Goal: Contribute content: Contribute content

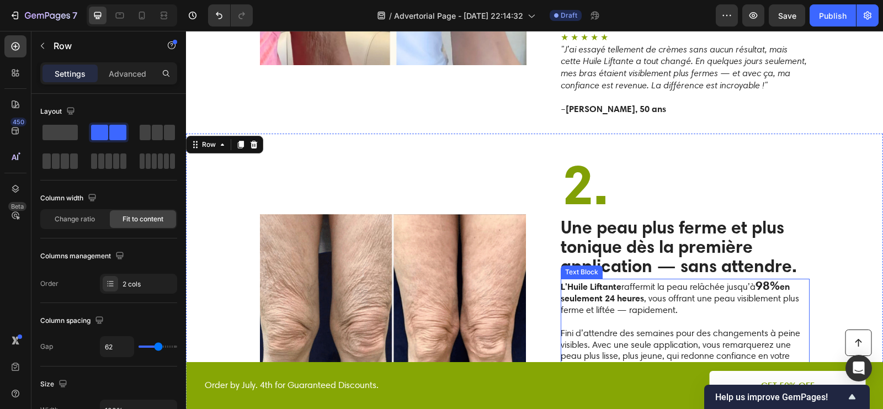
scroll to position [1050, 0]
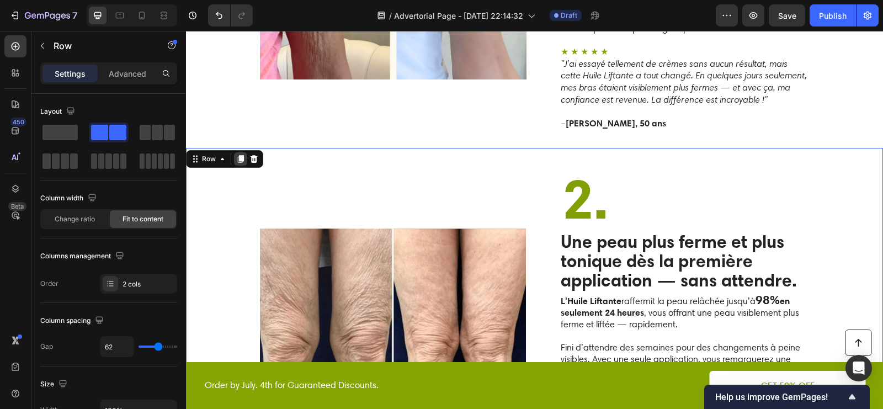
click at [239, 156] on icon at bounding box center [241, 160] width 6 height 8
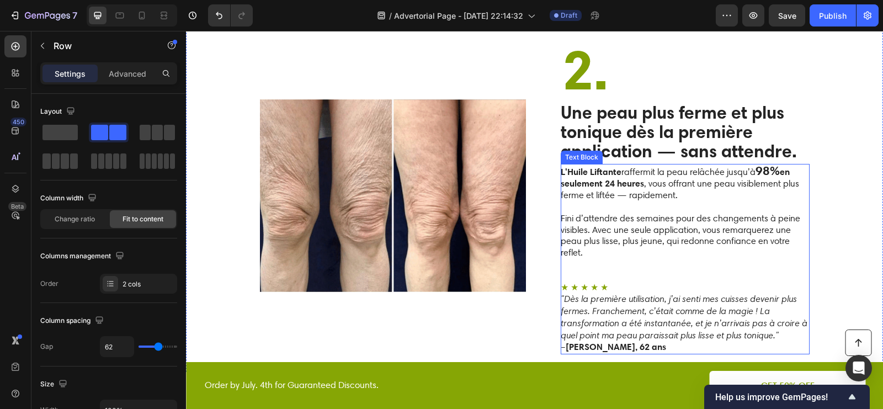
scroll to position [1639, 0]
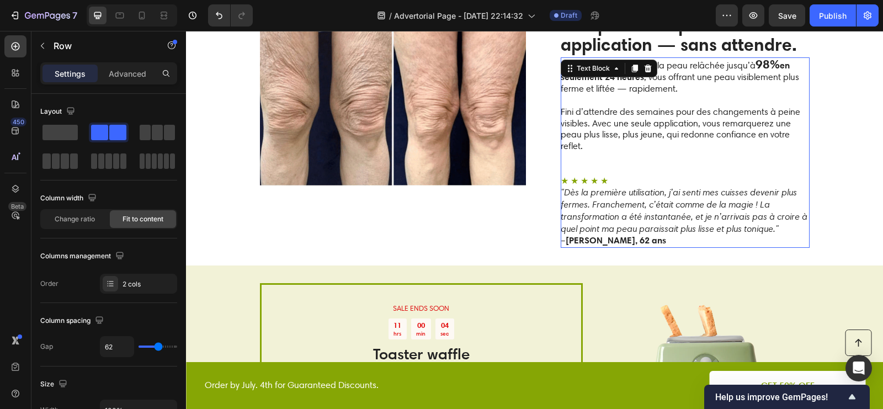
click at [638, 156] on p "Fini d’attendre des semaines pour des changements à peine visibles. Avec une se…" at bounding box center [685, 135] width 248 height 81
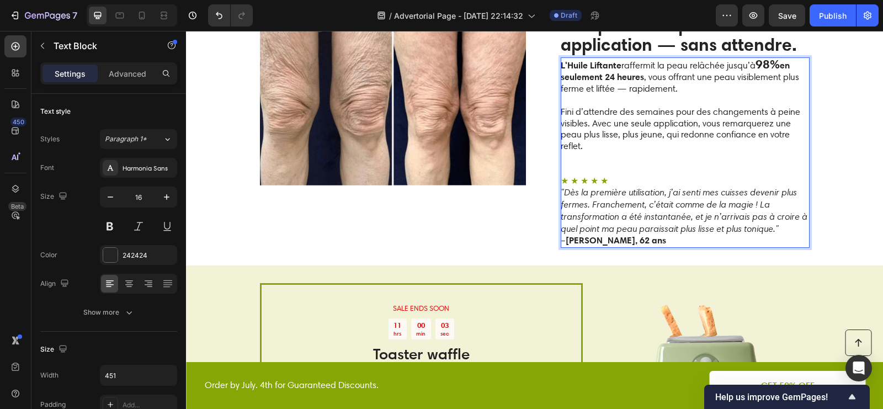
click at [638, 156] on p "Fini d’attendre des semaines pour des changements à peine visibles. Avec une se…" at bounding box center [685, 135] width 248 height 81
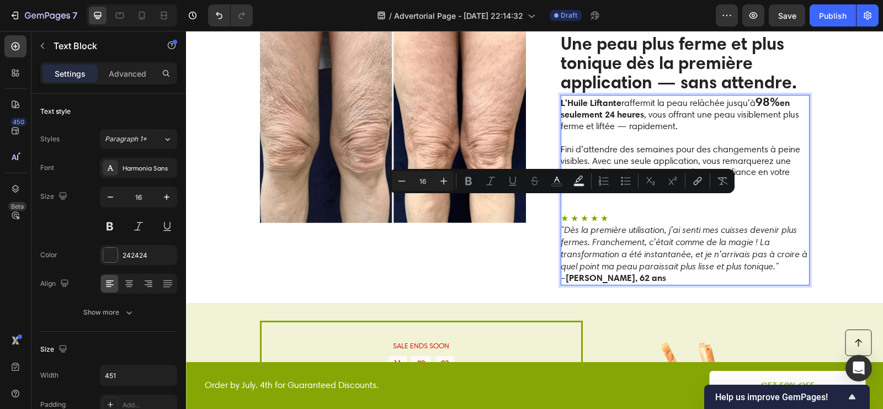
scroll to position [1579, 0]
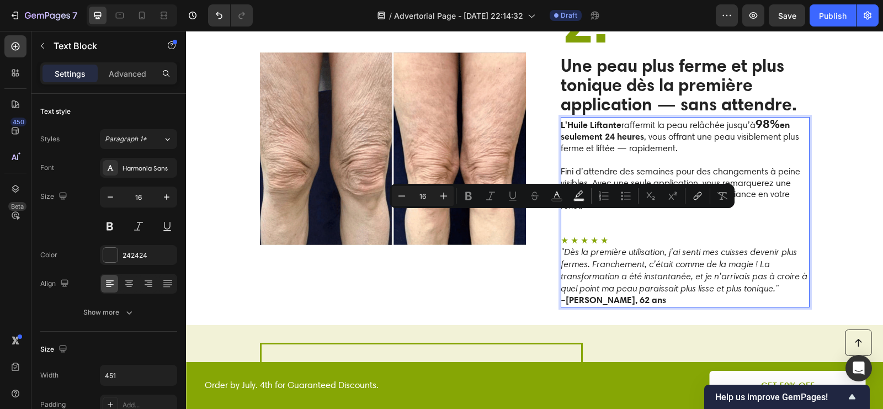
click at [590, 214] on p "Fini d’attendre des semaines pour des changements à peine visibles. Avec une se…" at bounding box center [685, 195] width 248 height 81
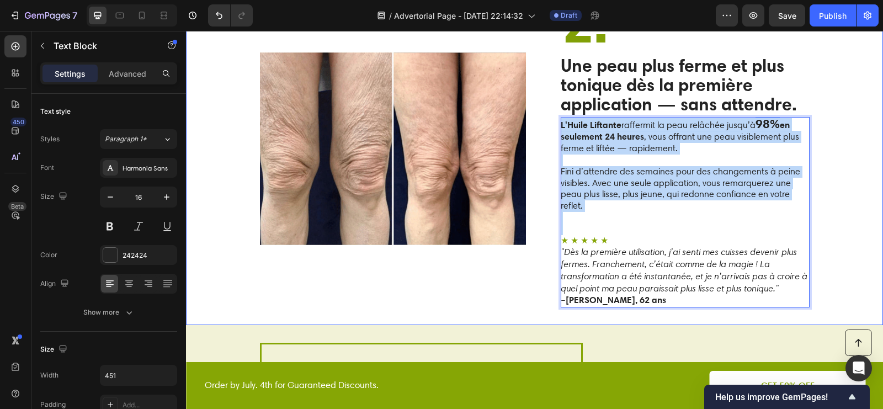
drag, startPoint x: 582, startPoint y: 213, endPoint x: 560, endPoint y: 115, distance: 100.7
click at [560, 115] on div "Image 2. Heading Une peau plus ferme et plus tonique dès la première applicatio…" at bounding box center [534, 148] width 697 height 353
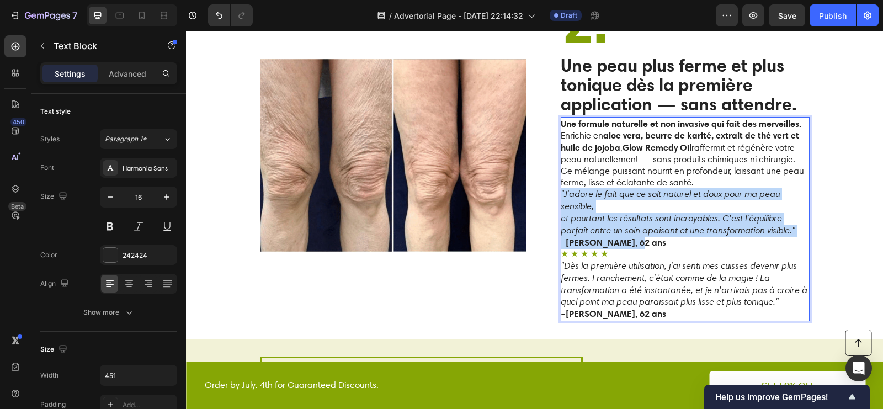
drag, startPoint x: 645, startPoint y: 230, endPoint x: 562, endPoint y: 186, distance: 93.6
click at [562, 185] on div "Une formule naturelle et non invasive qui fait des merveilles. Enrichie en aloe…" at bounding box center [685, 219] width 249 height 205
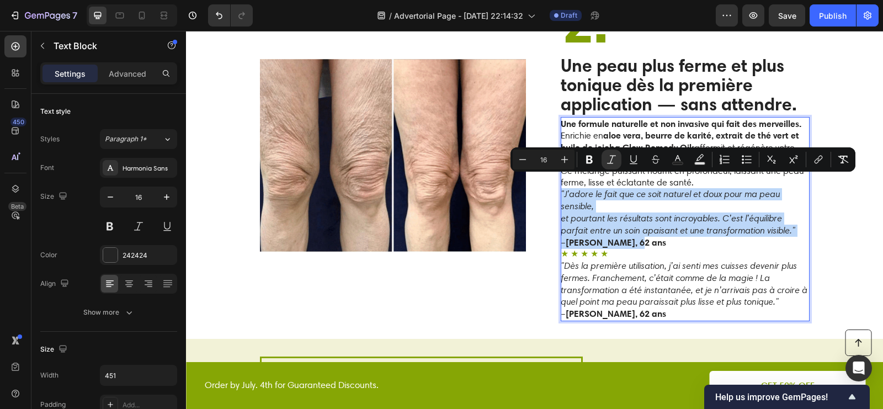
copy div ""J’adore le fait que ce soit naturel et doux pour ma peau sensible, et pourtant…"
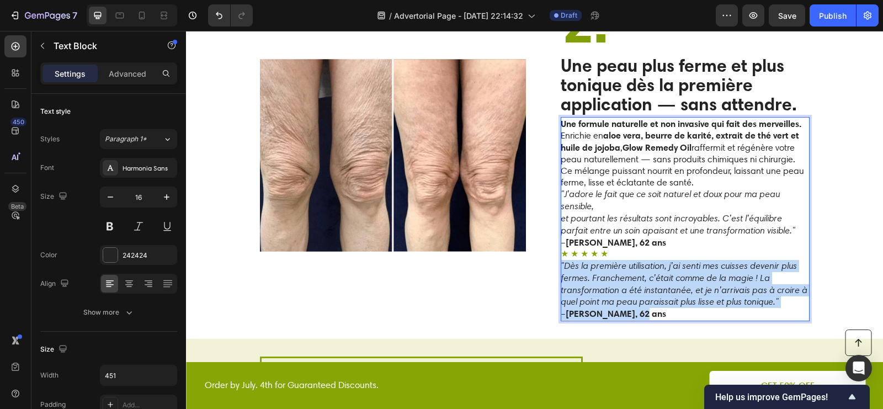
drag, startPoint x: 643, startPoint y: 301, endPoint x: 561, endPoint y: 252, distance: 95.4
click at [561, 252] on div "Une formule naturelle et non invasive qui fait des merveilles. Enrichie en aloe…" at bounding box center [685, 219] width 249 height 205
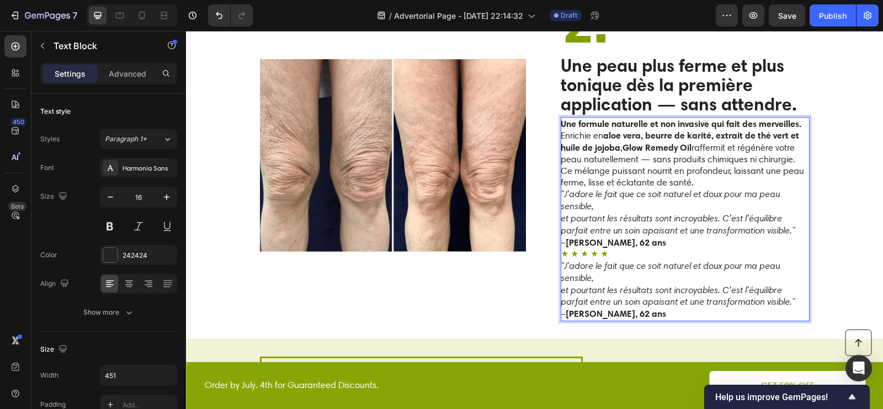
click at [616, 308] on strong "[PERSON_NAME], 62 ans" at bounding box center [616, 313] width 100 height 11
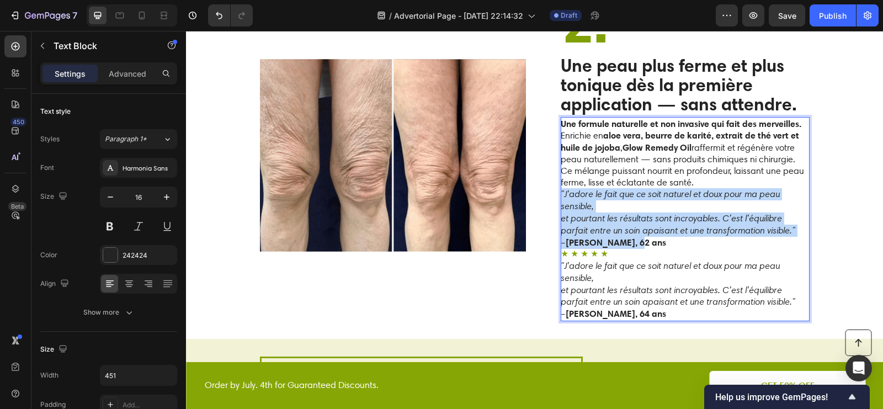
drag, startPoint x: 655, startPoint y: 229, endPoint x: 562, endPoint y: 184, distance: 103.5
click at [562, 184] on div "Une formule naturelle et non invasive qui fait des merveilles. Enrichie en aloe…" at bounding box center [685, 219] width 249 height 205
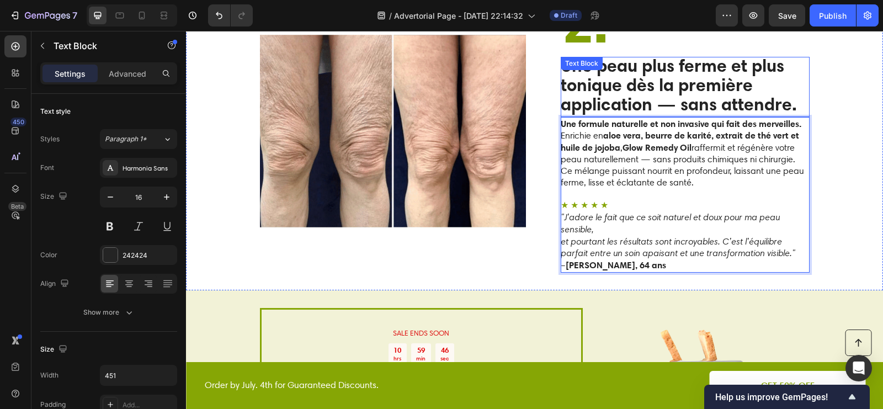
scroll to position [1560, 0]
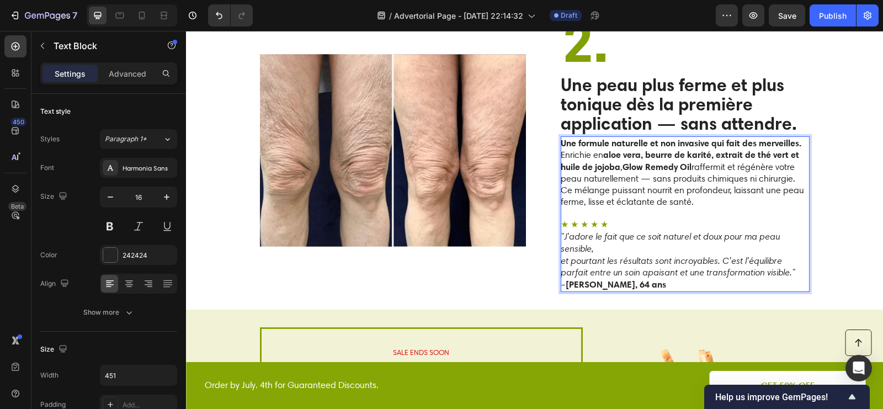
click at [769, 137] on strong "Une formule naturelle et non invasive qui fait des merveilles." at bounding box center [681, 142] width 241 height 11
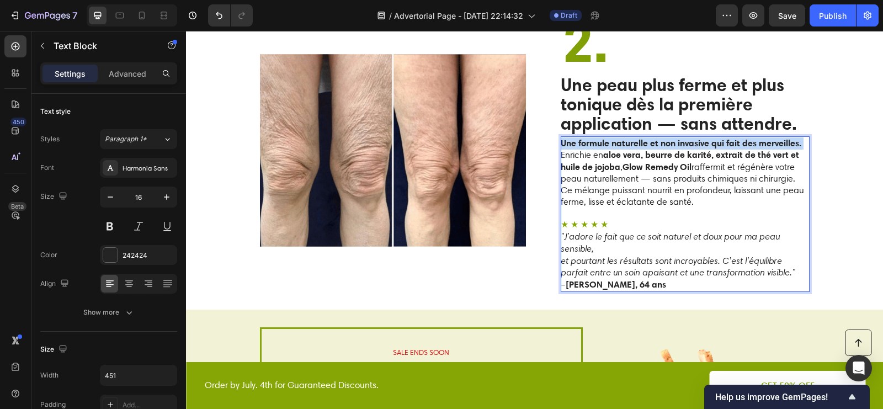
click at [769, 137] on strong "Une formule naturelle et non invasive qui fait des merveilles." at bounding box center [681, 142] width 241 height 11
copy p "Une formule naturelle et non invasive qui fait des merveilles."
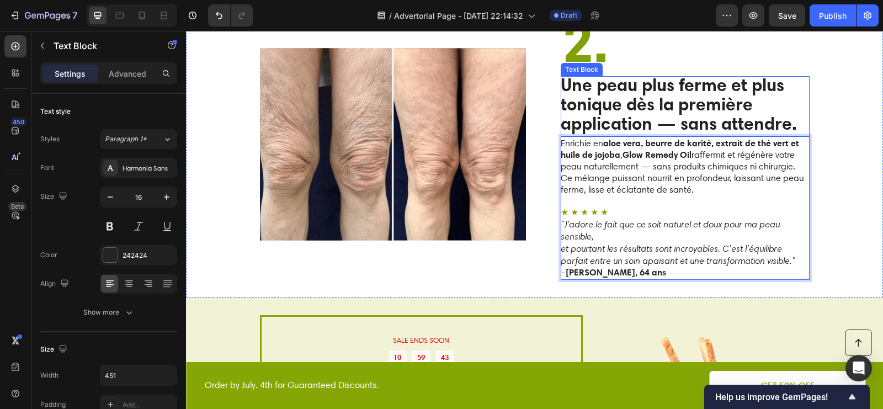
click at [709, 108] on strong "Une peau plus ferme et plus tonique dès la première application — sans attendre." at bounding box center [679, 104] width 236 height 60
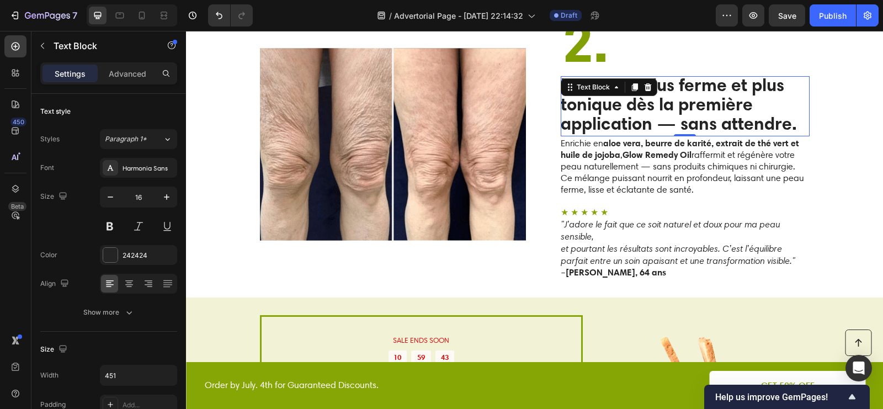
click at [709, 108] on strong "Une peau plus ferme et plus tonique dès la première application — sans attendre." at bounding box center [679, 104] width 236 height 60
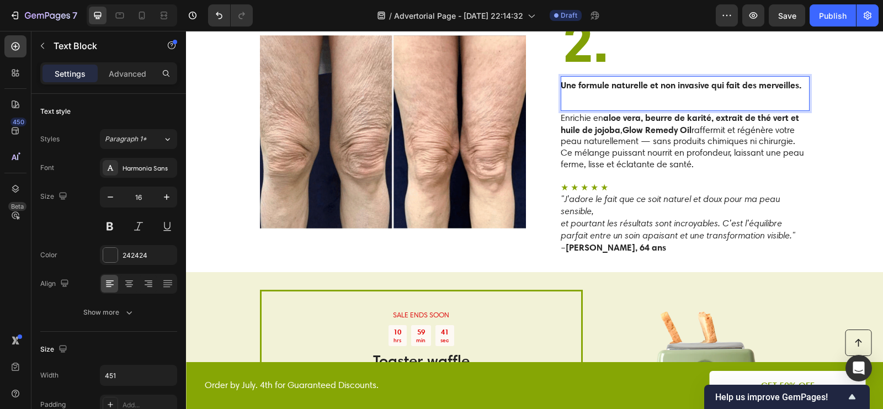
click at [632, 86] on p "Une formule naturelle et non invasive qui fait des merveilles." at bounding box center [685, 93] width 248 height 33
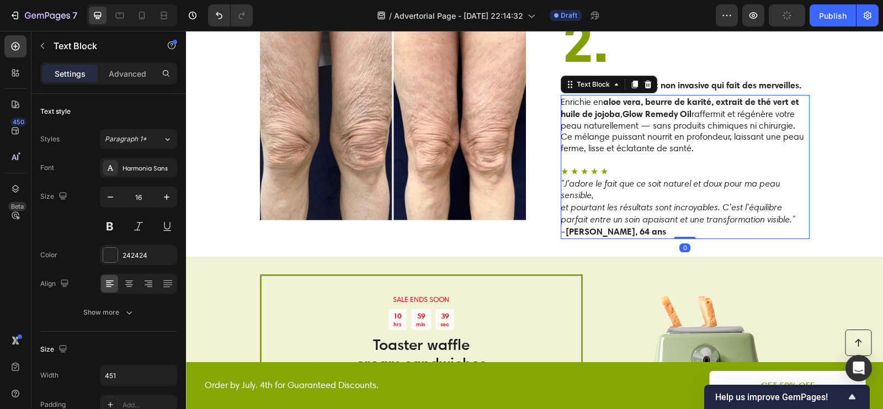
click at [629, 96] on strong "aloe vera, beurre de karité, extrait de thé vert et huile de jojoba" at bounding box center [680, 107] width 239 height 23
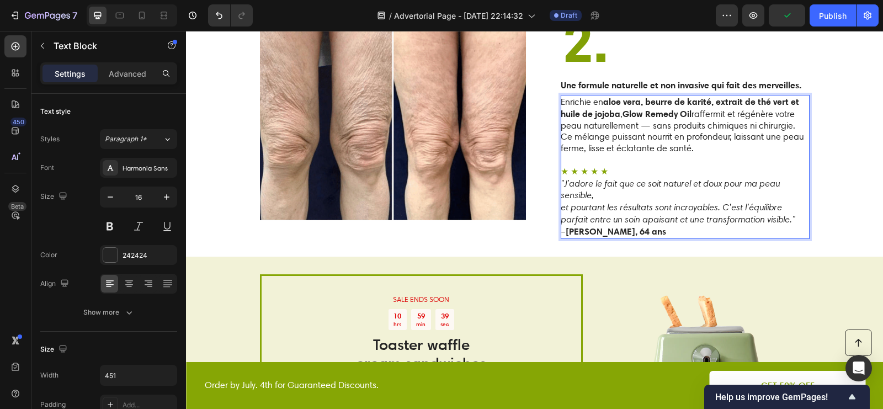
click at [605, 96] on p "Enrichie en aloe vera, beurre de karité, extrait de thé vert et huile de jojoba…" at bounding box center [685, 125] width 248 height 59
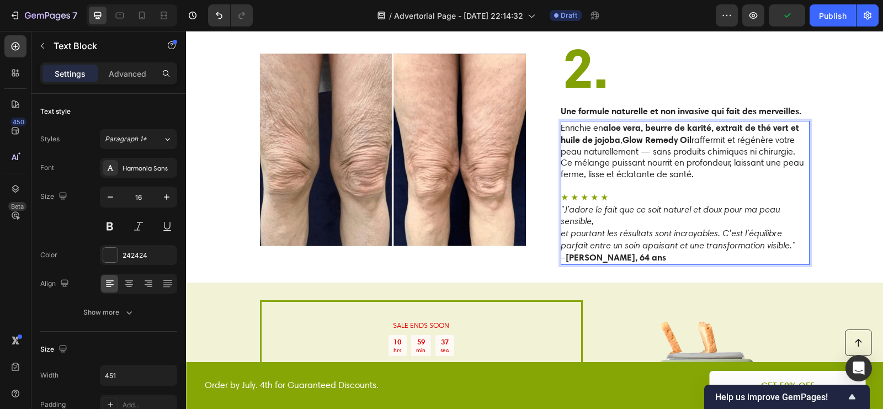
scroll to position [1520, 0]
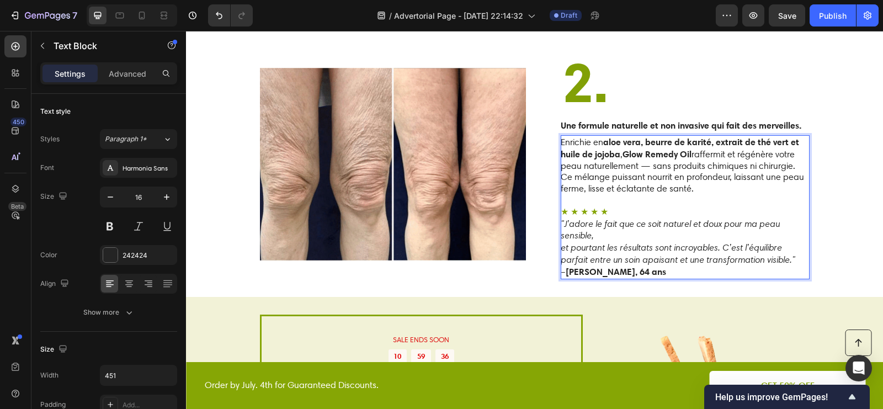
click at [634, 136] on strong "aloe vera, beurre de karité, extrait de thé vert et huile de jojoba" at bounding box center [680, 147] width 239 height 23
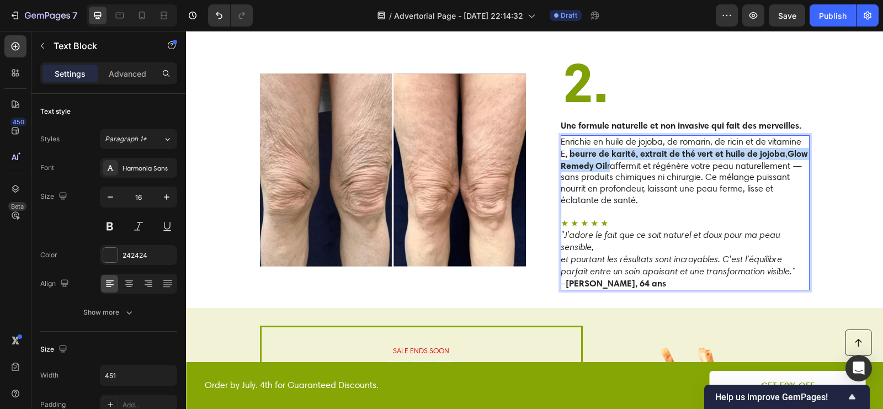
drag, startPoint x: 631, startPoint y: 156, endPoint x: 573, endPoint y: 145, distance: 59.0
click at [573, 145] on p "Enrichie en huile de jojoba, de romarin, de ricin et de vitamine E , beurre de …" at bounding box center [685, 171] width 248 height 70
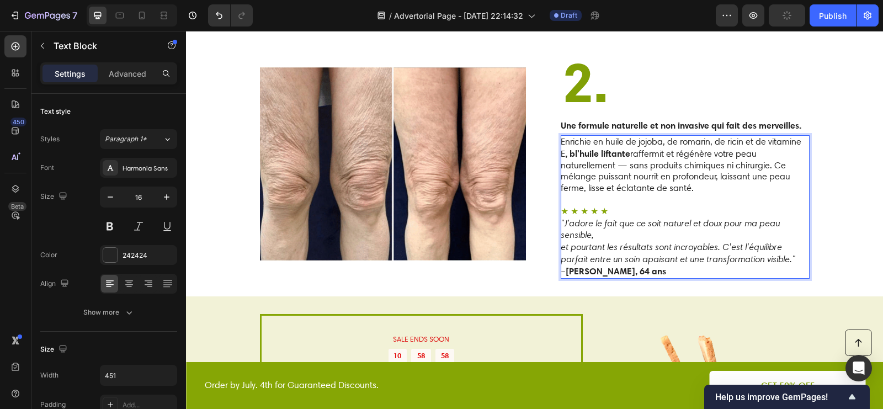
click at [575, 148] on strong ", bl'huile liftante" at bounding box center [597, 153] width 65 height 11
click at [646, 136] on p "Enrichie en huile de jojoba, de romarin, de ricin et de vitamine E , l'huile li…" at bounding box center [685, 165] width 248 height 58
click at [647, 136] on p "Enrichie en huile de jojoba, de romarin, de ricin et de vitamine E , l'huile li…" at bounding box center [685, 165] width 248 height 58
click at [694, 136] on p "Enrichie en huile de jojoba , de romarin, de ricin et de vitamine E , l'huile l…" at bounding box center [685, 165] width 248 height 59
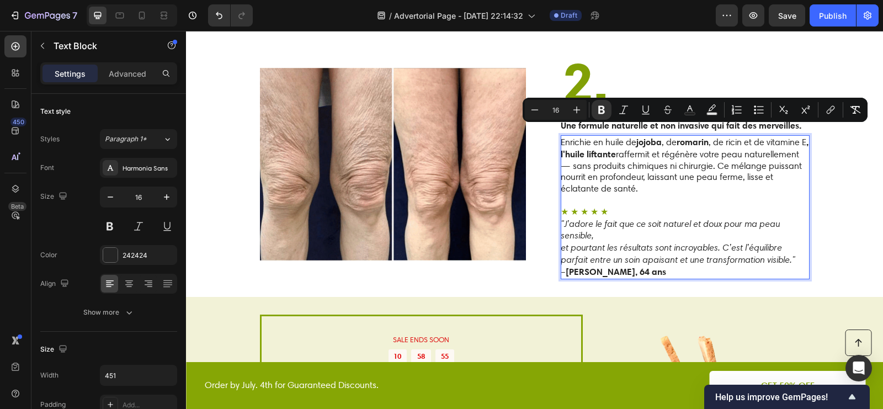
click at [744, 136] on p "Enrichie en huile de jojoba , de romarin , de ricin et de vitamine E , l'huile …" at bounding box center [685, 165] width 248 height 59
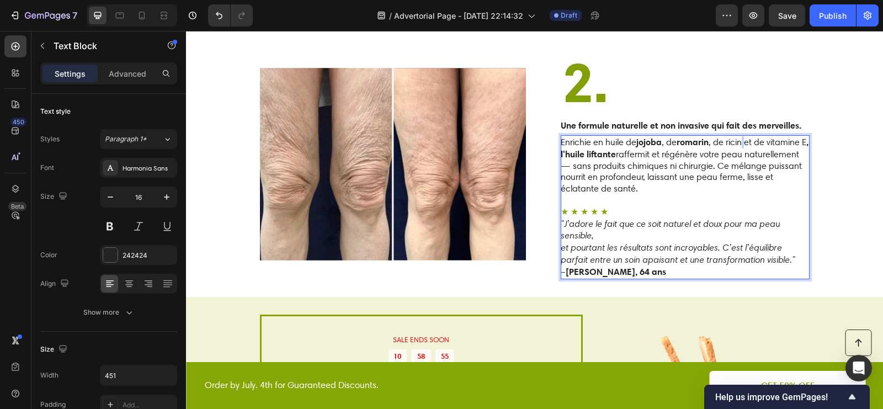
click at [743, 136] on p "Enrichie en huile de jojoba , de romarin , de ricin et de vitamine E , l'huile …" at bounding box center [685, 165] width 248 height 59
click at [739, 136] on p "Enrichie en huile de jojoba , de romarin , de ricin et de vitamine E , l'huile …" at bounding box center [685, 165] width 248 height 59
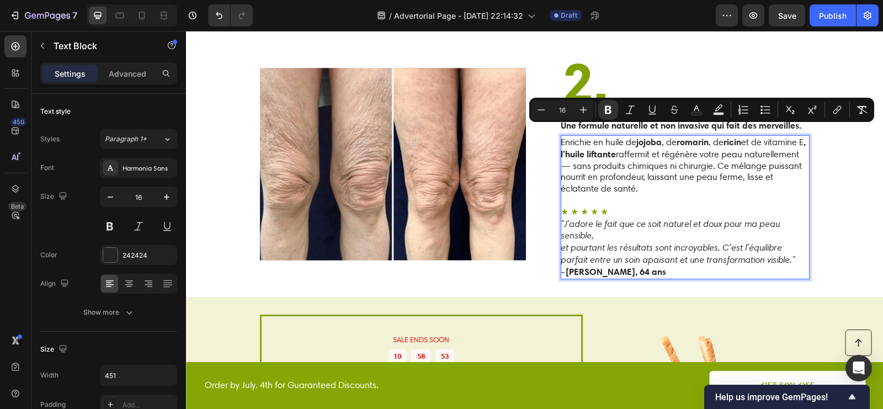
click at [676, 136] on p "Enrichie en huile de jojoba , de romarin , de ricin et de vitamine E , l'huile …" at bounding box center [685, 165] width 248 height 59
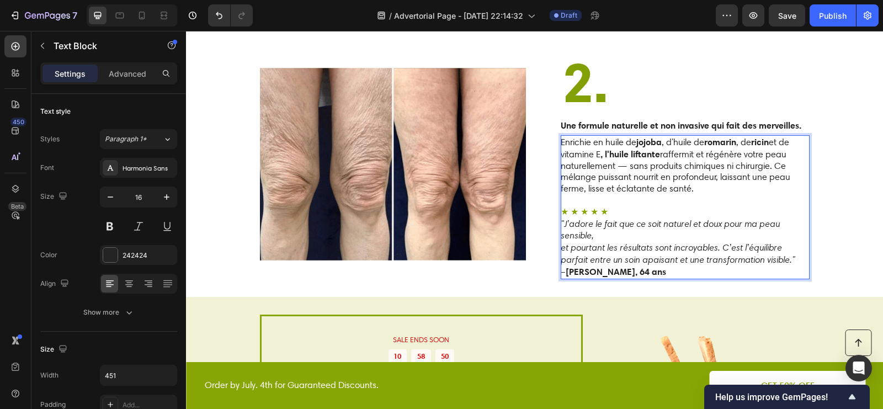
click at [750, 136] on p "Enrichie en huile de jojoba , d'huile de romarin , de ricin et de vitamine E , …" at bounding box center [685, 165] width 248 height 59
click at [764, 154] on p "Enrichie en huile de jojoba , d'huile de romarin , d'huile de ricin et de vitam…" at bounding box center [685, 165] width 248 height 59
click at [623, 149] on strong ", l'huile liftante" at bounding box center [643, 154] width 60 height 11
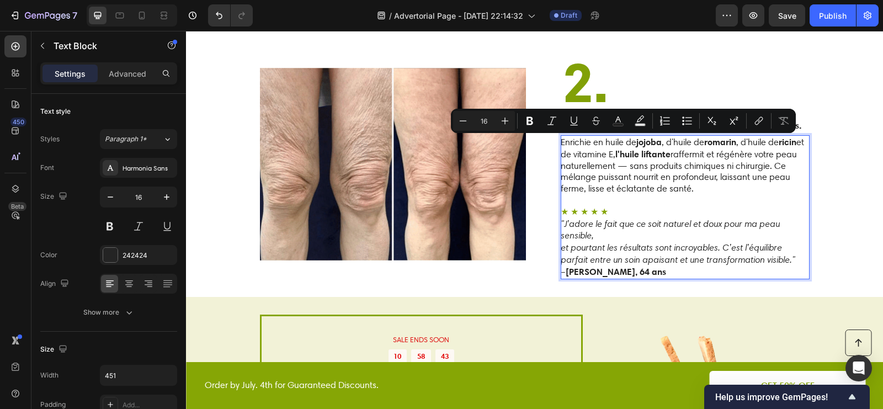
click at [663, 149] on strong "l'huile liftante" at bounding box center [643, 154] width 55 height 11
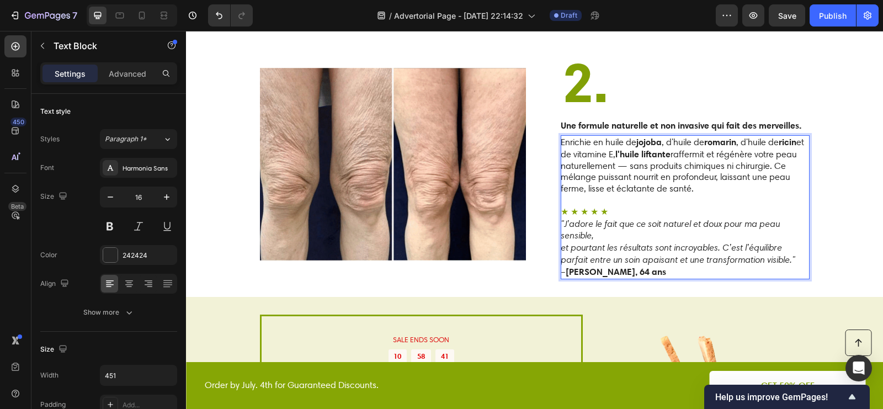
click at [623, 145] on p "Enrichie en huile de jojoba , d'huile de romarin , d'huile de ricin et de vitam…" at bounding box center [685, 165] width 248 height 59
click at [692, 168] on p "Enrichie en huile de jojoba , d'huile de romarin , d'huile de ricin et de vitam…" at bounding box center [685, 165] width 248 height 59
click at [741, 158] on p "Enrichie en huile de jojoba , d'huile de romarin , d'huile de ricin et de vitam…" at bounding box center [685, 165] width 248 height 59
click at [748, 195] on p "Rich Text Editor. Editing area: main" at bounding box center [685, 201] width 248 height 12
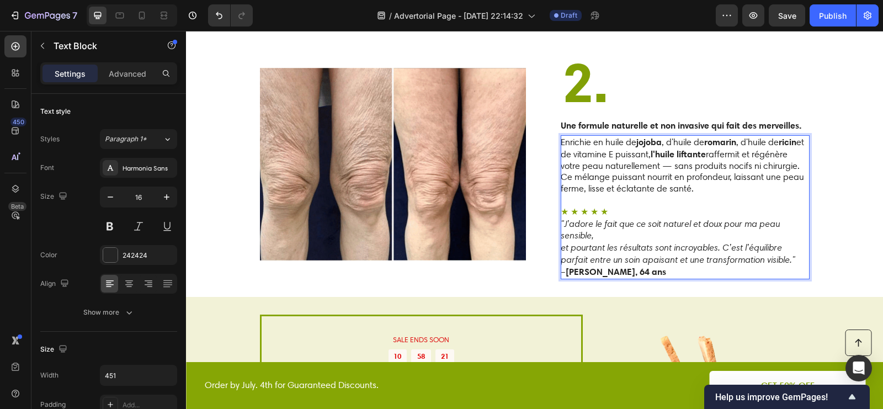
click at [633, 166] on p "Enrichie en huile de jojoba , d'huile de romarin , d'huile de ricin et de vitam…" at bounding box center [685, 165] width 248 height 59
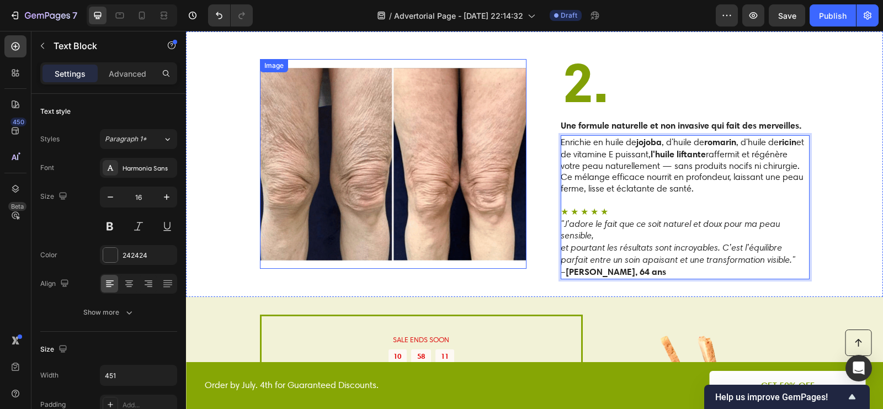
click at [443, 181] on img at bounding box center [393, 164] width 267 height 210
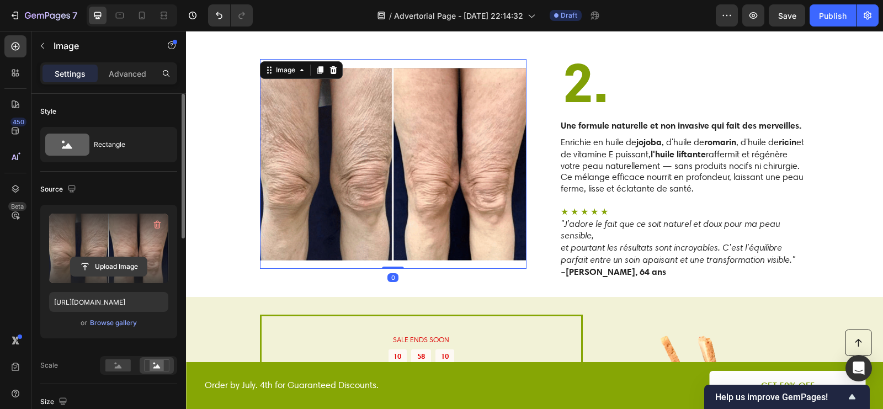
click at [121, 257] on input "file" at bounding box center [109, 266] width 76 height 19
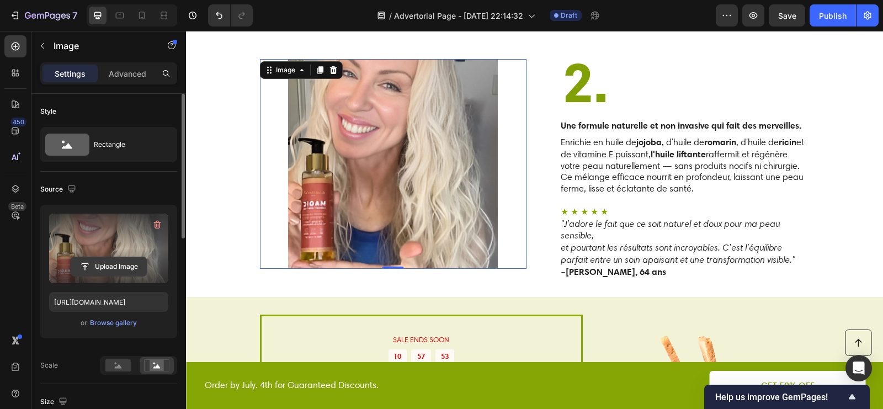
click at [109, 258] on input "file" at bounding box center [109, 266] width 76 height 19
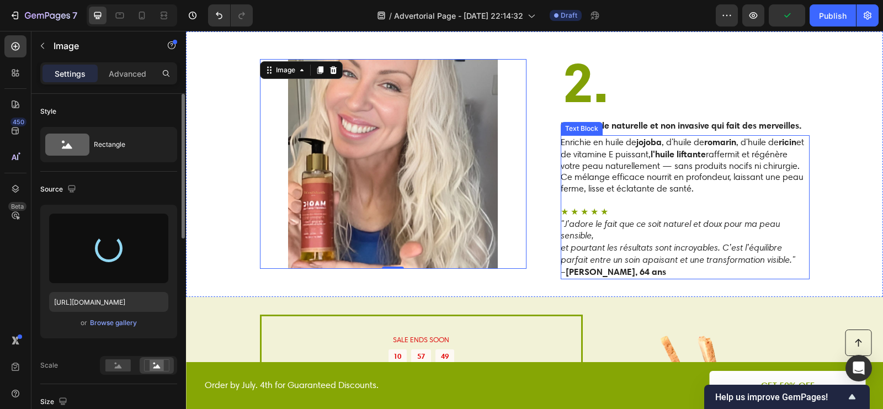
type input "https://cdn.shopify.com/s/files/1/0676/2971/1663/files/gempages_579465421715931…"
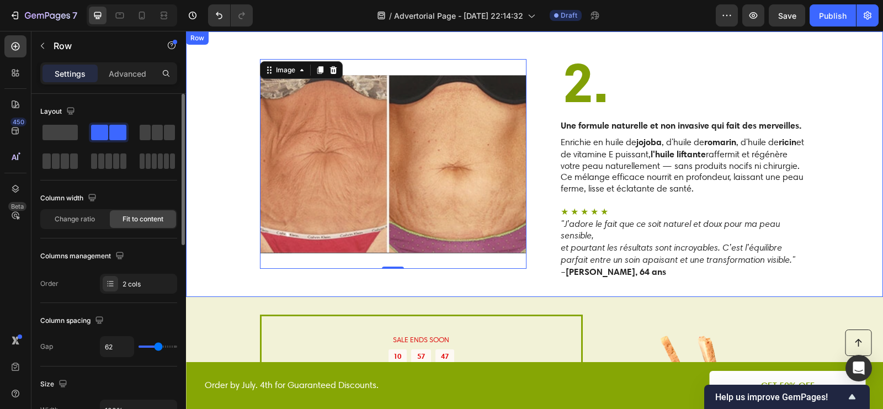
click at [846, 170] on div "Image 0 2. Heading Une formule naturelle et non invasive qui fait des merveille…" at bounding box center [534, 163] width 697 height 265
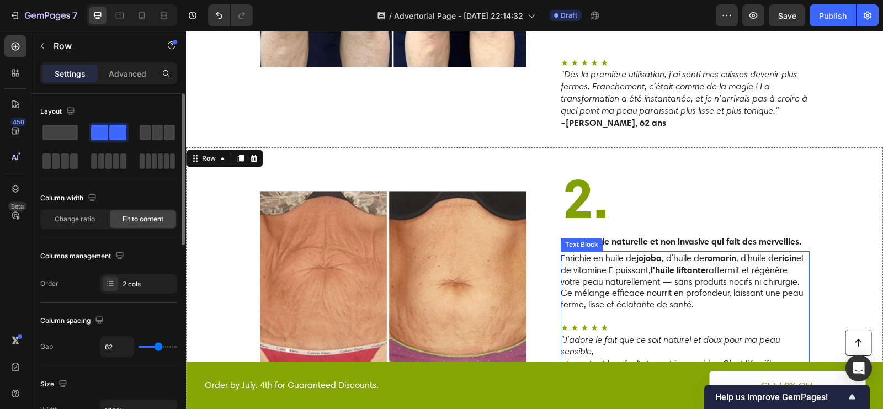
scroll to position [1473, 0]
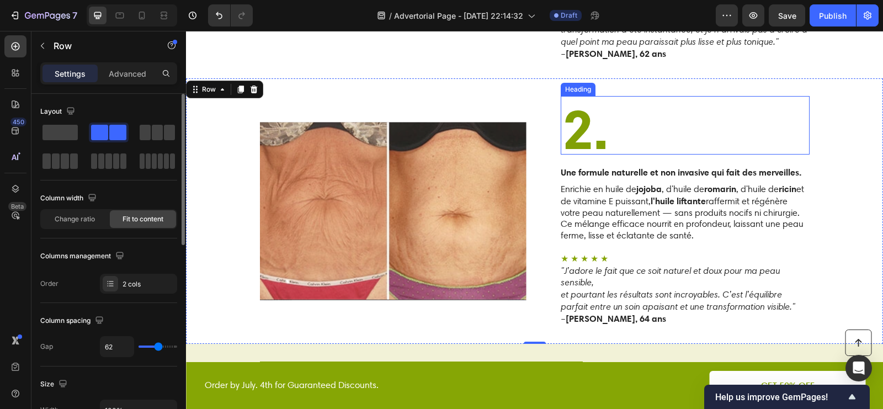
click at [591, 133] on strong "2." at bounding box center [585, 129] width 47 height 68
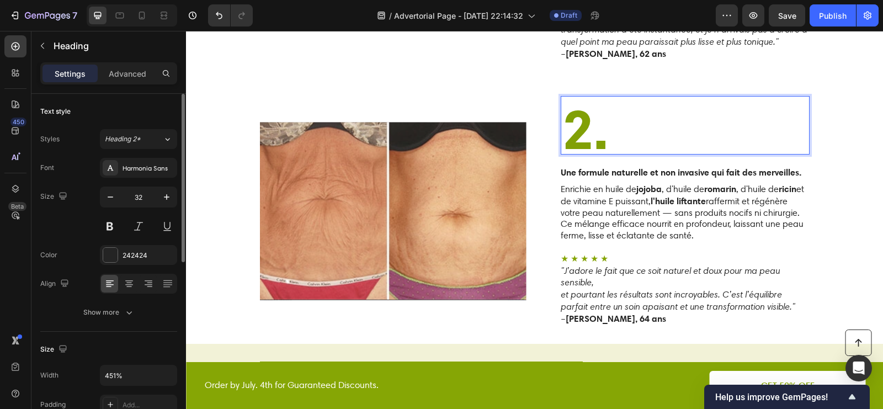
click at [591, 133] on strong "2." at bounding box center [585, 129] width 47 height 68
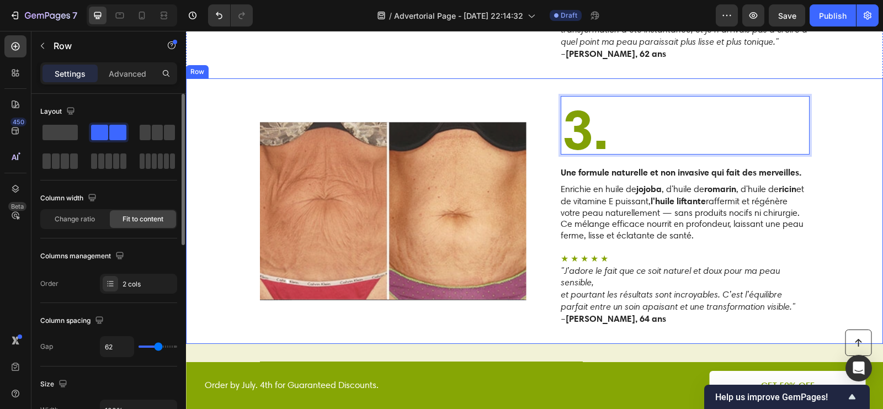
click at [837, 118] on div "Image 3. Heading 16 Une formule naturelle et non invasive qui fait des merveill…" at bounding box center [534, 210] width 697 height 265
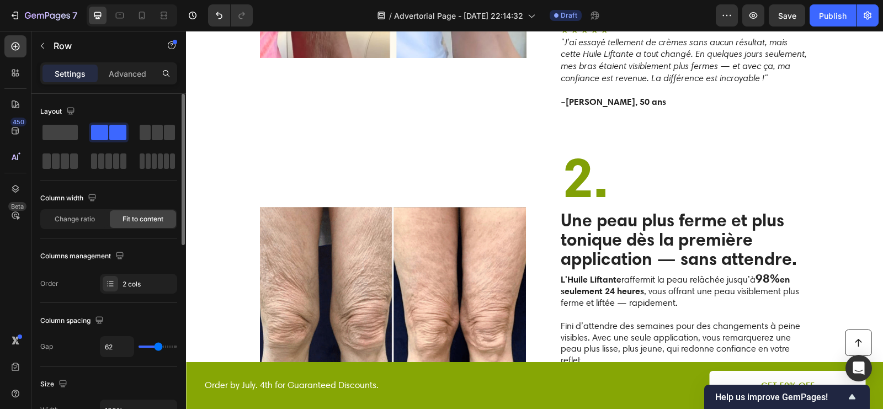
scroll to position [1072, 0]
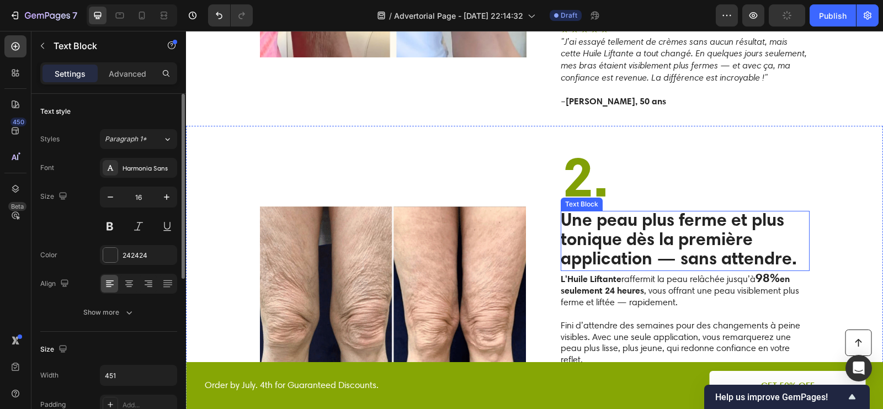
click at [705, 217] on strong "Une peau plus ferme et plus tonique dès la première application — sans attendre." at bounding box center [679, 239] width 236 height 60
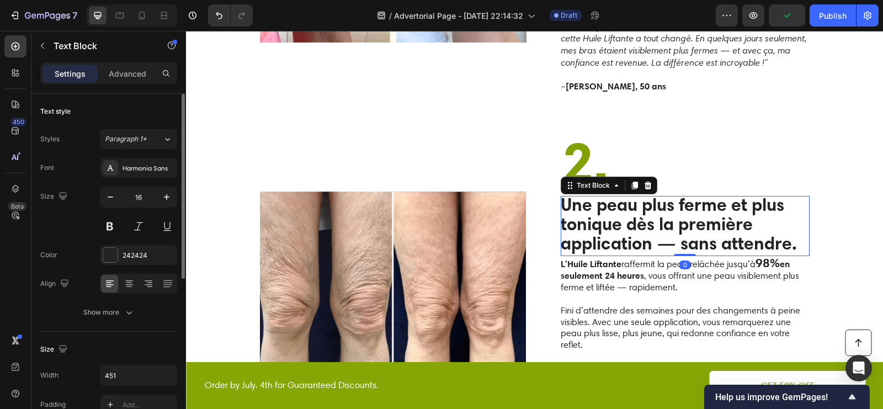
scroll to position [1092, 0]
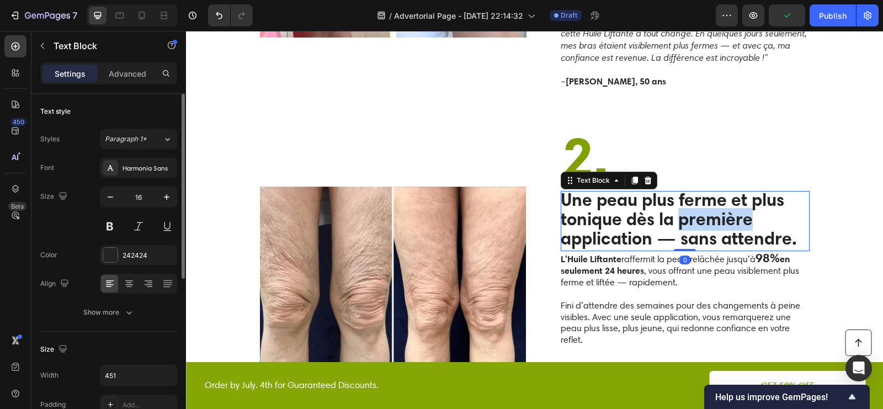
click at [705, 218] on strong "Une peau plus ferme et plus tonique dès la première application — sans attendre." at bounding box center [679, 219] width 236 height 60
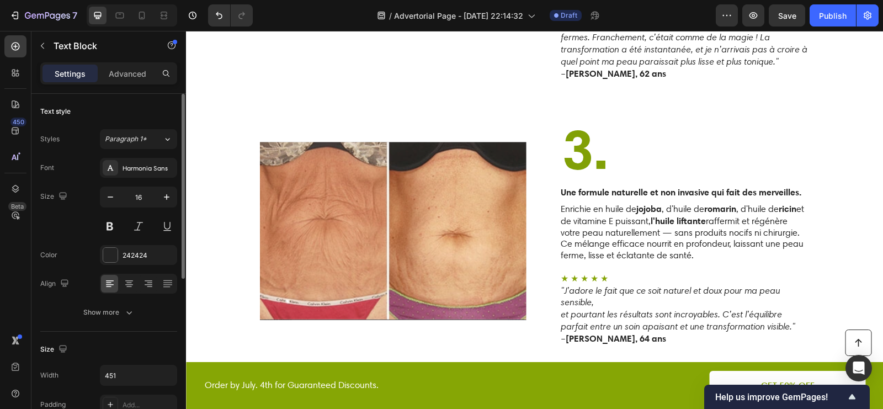
scroll to position [1470, 0]
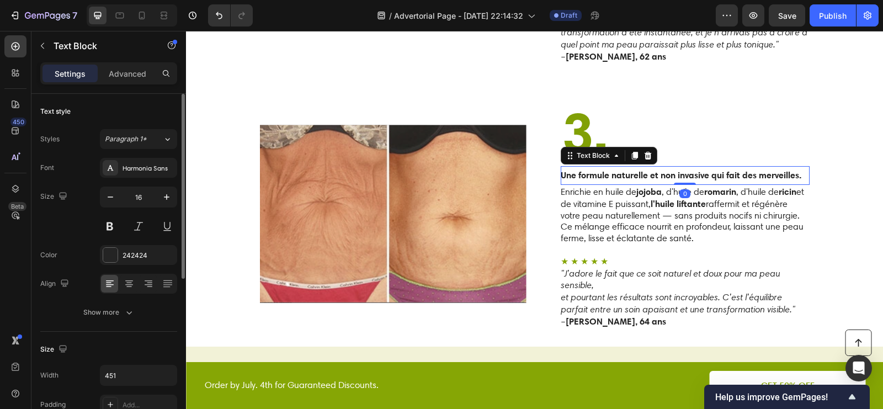
click at [698, 170] on strong "Une formule naturelle et non invasive qui fait des merveilles." at bounding box center [681, 175] width 241 height 11
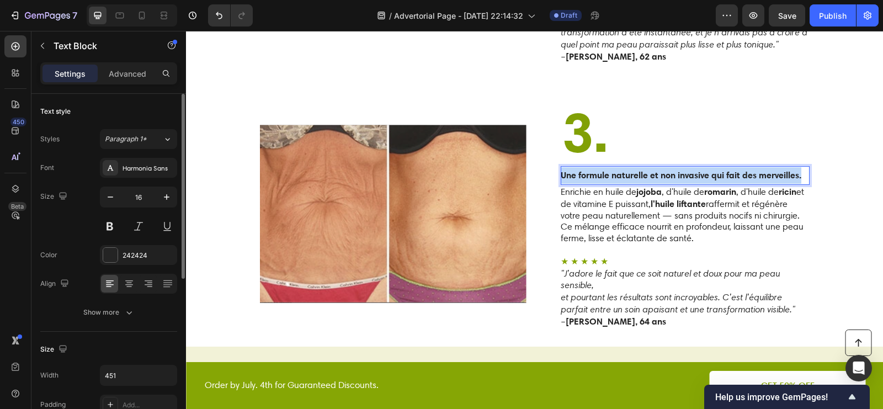
click at [698, 170] on strong "Une formule naturelle et non invasive qui fait des merveilles." at bounding box center [681, 175] width 241 height 11
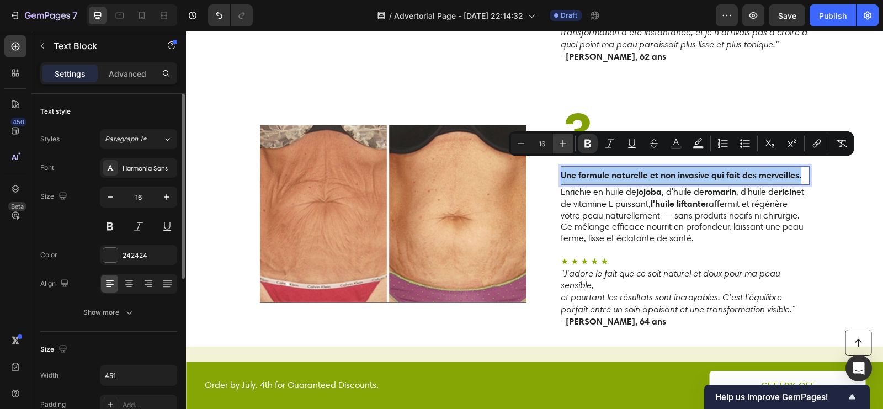
click at [564, 143] on icon "Editor contextual toolbar" at bounding box center [563, 143] width 7 height 7
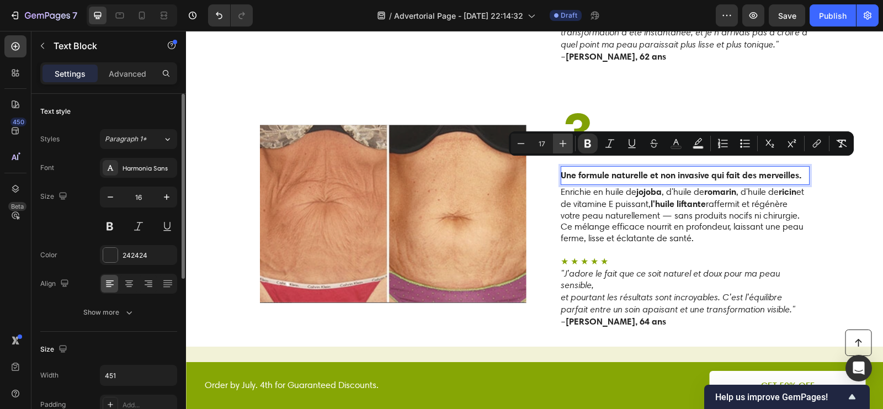
click at [564, 143] on icon "Editor contextual toolbar" at bounding box center [563, 143] width 7 height 7
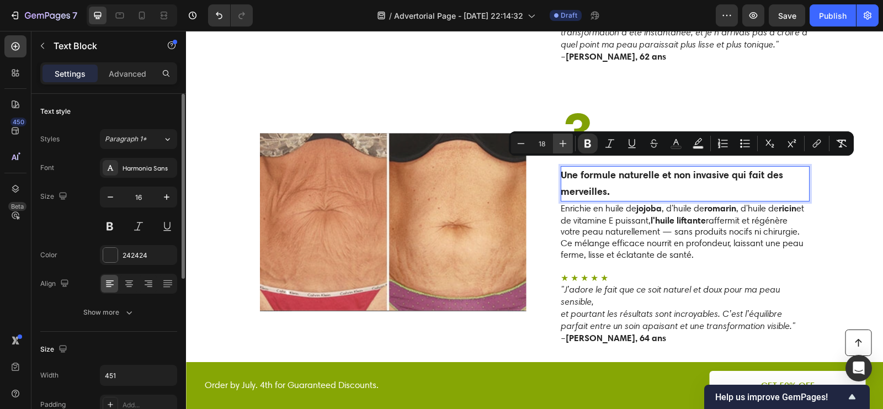
click at [564, 143] on icon "Editor contextual toolbar" at bounding box center [563, 143] width 7 height 7
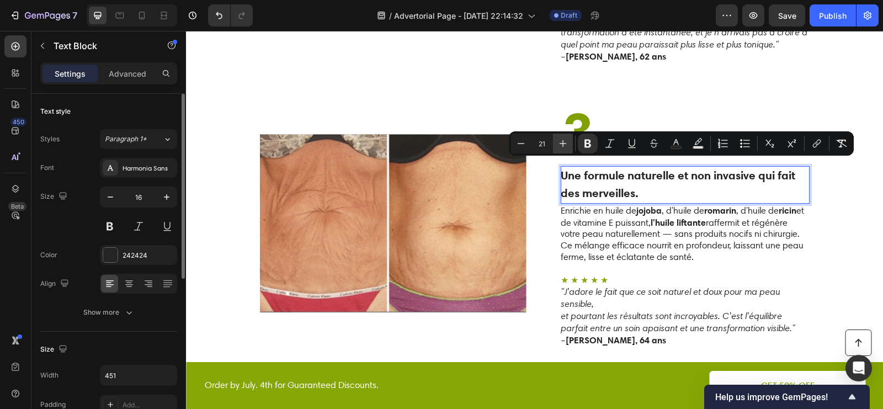
click at [564, 143] on icon "Editor contextual toolbar" at bounding box center [563, 143] width 7 height 7
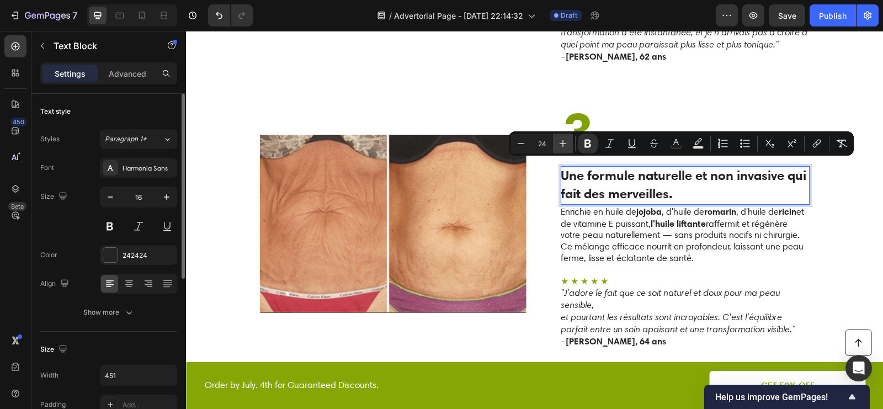
click at [564, 143] on icon "Editor contextual toolbar" at bounding box center [563, 143] width 7 height 7
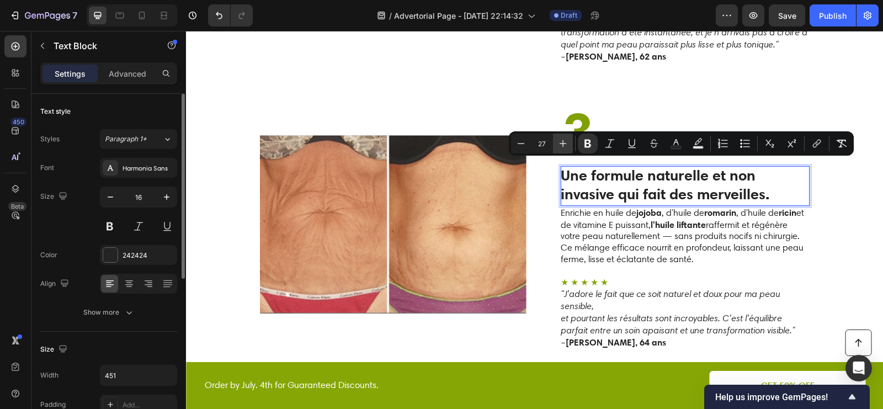
click at [564, 143] on icon "Editor contextual toolbar" at bounding box center [563, 143] width 7 height 7
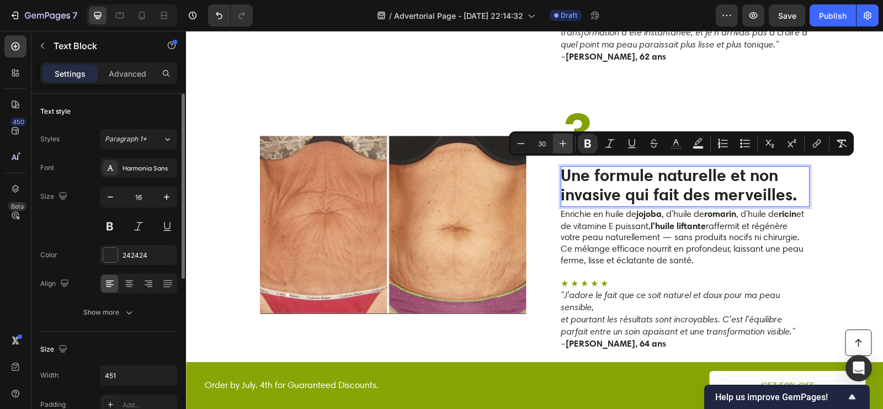
click at [564, 143] on icon "Editor contextual toolbar" at bounding box center [563, 143] width 7 height 7
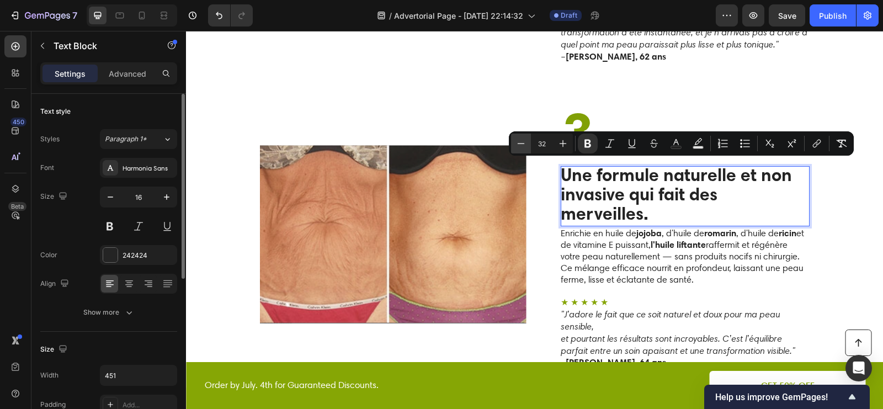
click at [522, 144] on icon "Editor contextual toolbar" at bounding box center [521, 143] width 7 height 1
type input "31"
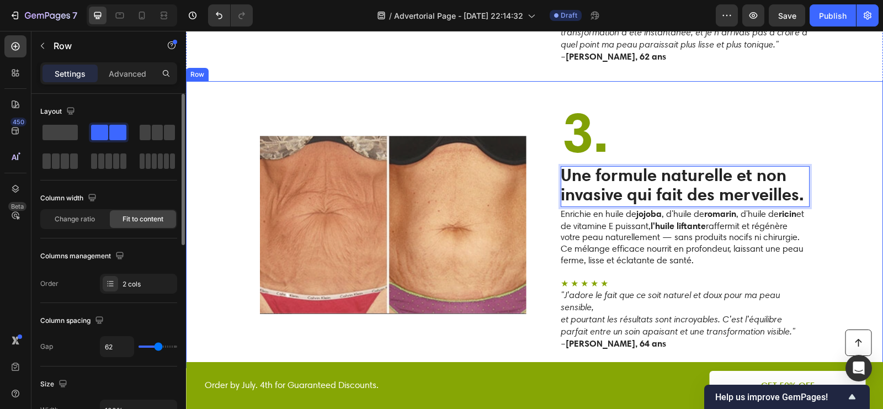
click at [856, 202] on div "Image ⁠⁠⁠⁠⁠⁠⁠ 3. Heading Une formule naturelle et non invasive qui fait des mer…" at bounding box center [534, 224] width 697 height 287
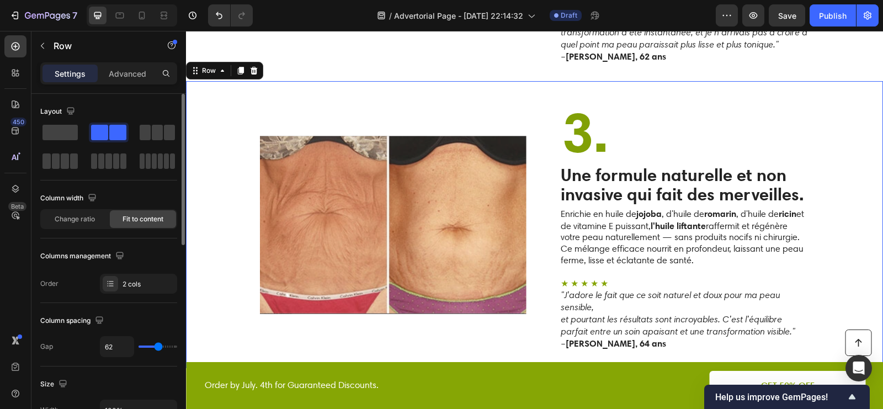
click at [752, 185] on strong "Une formule naturelle et non invasive qui fait des merveilles." at bounding box center [683, 185] width 244 height 40
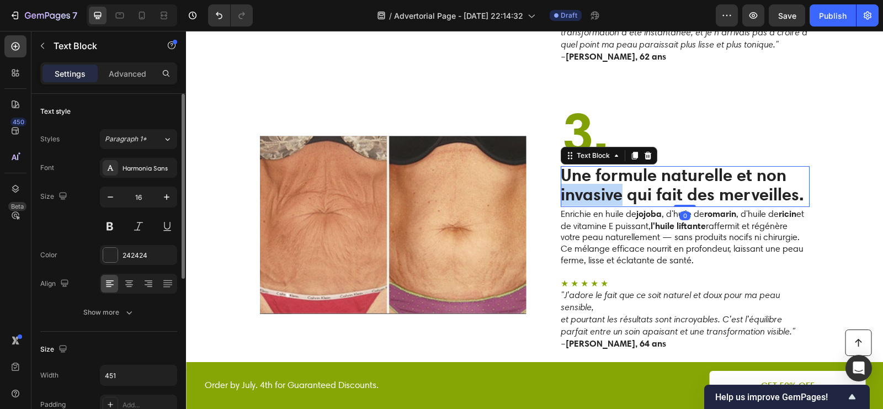
click at [592, 179] on strong "Une formule naturelle et non invasive qui fait des merveilles." at bounding box center [683, 185] width 244 height 40
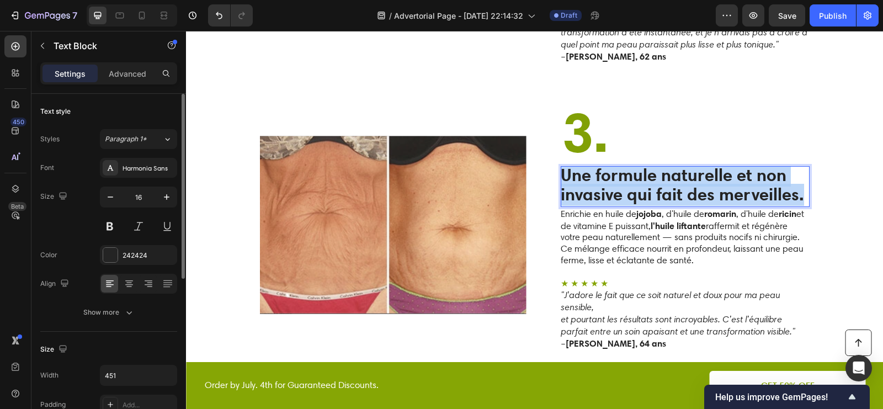
click at [592, 179] on strong "Une formule naturelle et non invasive qui fait des merveilles." at bounding box center [683, 185] width 244 height 40
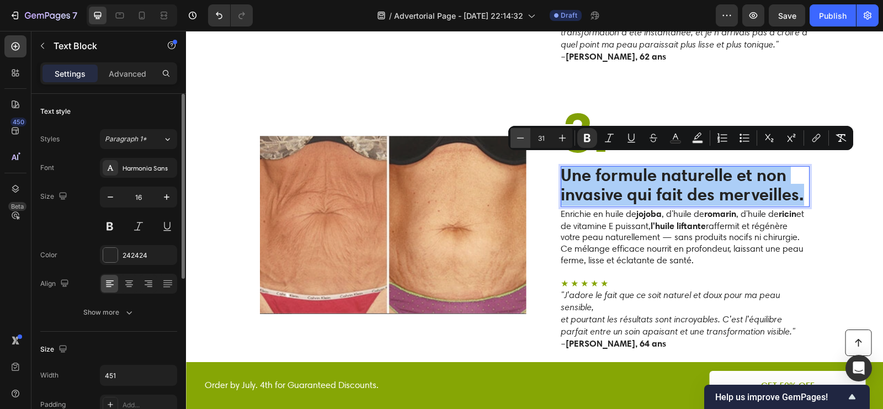
click at [523, 137] on icon "Editor contextual toolbar" at bounding box center [520, 138] width 11 height 11
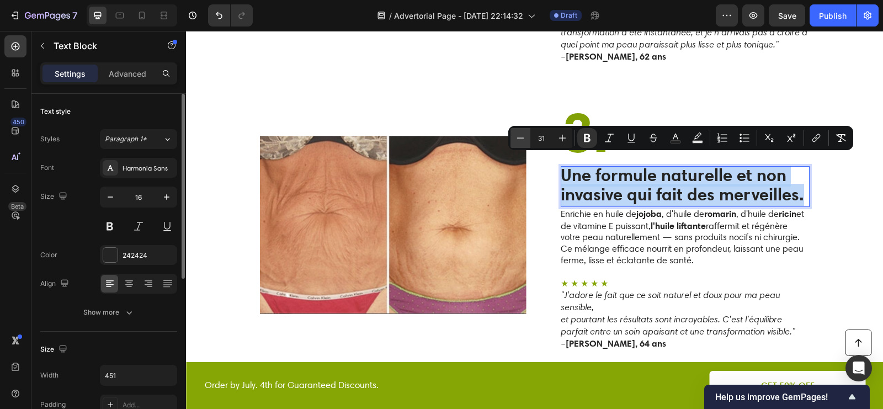
type input "30"
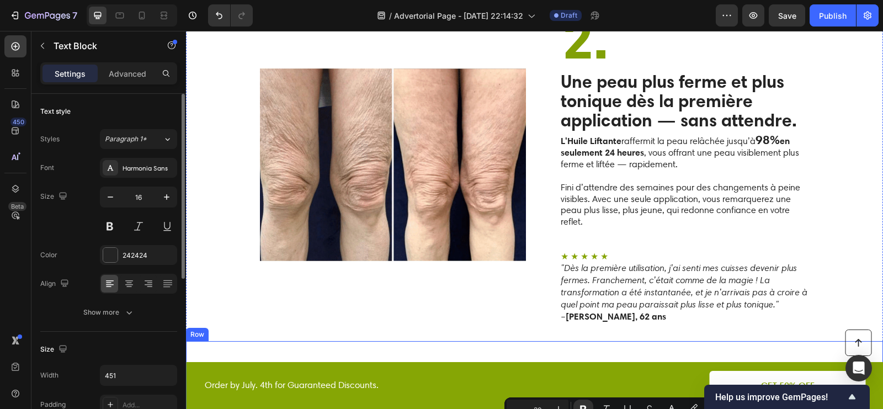
scroll to position [1177, 0]
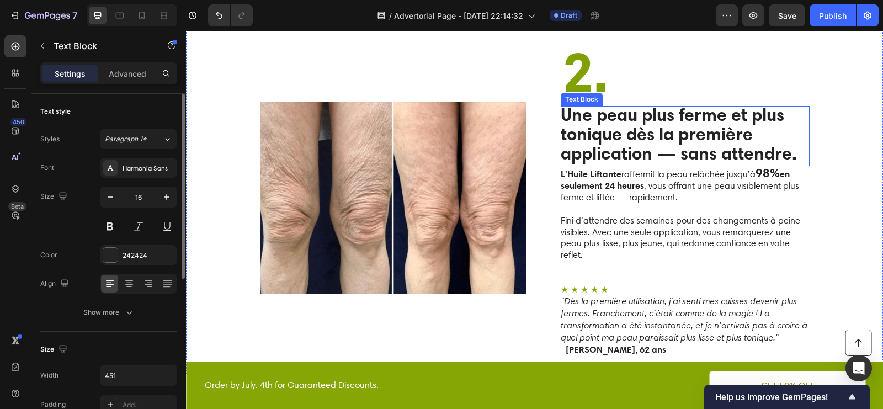
click at [621, 124] on strong "Une peau plus ferme et plus tonique dès la première application — sans attendre." at bounding box center [679, 134] width 236 height 60
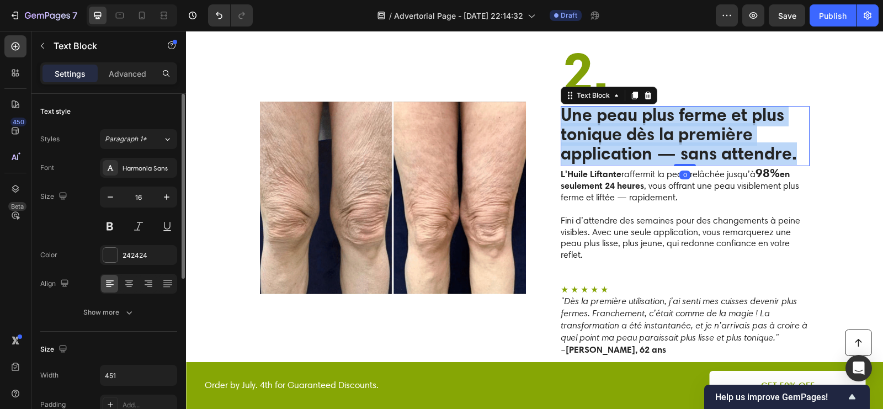
click at [621, 124] on strong "Une peau plus ferme et plus tonique dès la première application — sans attendre." at bounding box center [679, 134] width 236 height 60
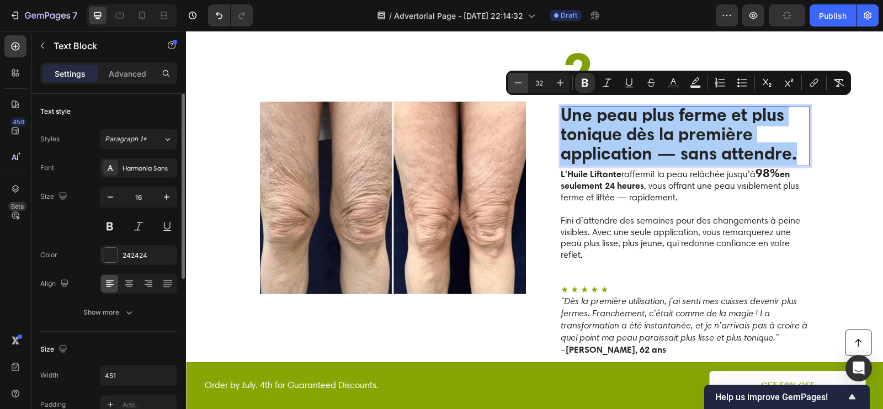
click at [522, 81] on icon "Editor contextual toolbar" at bounding box center [518, 82] width 11 height 11
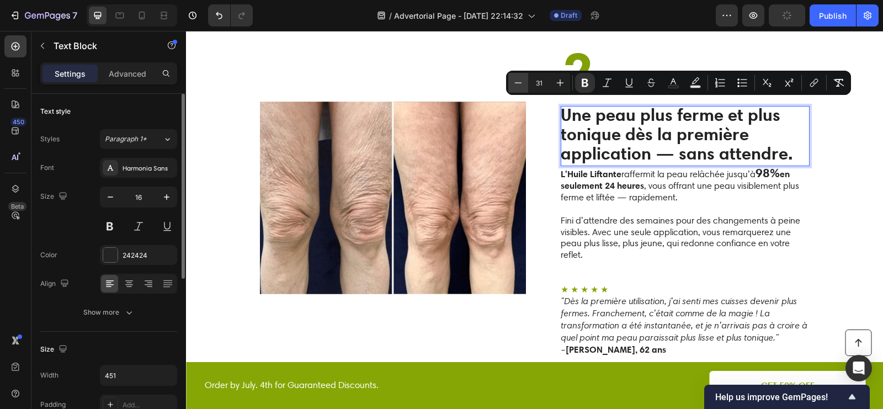
click at [522, 81] on icon "Editor contextual toolbar" at bounding box center [518, 82] width 11 height 11
type input "30"
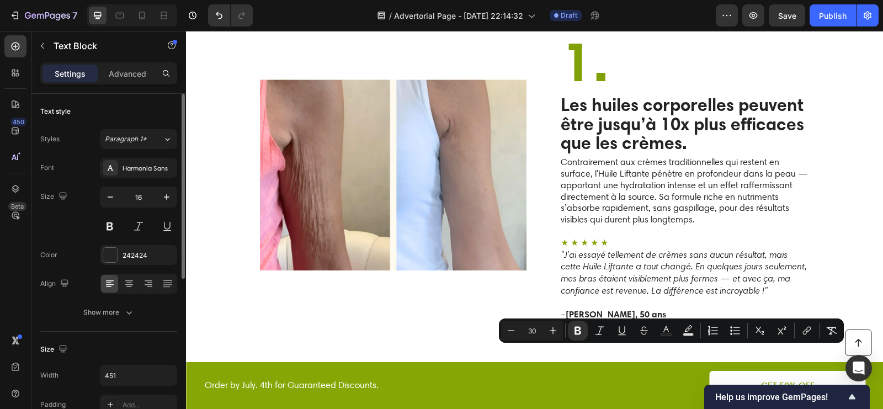
scroll to position [748, 0]
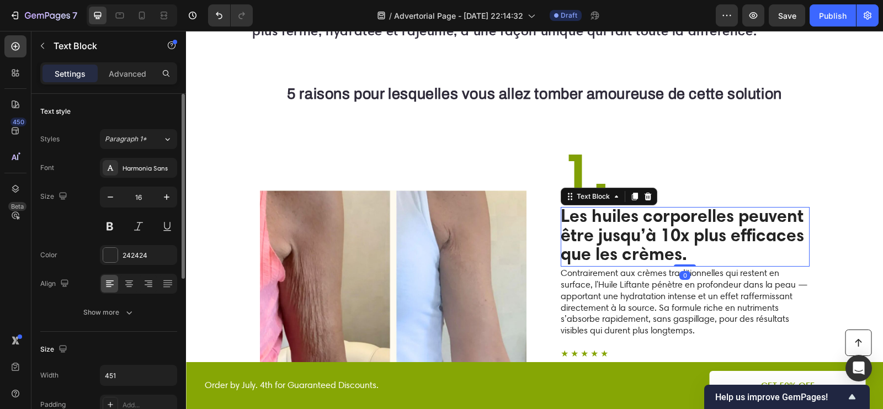
click at [615, 221] on strong "Les huiles corporelles peuvent être jusqu’à 10x plus efficaces que les crèmes." at bounding box center [683, 235] width 244 height 60
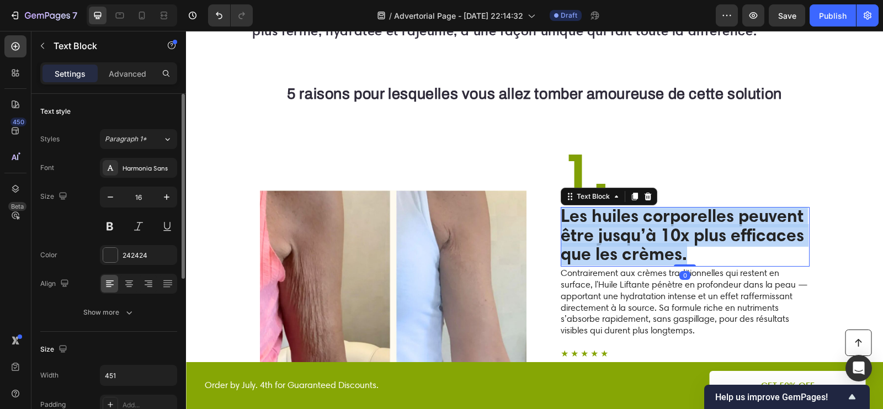
click at [615, 221] on strong "Les huiles corporelles peuvent être jusqu’à 10x plus efficaces que les crèmes." at bounding box center [683, 235] width 244 height 60
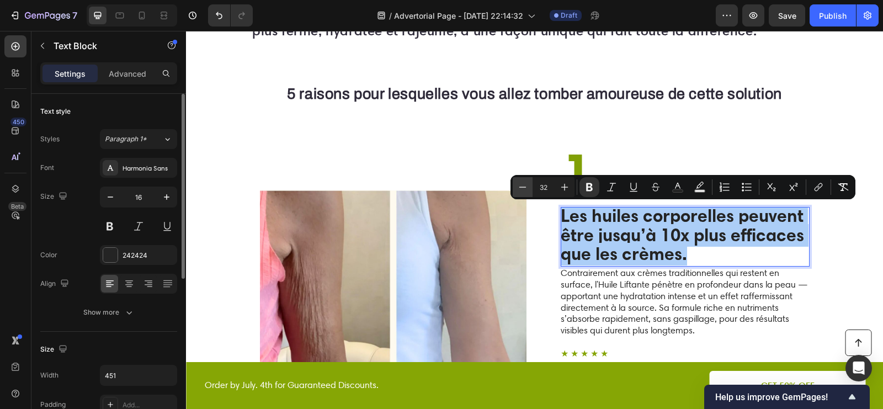
click at [521, 189] on icon "Editor contextual toolbar" at bounding box center [522, 187] width 11 height 11
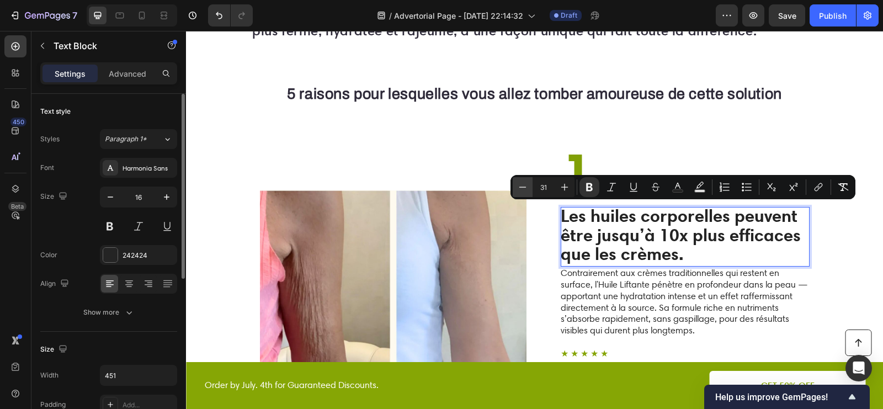
click at [521, 189] on icon "Editor contextual toolbar" at bounding box center [522, 187] width 11 height 11
type input "30"
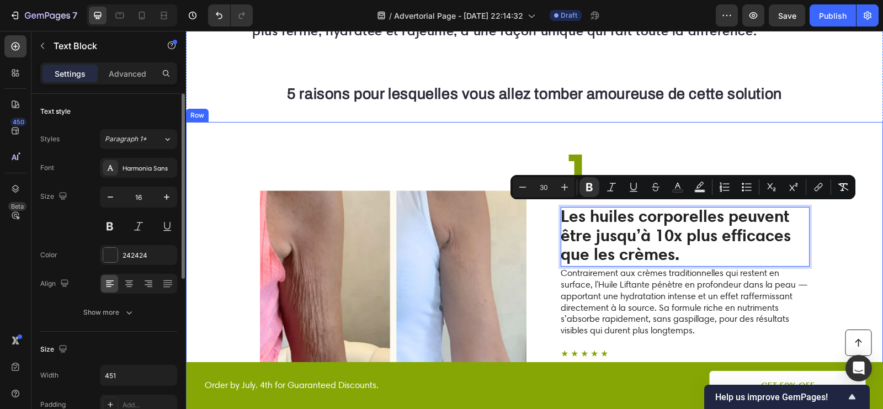
click at [852, 234] on div "Image 1. Heading Les huiles corporelles peuvent être jusqu’à 10x plus efficaces…" at bounding box center [534, 286] width 697 height 328
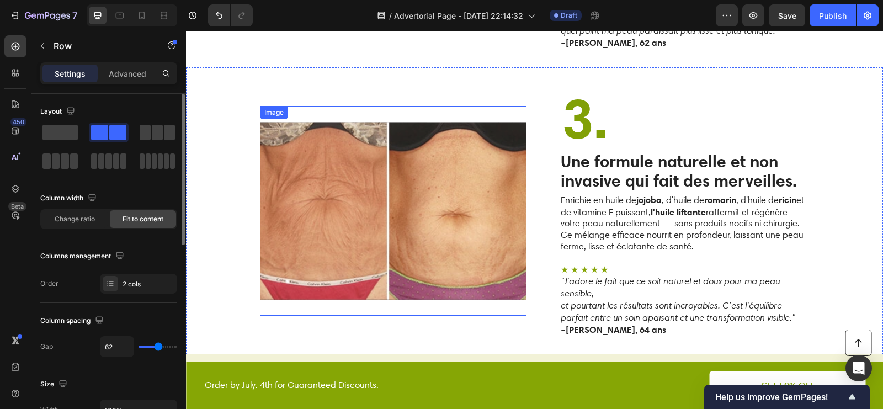
scroll to position [1460, 0]
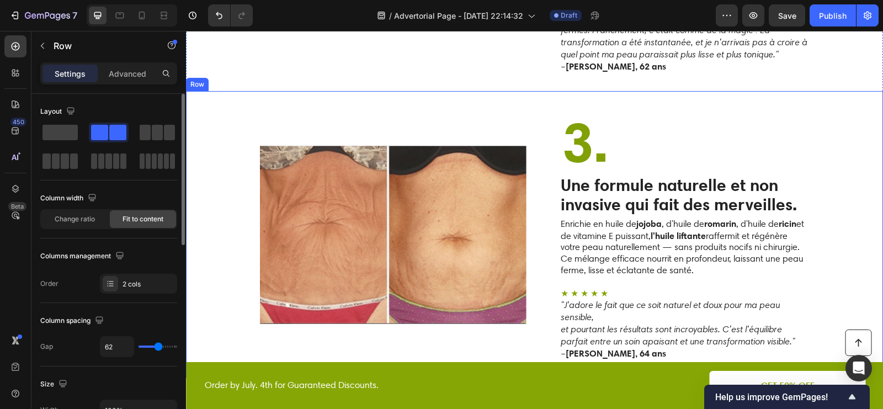
click at [477, 94] on div "Image ⁠⁠⁠⁠⁠⁠⁠ 3. Heading Une formule naturelle et non invasive qui fait des mer…" at bounding box center [534, 234] width 697 height 287
click at [240, 77] on icon at bounding box center [241, 81] width 6 height 8
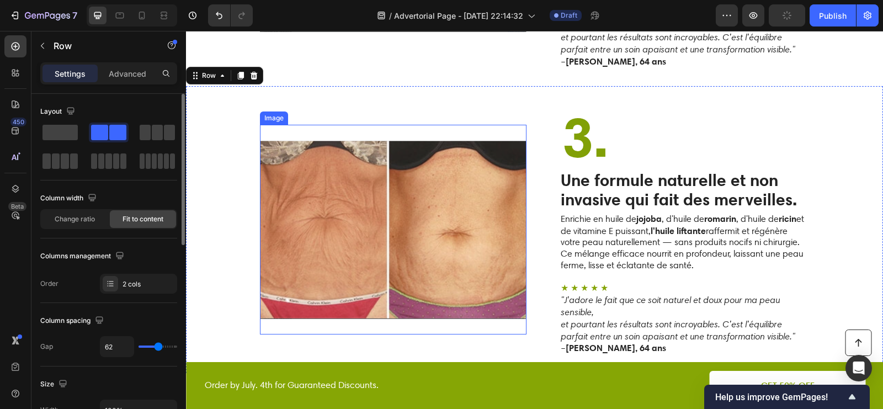
scroll to position [1752, 0]
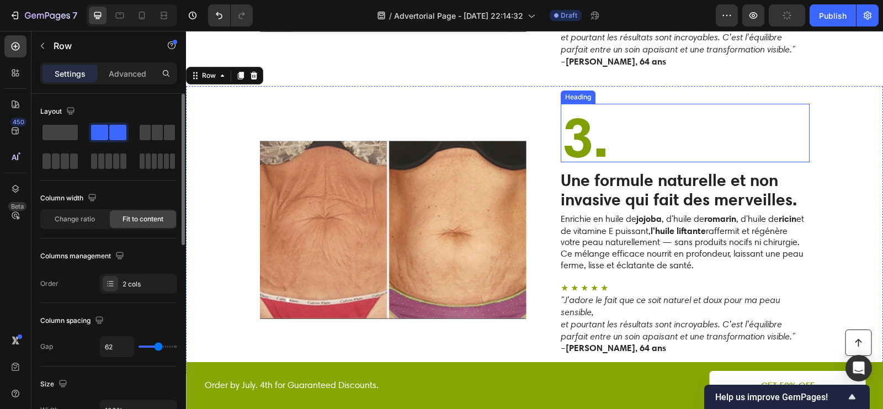
click at [591, 123] on strong "3." at bounding box center [585, 137] width 47 height 68
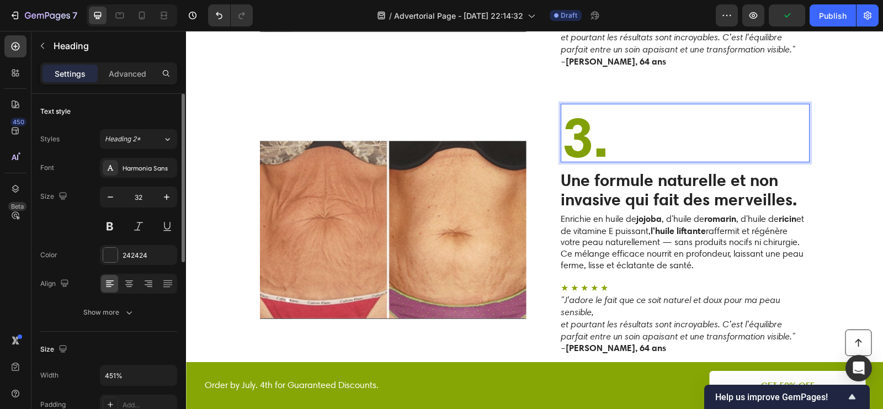
click at [589, 131] on strong "3." at bounding box center [585, 137] width 47 height 68
click at [665, 225] on strong "l'huile liftante" at bounding box center [678, 230] width 55 height 11
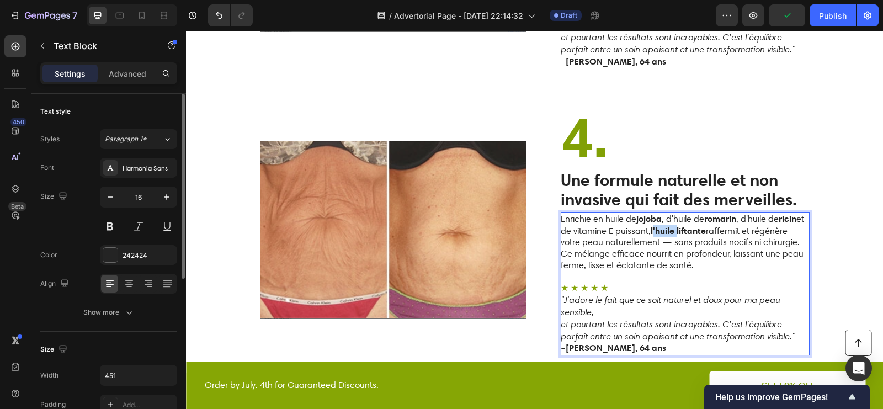
click at [665, 225] on strong "l'huile liftante" at bounding box center [678, 230] width 55 height 11
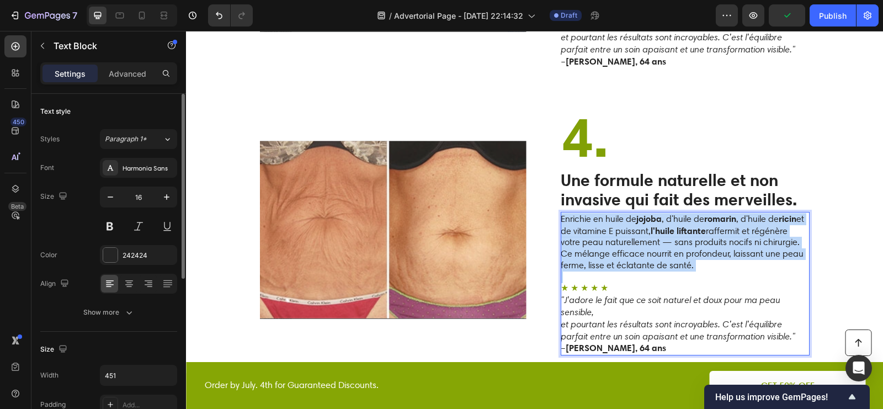
click at [665, 225] on strong "l'huile liftante" at bounding box center [678, 230] width 55 height 11
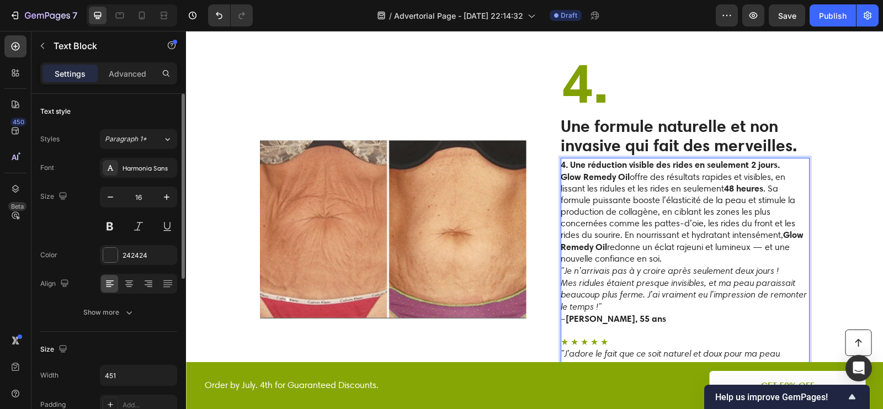
scroll to position [1810, 0]
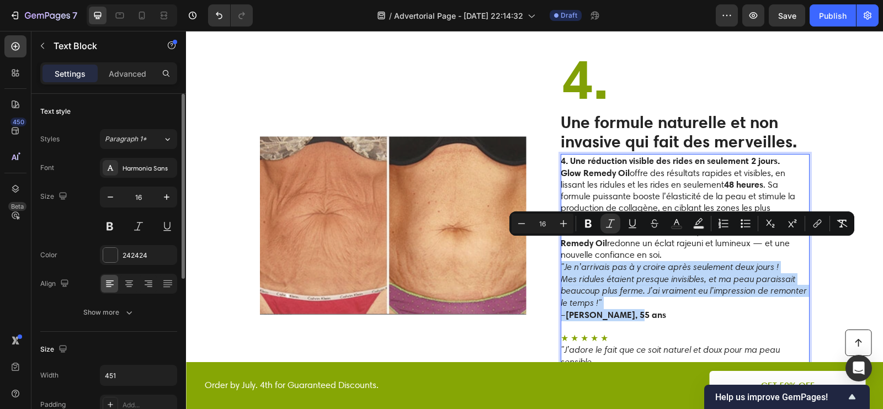
drag, startPoint x: 643, startPoint y: 294, endPoint x: 562, endPoint y: 248, distance: 94.0
click at [562, 248] on div "4. Une réduction visible des rides en seulement 2 jours. Glow Remedy Oil offre …" at bounding box center [685, 280] width 249 height 252
copy div ""Je n’arrivais pas à y croire après seulement deux jours ! Mes ridules étaient …"
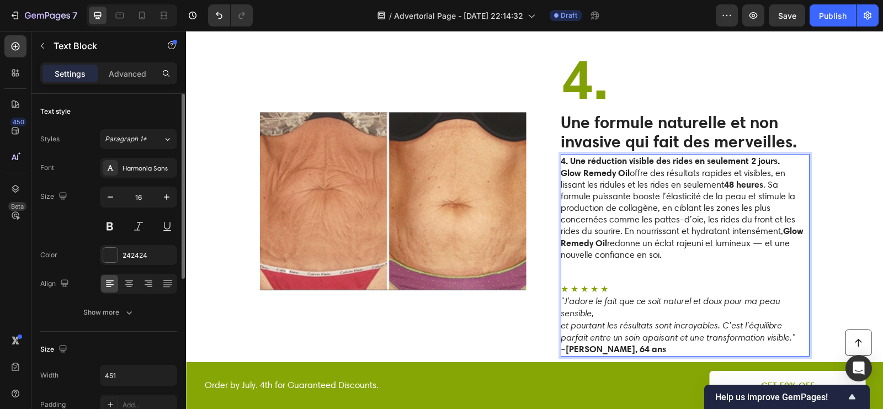
drag, startPoint x: 611, startPoint y: 255, endPoint x: 605, endPoint y: 253, distance: 6.3
click at [606, 273] on p "Rich Text Editor. Editing area: main" at bounding box center [685, 279] width 248 height 12
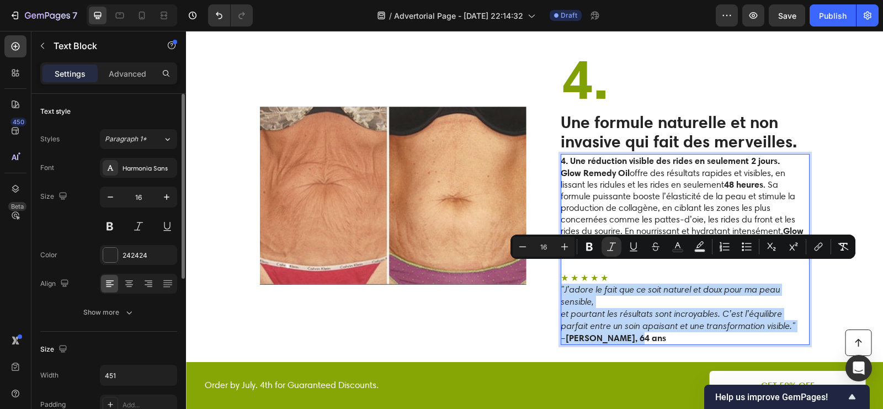
drag, startPoint x: 642, startPoint y: 314, endPoint x: 562, endPoint y: 270, distance: 91.4
click at [561, 269] on div "4. Une réduction visible des rides en seulement 2 jours. Glow Remedy Oil offre …" at bounding box center [685, 250] width 249 height 192
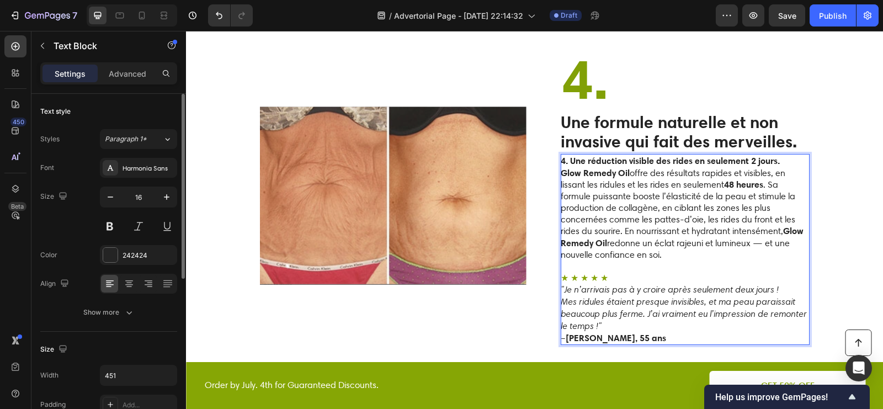
scroll to position [1797, 0]
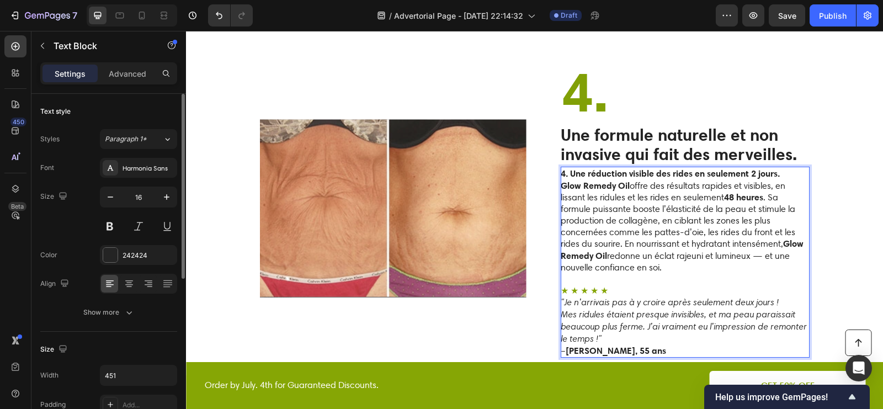
click at [729, 168] on strong "4. Une réduction visible des rides en seulement 2 jours." at bounding box center [670, 173] width 219 height 11
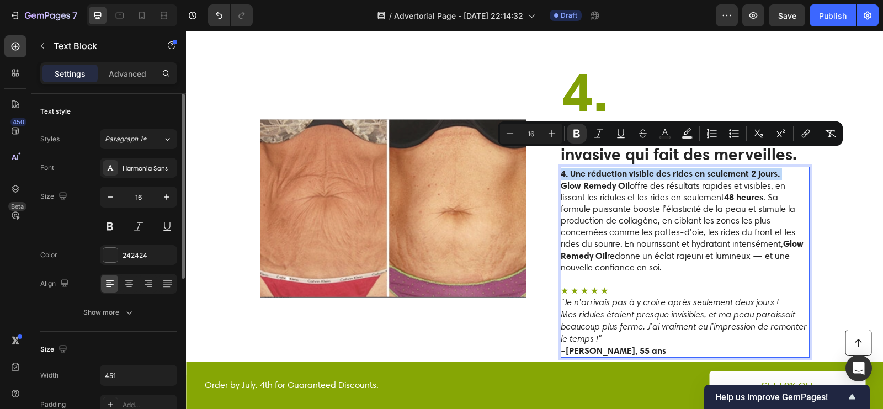
copy strong "4. Une réduction visible des rides en seulement 2 jours."
click at [705, 192] on p "4. Une réduction visible des rides en seulement 2 jours. Glow Remedy Oil offre …" at bounding box center [685, 221] width 248 height 106
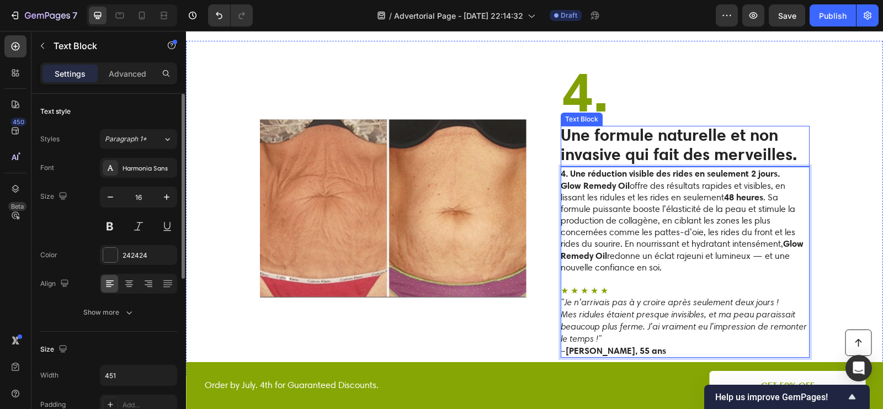
click at [656, 129] on strong "Une formule naturelle et non invasive qui fait des merveilles." at bounding box center [679, 145] width 236 height 40
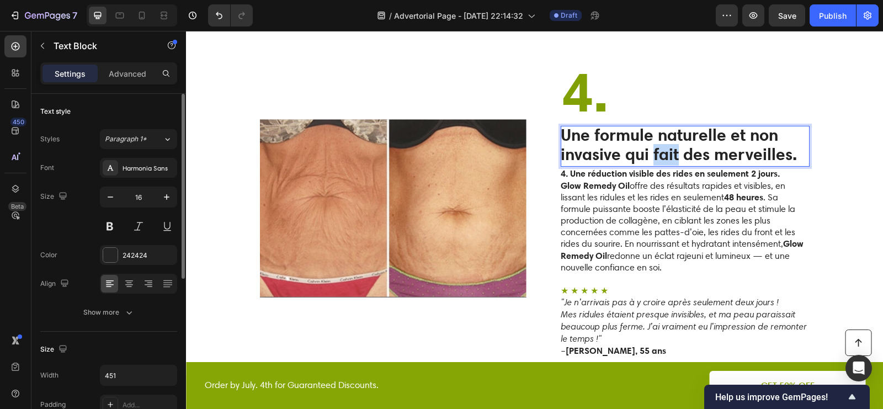
click at [656, 129] on strong "Une formule naturelle et non invasive qui fait des merveilles." at bounding box center [679, 145] width 236 height 40
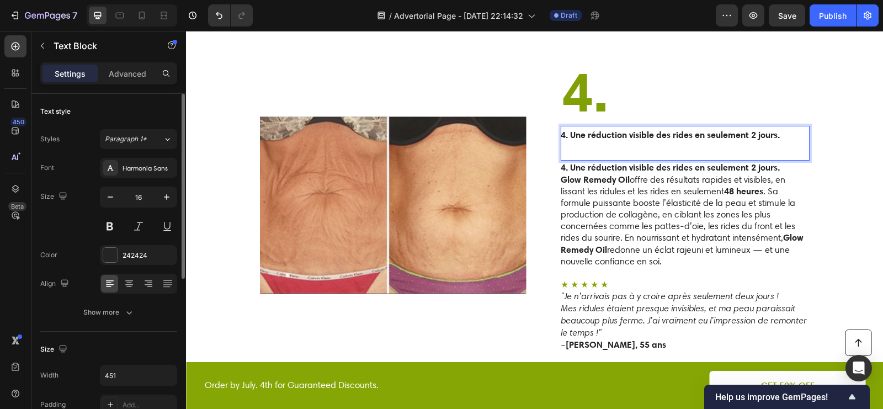
click at [570, 129] on strong "4. Une réduction visible des rides en seulement 2 jours." at bounding box center [670, 134] width 219 height 11
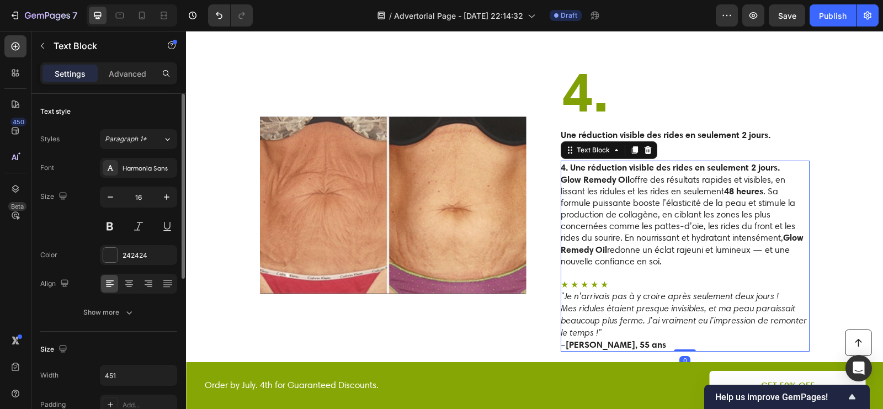
click at [577, 162] on strong "4. Une réduction visible des rides en seulement 2 jours." at bounding box center [670, 167] width 219 height 11
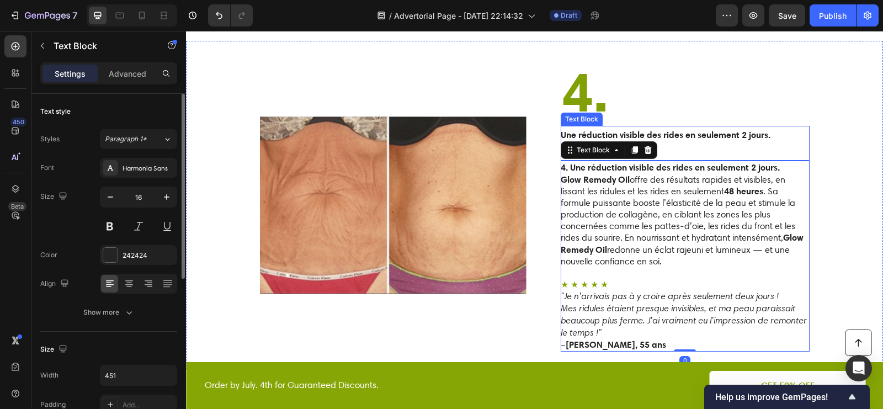
click at [723, 134] on p "Une réduction visible des rides en seulement 2 jours." at bounding box center [685, 143] width 248 height 33
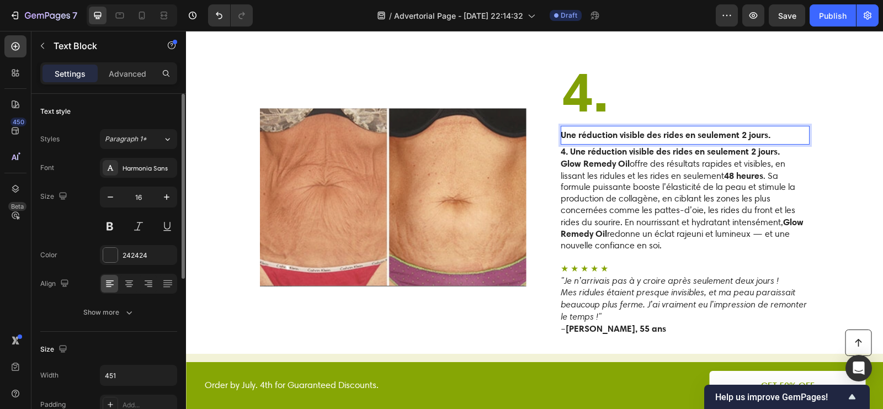
click at [680, 129] on strong "Une réduction visible des rides en seulement 2 jours." at bounding box center [666, 134] width 210 height 11
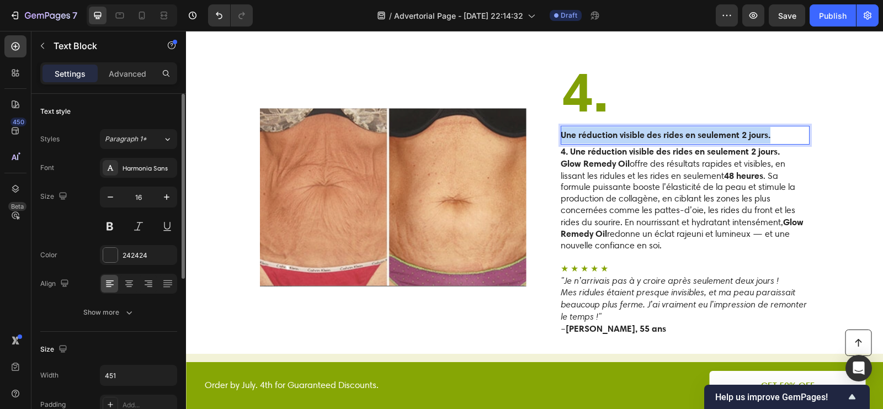
click at [680, 129] on strong "Une réduction visible des rides en seulement 2 jours." at bounding box center [666, 134] width 210 height 11
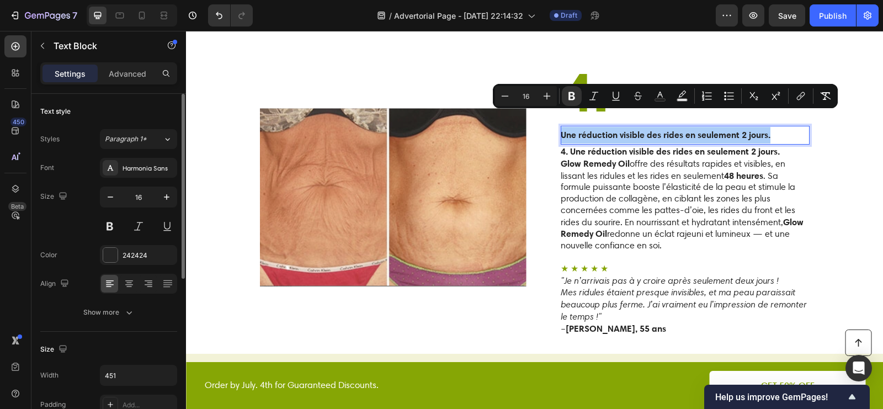
click at [532, 94] on input "16" at bounding box center [526, 95] width 22 height 13
click at [543, 94] on icon "Editor contextual toolbar" at bounding box center [547, 96] width 11 height 11
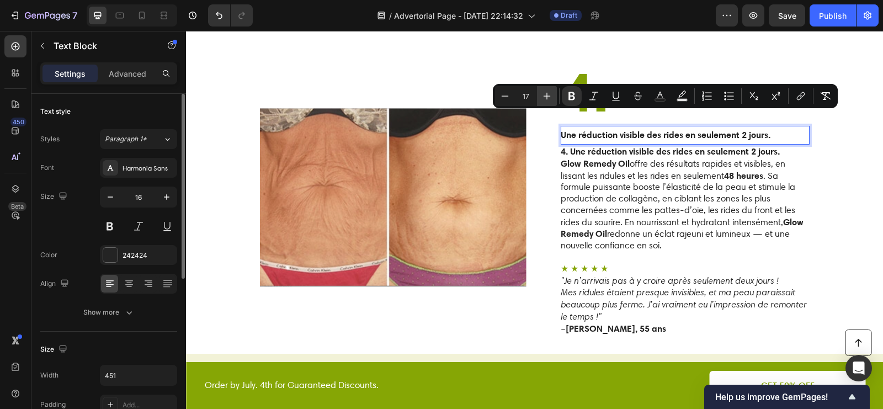
click at [544, 95] on icon "Editor contextual toolbar" at bounding box center [547, 96] width 11 height 11
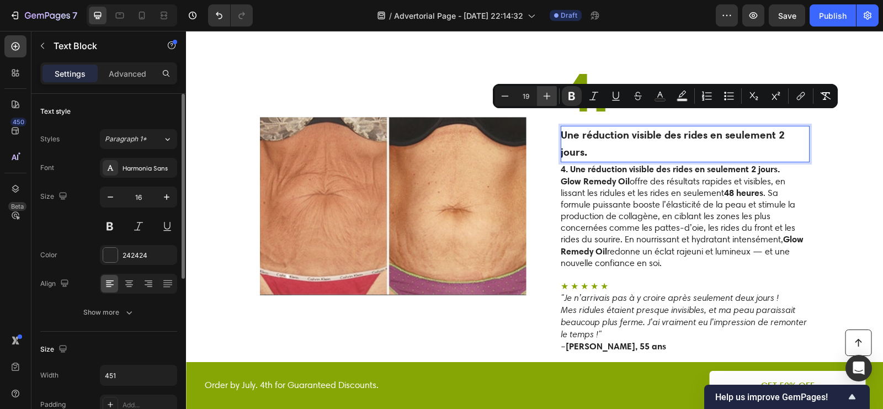
click at [544, 95] on icon "Editor contextual toolbar" at bounding box center [547, 96] width 11 height 11
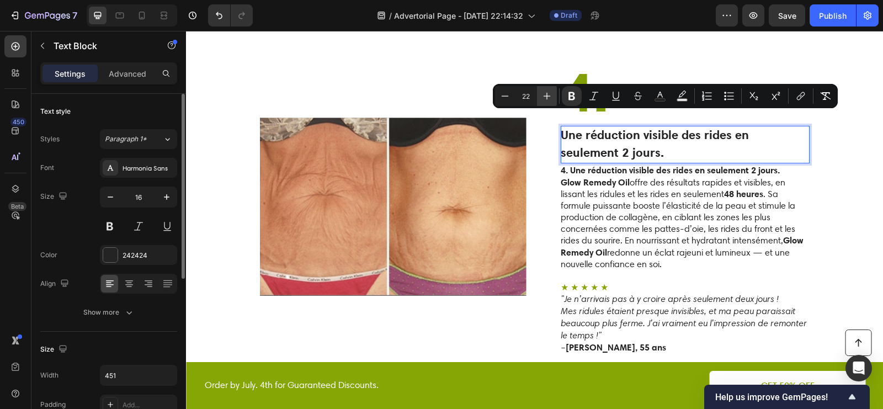
click at [544, 95] on icon "Editor contextual toolbar" at bounding box center [547, 96] width 11 height 11
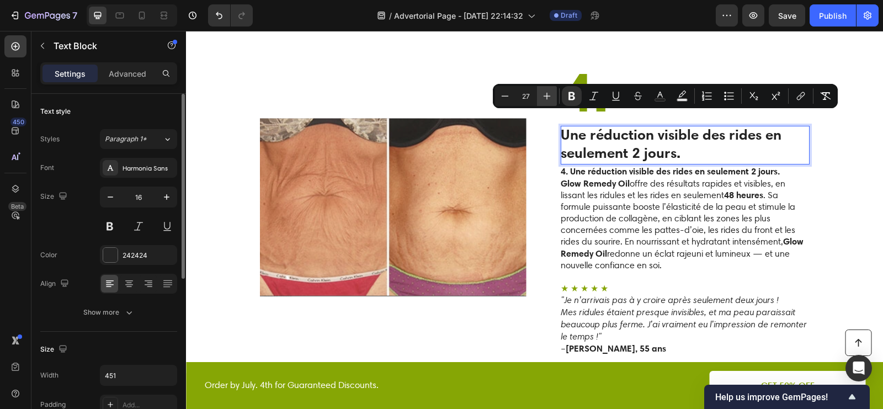
click at [544, 95] on icon "Editor contextual toolbar" at bounding box center [547, 96] width 11 height 11
type input "30"
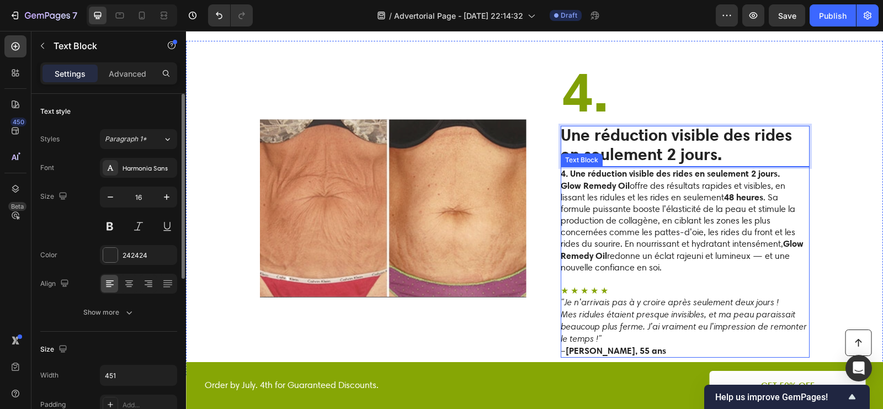
click at [597, 168] on strong "4. Une réduction visible des rides en seulement 2 jours." at bounding box center [670, 173] width 219 height 11
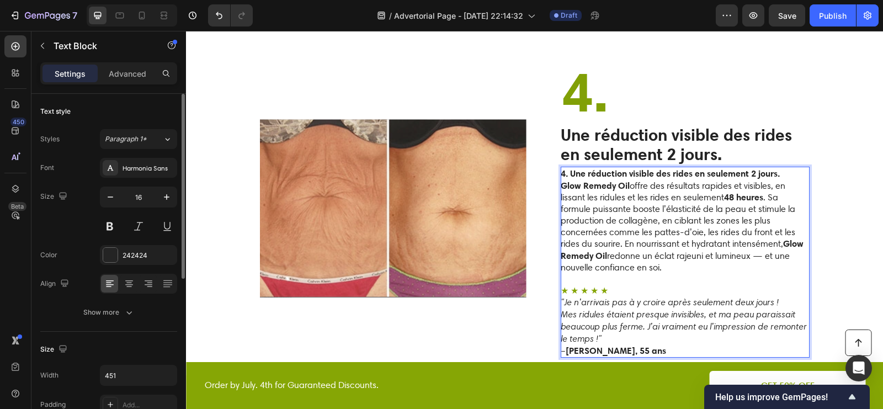
click at [571, 168] on strong "4. Une réduction visible des rides en seulement 2 jours." at bounding box center [670, 173] width 219 height 11
click at [731, 168] on strong "Une réduction visible des rides en seulement 2 jours." at bounding box center [666, 173] width 210 height 11
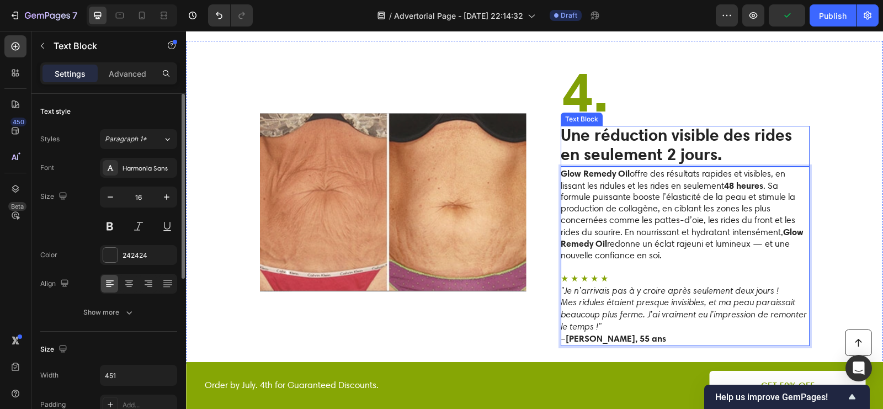
click at [670, 139] on strong "Une réduction visible des rides en seulement 2 jours." at bounding box center [676, 145] width 231 height 40
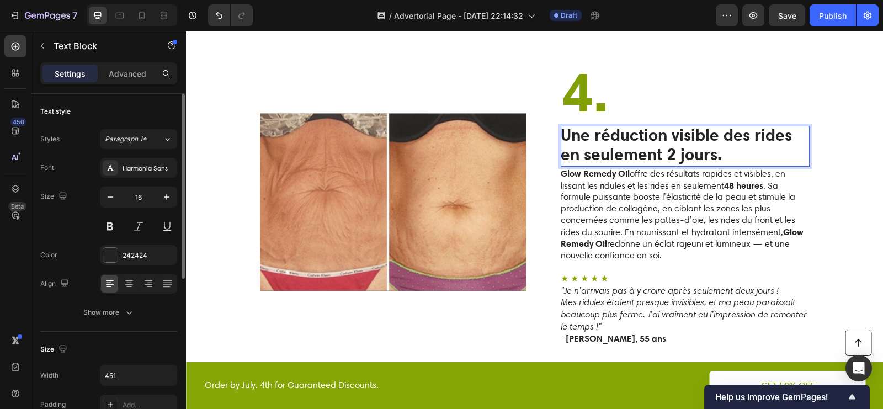
click at [674, 140] on strong "Une réduction visible des rides en seulement 2 jours." at bounding box center [676, 145] width 231 height 40
click at [670, 138] on strong "Une réduction visible des rides en seulement 2 jours." at bounding box center [676, 145] width 231 height 40
click at [678, 139] on strong "Une réduction visible des rides en seulement jours." at bounding box center [676, 145] width 231 height 40
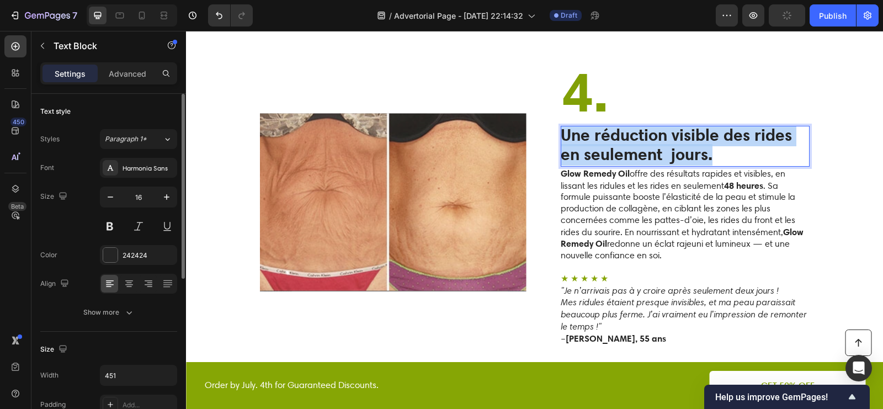
click at [678, 139] on strong "Une réduction visible des rides en seulement jours." at bounding box center [676, 145] width 231 height 40
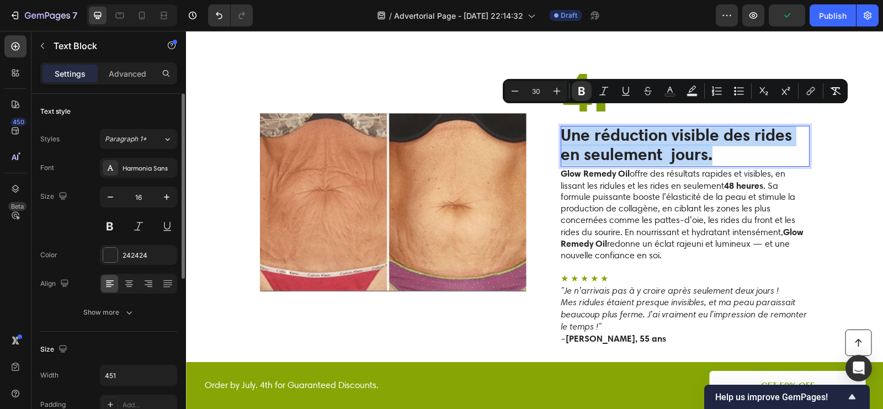
click at [693, 141] on strong "Une réduction visible des rides en seulement jours." at bounding box center [676, 145] width 231 height 40
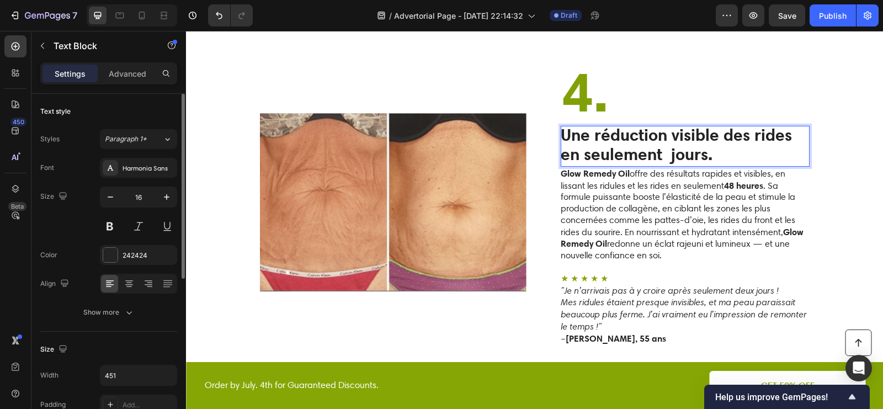
click at [667, 137] on strong "Une réduction visible des rides en seulement jours." at bounding box center [676, 145] width 231 height 40
click at [663, 140] on strong "Une réduction visible des rides en seulement jours." at bounding box center [676, 145] width 231 height 40
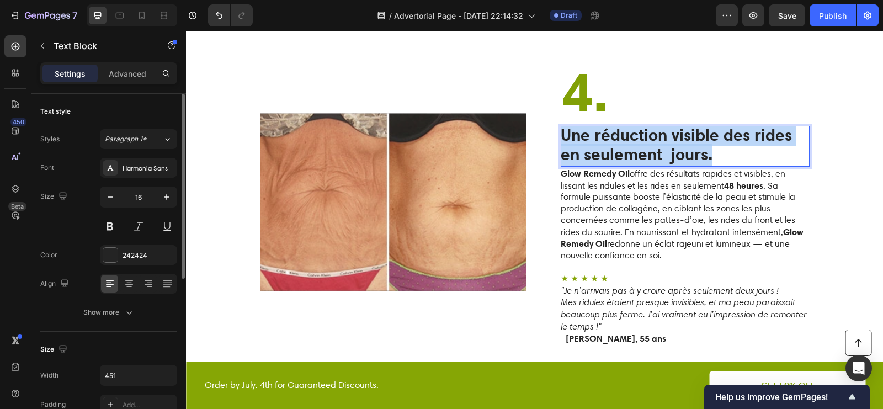
click at [663, 140] on strong "Une réduction visible des rides en seulement jours." at bounding box center [676, 145] width 231 height 40
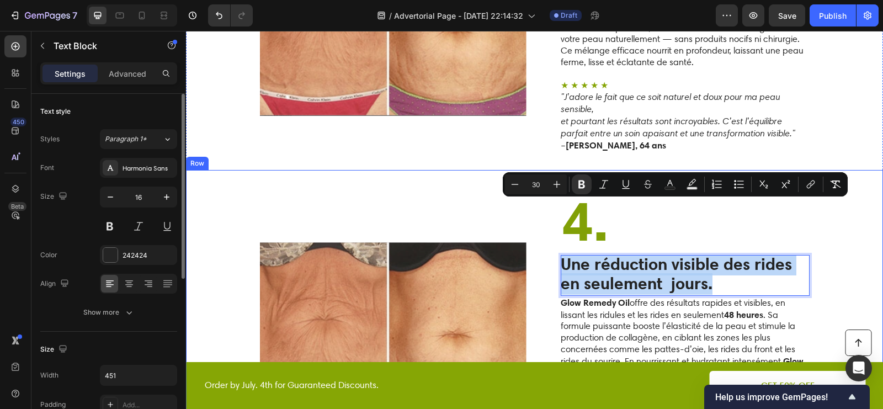
scroll to position [1704, 0]
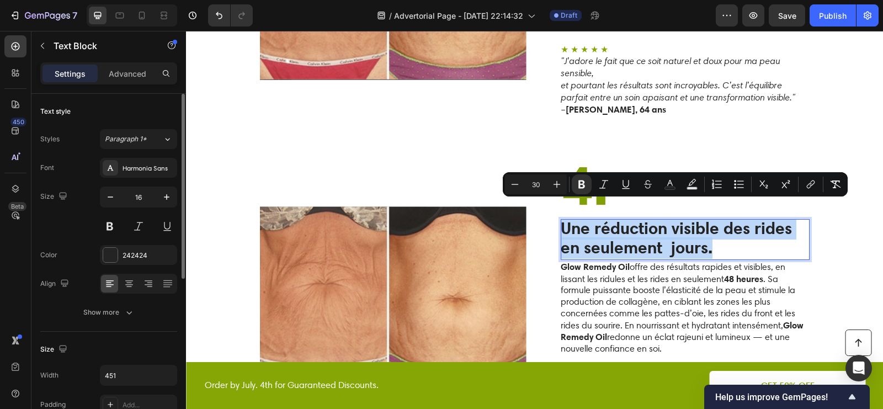
click at [666, 235] on strong "Une réduction visible des rides en seulement jours." at bounding box center [676, 238] width 231 height 40
click at [671, 231] on strong "Une réduction visible des rides en seulement jours." at bounding box center [676, 238] width 231 height 40
click at [675, 231] on strong "Une réduction visible des rides en seulement jours." at bounding box center [676, 238] width 231 height 40
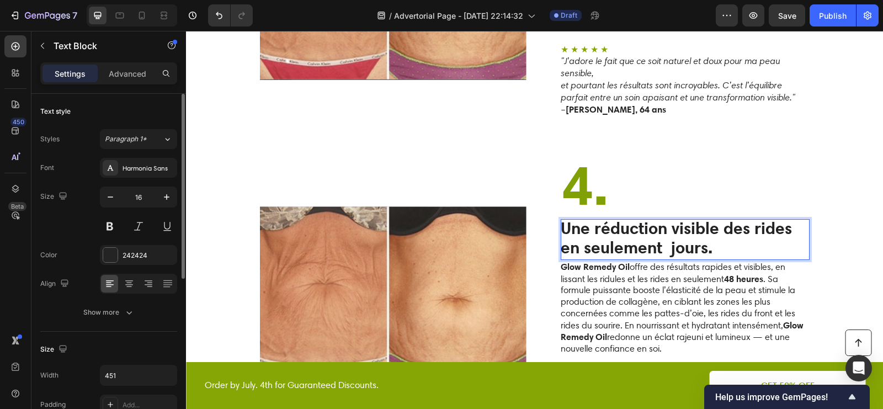
click at [709, 231] on strong "Une réduction visible des rides en seulement jours." at bounding box center [676, 238] width 231 height 40
click at [674, 233] on strong "Une réduction visible des rides en seulement jours." at bounding box center [676, 238] width 231 height 40
click at [667, 233] on strong "Une réduction visible des rides en seulement jours." at bounding box center [676, 238] width 231 height 40
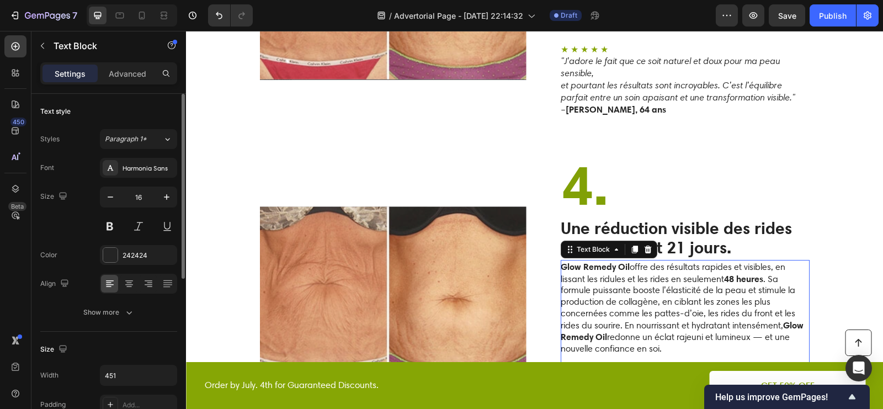
click at [728, 273] on strong "48 heures" at bounding box center [743, 278] width 39 height 11
click at [733, 273] on strong "48 heures" at bounding box center [743, 278] width 39 height 11
click at [748, 273] on strong "21 heures" at bounding box center [743, 278] width 39 height 11
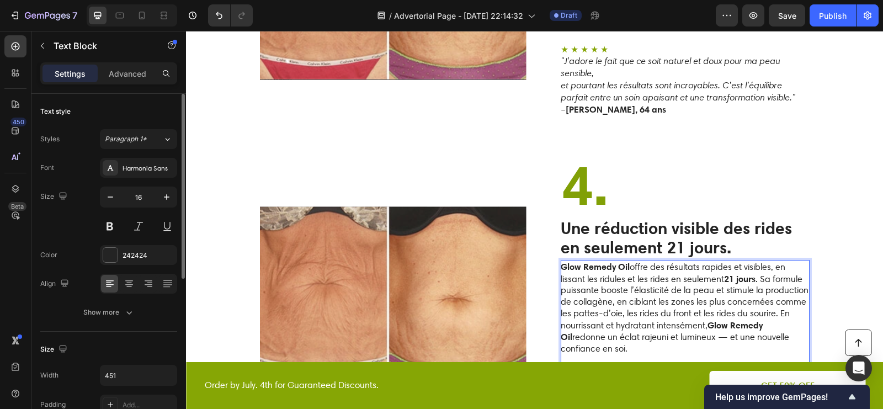
scroll to position [1721, 0]
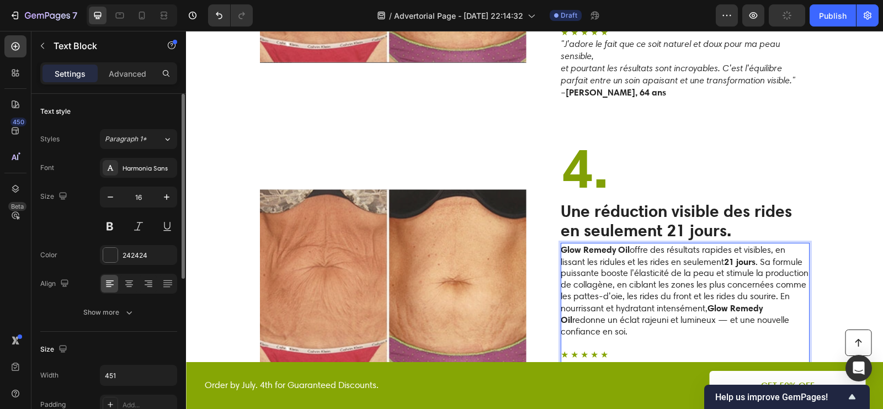
click at [773, 278] on p "Glow Remedy Oil offre des résultats rapides et visibles, en lissant les ridules…" at bounding box center [685, 291] width 248 height 94
click at [613, 279] on p "Glow Remedy Oil offre des résultats rapides et visibles, en lissant les ridules…" at bounding box center [685, 291] width 248 height 94
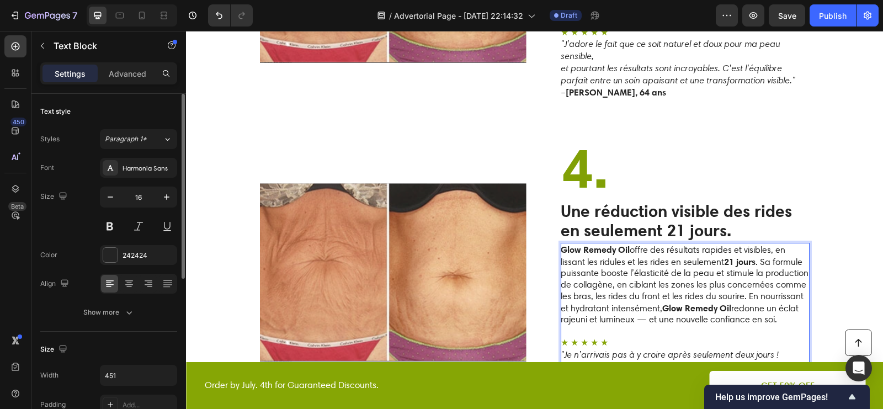
click at [621, 281] on p "Glow Remedy Oil offre des résultats rapides et visibles, en lissant les ridules…" at bounding box center [685, 285] width 248 height 82
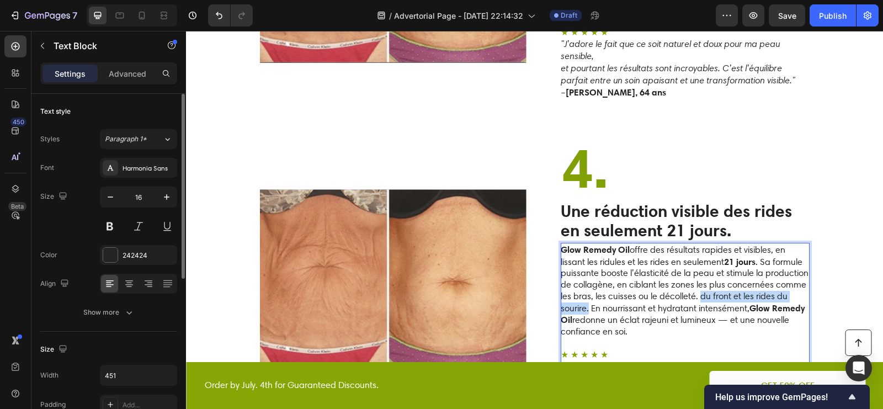
drag, startPoint x: 588, startPoint y: 292, endPoint x: 700, endPoint y: 279, distance: 112.8
click at [700, 279] on p "Glow Remedy Oil offre des résultats rapides et visibles, en lissant les ridules…" at bounding box center [685, 291] width 248 height 94
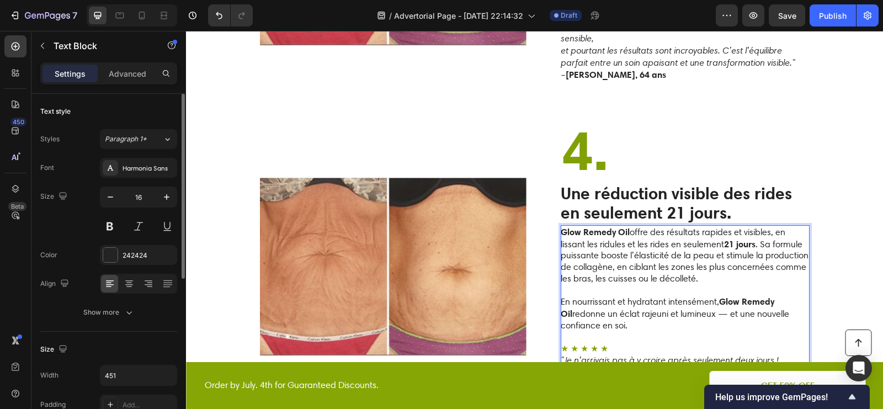
scroll to position [1740, 0]
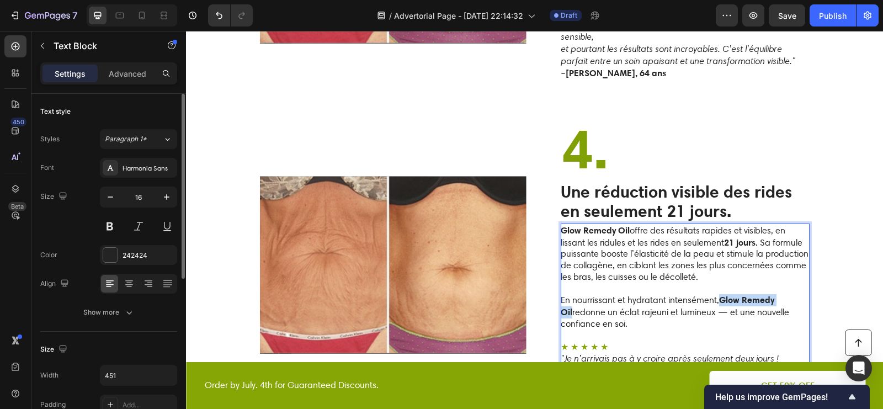
drag, startPoint x: 792, startPoint y: 281, endPoint x: 724, endPoint y: 282, distance: 68.5
click at [723, 294] on p "En nourrissant et hydratant intensément, Glow Remedy Oil redonne un éclat rajeu…" at bounding box center [685, 311] width 248 height 35
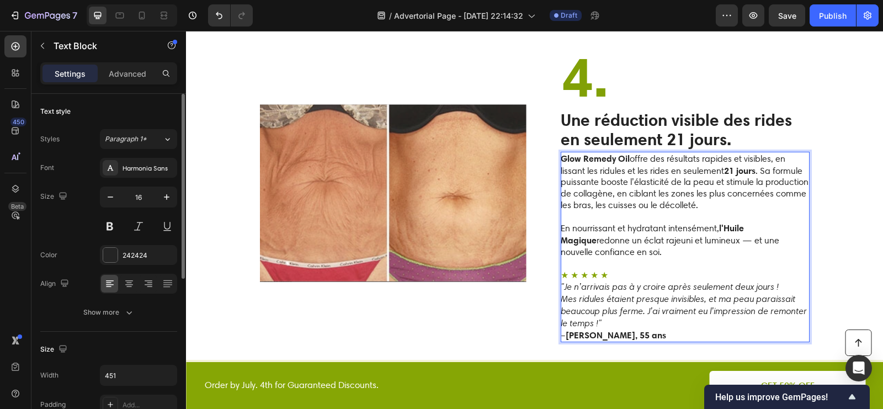
scroll to position [1825, 0]
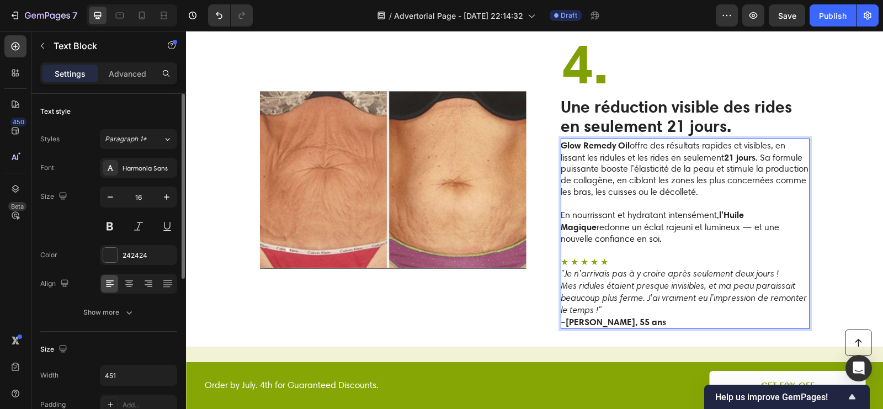
click at [765, 224] on p "En nourrissant et hydratant intensément, l'Huile Magique redonne un éclat rajeu…" at bounding box center [685, 226] width 248 height 35
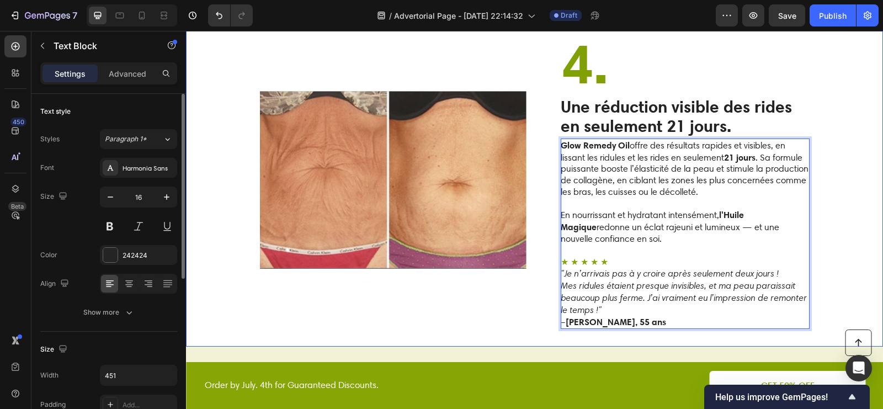
click at [845, 223] on div "Image ⁠⁠⁠⁠⁠⁠⁠ 4. Heading Une réduction visible des rides en seulement 21 jours.…" at bounding box center [534, 180] width 697 height 334
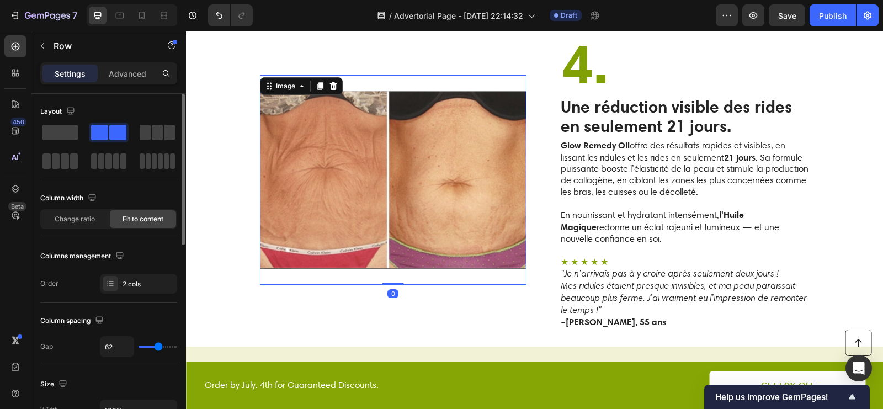
click at [453, 160] on img at bounding box center [393, 180] width 267 height 210
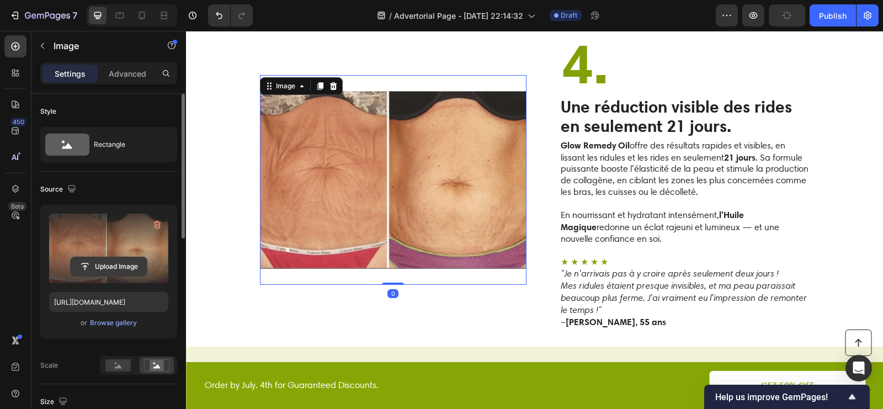
click at [124, 262] on input "file" at bounding box center [109, 266] width 76 height 19
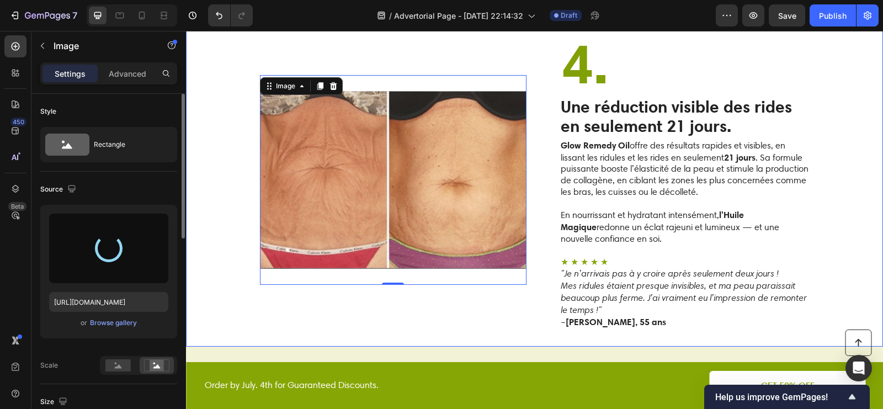
type input "https://cdn.shopify.com/s/files/1/0676/2971/1663/files/gempages_579465421715931…"
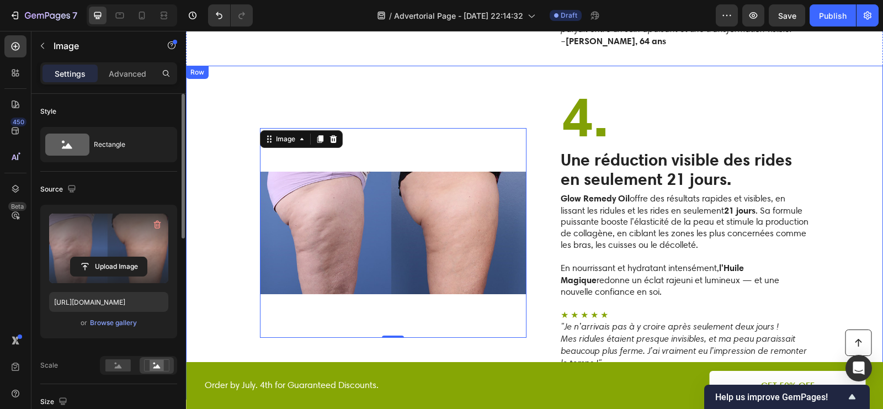
scroll to position [1772, 0]
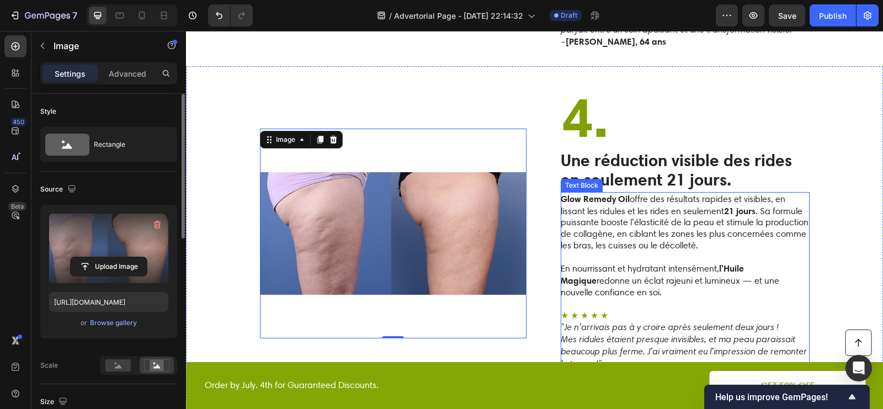
click at [596, 370] on strong "Megan L., 55 ans" at bounding box center [616, 375] width 100 height 11
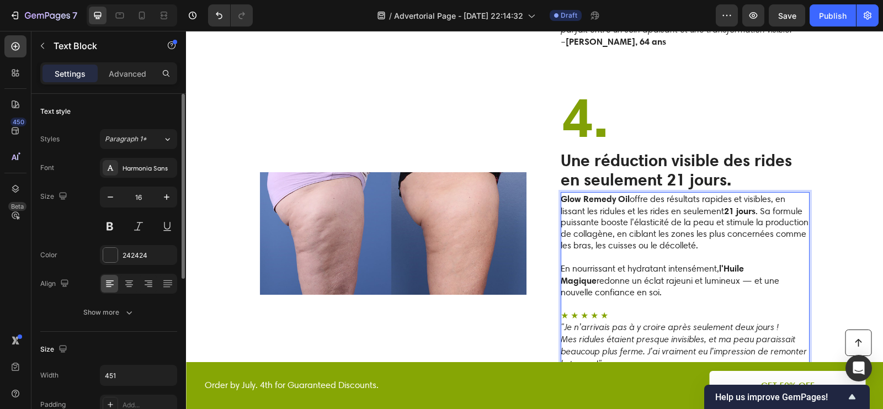
click at [594, 370] on strong "Megan L., 55 ans" at bounding box center [616, 375] width 100 height 11
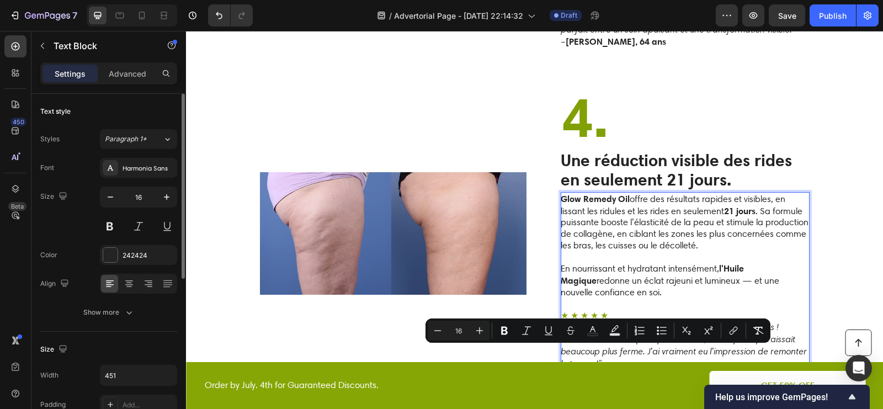
click at [594, 370] on strong "Megan L., 55 ans" at bounding box center [616, 375] width 100 height 11
click at [596, 370] on strong "Megan L., 55 ans" at bounding box center [616, 375] width 100 height 11
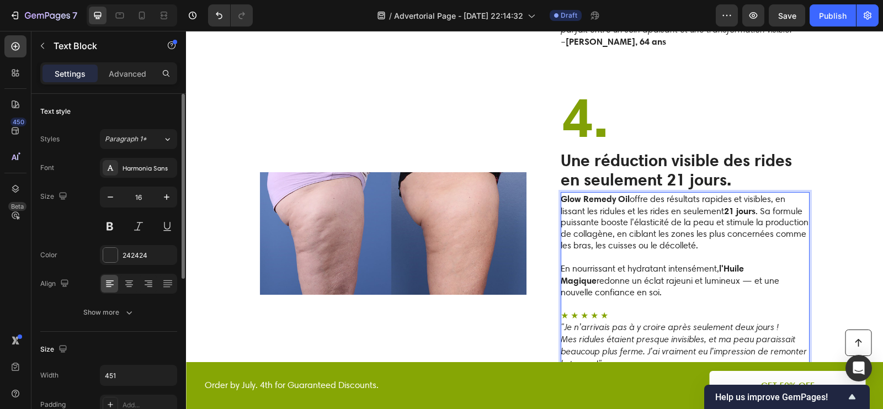
click at [580, 370] on strong "Megane L., 55 ans" at bounding box center [616, 375] width 100 height 11
click at [714, 310] on p "★ ★ ★ ★ ★" at bounding box center [685, 316] width 248 height 12
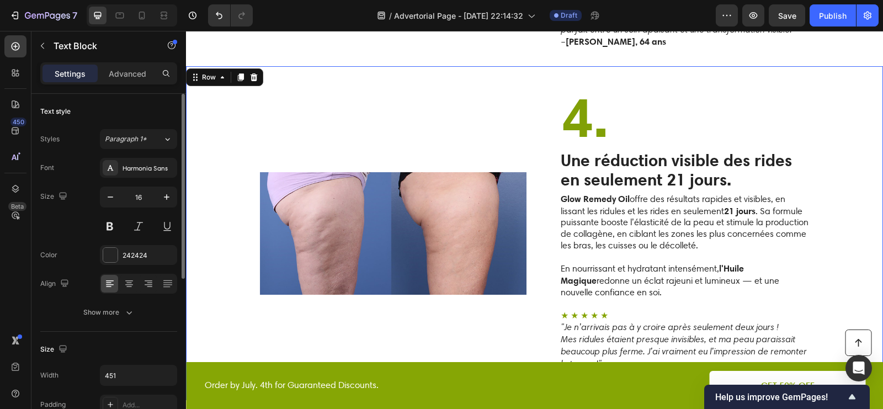
click at [846, 221] on div "Image ⁠⁠⁠⁠⁠⁠⁠ 4. Heading Une réduction visible des rides en seulement 21 jours.…" at bounding box center [534, 233] width 697 height 334
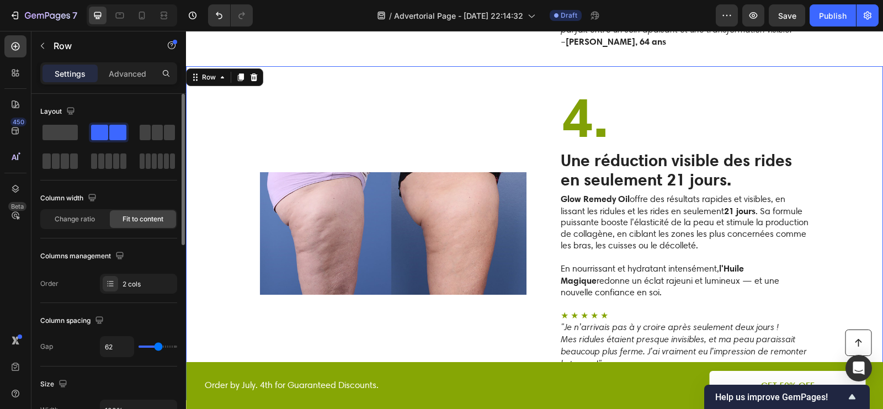
click at [437, 84] on div "Image" at bounding box center [393, 233] width 267 height 299
click at [241, 74] on icon at bounding box center [241, 78] width 6 height 8
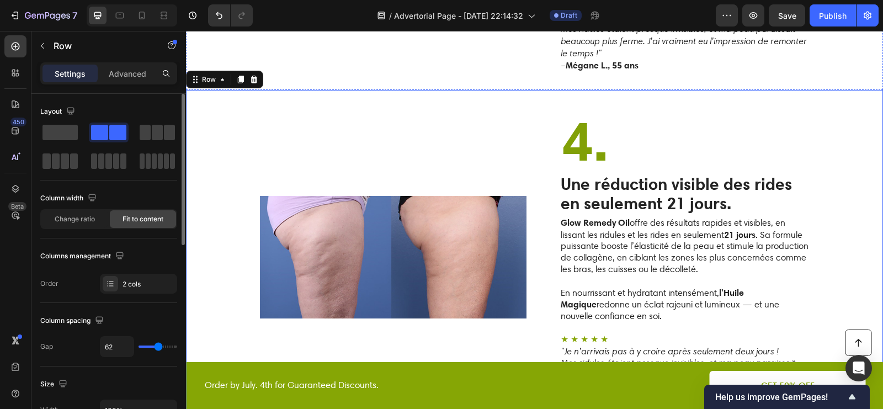
scroll to position [2108, 0]
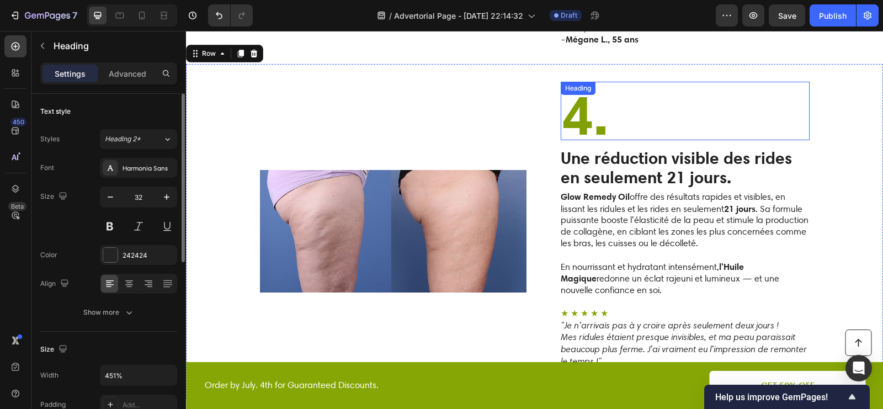
click at [580, 104] on strong "4." at bounding box center [585, 115] width 47 height 68
click at [591, 104] on strong "4." at bounding box center [585, 115] width 47 height 68
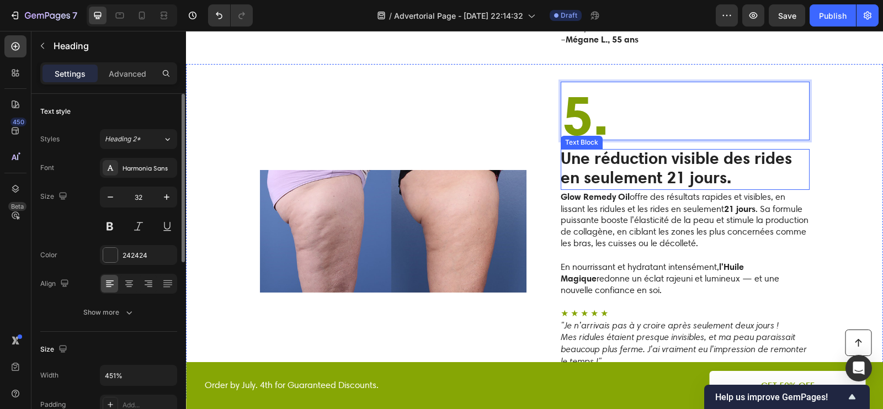
click at [607, 191] on p "Glow Remedy Oil offre des résultats rapides et visibles, en lissant les ridules…" at bounding box center [685, 220] width 248 height 59
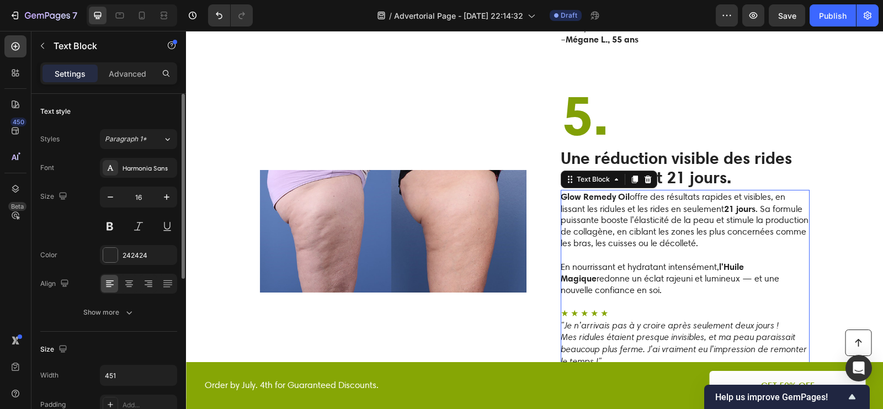
click at [607, 191] on p "Glow Remedy Oil offre des résultats rapides et visibles, en lissant les ridules…" at bounding box center [685, 220] width 248 height 59
drag, startPoint x: 634, startPoint y: 268, endPoint x: 564, endPoint y: 173, distance: 118.5
click at [564, 190] on div "Glow Remedy Oil offre des résultats rapides et visibles, en lissant les ridules…" at bounding box center [685, 285] width 249 height 191
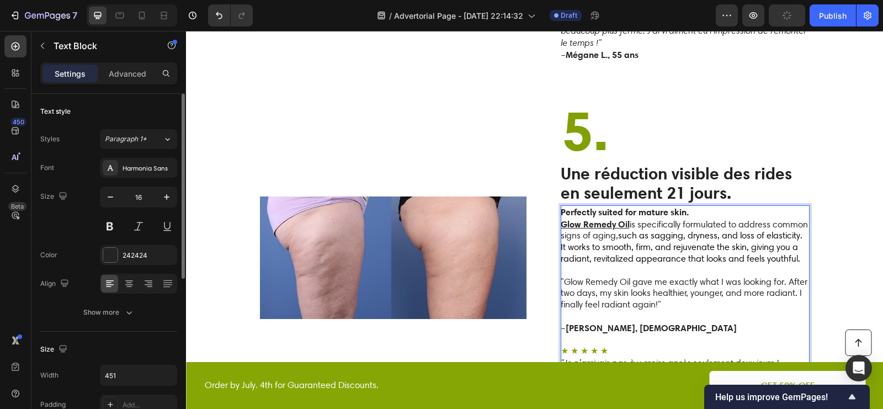
scroll to position [2090, 0]
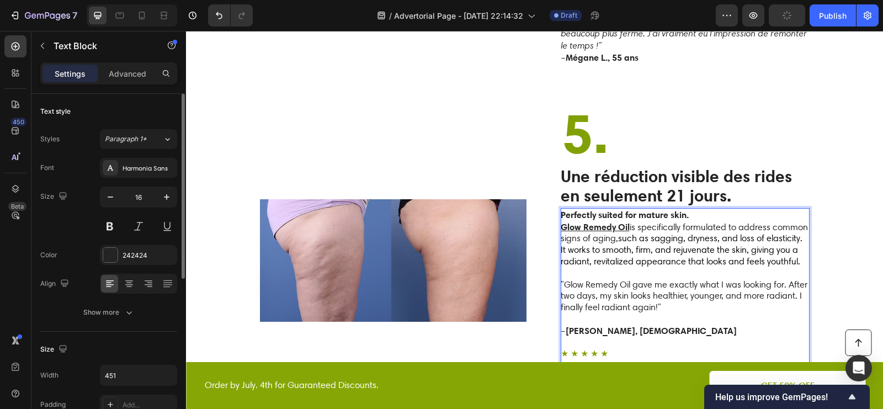
click at [645, 209] on strong "Perfectly suited for mature skin." at bounding box center [625, 214] width 128 height 11
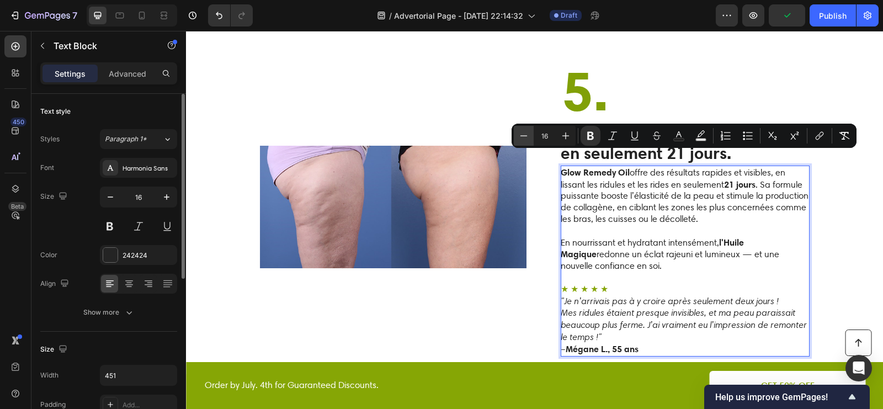
scroll to position [2168, 0]
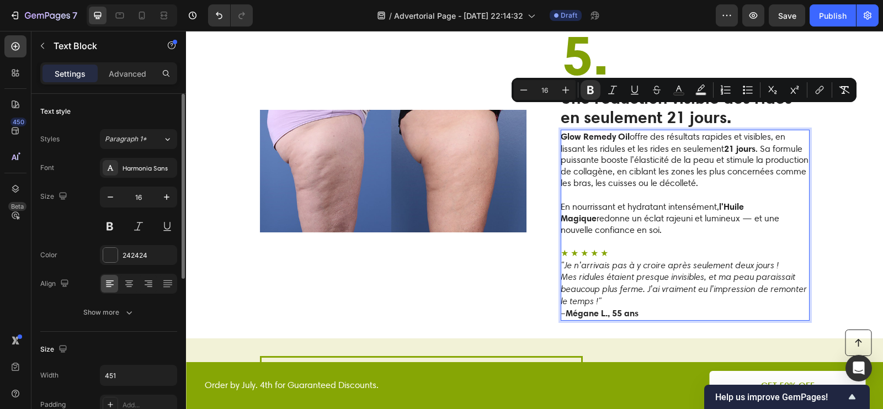
click at [615, 260] on icon ""Je n’arrivais pas à y croire après seulement deux jours !" at bounding box center [670, 265] width 218 height 11
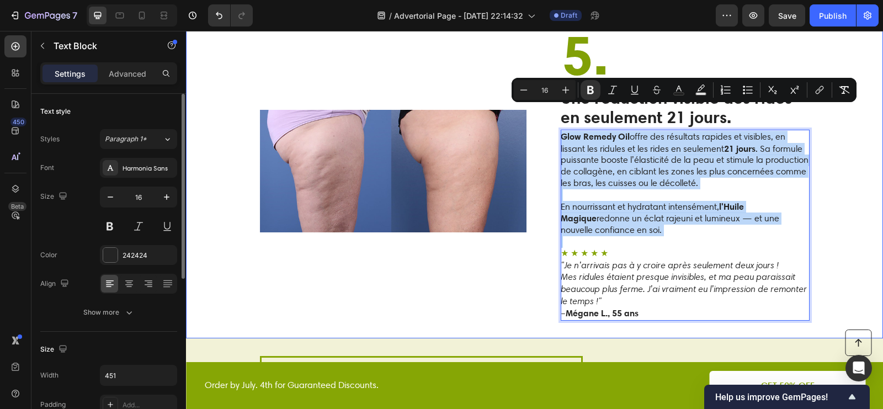
drag, startPoint x: 642, startPoint y: 214, endPoint x: 559, endPoint y: 111, distance: 131.9
click at [559, 110] on div "Image ⁠⁠⁠⁠⁠⁠⁠ 5. Heading Une réduction visible des rides en seulement 21 jours.…" at bounding box center [534, 171] width 697 height 334
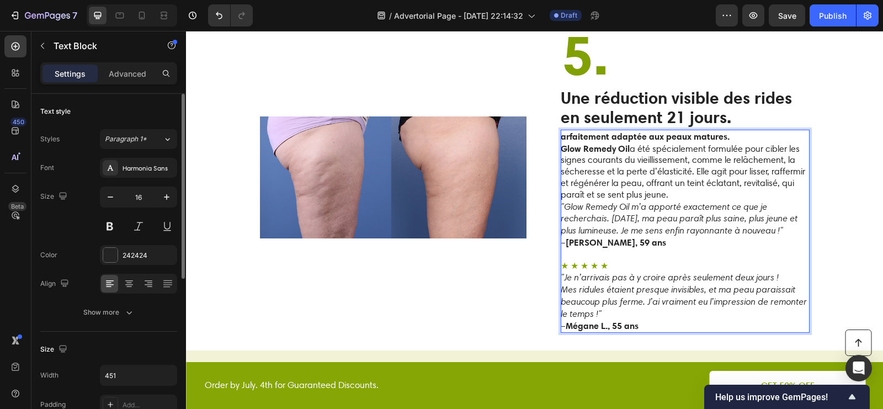
click at [660, 131] on strong "arfaitement adaptée aux peaux matures." at bounding box center [645, 136] width 169 height 11
copy strong "arfaitement adaptée aux peaux matures."
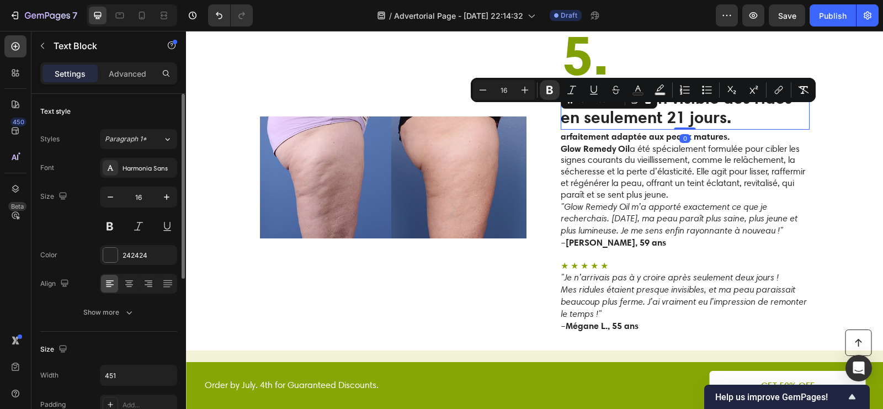
click at [743, 88] on strong "Une réduction visible des rides en seulement 21 jours." at bounding box center [676, 108] width 231 height 40
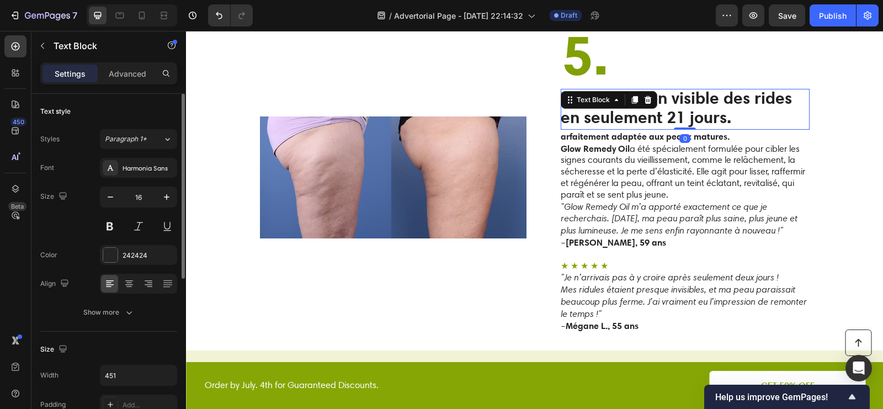
click at [743, 88] on strong "Une réduction visible des rides en seulement 21 jours." at bounding box center [676, 108] width 231 height 40
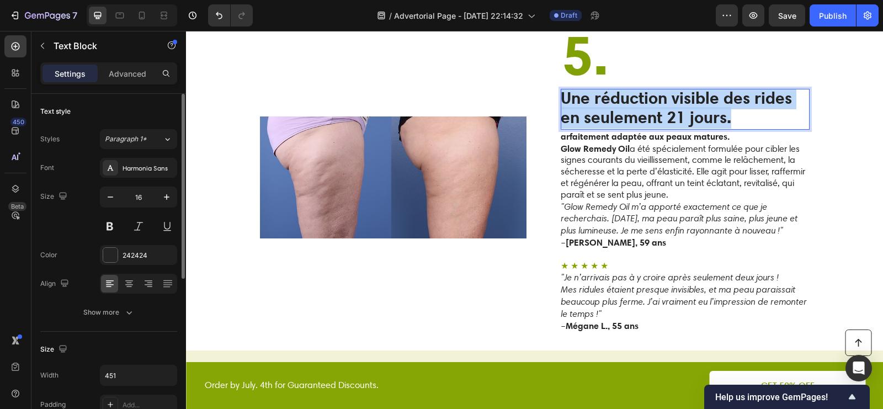
click at [743, 88] on strong "Une réduction visible des rides en seulement 21 jours." at bounding box center [676, 108] width 231 height 40
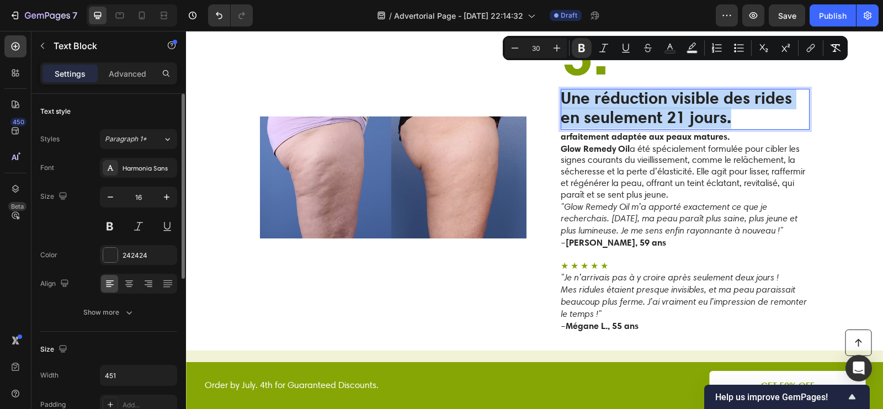
type input "16"
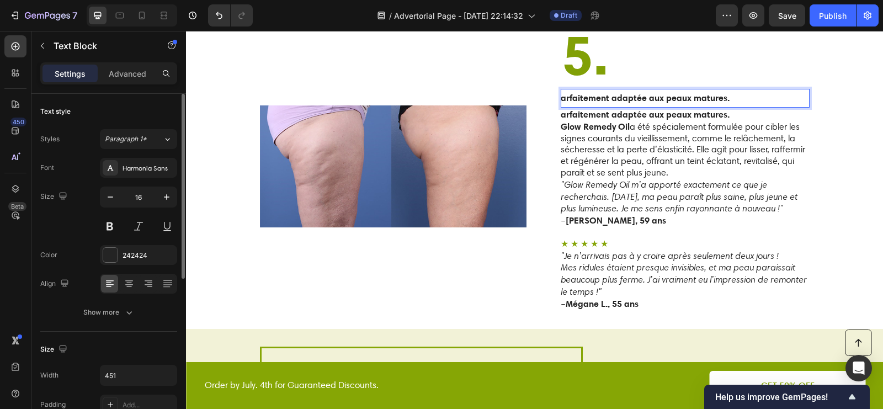
click at [564, 92] on strong "arfaitement adaptée aux peaux matures." at bounding box center [645, 97] width 169 height 11
click at [580, 92] on strong "Parfaitement adaptée aux peaux matures." at bounding box center [648, 97] width 174 height 11
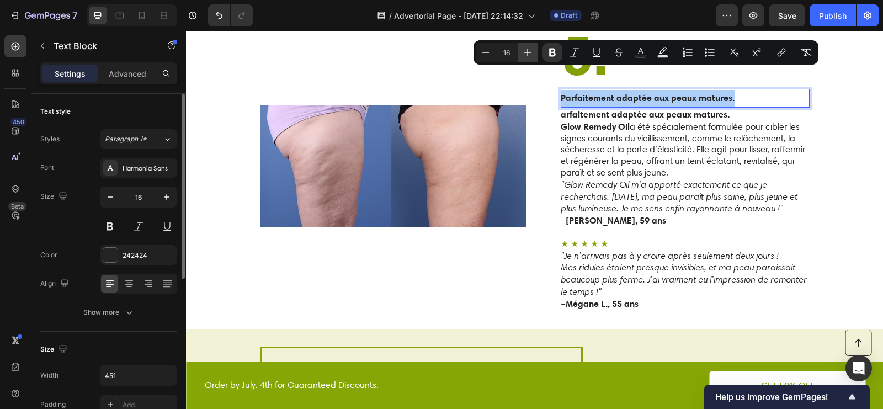
click at [533, 54] on icon "Editor contextual toolbar" at bounding box center [527, 52] width 11 height 11
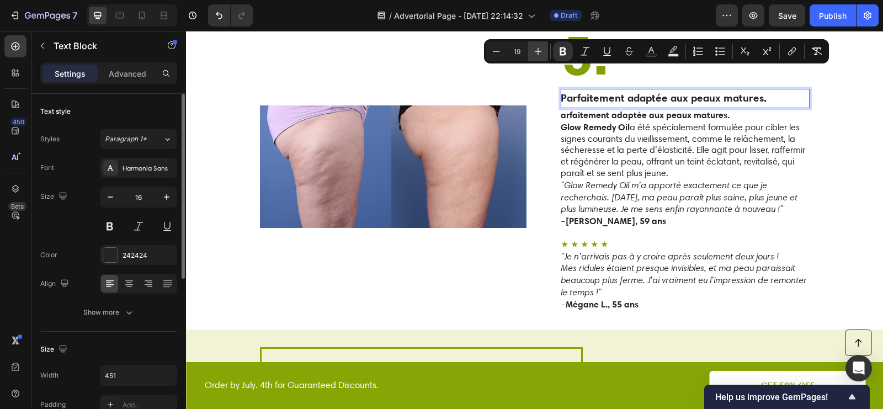
click at [533, 54] on icon "Editor contextual toolbar" at bounding box center [538, 51] width 11 height 11
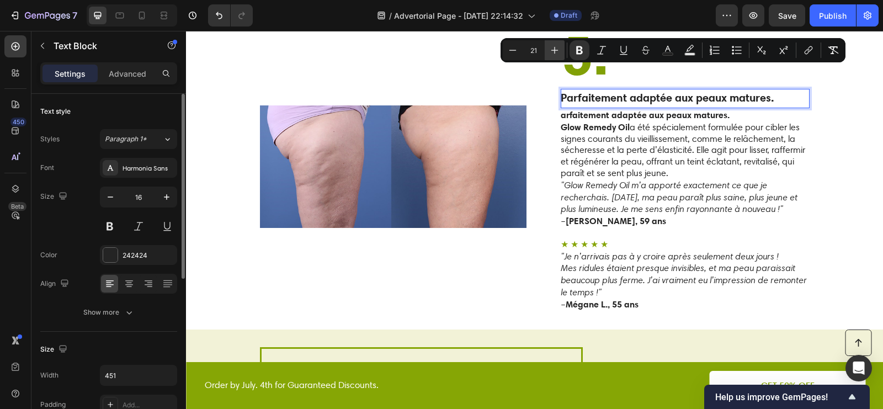
scroll to position [2169, 0]
click at [533, 54] on input "21" at bounding box center [534, 50] width 22 height 13
click at [551, 53] on icon "Editor contextual toolbar" at bounding box center [554, 50] width 11 height 11
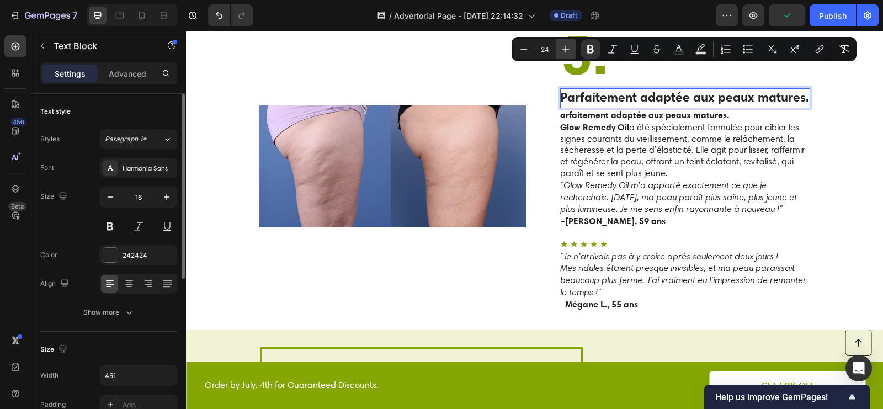
click at [551, 53] on input "24" at bounding box center [545, 49] width 22 height 13
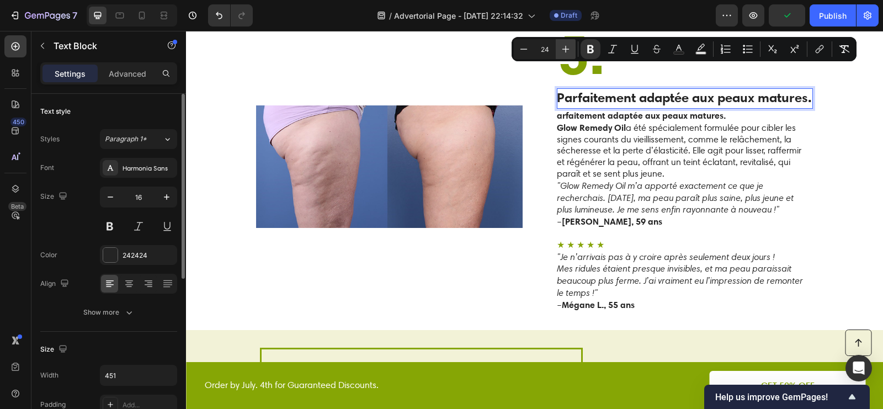
click at [563, 51] on icon "Editor contextual toolbar" at bounding box center [565, 49] width 11 height 11
click at [564, 51] on icon "Editor contextual toolbar" at bounding box center [565, 49] width 11 height 11
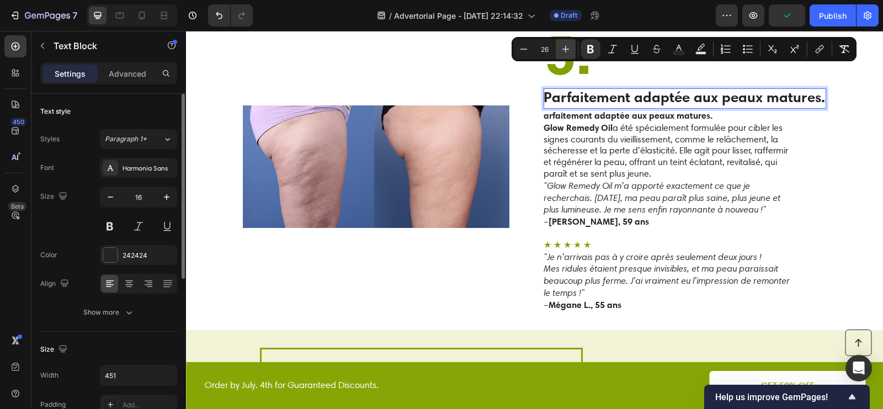
click at [564, 51] on icon "Editor contextual toolbar" at bounding box center [565, 49] width 11 height 11
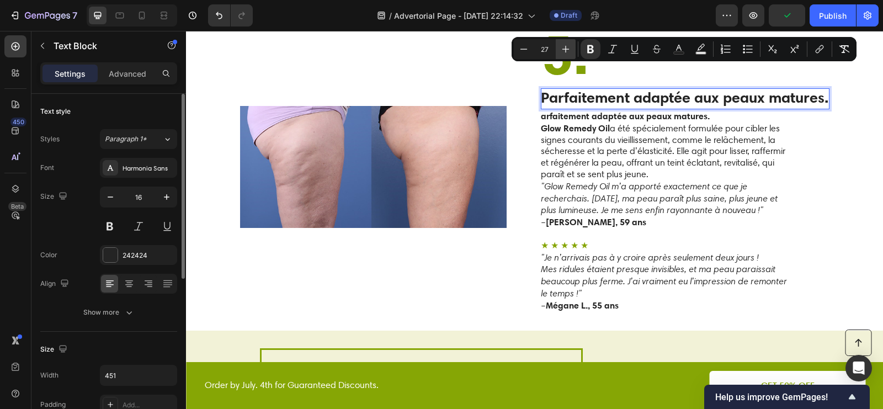
scroll to position [2169, 0]
click at [564, 51] on icon "Editor contextual toolbar" at bounding box center [565, 49] width 11 height 11
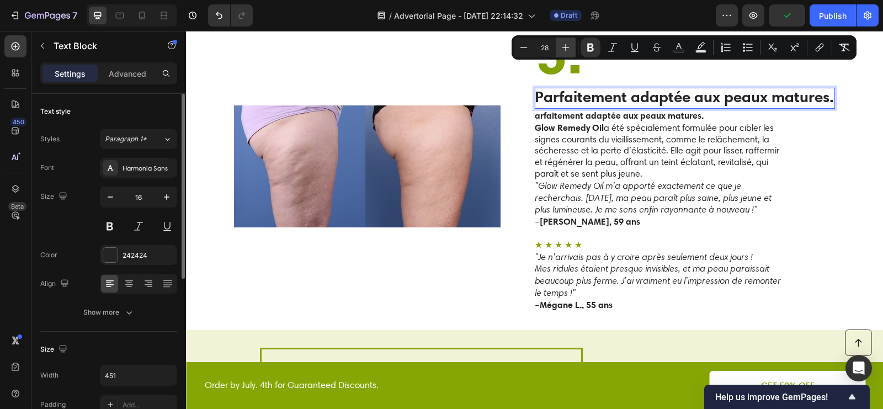
click at [564, 50] on icon "Editor contextual toolbar" at bounding box center [565, 47] width 11 height 11
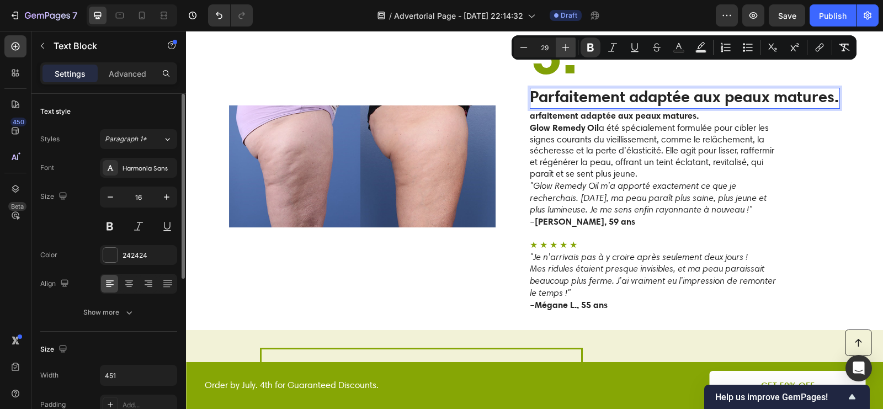
click at [564, 50] on icon "Editor contextual toolbar" at bounding box center [565, 47] width 11 height 11
type input "30"
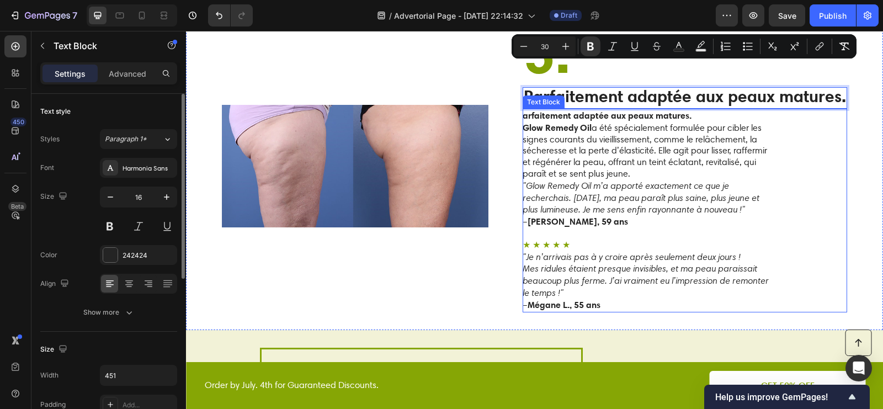
click at [524, 131] on p "arfaitement adaptée aux peaux matures. Glow Remedy Oil a été spécialement formu…" at bounding box center [647, 145] width 248 height 70
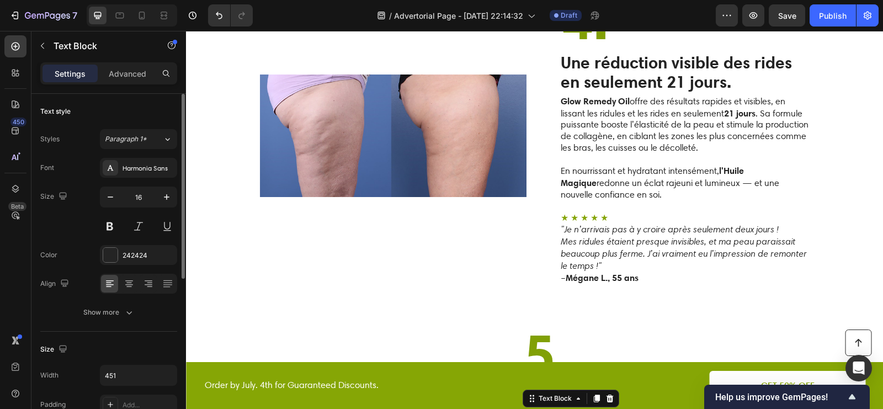
scroll to position [2011, 0]
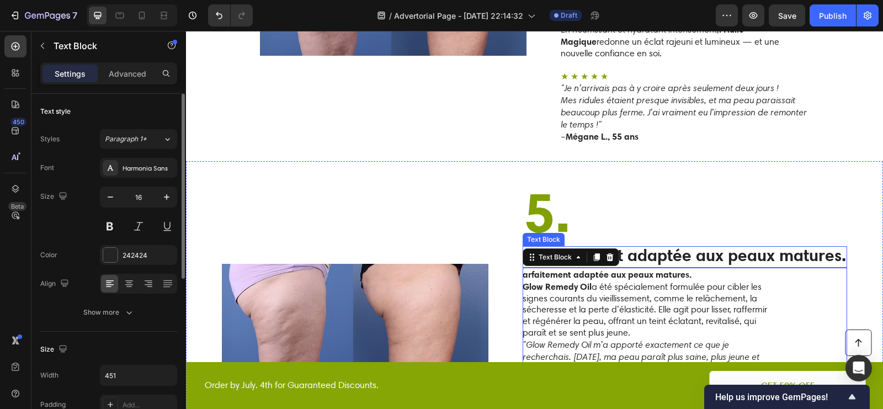
click at [639, 245] on strong "Parfaitement adaptée aux peaux matures." at bounding box center [685, 255] width 322 height 20
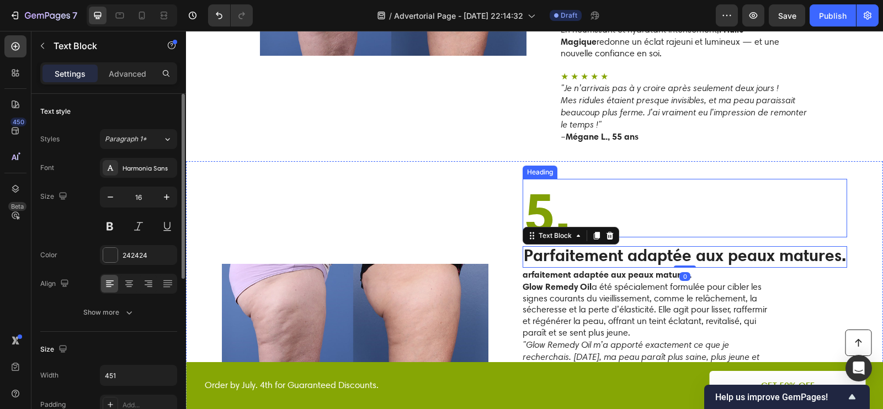
click at [650, 180] on p "⁠⁠⁠⁠⁠⁠⁠ 5." at bounding box center [685, 208] width 322 height 56
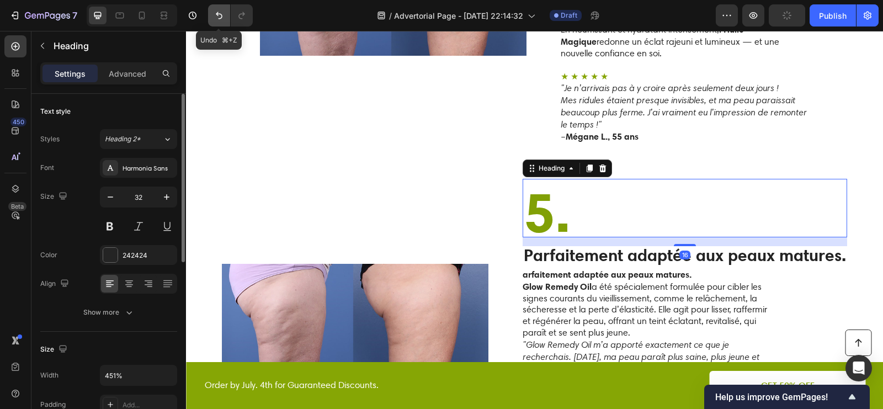
click at [215, 13] on icon "Undo/Redo" at bounding box center [219, 15] width 11 height 11
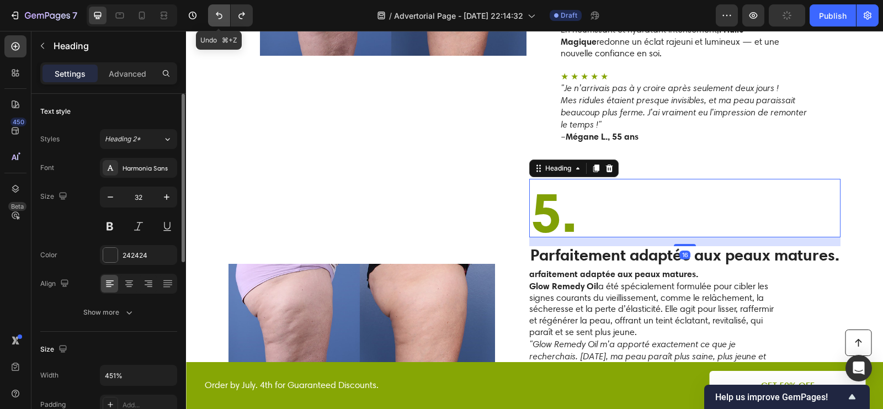
click at [215, 14] on icon "Undo/Redo" at bounding box center [219, 15] width 11 height 11
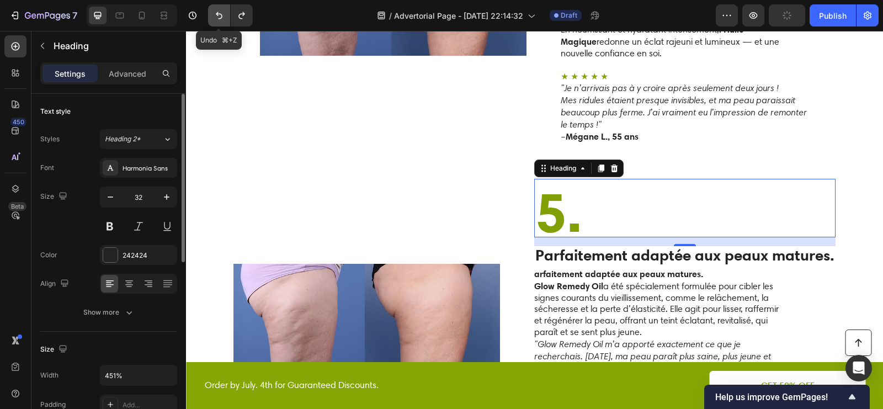
click at [215, 14] on icon "Undo/Redo" at bounding box center [219, 15] width 11 height 11
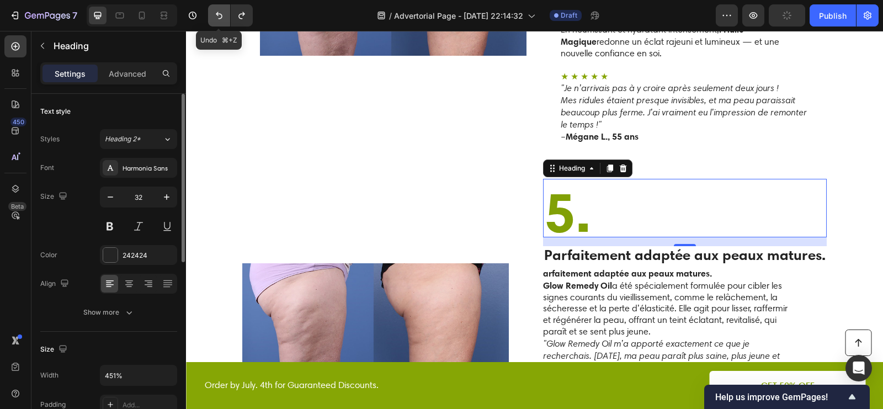
click at [215, 14] on icon "Undo/Redo" at bounding box center [219, 15] width 11 height 11
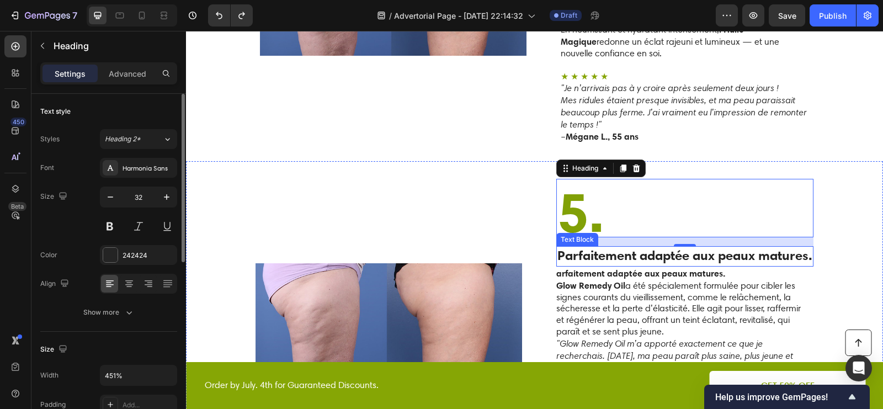
click at [586, 247] on strong "Parfaitement adaptée aux peaux matures." at bounding box center [685, 255] width 255 height 17
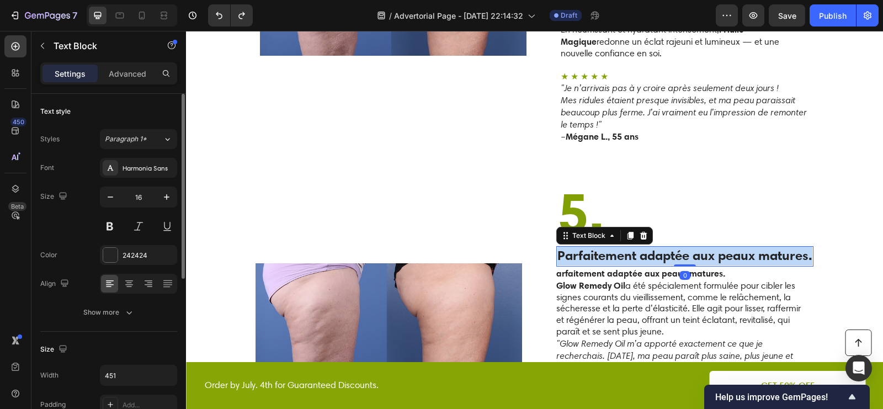
click at [586, 247] on strong "Parfaitement adaptée aux peaux matures." at bounding box center [685, 255] width 255 height 17
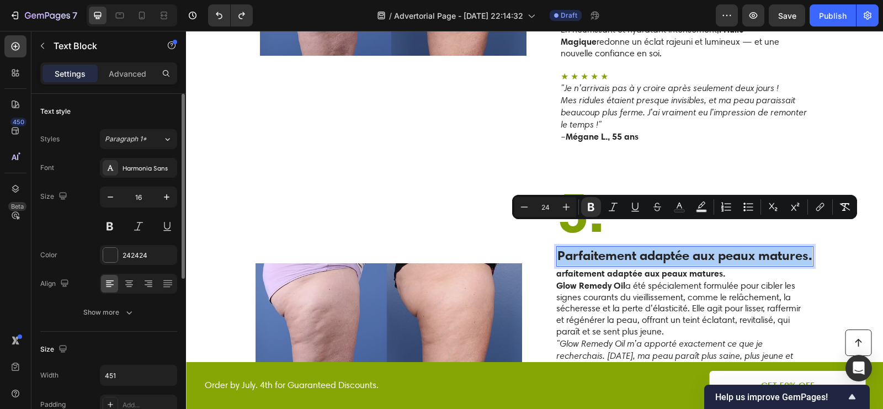
click at [551, 210] on input "24" at bounding box center [546, 206] width 22 height 13
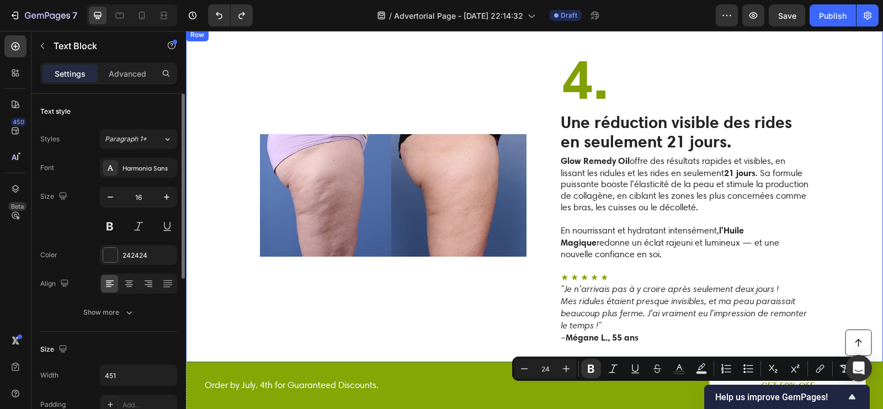
scroll to position [1786, 0]
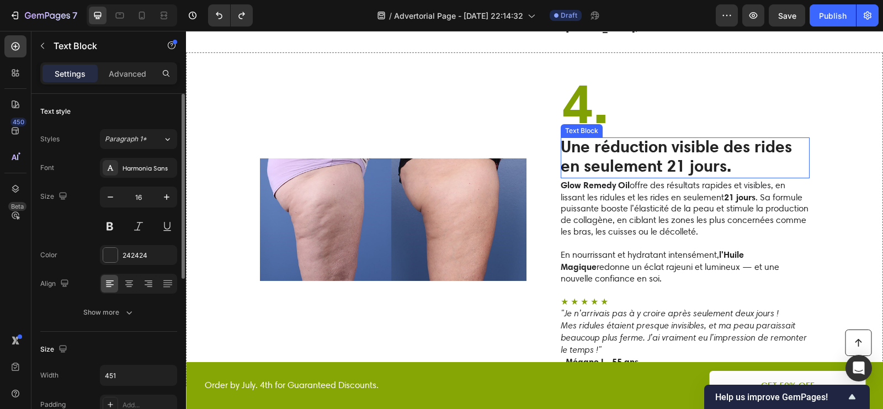
click at [618, 136] on strong "Une réduction visible des rides en seulement 21 jours." at bounding box center [676, 156] width 231 height 40
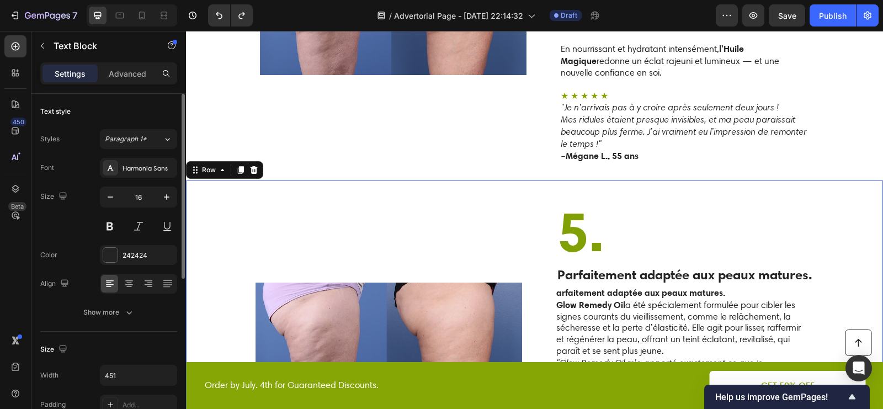
click at [531, 210] on div "Image ⁠⁠⁠⁠⁠⁠⁠ 5. Heading Parfaitement adaptée aux peaux matures. Text Block arf…" at bounding box center [534, 344] width 697 height 326
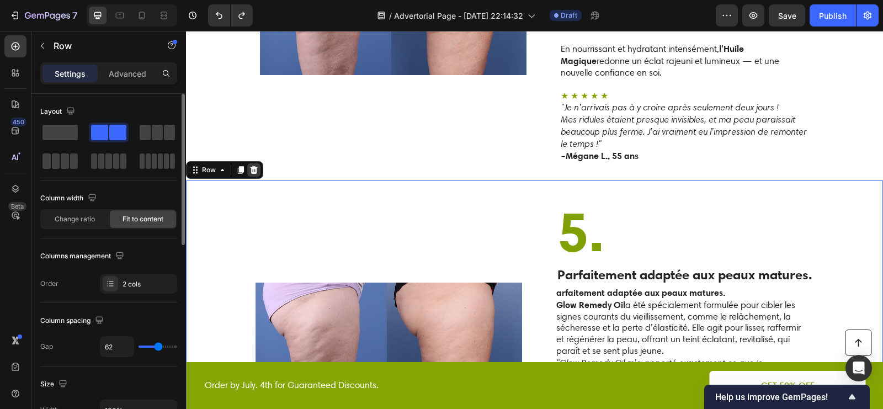
click at [254, 166] on icon at bounding box center [254, 170] width 9 height 9
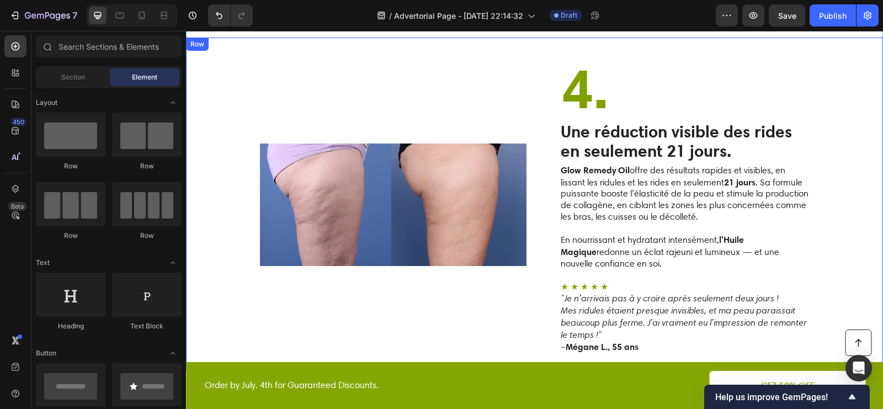
scroll to position [1765, 0]
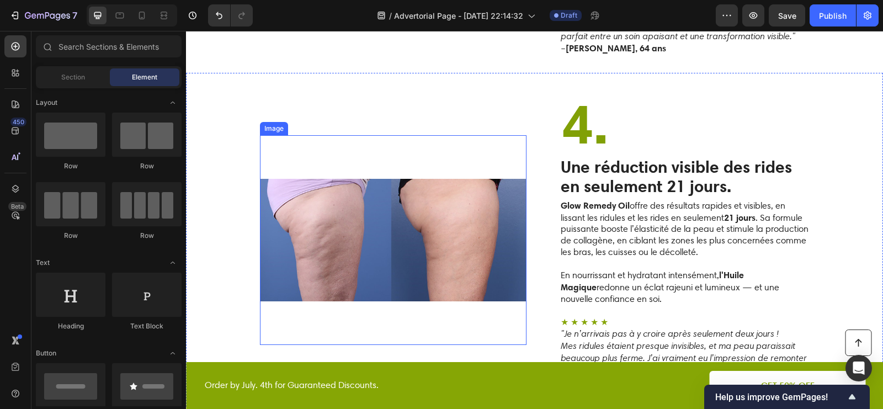
click at [321, 103] on div "Image" at bounding box center [393, 240] width 267 height 299
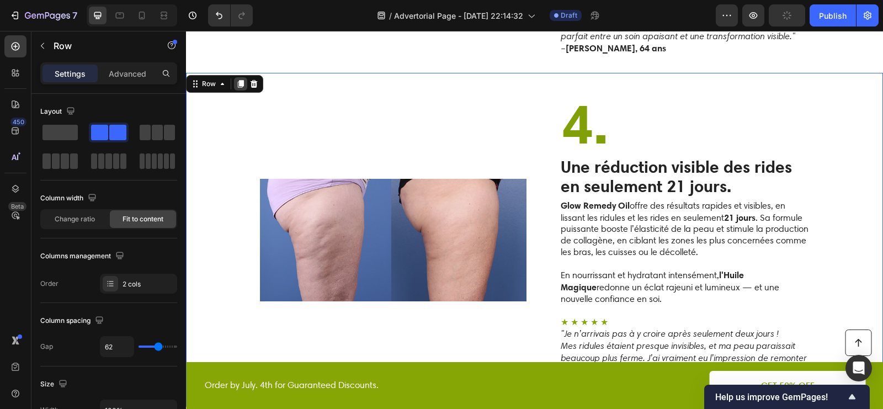
click at [244, 80] on icon at bounding box center [240, 84] width 9 height 9
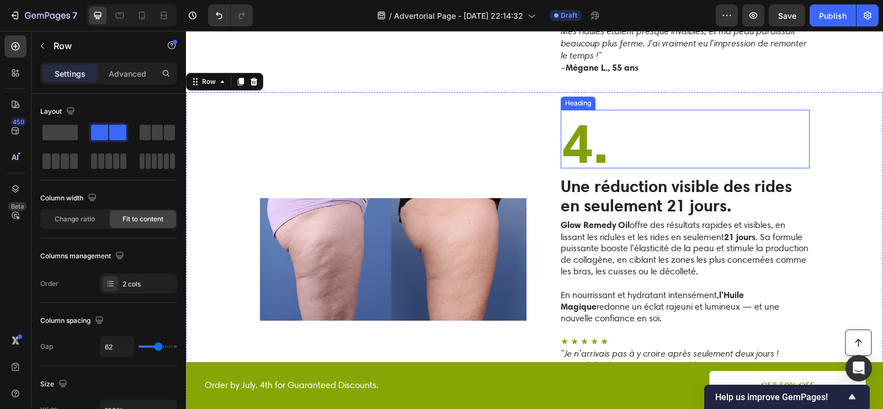
scroll to position [2095, 0]
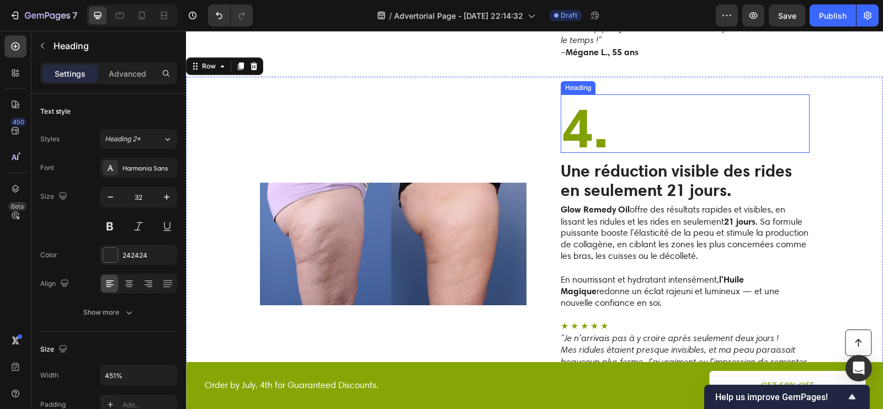
click at [587, 110] on strong "4." at bounding box center [585, 127] width 47 height 68
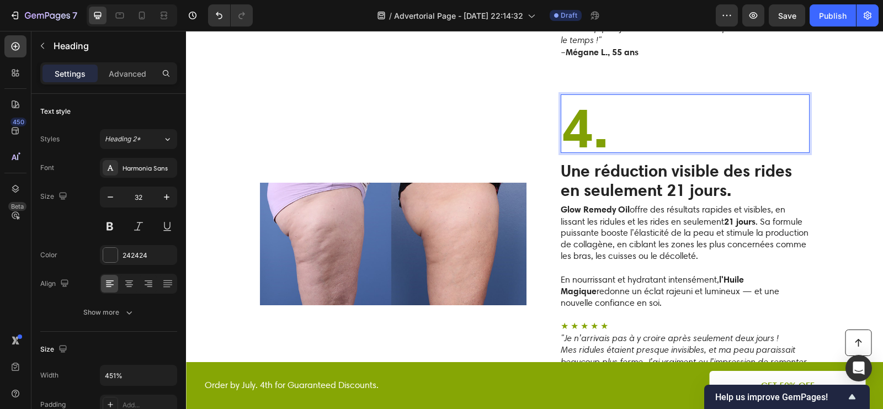
click at [592, 120] on strong "4." at bounding box center [585, 127] width 47 height 68
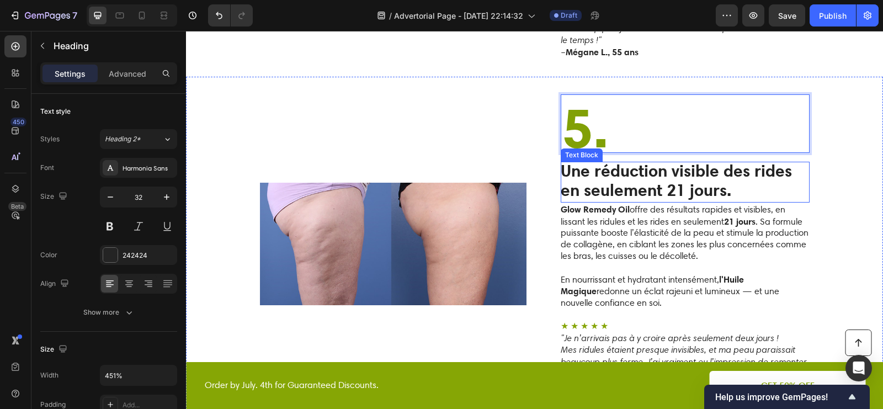
click at [732, 165] on p "Une réduction visible des rides en seulement 21 jours." at bounding box center [685, 182] width 248 height 39
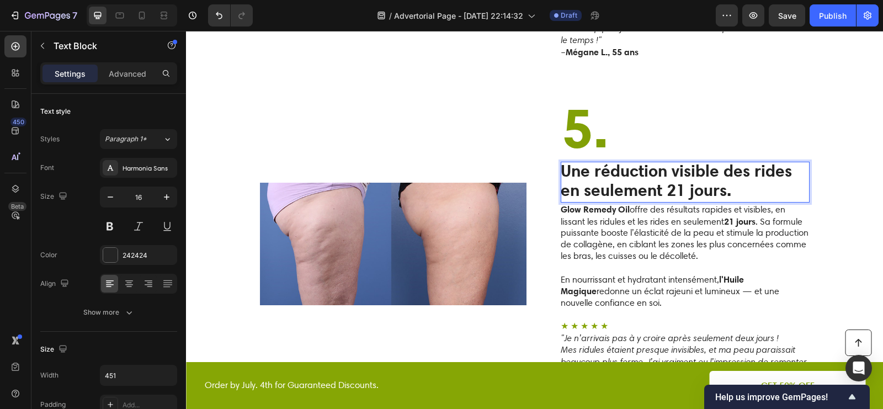
click at [733, 165] on p "Une réduction visible des rides en seulement 21 jours." at bounding box center [685, 182] width 248 height 39
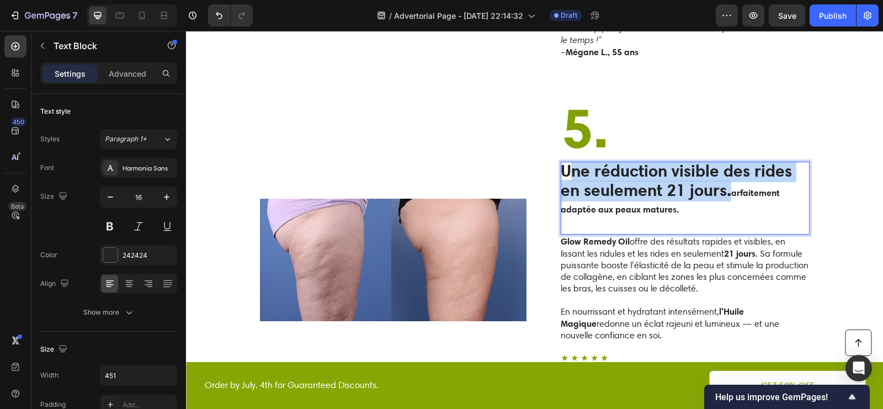
drag, startPoint x: 729, startPoint y: 172, endPoint x: 567, endPoint y: 146, distance: 164.4
click at [567, 161] on strong "Une réduction visible des rides en seulement 21 jours." at bounding box center [676, 181] width 231 height 40
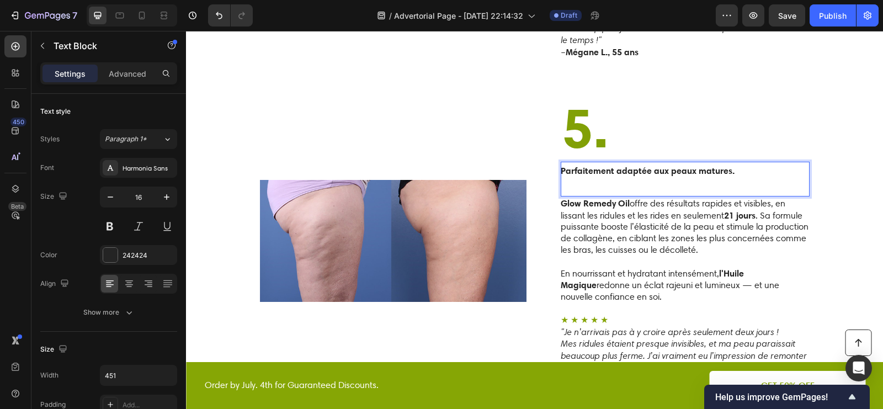
click at [587, 165] on strong "Parfaitement adaptée aux peaux matures." at bounding box center [648, 170] width 174 height 11
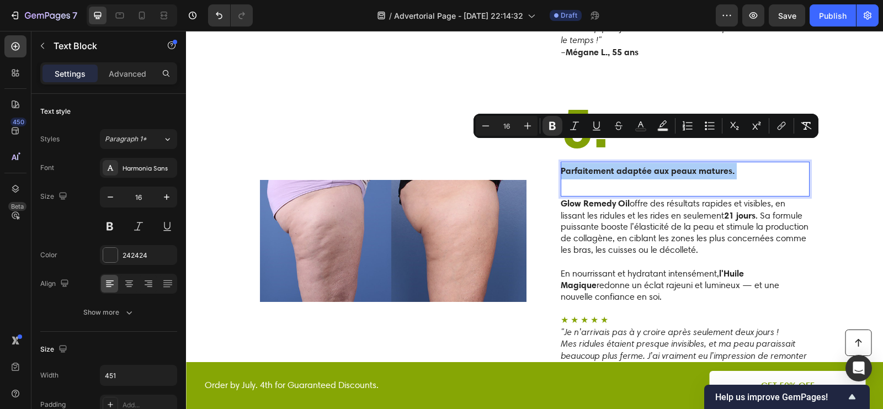
click at [503, 129] on input "16" at bounding box center [507, 125] width 22 height 13
click at [522, 129] on icon "Editor contextual toolbar" at bounding box center [527, 125] width 11 height 11
click at [523, 129] on icon "Editor contextual toolbar" at bounding box center [527, 125] width 11 height 11
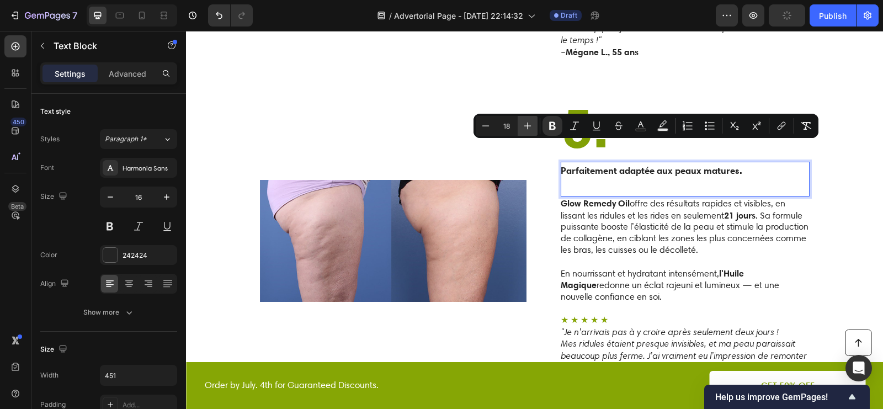
click at [523, 129] on icon "Editor contextual toolbar" at bounding box center [527, 125] width 11 height 11
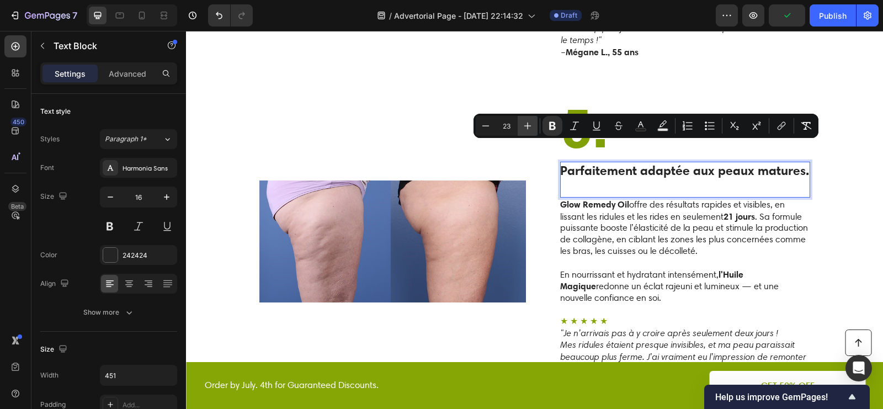
click at [523, 129] on icon "Editor contextual toolbar" at bounding box center [527, 125] width 11 height 11
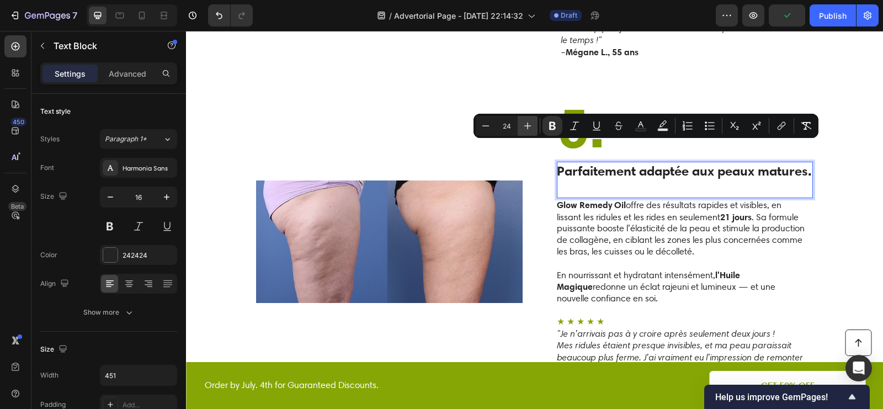
click at [523, 129] on icon "Editor contextual toolbar" at bounding box center [527, 125] width 11 height 11
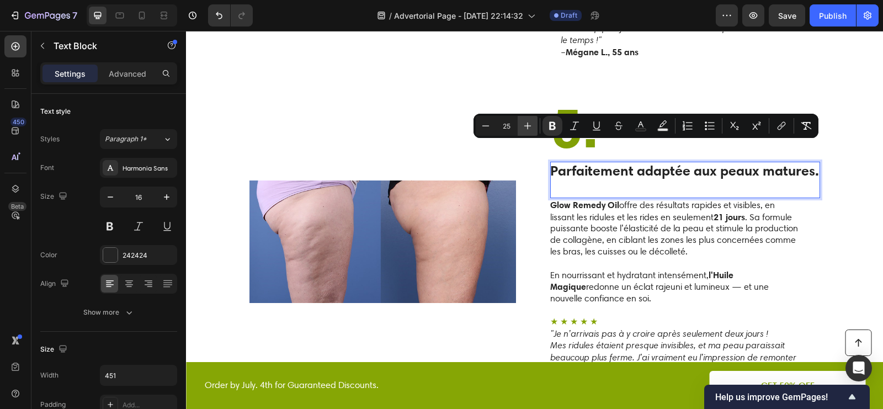
click at [528, 128] on icon "Editor contextual toolbar" at bounding box center [528, 126] width 7 height 7
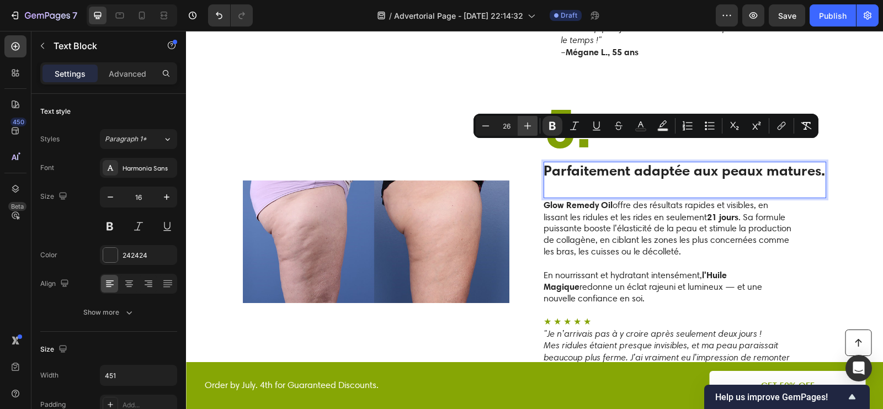
click at [528, 128] on icon "Editor contextual toolbar" at bounding box center [527, 125] width 11 height 11
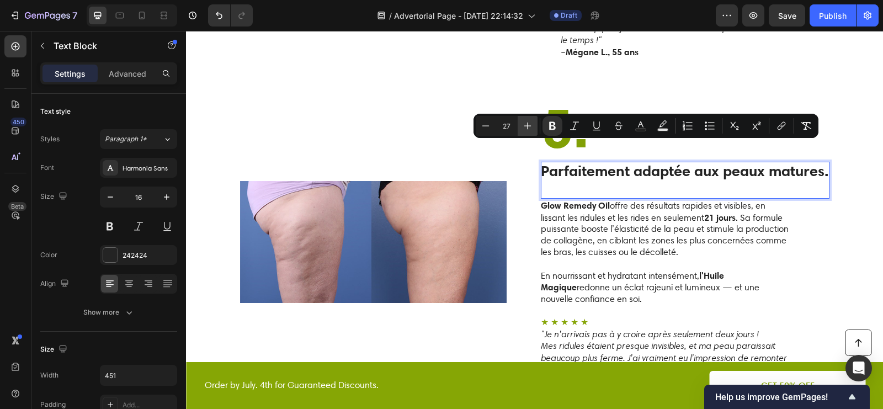
click at [528, 128] on icon "Editor contextual toolbar" at bounding box center [527, 125] width 11 height 11
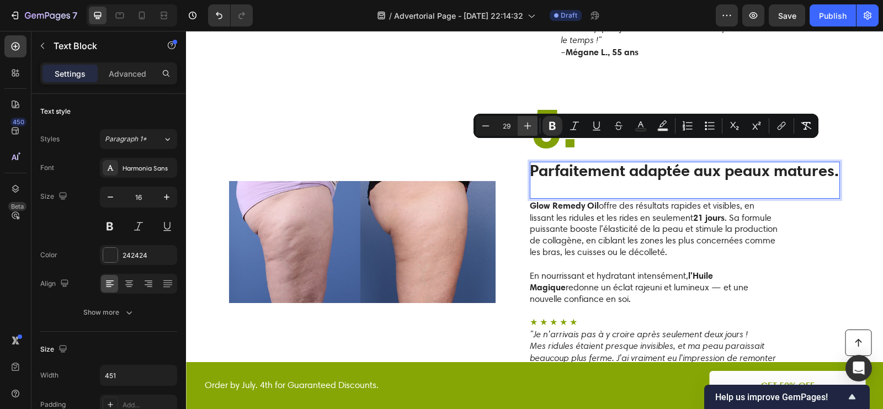
click at [528, 128] on icon "Editor contextual toolbar" at bounding box center [527, 125] width 11 height 11
type input "30"
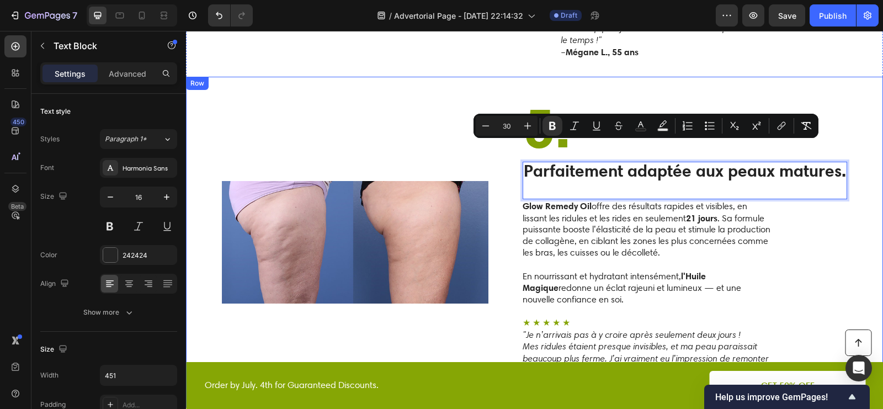
click at [405, 258] on img at bounding box center [355, 242] width 267 height 210
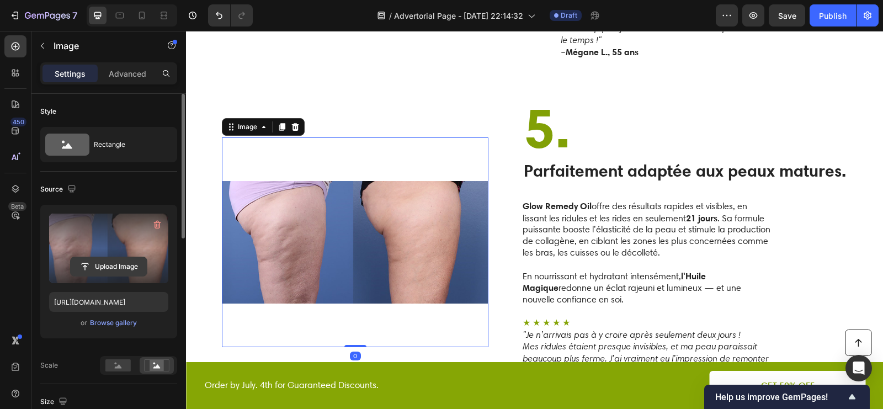
click at [106, 258] on input "file" at bounding box center [109, 266] width 76 height 19
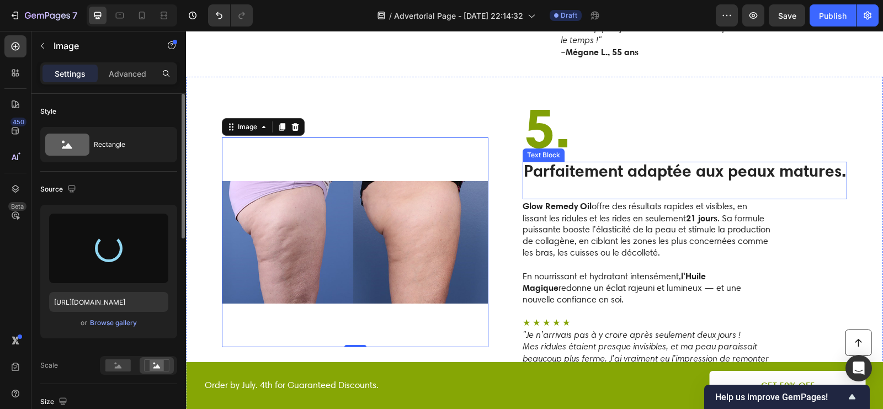
type input "https://cdn.shopify.com/s/files/1/0676/2971/1663/files/gempages_579465421715931…"
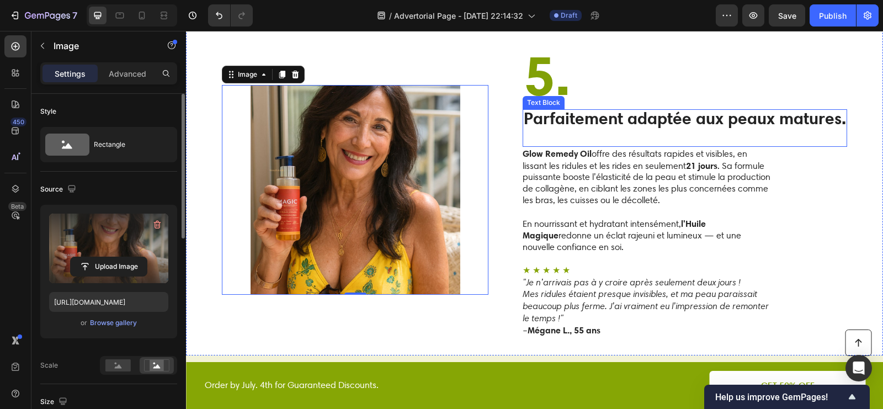
scroll to position [2149, 0]
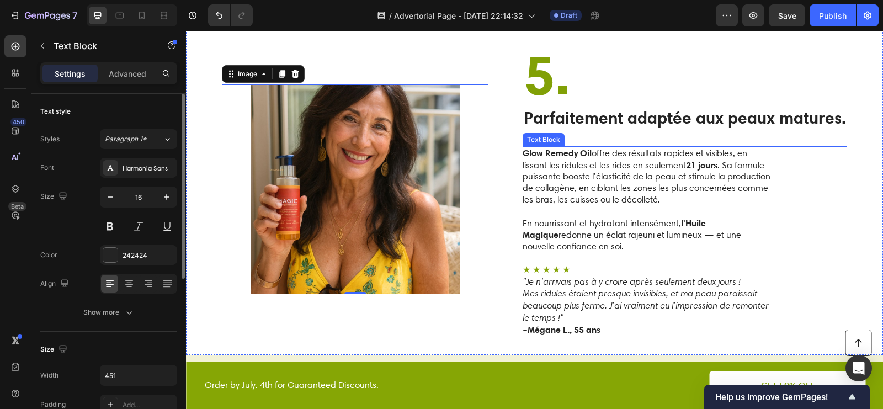
click at [676, 160] on p "Glow Remedy Oil offre des résultats rapides et visibles, en lissant les ridules…" at bounding box center [647, 176] width 248 height 59
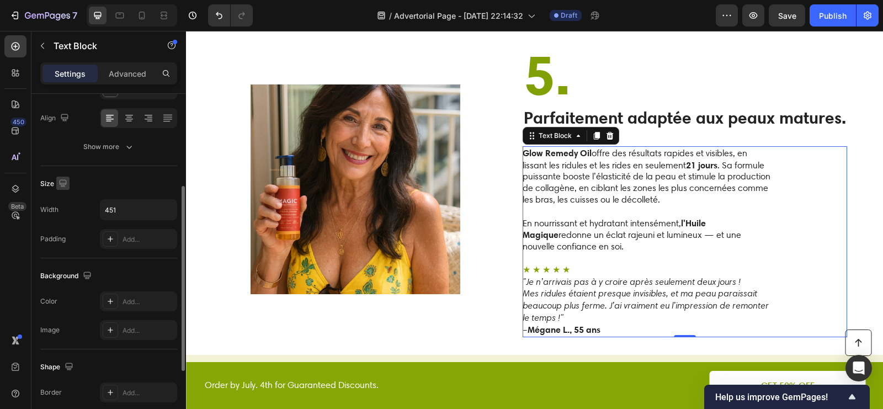
scroll to position [173, 0]
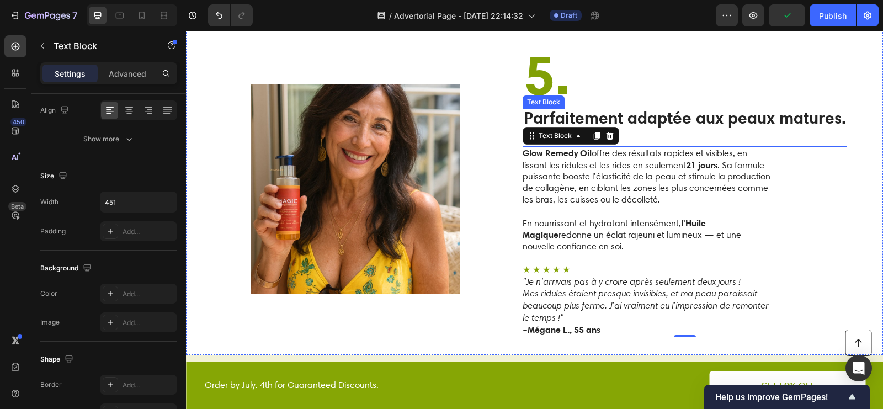
click at [768, 108] on strong "Parfaitement adaptée aux peaux matures." at bounding box center [685, 118] width 322 height 20
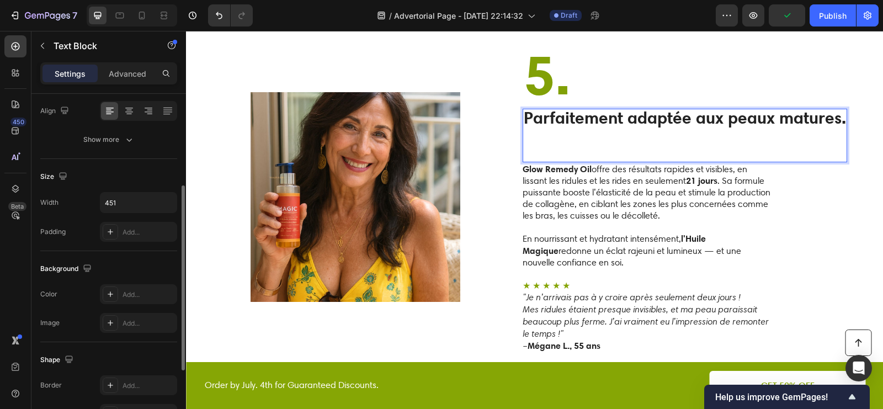
scroll to position [2157, 0]
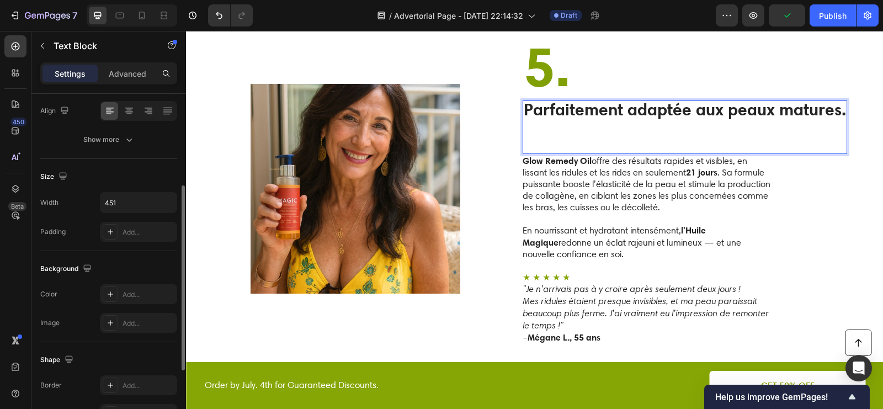
click at [696, 99] on strong "Parfaitement adaptée aux peaux matures." at bounding box center [685, 109] width 322 height 20
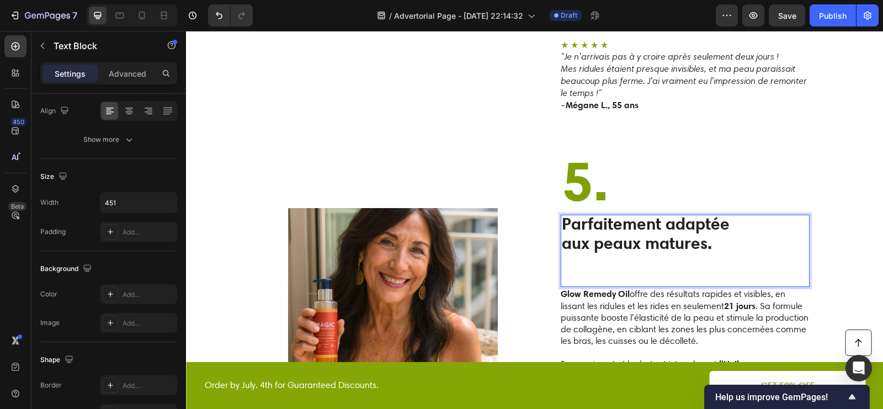
scroll to position [2068, 0]
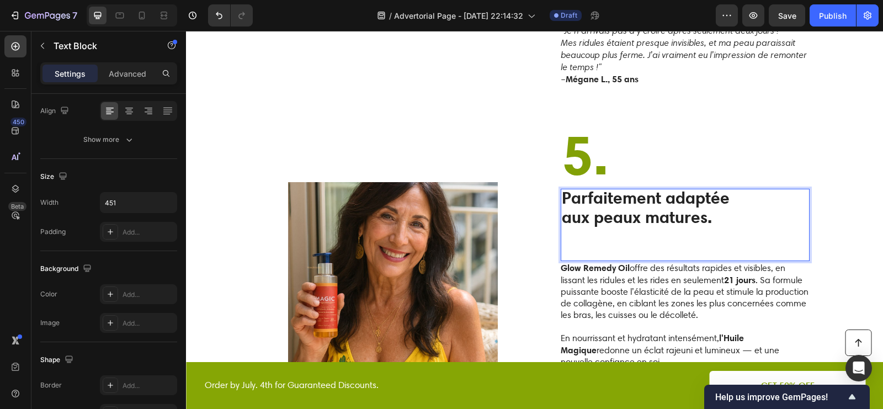
click at [673, 215] on p "aux peaux matures." at bounding box center [646, 234] width 168 height 51
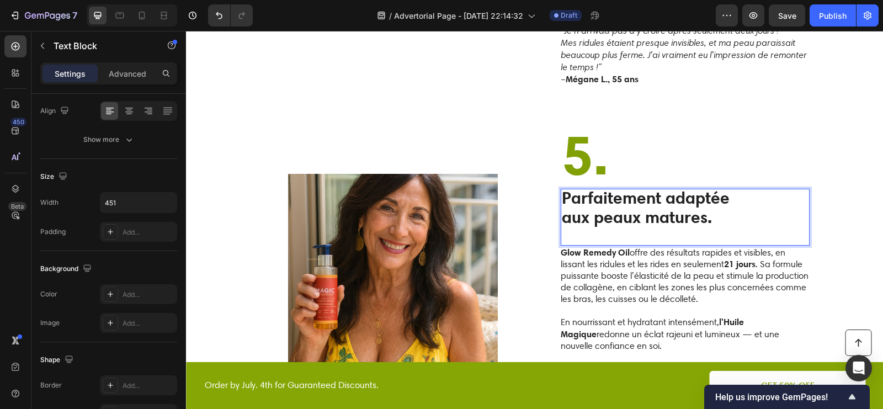
click at [643, 217] on p "aux peaux matures." at bounding box center [646, 226] width 168 height 35
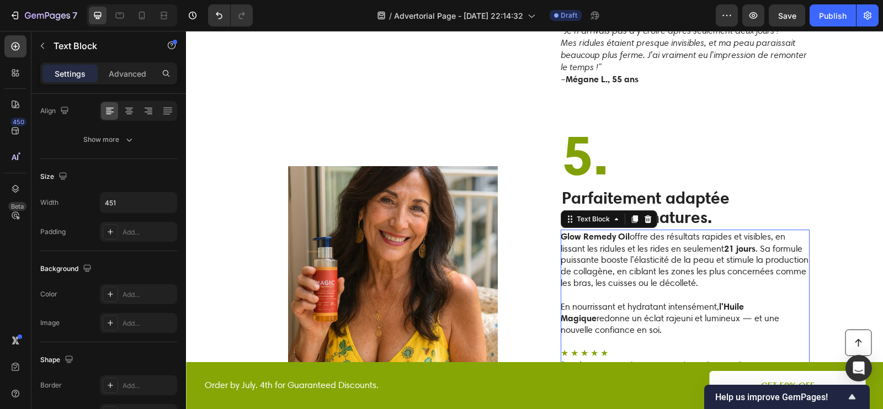
click at [613, 231] on strong "Glow Remedy Oil" at bounding box center [595, 236] width 69 height 11
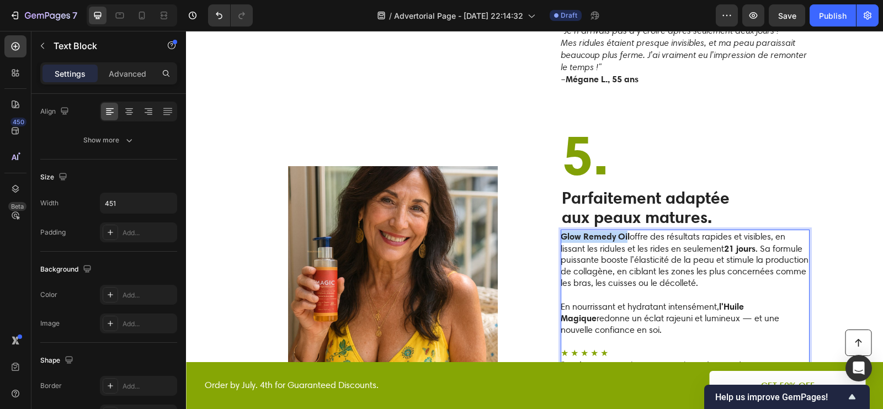
drag, startPoint x: 628, startPoint y: 213, endPoint x: 556, endPoint y: 212, distance: 71.8
click at [556, 212] on div "Image ⁠⁠⁠⁠⁠⁠⁠ 5. Heading Parfaitement adaptée aux peaux matures. Text Block Glo…" at bounding box center [534, 271] width 697 height 334
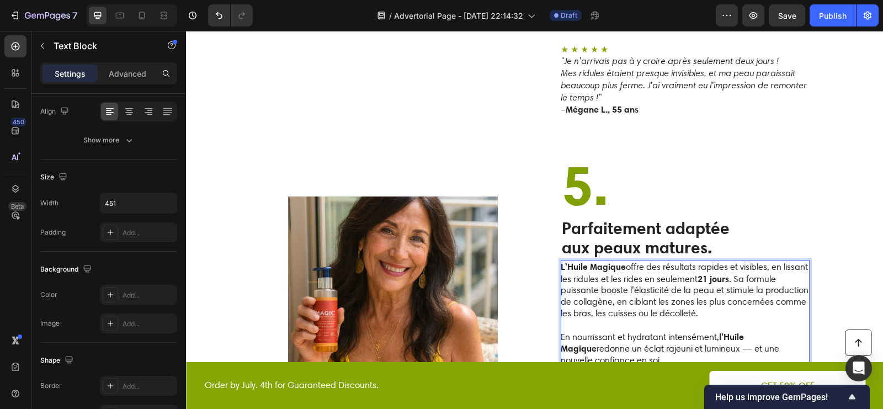
scroll to position [2068, 0]
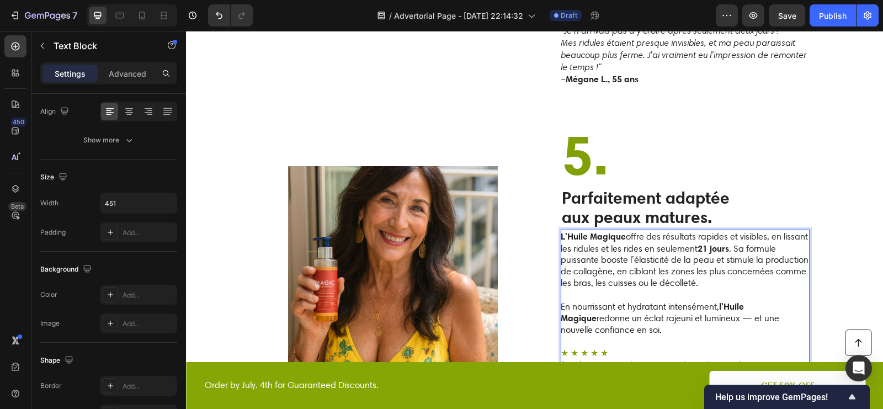
click at [654, 301] on p "En nourrissant et hydratant intensément, l'Huile Magique redonne un éclat rajeu…" at bounding box center [685, 318] width 248 height 35
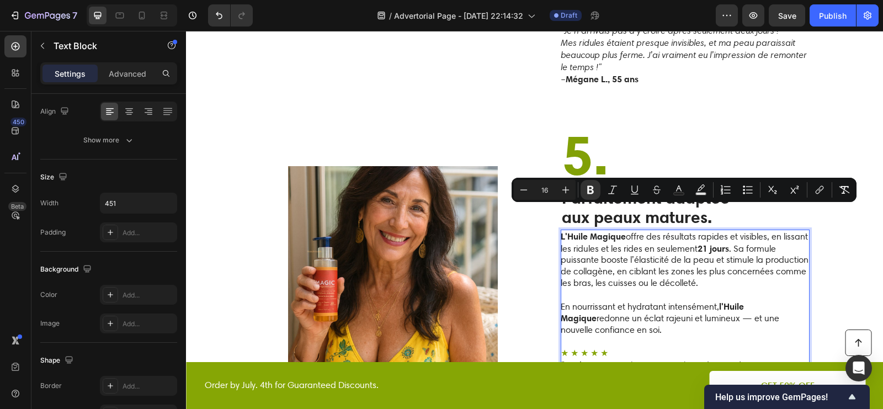
drag, startPoint x: 653, startPoint y: 306, endPoint x: 560, endPoint y: 211, distance: 132.4
click at [561, 230] on div "L'Huile Magique offre des résultats rapides et visibles, en lissant les ridules…" at bounding box center [685, 325] width 249 height 191
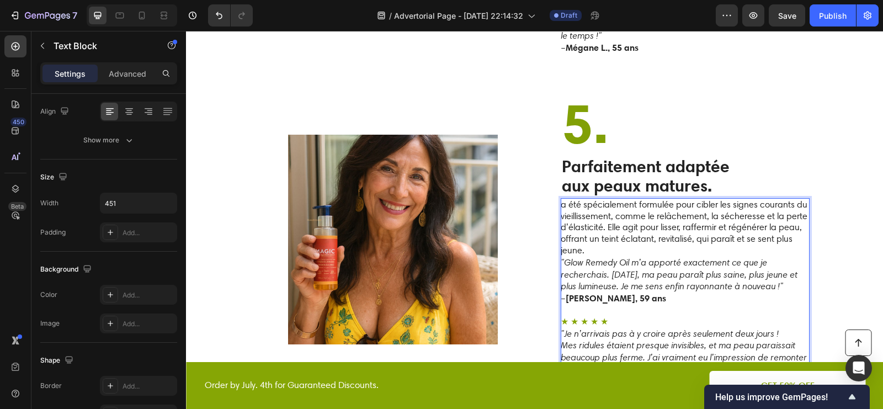
scroll to position [2127, 0]
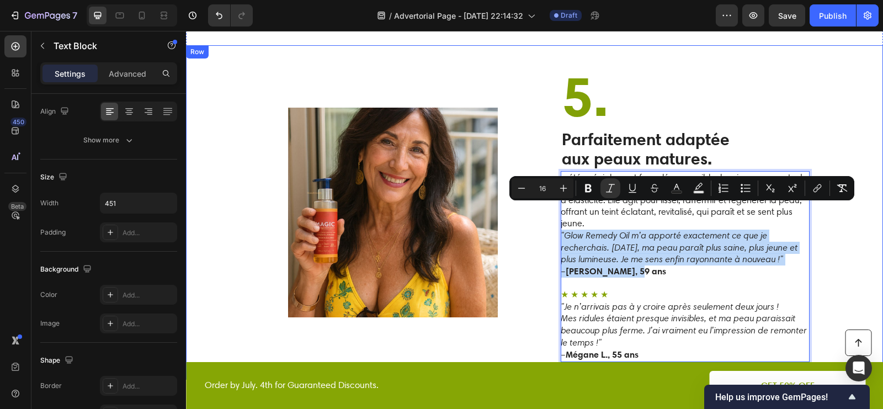
drag, startPoint x: 643, startPoint y: 261, endPoint x: 560, endPoint y: 212, distance: 96.3
click at [560, 212] on div "Image ⁠⁠⁠⁠⁠⁠⁠ 5. Heading Parfaitement adaptée aux peaux matures. Text Block a é…" at bounding box center [534, 212] width 697 height 334
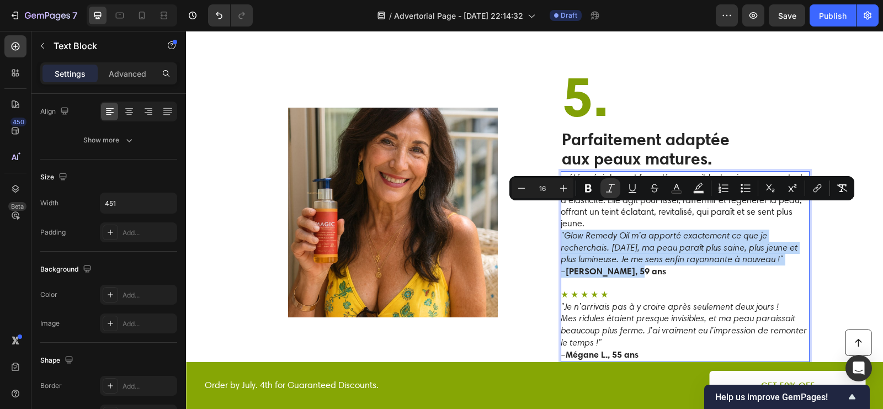
copy div ""Glow Remedy Oil m’a apporté exactement ce que je recherchais. Après deux jours…"
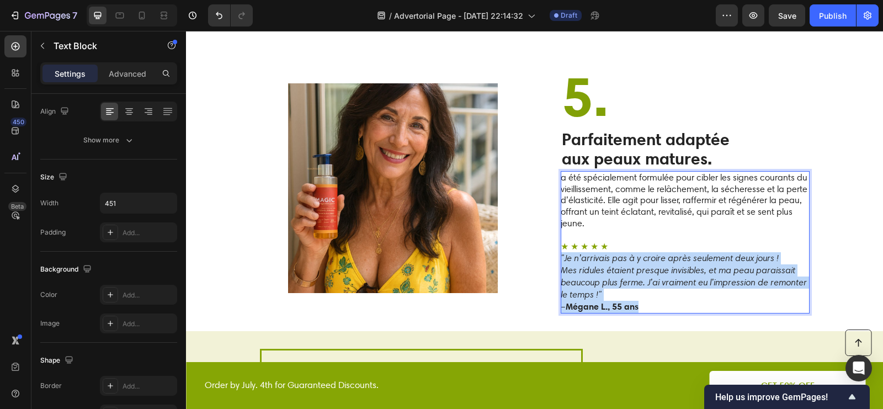
drag, startPoint x: 647, startPoint y: 280, endPoint x: 560, endPoint y: 234, distance: 97.8
click at [561, 234] on div "a été spécialement formulée pour cibler les signes courants du vieillissement, …" at bounding box center [685, 242] width 249 height 143
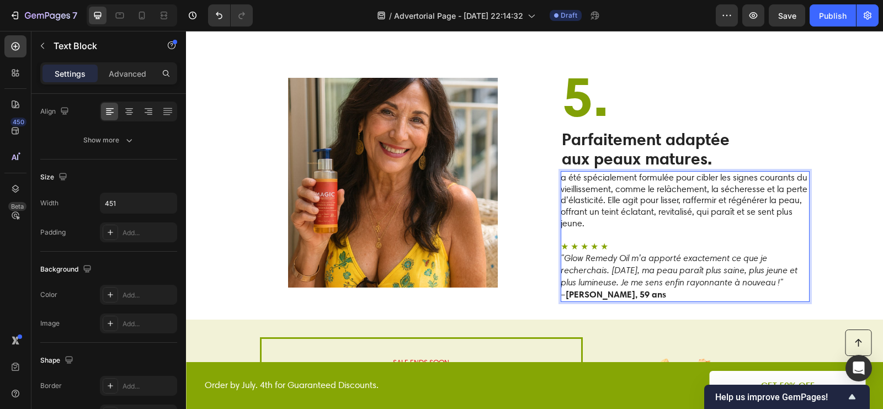
click at [588, 289] on strong "Karen T., 59 ans" at bounding box center [616, 294] width 100 height 11
click at [562, 172] on p "a été spécialement formulée pour cibler les signes courants du vieillissement, …" at bounding box center [685, 200] width 248 height 57
click at [585, 172] on p "L'Huile Magique a été spécialement formulée pour cibler les signes courants du …" at bounding box center [685, 200] width 248 height 57
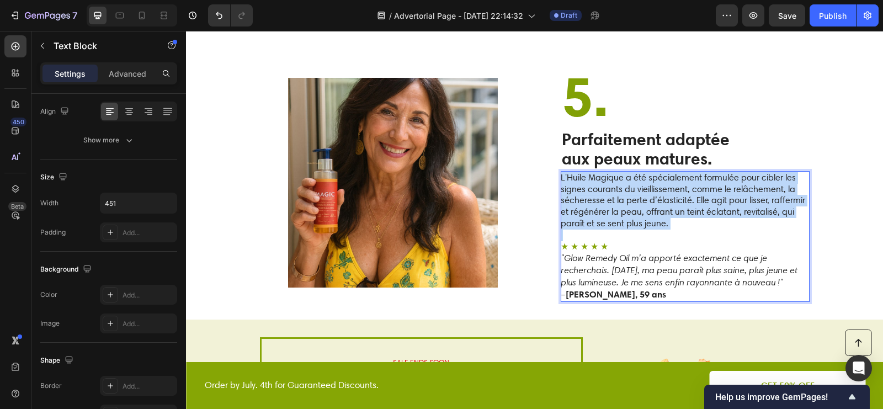
click at [585, 172] on p "L'Huile Magique a été spécialement formulée pour cibler les signes courants du …" at bounding box center [685, 200] width 248 height 57
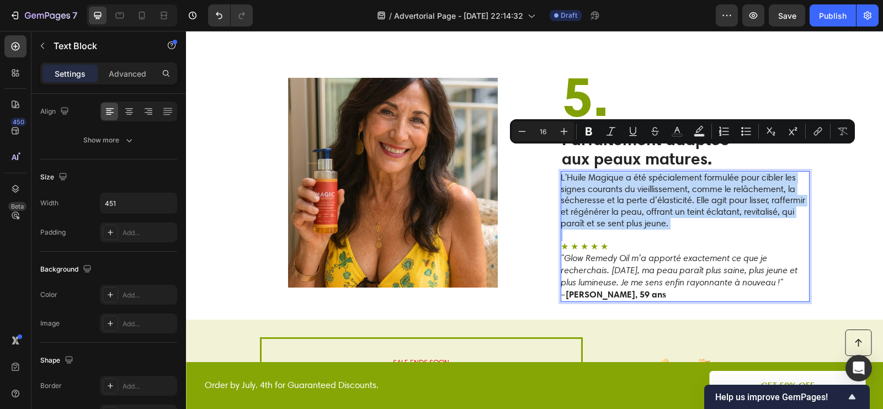
click at [604, 172] on p "L'Huile Magique a été spécialement formulée pour cibler les signes courants du …" at bounding box center [685, 200] width 248 height 57
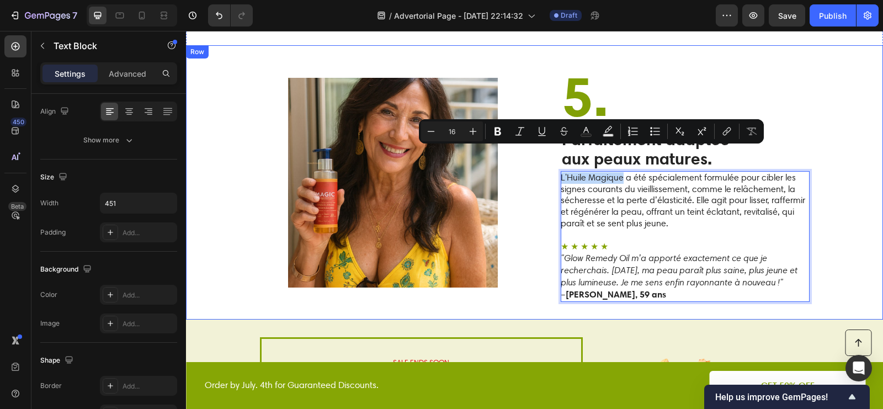
drag, startPoint x: 622, startPoint y: 154, endPoint x: 560, endPoint y: 156, distance: 62.4
click at [560, 156] on div "Image ⁠⁠⁠⁠⁠⁠⁠ 5. Heading Parfaitement adaptée aux peaux matures. Text Block L'H…" at bounding box center [534, 182] width 697 height 274
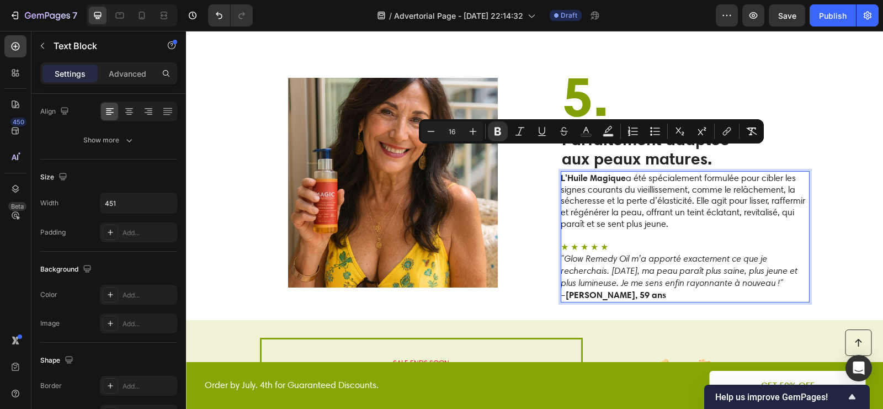
click at [636, 172] on p "L'Huile Magique a été spécialement formulée pour cibler les signes courants du …" at bounding box center [685, 201] width 248 height 58
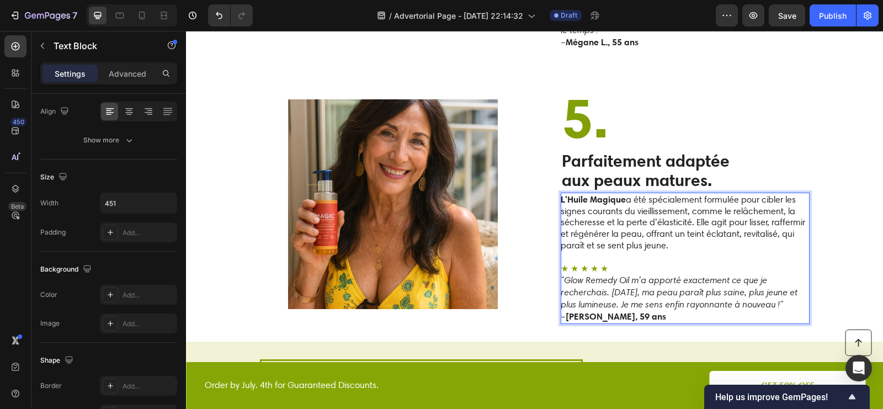
scroll to position [2104, 0]
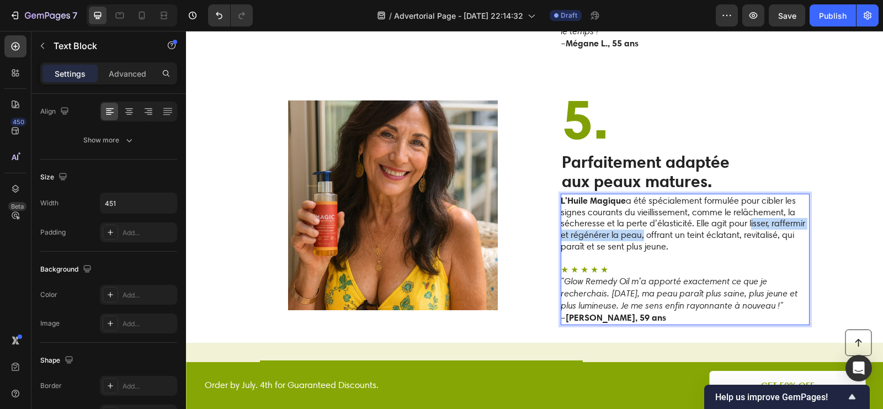
drag, startPoint x: 748, startPoint y: 198, endPoint x: 641, endPoint y: 215, distance: 108.4
click at [641, 215] on p "L'Huile Magique a été spécialement formulée pour cibler les signes courants du …" at bounding box center [685, 224] width 248 height 58
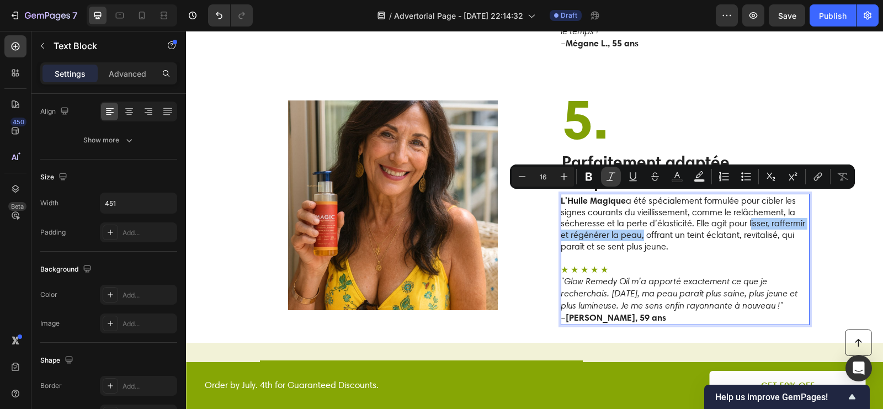
click at [587, 178] on icon "Editor contextual toolbar" at bounding box center [589, 177] width 7 height 8
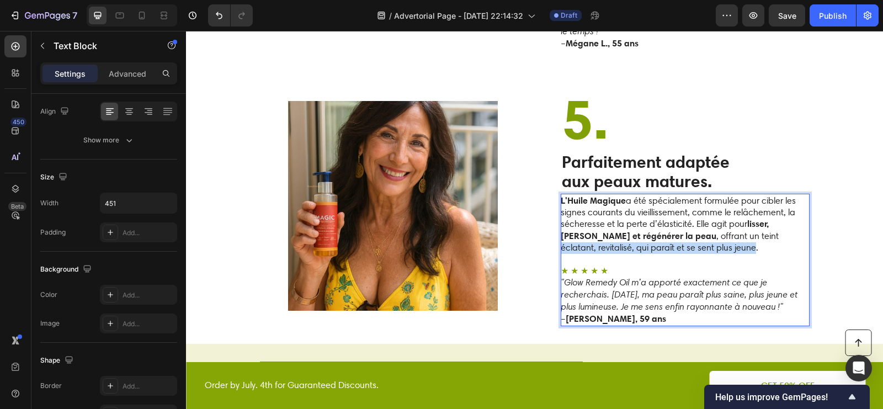
drag, startPoint x: 749, startPoint y: 210, endPoint x: 717, endPoint y: 225, distance: 34.8
click at [717, 225] on p "L'Huile Magique a été spécialement formulée pour cibler les signes courants du …" at bounding box center [685, 224] width 248 height 59
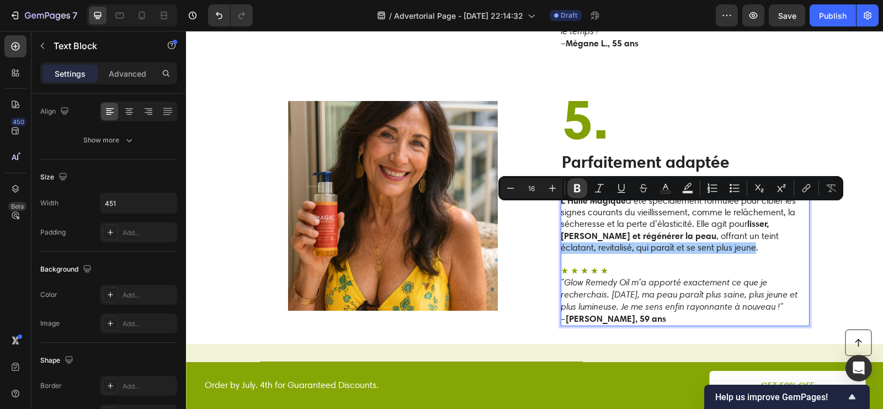
click at [575, 190] on icon "Editor contextual toolbar" at bounding box center [577, 188] width 7 height 8
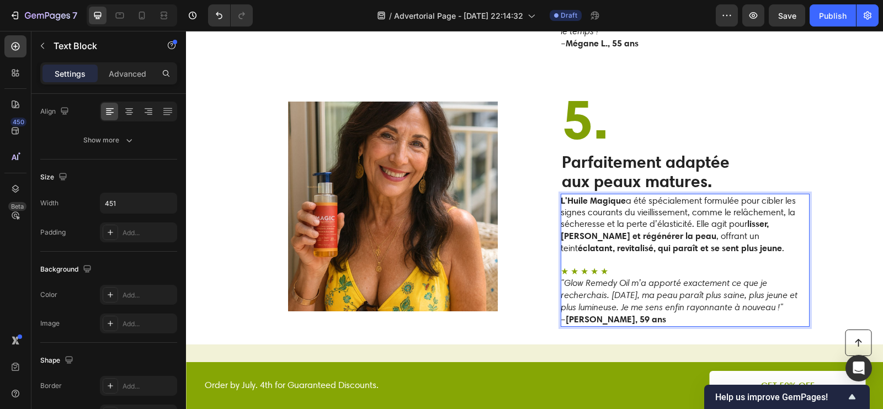
click at [686, 255] on p "Rich Text Editor. Editing area: main" at bounding box center [685, 261] width 248 height 12
click at [668, 242] on strong "éclatant, revitalisé, qui paraît et se sent plus jeune" at bounding box center [680, 247] width 204 height 11
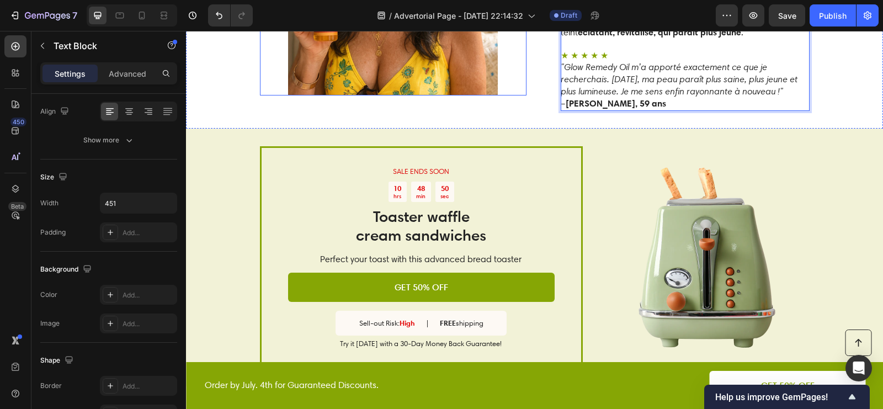
scroll to position [2343, 0]
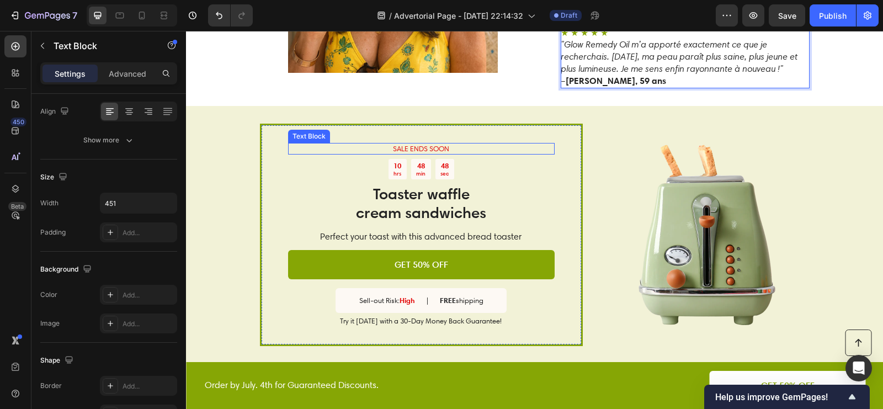
click at [450, 144] on p "SALE ENDS SOON" at bounding box center [421, 148] width 264 height 9
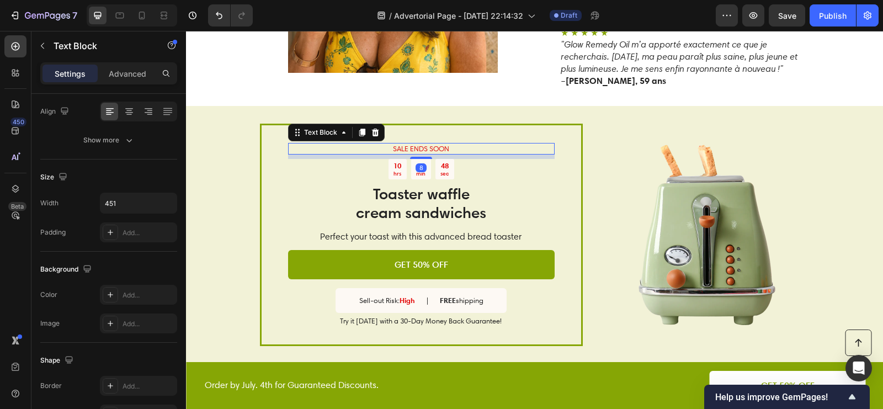
scroll to position [172, 0]
click at [450, 144] on p "SALE ENDS SOON" at bounding box center [421, 148] width 264 height 9
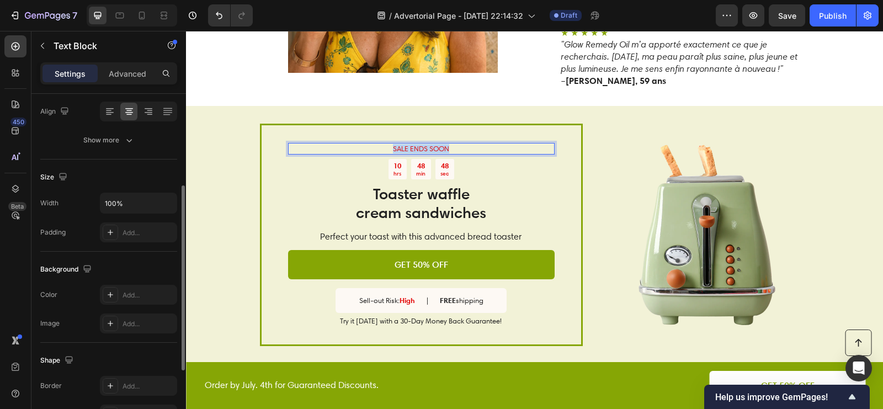
click at [450, 144] on p "SALE ENDS SOON" at bounding box center [421, 148] width 264 height 9
click at [469, 144] on p "L'OFFRE SE TERMINE BiIENT" at bounding box center [421, 148] width 264 height 9
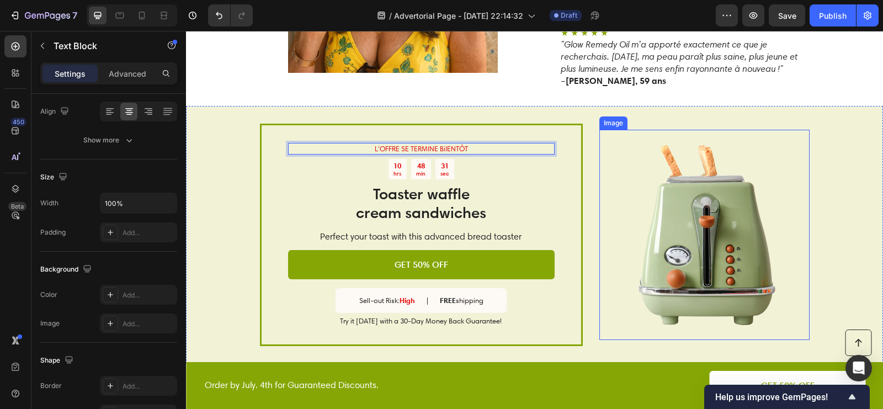
click at [695, 200] on img at bounding box center [705, 235] width 210 height 210
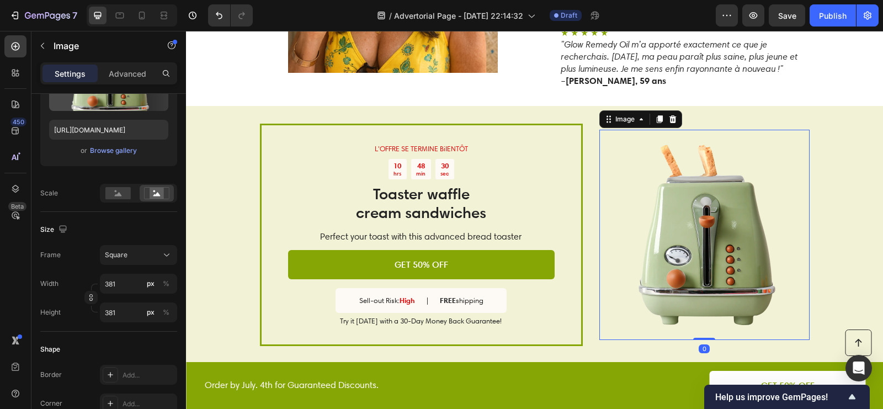
scroll to position [0, 0]
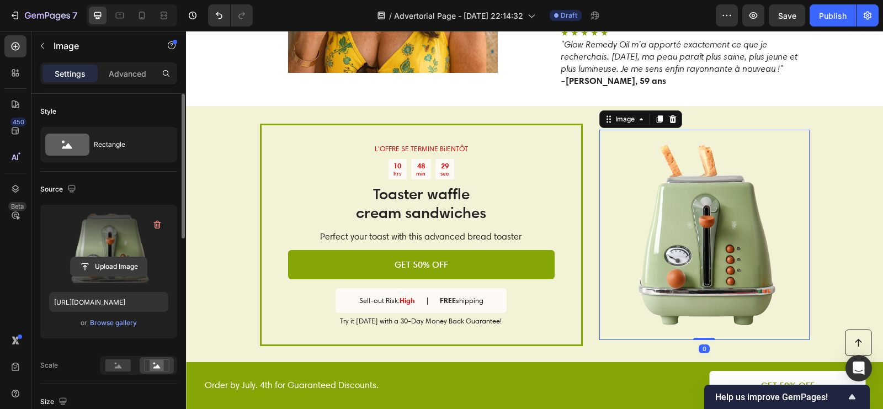
click at [121, 271] on input "file" at bounding box center [109, 266] width 76 height 19
click at [112, 263] on input "file" at bounding box center [109, 266] width 76 height 19
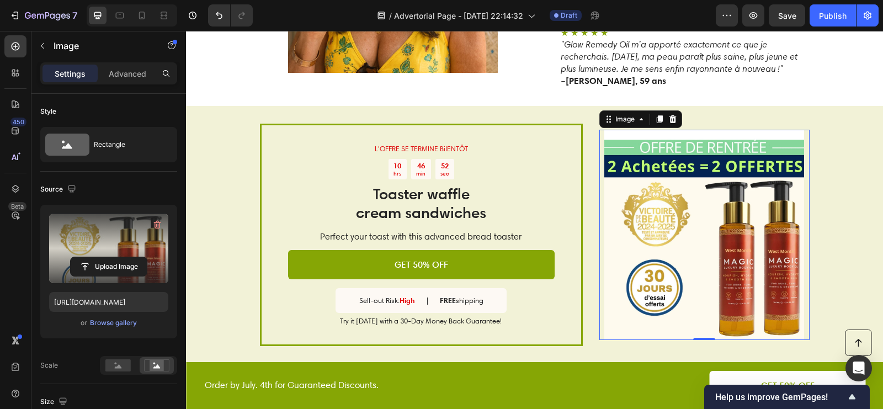
click at [734, 184] on img at bounding box center [705, 235] width 210 height 210
click at [110, 255] on label at bounding box center [108, 249] width 119 height 70
click at [110, 257] on input "file" at bounding box center [109, 266] width 76 height 19
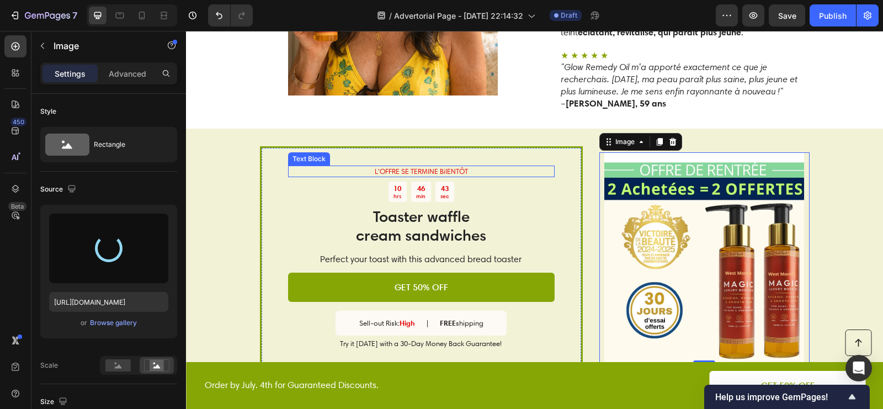
scroll to position [2294, 0]
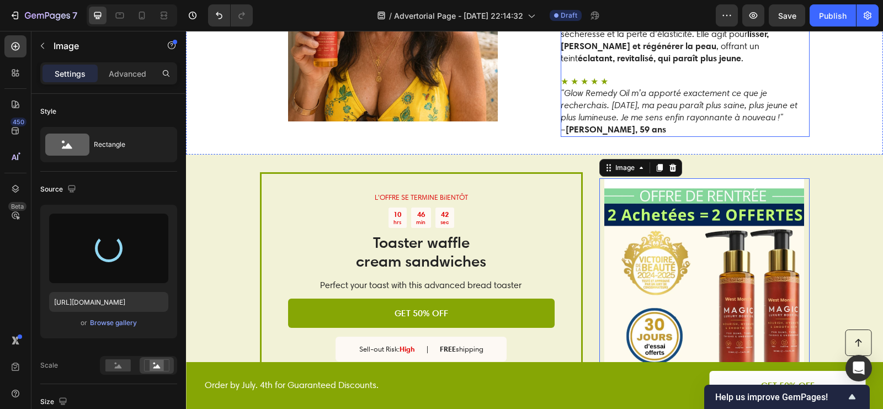
type input "https://cdn.shopify.com/s/files/1/0676/2971/1663/files/gempages_579465421715931…"
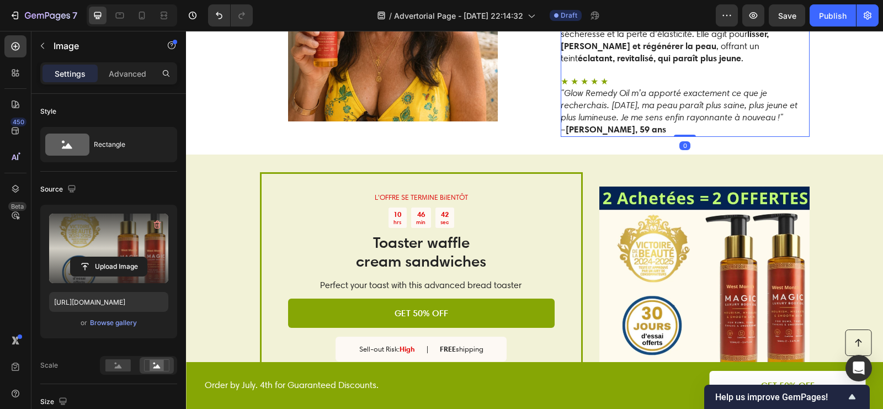
click at [600, 107] on p ""Glow Remedy Oil m’a apporté exactement ce que je recherchais. Après deux jours…" at bounding box center [685, 105] width 248 height 36
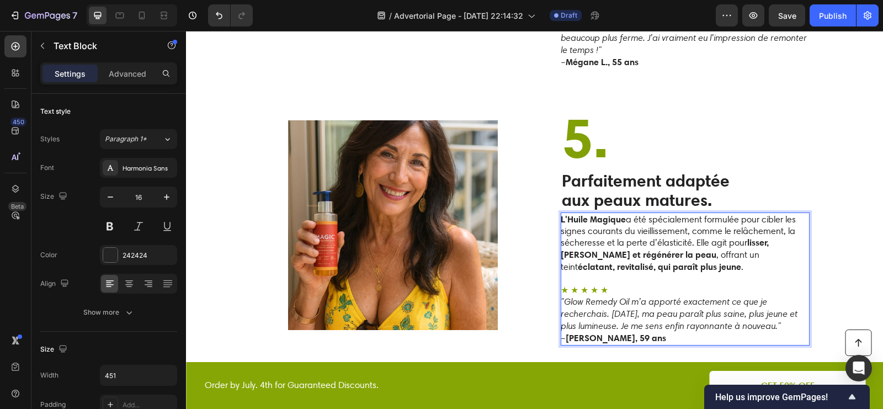
scroll to position [2082, 0]
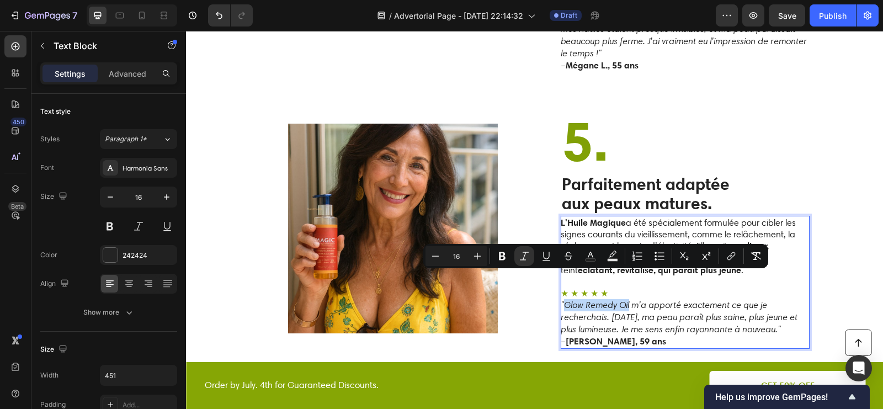
drag, startPoint x: 628, startPoint y: 279, endPoint x: 565, endPoint y: 282, distance: 63.0
click at [566, 299] on icon ""Glow Remedy Oil m’a apporté exactement ce que je recherchais. Après deux jours…" at bounding box center [679, 316] width 237 height 35
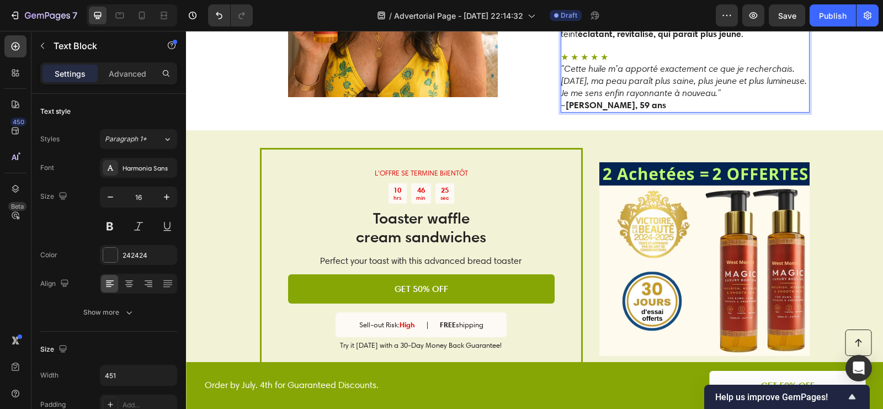
scroll to position [2320, 0]
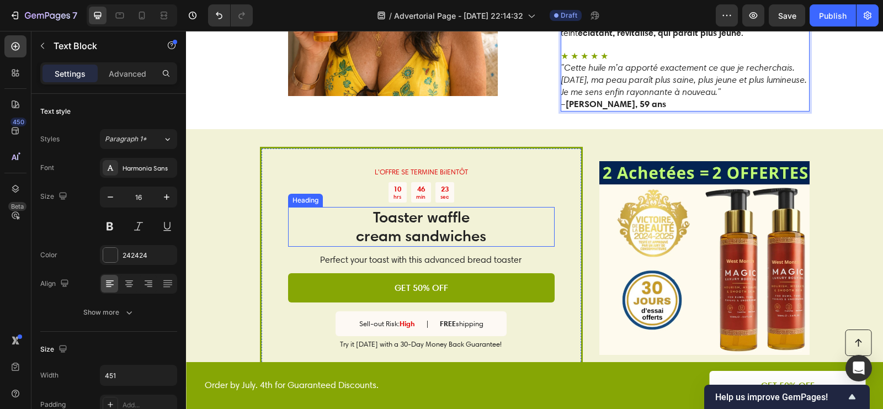
click at [540, 207] on h2 "Toaster waffle cream sandwiches" at bounding box center [421, 226] width 267 height 39
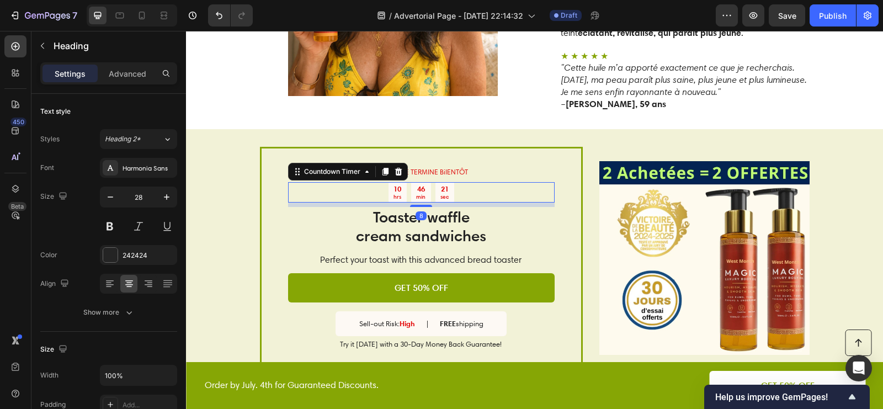
click at [454, 182] on div "10 hrs 46 min 21 sec" at bounding box center [421, 192] width 267 height 21
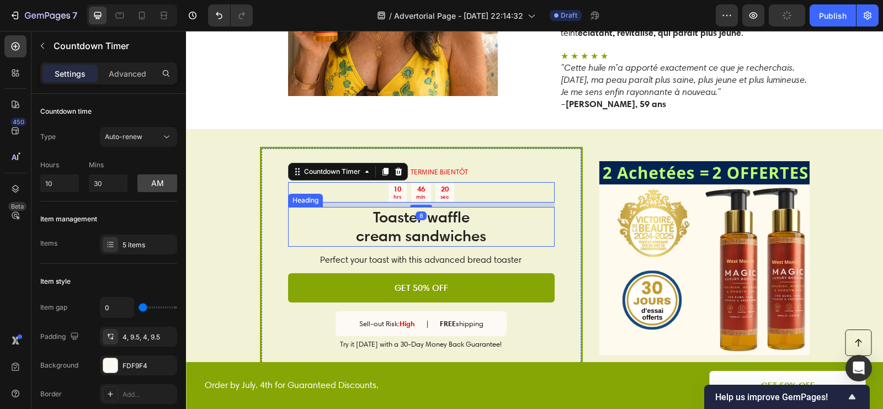
click at [470, 207] on h2 "Toaster waffle cream sandwiches" at bounding box center [421, 226] width 267 height 39
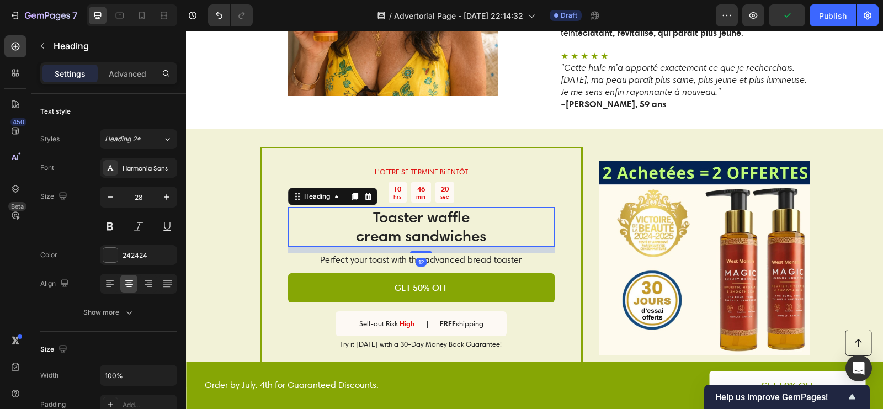
click at [470, 207] on h2 "Toaster waffle cream sandwiches" at bounding box center [421, 226] width 267 height 39
click at [470, 208] on p "Toaster waffle cream sandwiches" at bounding box center [421, 226] width 264 height 37
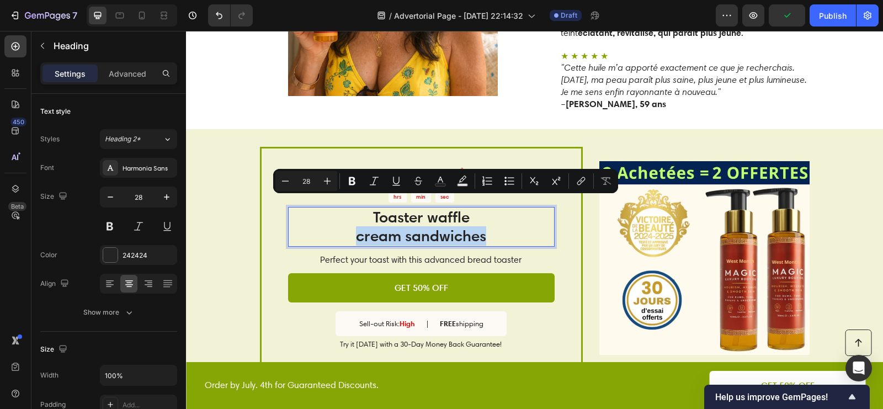
click at [470, 208] on p "Toaster waffle cream sandwiches" at bounding box center [421, 226] width 264 height 37
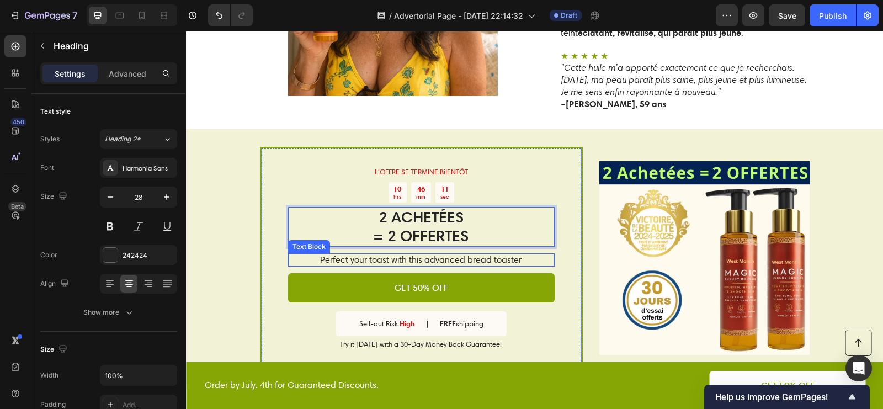
click at [455, 255] on p "Perfect your toast with this advanced bread toaster" at bounding box center [421, 261] width 266 height 12
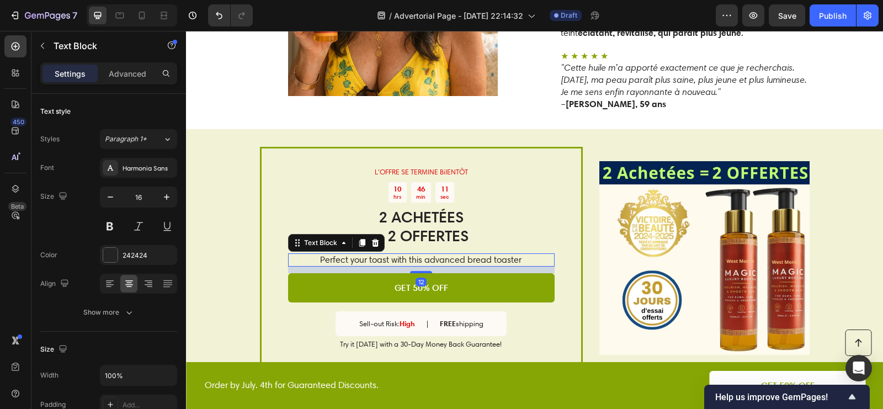
click at [455, 255] on p "Perfect your toast with this advanced bread toaster" at bounding box center [421, 261] width 266 height 12
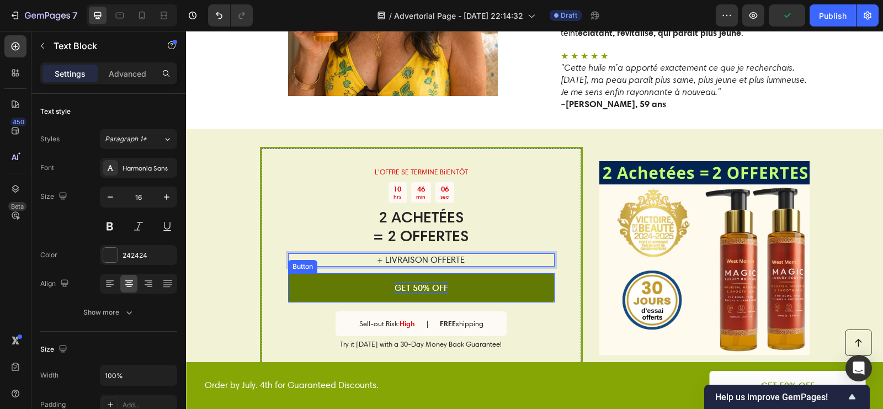
click at [440, 282] on p "GET 50% OFF" at bounding box center [422, 288] width 54 height 12
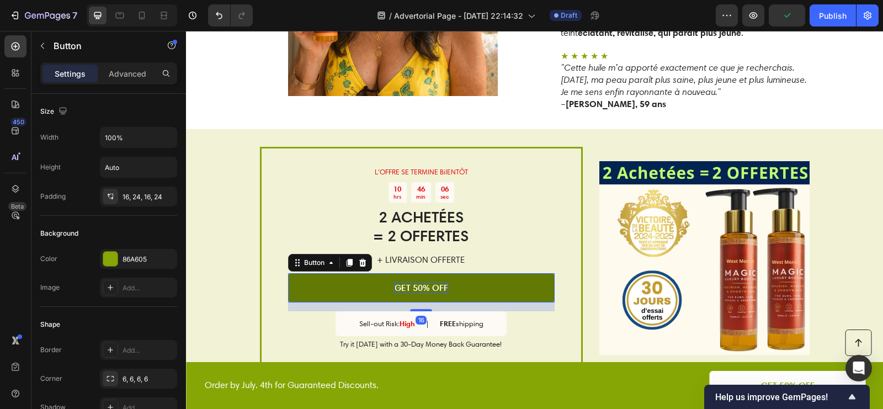
click at [438, 282] on p "GET 50% OFF" at bounding box center [422, 288] width 54 height 12
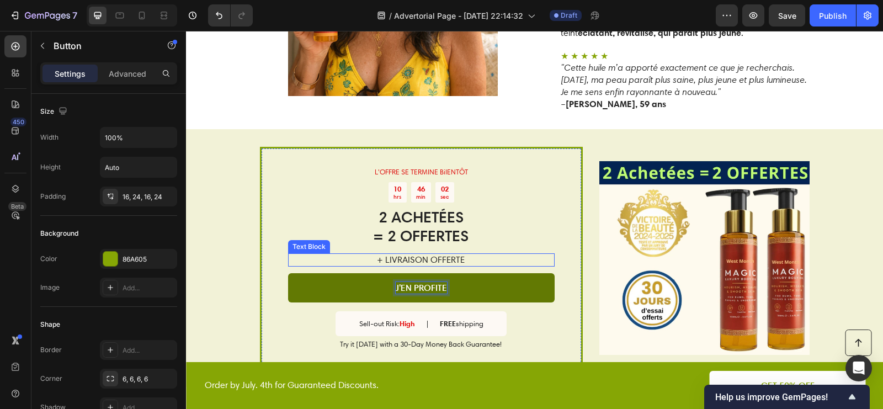
click at [441, 255] on p "+ LIVRAISON OFFERTE" at bounding box center [421, 261] width 266 height 12
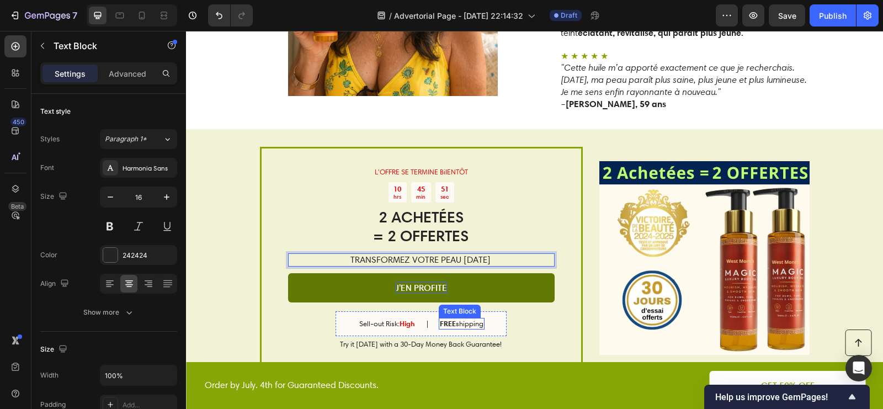
click at [476, 319] on p "FREE shipping" at bounding box center [462, 323] width 44 height 9
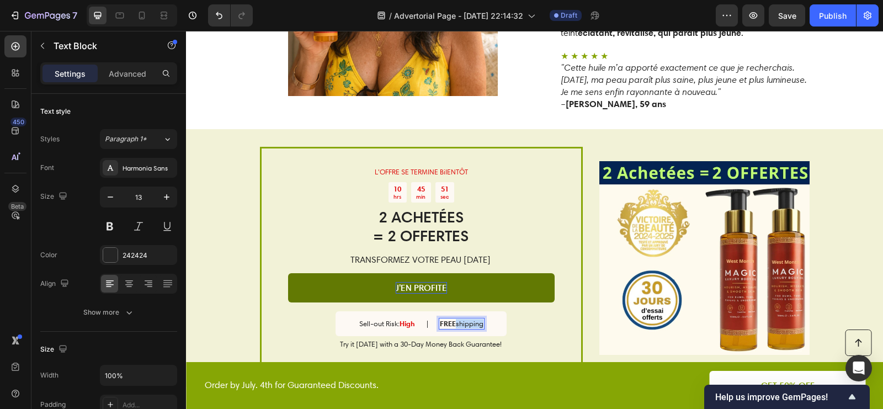
click at [476, 319] on p "FREE shipping" at bounding box center [462, 323] width 44 height 9
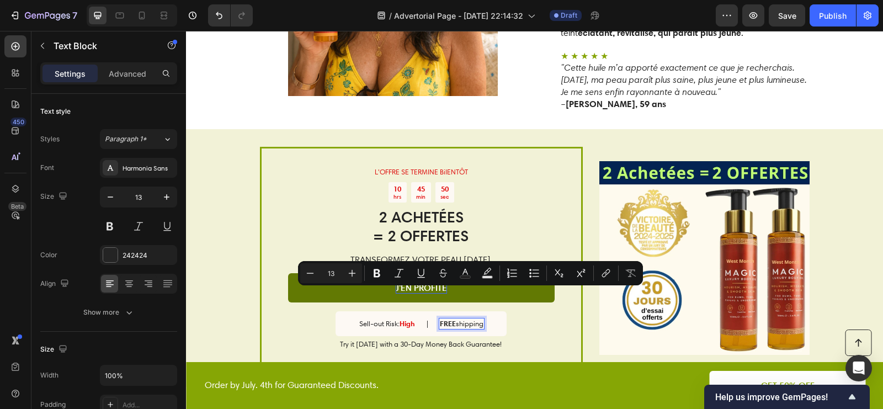
click at [451, 319] on strong "FREE" at bounding box center [448, 323] width 16 height 9
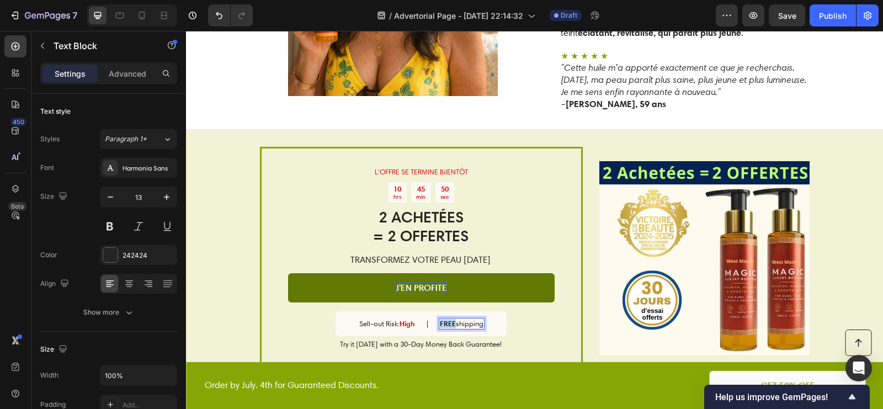
click at [451, 319] on strong "FREE" at bounding box center [448, 323] width 16 height 9
click at [477, 319] on p "LIVRAISON shipping" at bounding box center [461, 323] width 63 height 9
click at [364, 319] on p "Sell-out Risk: High" at bounding box center [378, 323] width 56 height 9
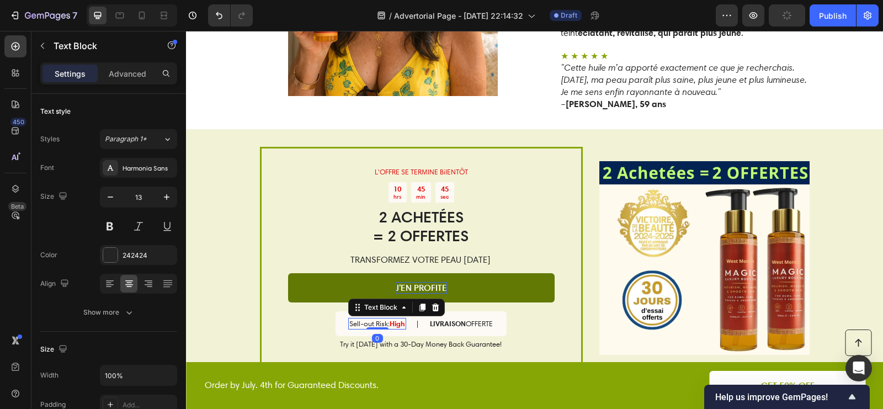
click at [364, 319] on p "Sell-out Risk: High" at bounding box center [378, 323] width 56 height 9
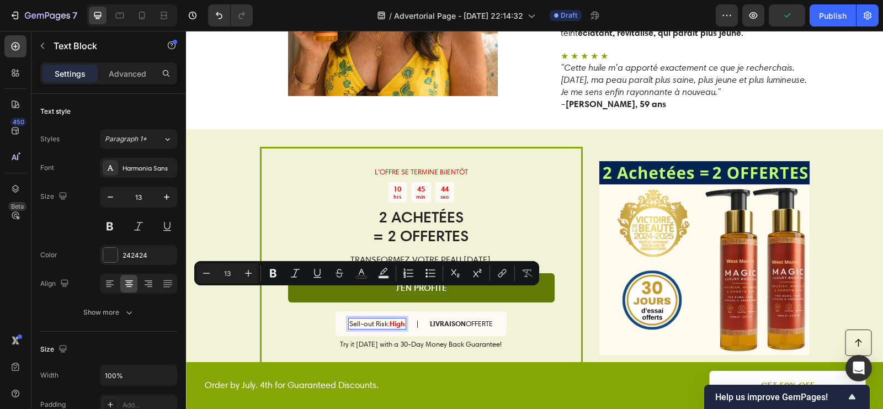
click at [382, 319] on p "Sell-out Risk: High" at bounding box center [378, 323] width 56 height 9
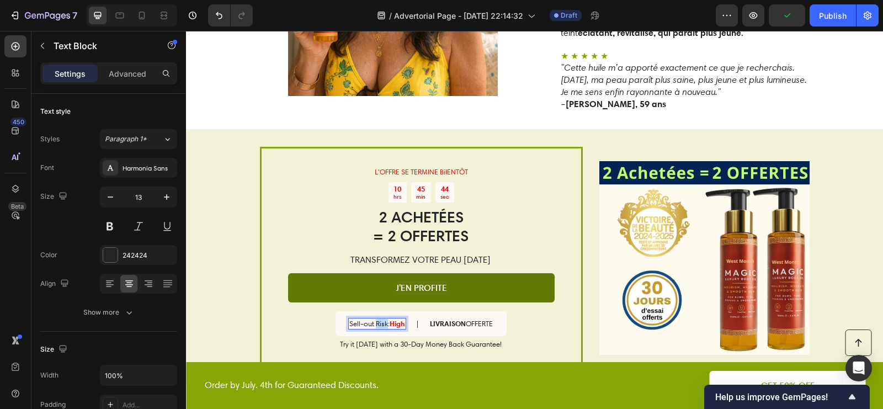
click at [382, 319] on p "Sell-out Risk: High" at bounding box center [378, 323] width 56 height 9
click at [391, 319] on strong "High" at bounding box center [390, 323] width 15 height 9
click at [378, 319] on strong "FBIENTÔT ÉPUISÉ" at bounding box center [390, 323] width 55 height 9
click at [389, 340] on p "Try it today with a 30-Day Money Back Guarantee!" at bounding box center [421, 344] width 266 height 9
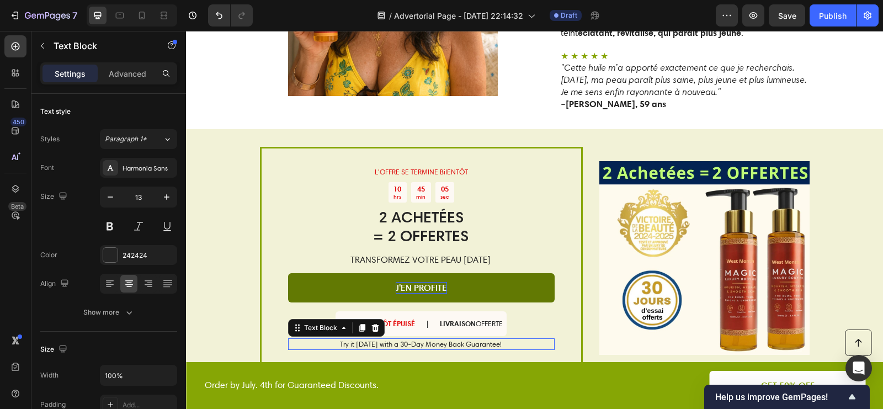
click at [390, 340] on p "Try it today with a 30-Day Money Back Guarantee!" at bounding box center [421, 344] width 266 height 9
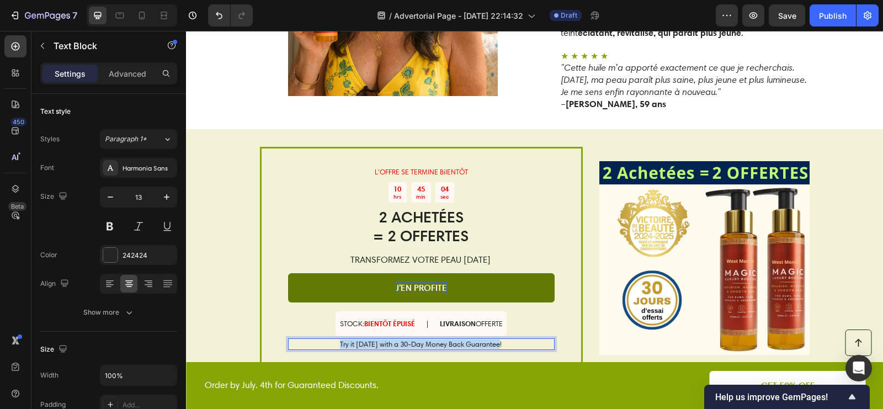
click at [390, 340] on p "Try it today with a 30-Day Money Back Guarantee!" at bounding box center [421, 344] width 266 height 9
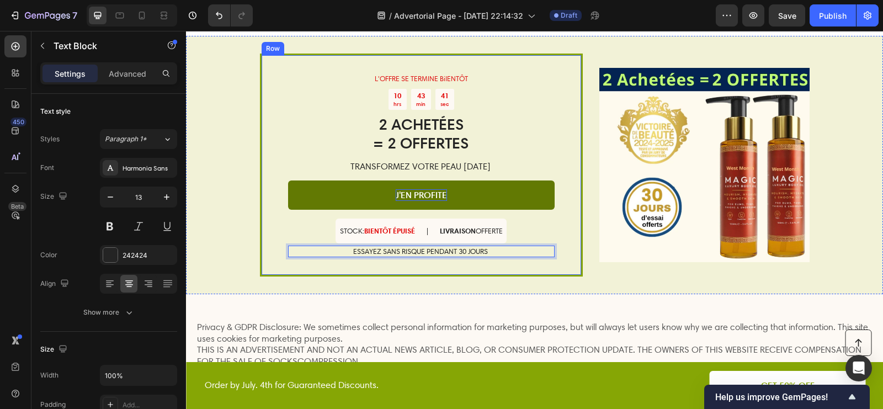
scroll to position [2479, 0]
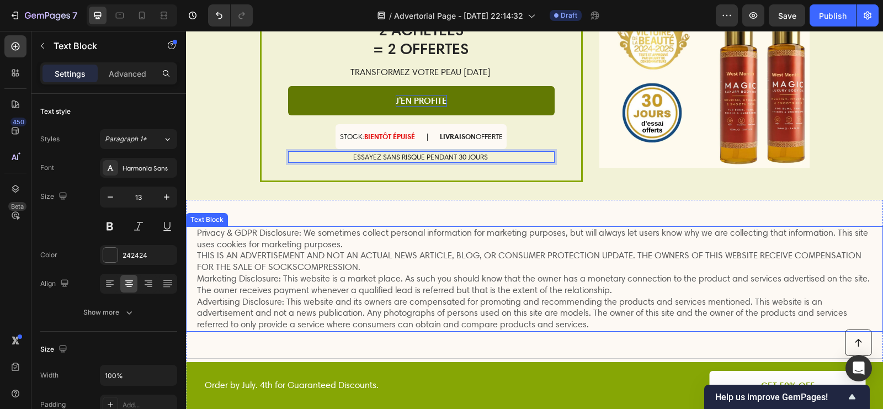
click at [321, 301] on p "Privacy & GDPR Disclosure: We sometimes collect personal information for market…" at bounding box center [534, 278] width 675 height 103
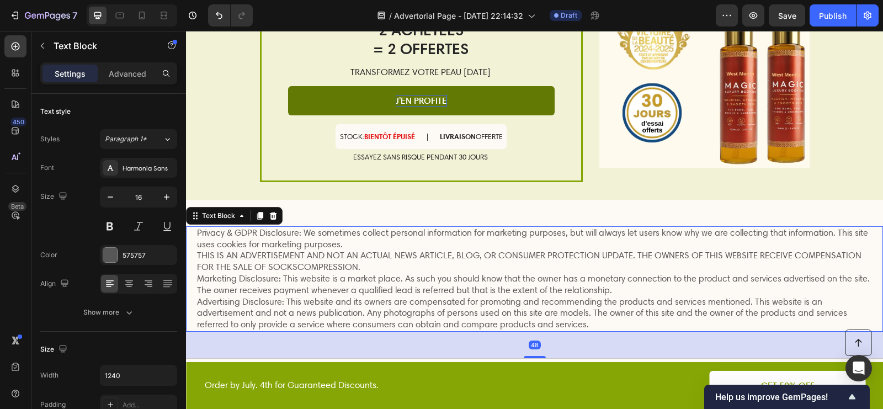
click at [321, 300] on p "Privacy & GDPR Disclosure: We sometimes collect personal information for market…" at bounding box center [534, 278] width 675 height 103
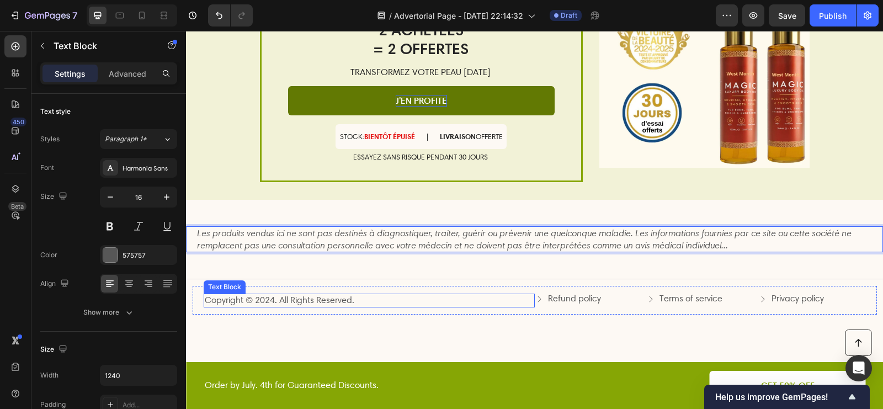
click at [289, 299] on p "Copyright © 2024. All Rights Reserved." at bounding box center [369, 301] width 329 height 12
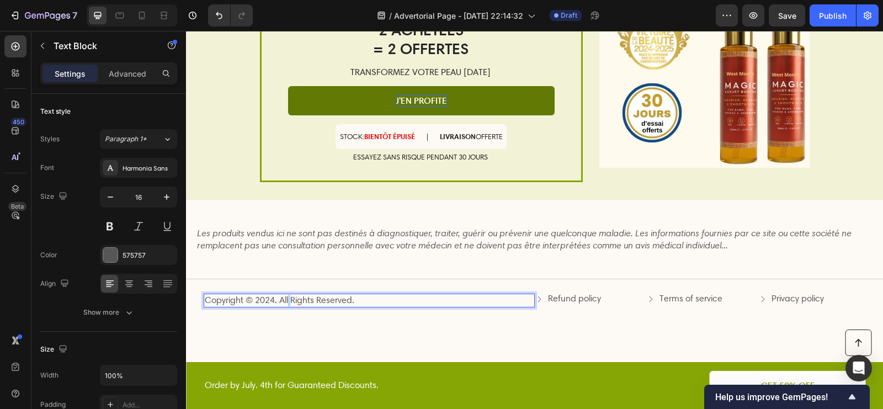
click at [289, 299] on p "Copyright © 2024. All Rights Reserved." at bounding box center [369, 301] width 329 height 12
click at [273, 299] on p "Copyright © 2024. All Rights Reserved." at bounding box center [369, 301] width 329 height 12
drag, startPoint x: 353, startPoint y: 299, endPoint x: 282, endPoint y: 298, distance: 71.2
click at [282, 298] on p "Copyright © 2025. All Rights Reserved." at bounding box center [369, 301] width 329 height 12
click at [581, 300] on p "Refund policy" at bounding box center [574, 299] width 53 height 12
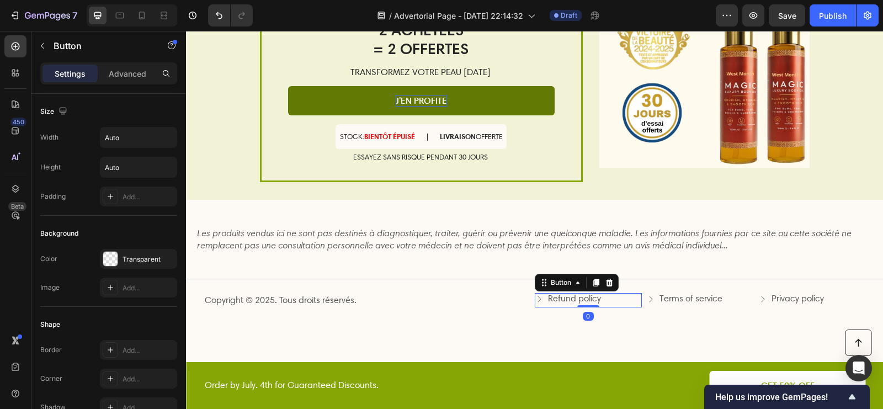
click at [610, 283] on icon at bounding box center [609, 283] width 7 height 8
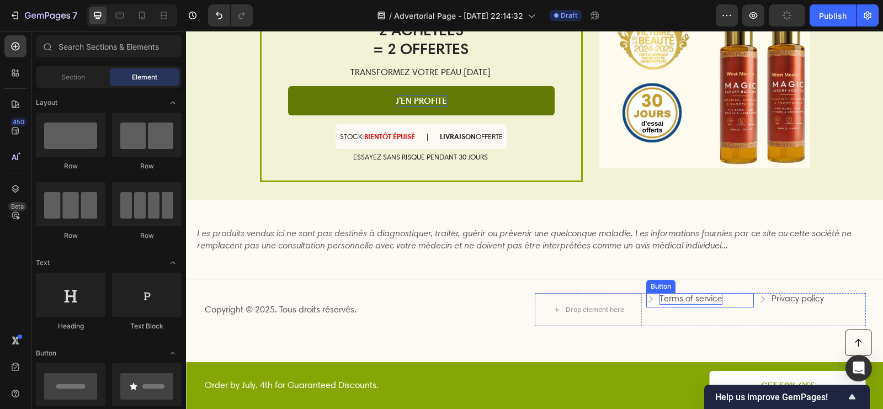
click at [668, 297] on p "Terms of service" at bounding box center [691, 299] width 63 height 12
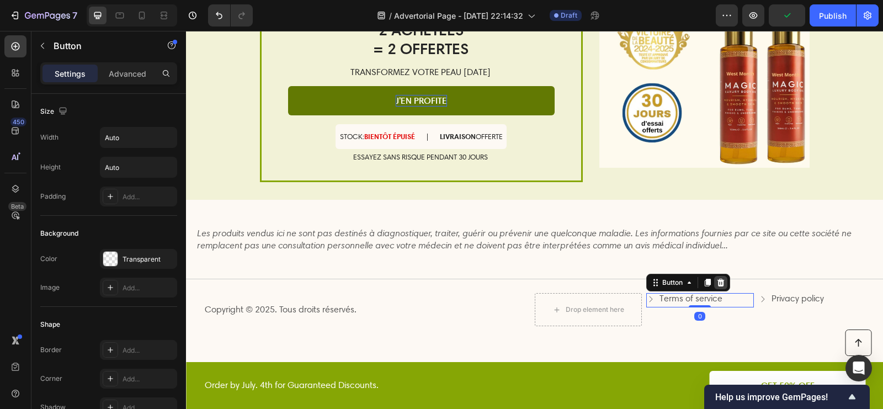
click at [716, 280] on div at bounding box center [721, 282] width 13 height 13
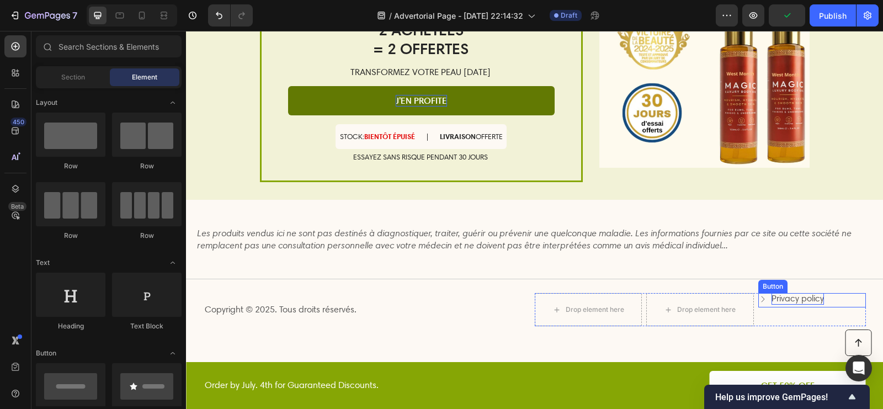
click at [782, 300] on p "Privacy policy" at bounding box center [798, 299] width 52 height 12
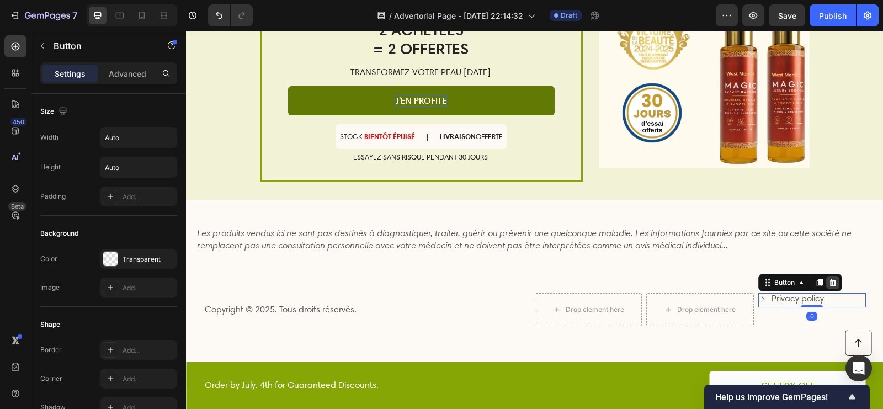
click at [836, 278] on icon at bounding box center [833, 282] width 9 height 9
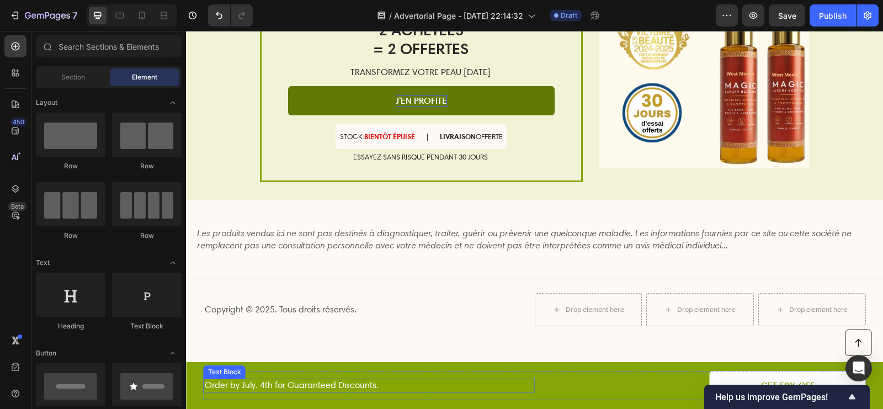
click at [325, 388] on p "Order by July. 4th for Guaranteed Discounts." at bounding box center [369, 386] width 329 height 12
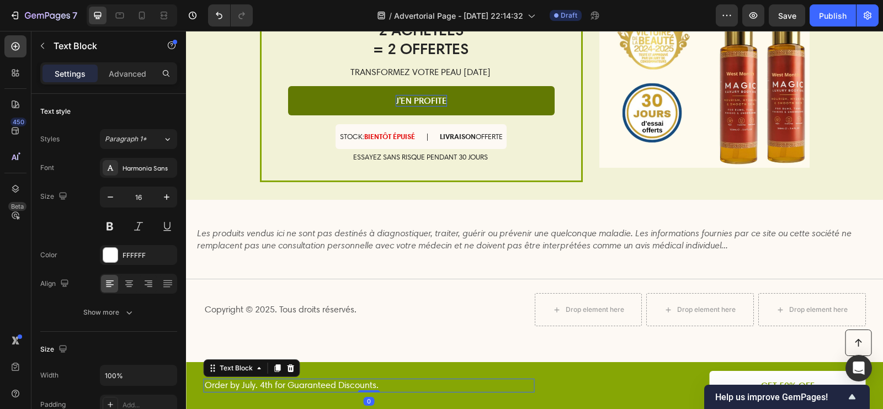
click at [325, 388] on p "Order by July. 4th for Guaranteed Discounts." at bounding box center [369, 386] width 329 height 12
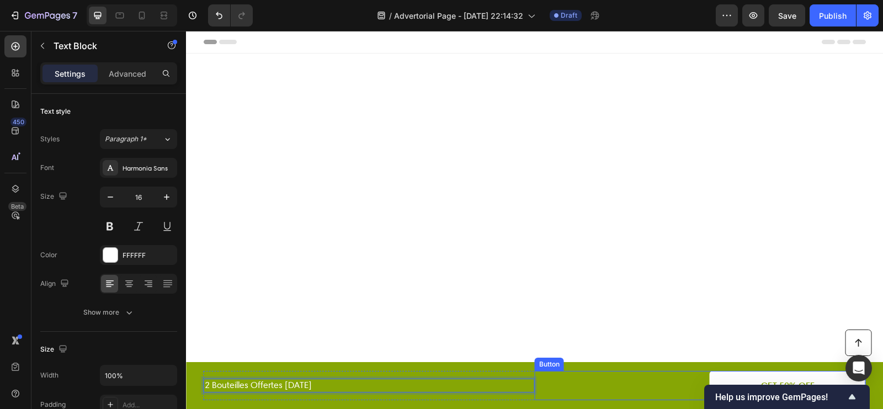
click at [768, 377] on link "GET 50% OFF" at bounding box center [788, 385] width 156 height 29
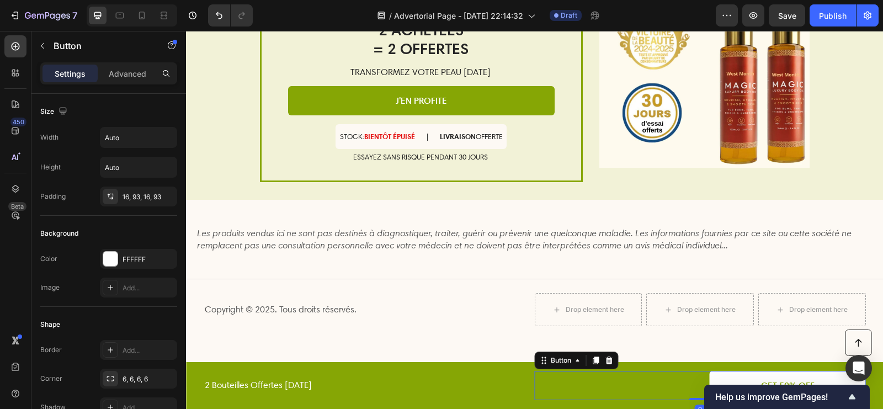
click at [768, 377] on link "GET 50% OFF" at bounding box center [788, 385] width 156 height 29
click at [781, 379] on link "GET 50% OFF" at bounding box center [788, 385] width 156 height 29
click at [786, 382] on p "GET 50% OFF" at bounding box center [788, 386] width 54 height 12
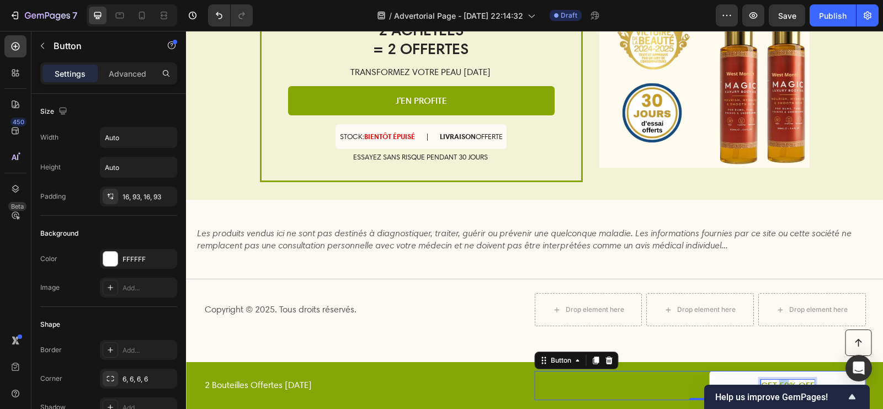
click at [786, 382] on p "GET 50% OFF" at bounding box center [788, 386] width 54 height 12
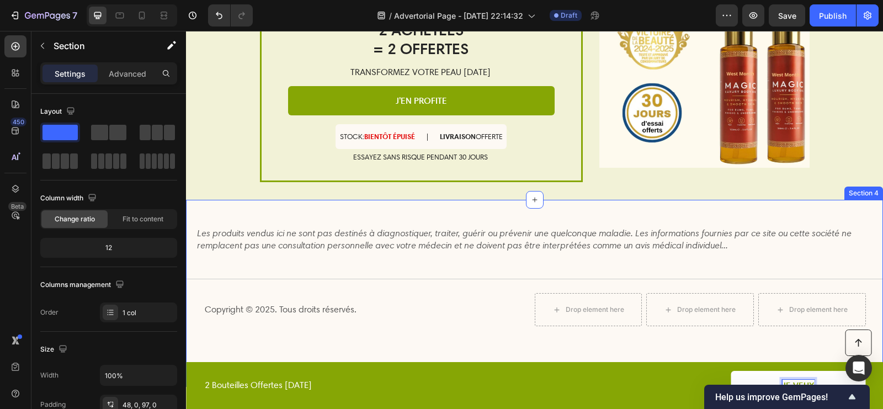
click at [688, 339] on div "Les produits vendus ici ne sont pas destinés à diagnostiquer, traiter, guérir o…" at bounding box center [534, 294] width 697 height 188
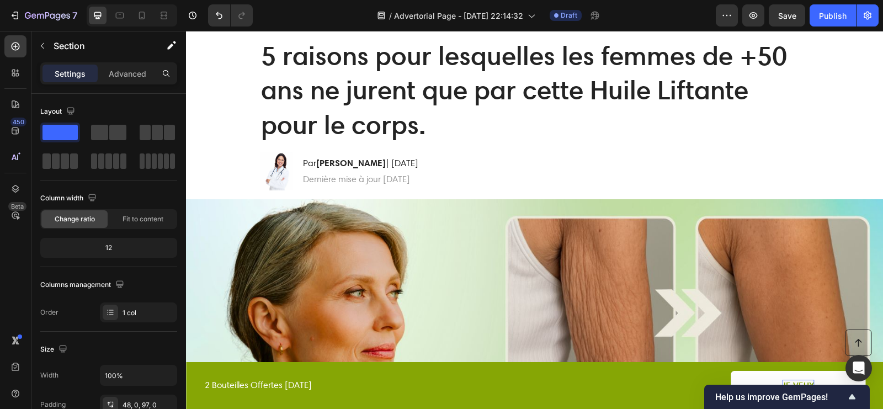
scroll to position [0, 0]
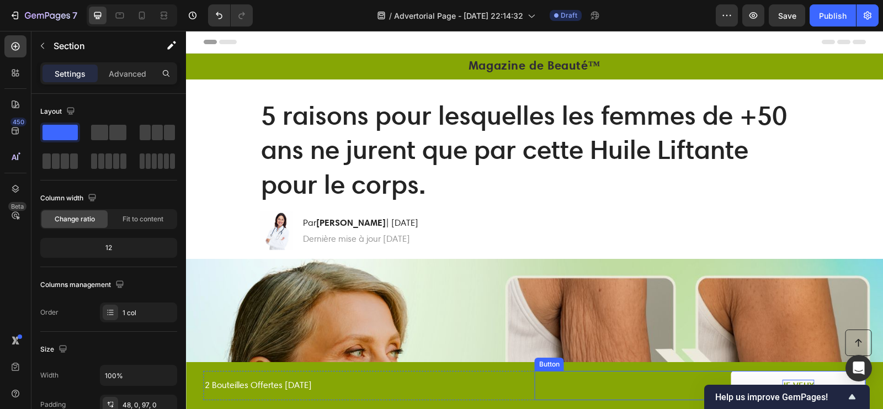
click at [803, 381] on p "JE VEUX" at bounding box center [799, 386] width 32 height 12
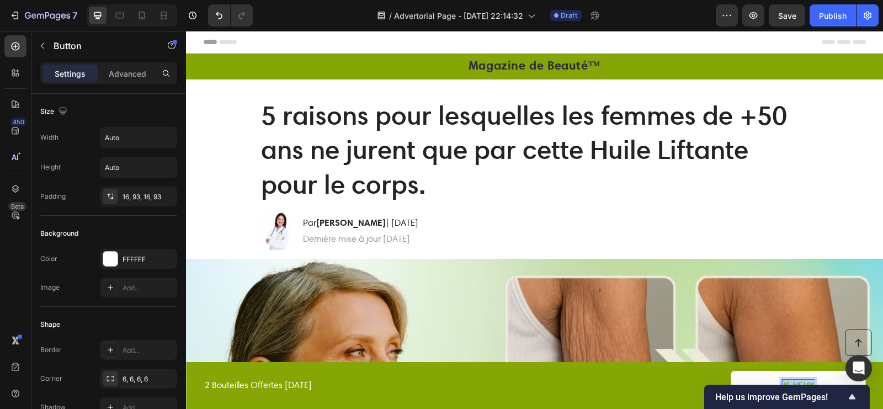
click at [803, 381] on p "JE VEUX" at bounding box center [799, 386] width 32 height 12
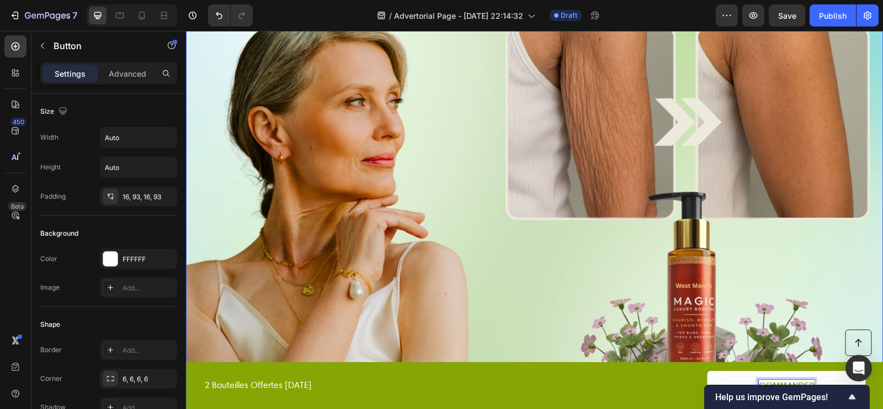
scroll to position [391, 0]
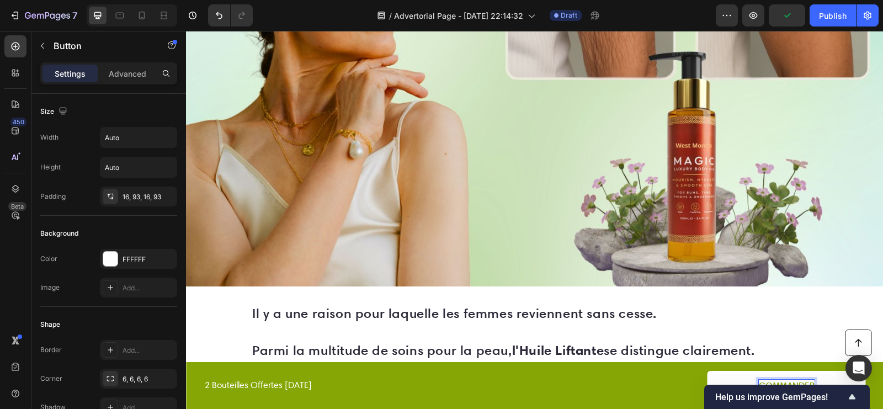
click at [779, 382] on p "COMMANDER" at bounding box center [787, 386] width 56 height 12
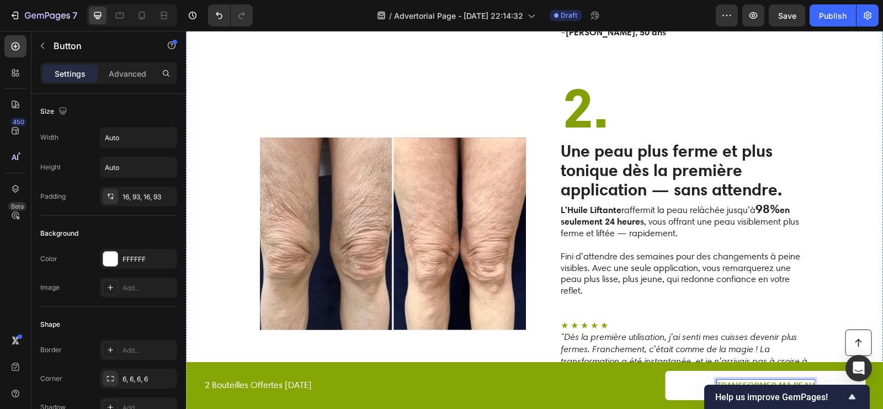
scroll to position [1264, 0]
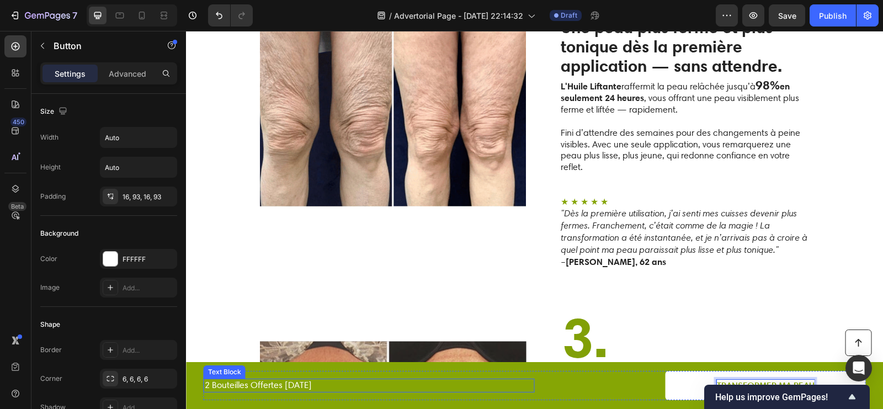
click at [248, 383] on p "2 Bouteilles Offertes Aujourd'hui" at bounding box center [369, 386] width 329 height 12
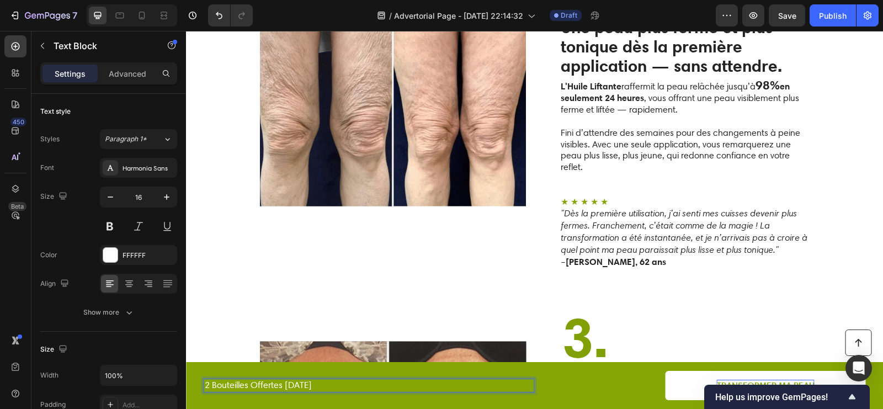
click at [253, 385] on p "2 Bouteilles Offertes Aujourd'hui" at bounding box center [369, 386] width 329 height 12
click at [359, 388] on p "2 Bouteilles OFFERTES - Aujourd'hui" at bounding box center [369, 386] width 329 height 12
click at [205, 385] on p "2 Bouteilles OFFERTES - Aujourd'hui seulement !" at bounding box center [369, 386] width 329 height 12
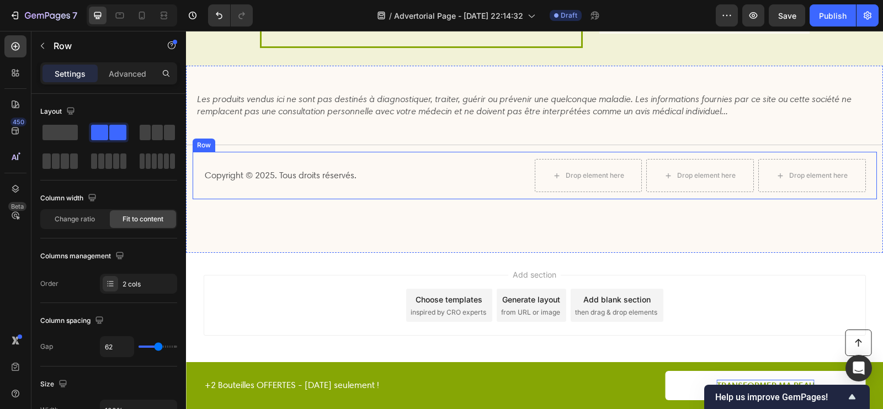
scroll to position [2546, 0]
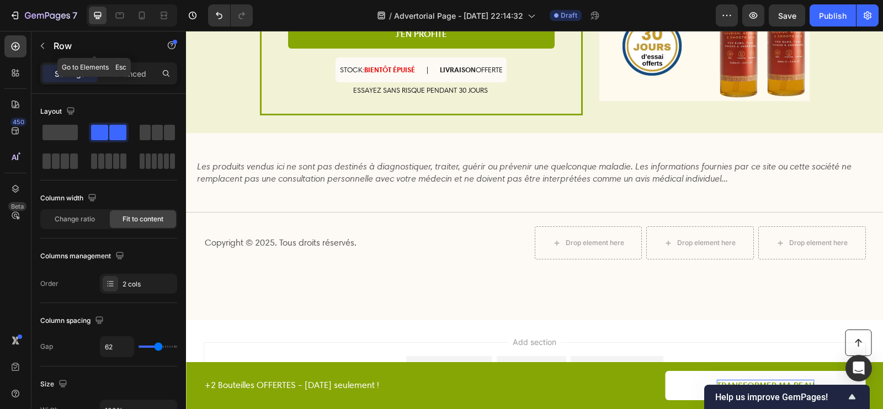
click at [41, 50] on button "button" at bounding box center [43, 46] width 18 height 18
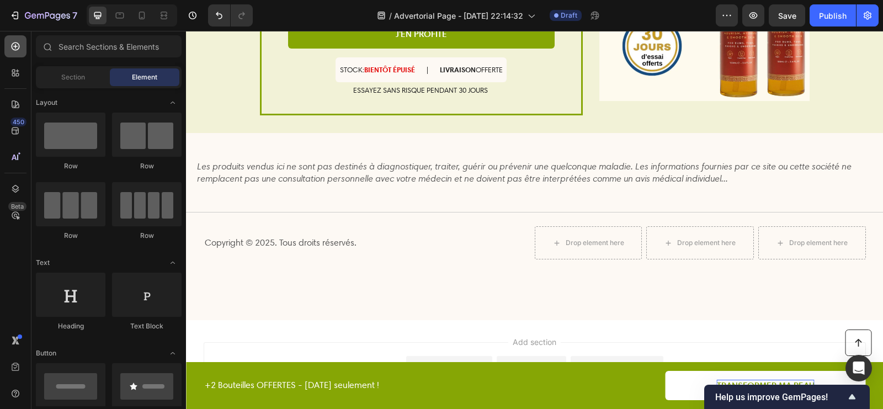
click at [14, 54] on div at bounding box center [15, 46] width 22 height 22
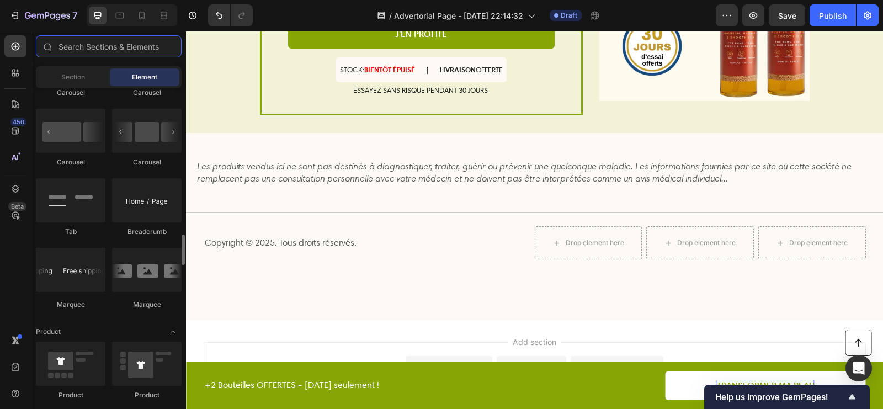
scroll to position [1330, 0]
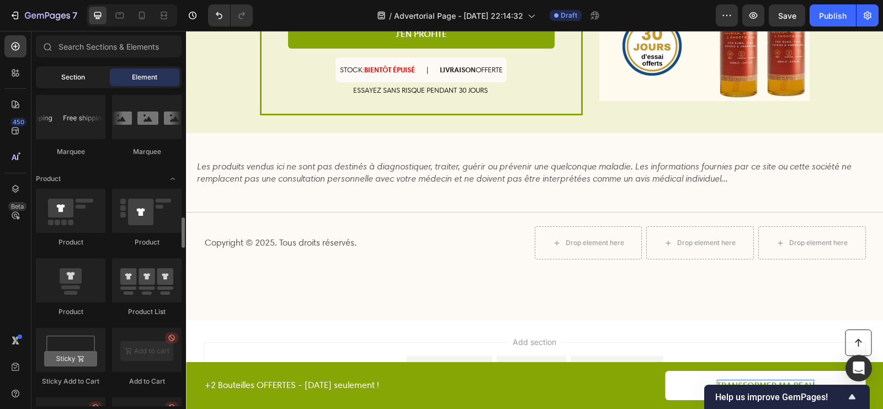
click at [88, 71] on div "Section" at bounding box center [73, 77] width 70 height 18
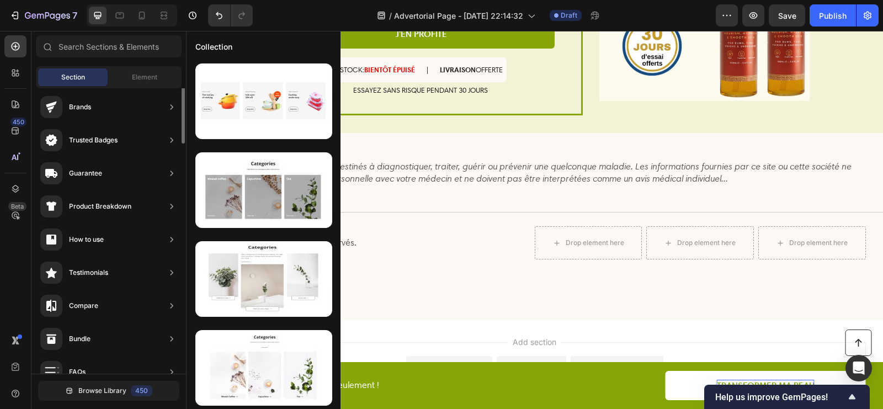
scroll to position [0, 0]
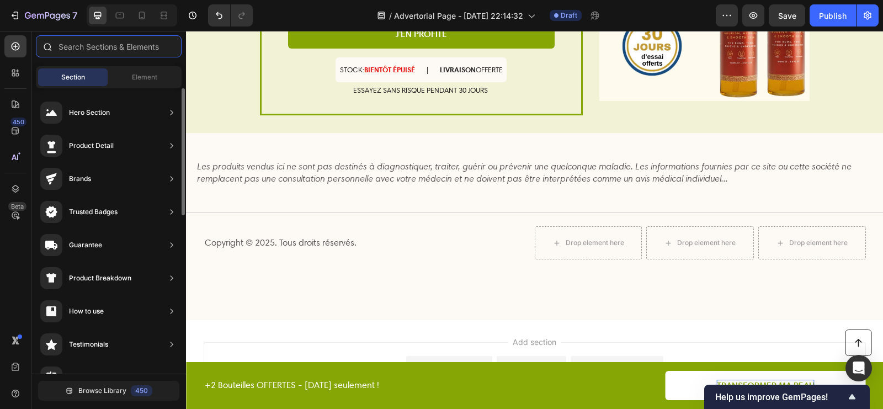
click at [125, 51] on input "text" at bounding box center [109, 46] width 146 height 22
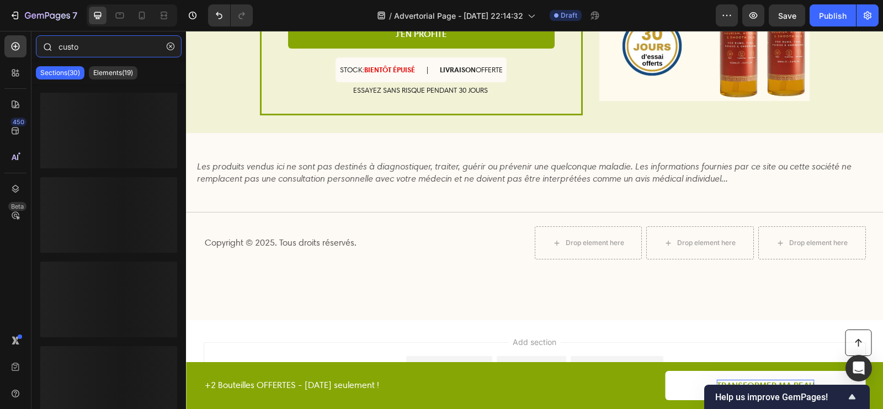
type input "custom"
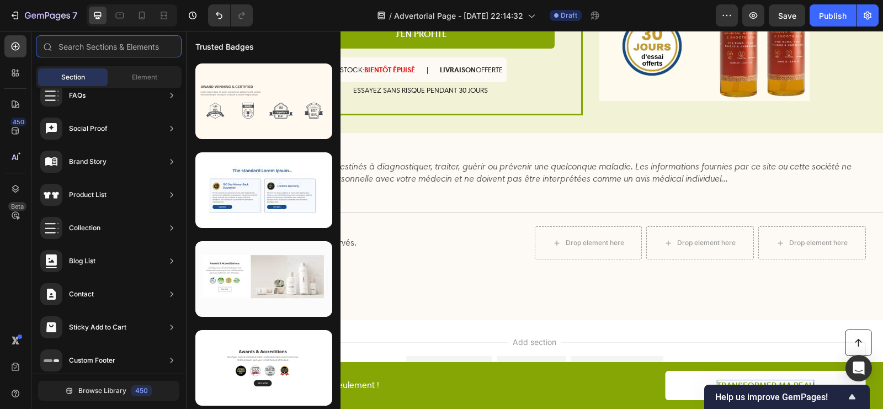
scroll to position [354, 0]
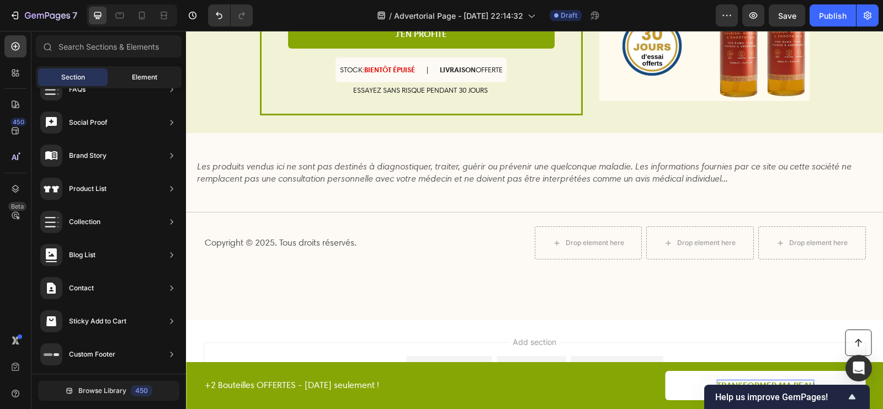
click at [145, 81] on span "Element" at bounding box center [144, 77] width 25 height 10
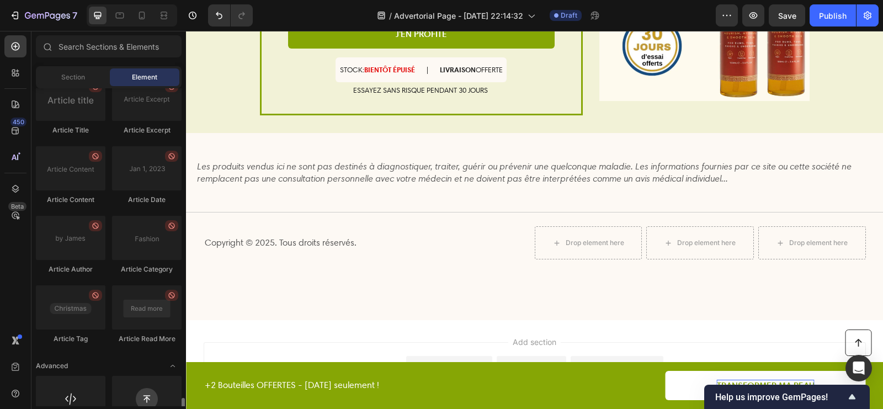
scroll to position [2954, 0]
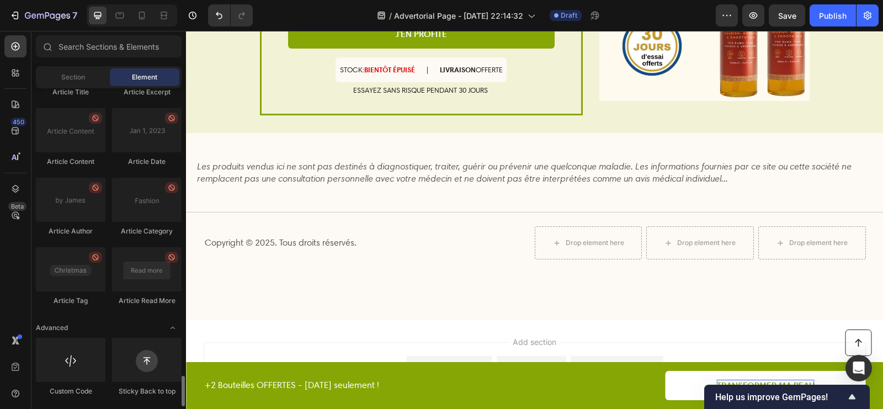
click at [73, 384] on div "Custom Code" at bounding box center [71, 367] width 70 height 59
click at [75, 361] on div at bounding box center [71, 360] width 70 height 44
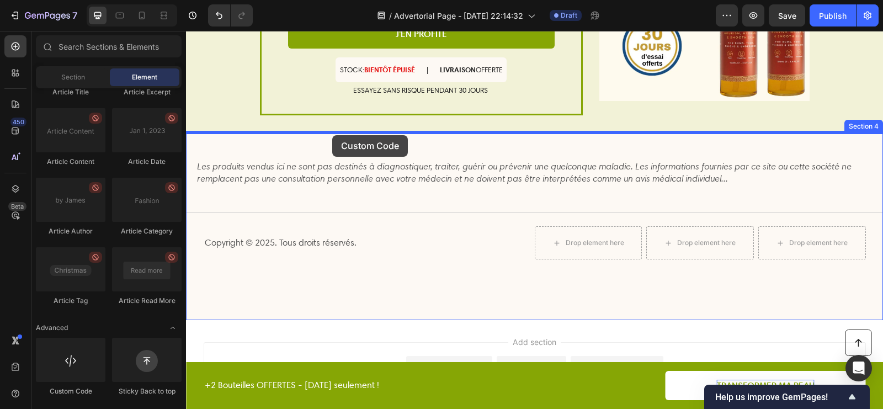
drag, startPoint x: 268, startPoint y: 382, endPoint x: 332, endPoint y: 136, distance: 253.3
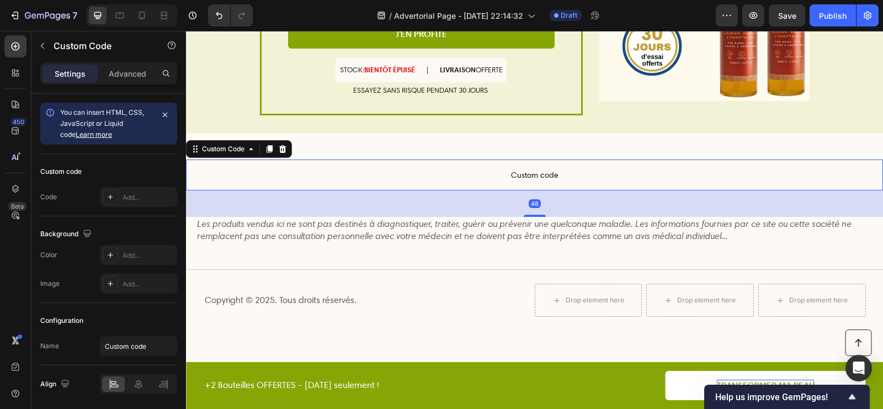
click at [371, 171] on span "Custom code" at bounding box center [534, 174] width 697 height 13
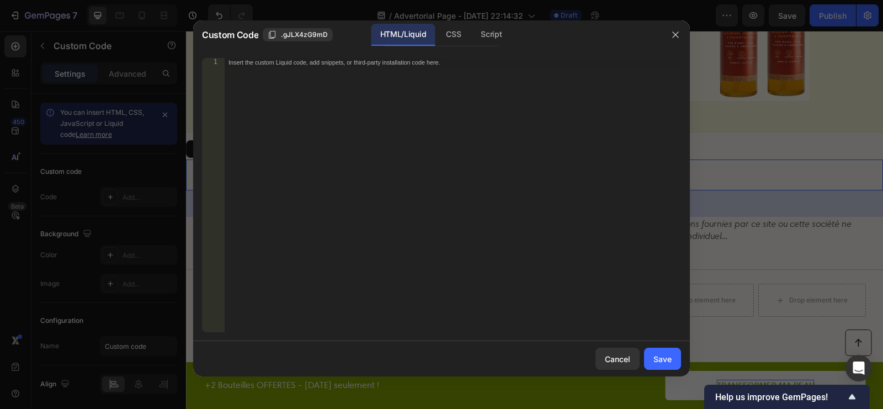
click at [453, 157] on div "Insert the custom Liquid code, add snippets, or third-party installation code h…" at bounding box center [452, 204] width 457 height 292
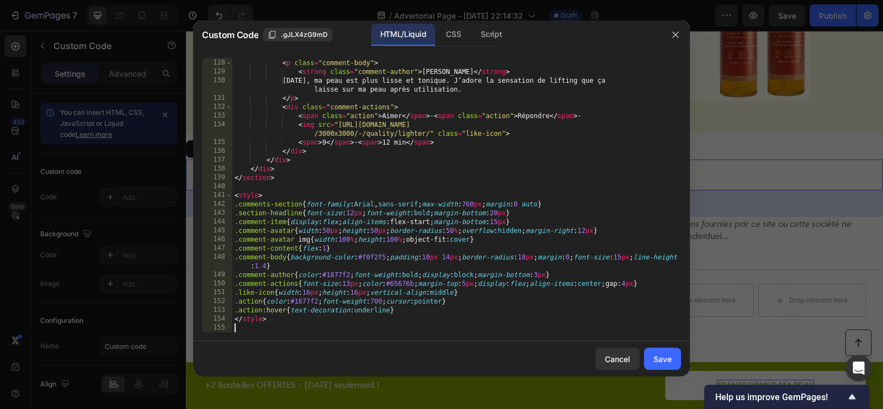
scroll to position [1245, 0]
click at [656, 351] on button "Save" at bounding box center [662, 359] width 37 height 22
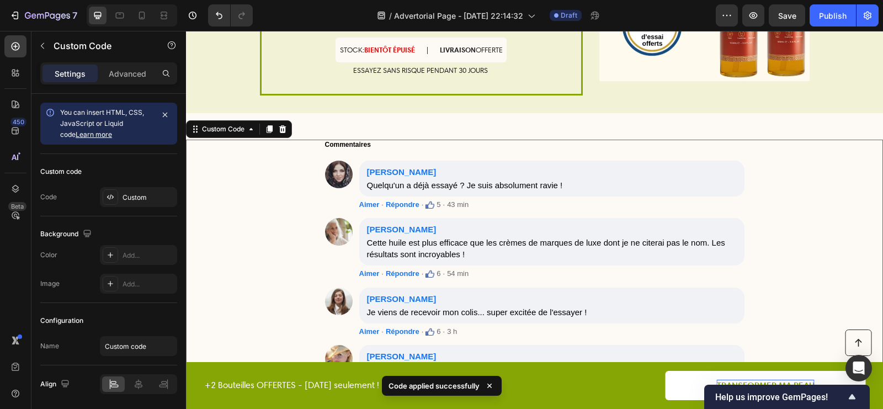
scroll to position [2574, 0]
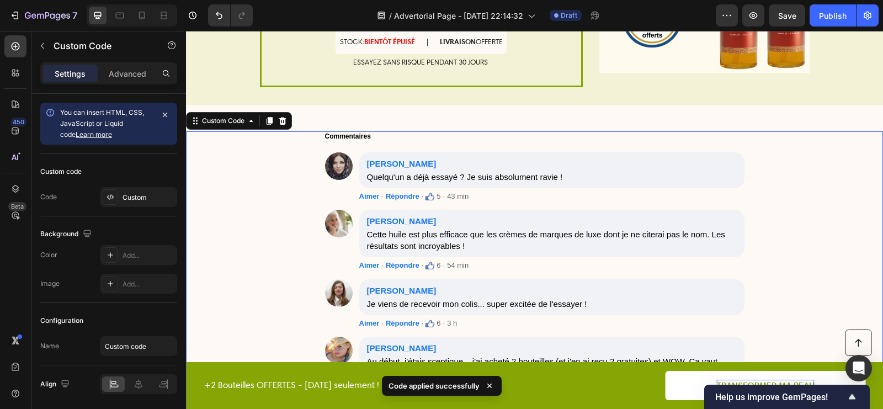
click at [539, 176] on p "Chloé Dubois Quelqu'un a déjà essayé ? Je suis absolument ravie !" at bounding box center [551, 170] width 385 height 36
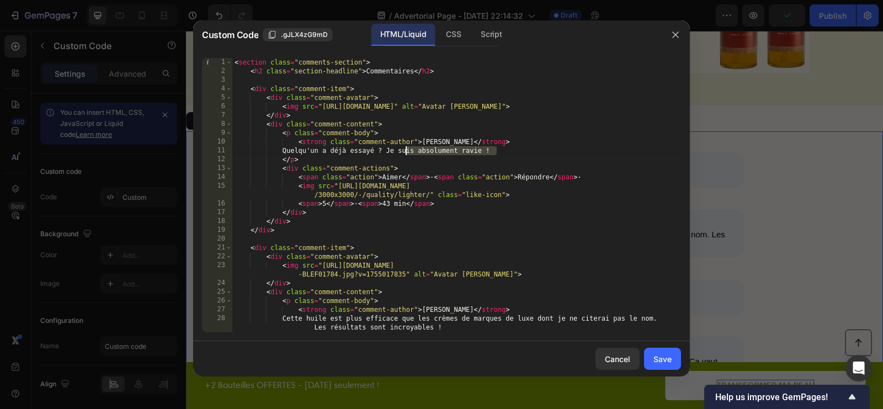
drag, startPoint x: 495, startPoint y: 151, endPoint x: 404, endPoint y: 150, distance: 91.7
click at [403, 150] on div "< section class = "comments-section" > < h2 class = "section-headline" > Commen…" at bounding box center [456, 204] width 449 height 292
type textarea "Quelqu'un a déjà essayé ? CA ME TENTE BEAUCOUP !"
click at [653, 353] on button "Save" at bounding box center [662, 359] width 37 height 22
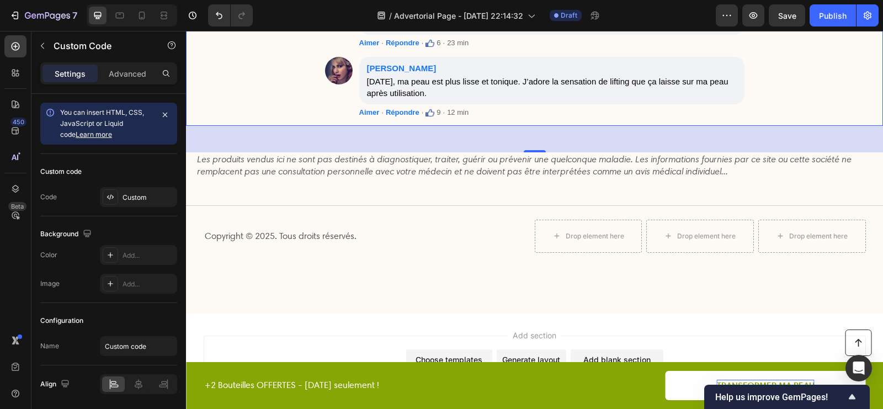
scroll to position [3192, 0]
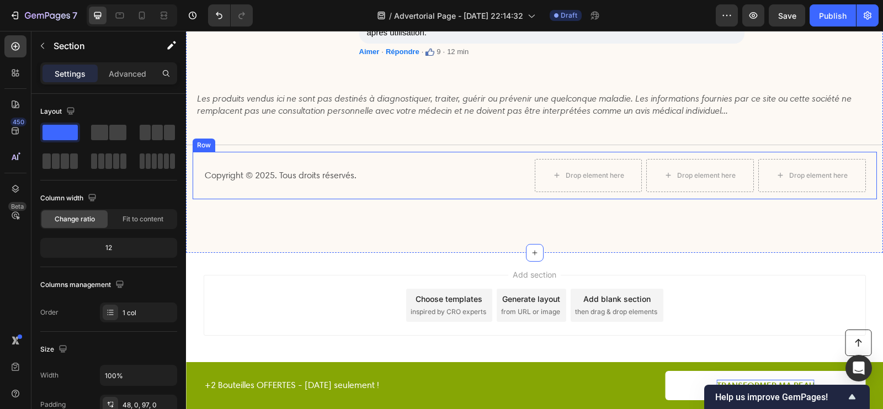
click at [477, 184] on div "Copyright © 2025. Tous droits réservés. Text Block" at bounding box center [369, 175] width 331 height 33
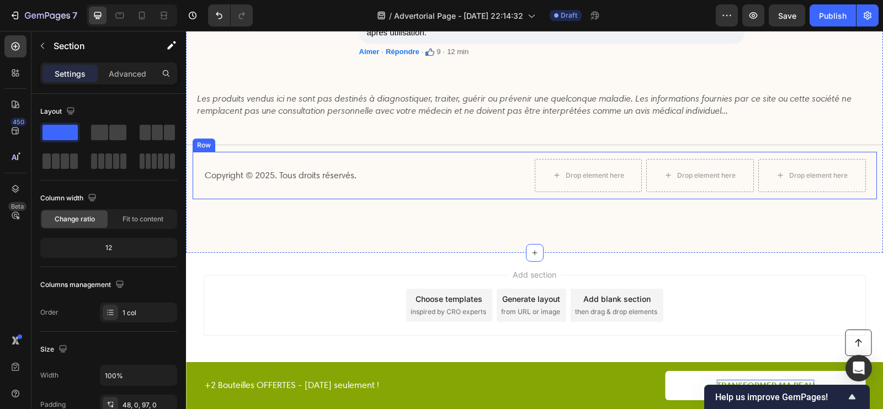
click at [507, 183] on div "Copyright © 2025. Tous droits réservés. Text Block" at bounding box center [369, 175] width 331 height 33
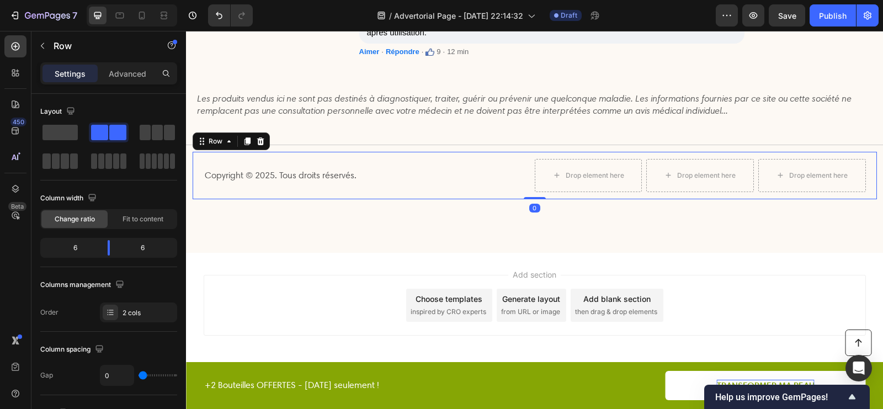
drag, startPoint x: 531, startPoint y: 195, endPoint x: 546, endPoint y: 114, distance: 82.4
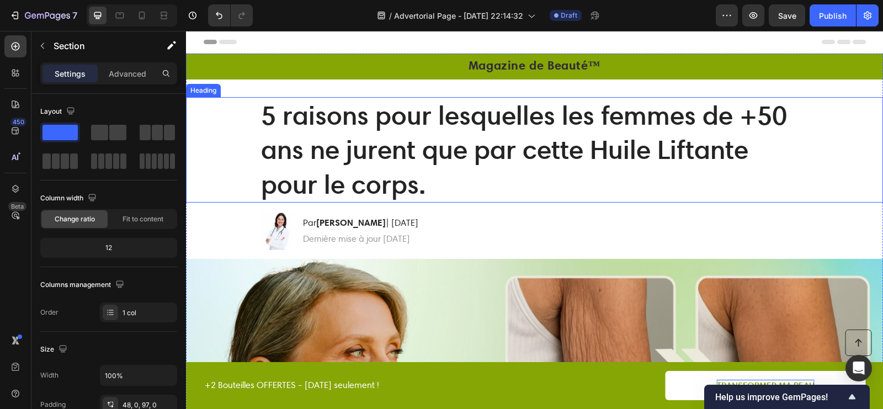
scroll to position [309, 0]
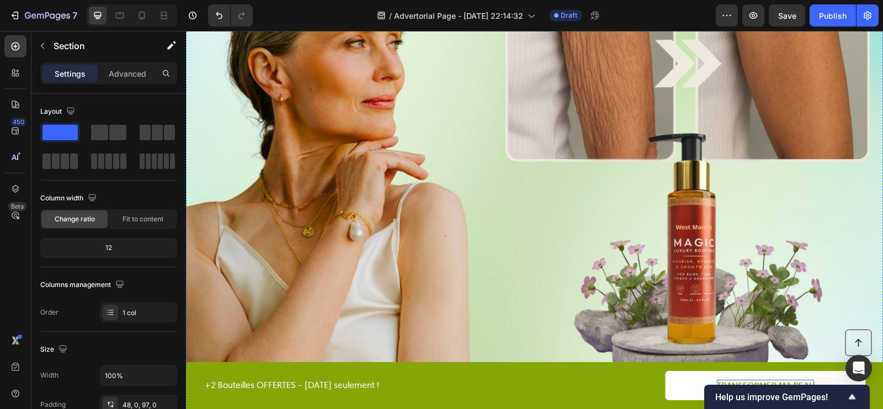
click at [433, 186] on img at bounding box center [534, 159] width 697 height 419
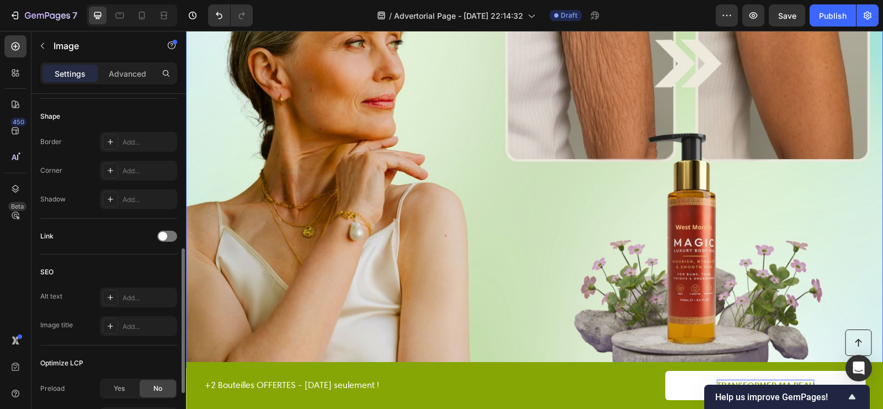
scroll to position [375, 0]
click at [167, 240] on div at bounding box center [167, 238] width 20 height 11
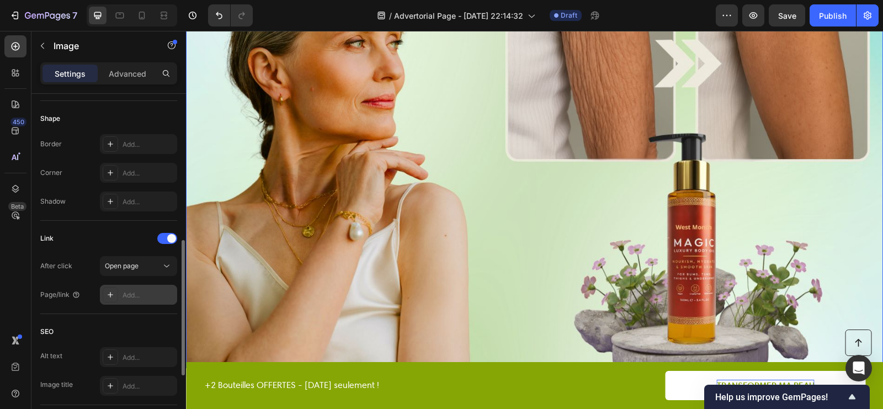
click at [139, 287] on div "Add..." at bounding box center [138, 295] width 77 height 20
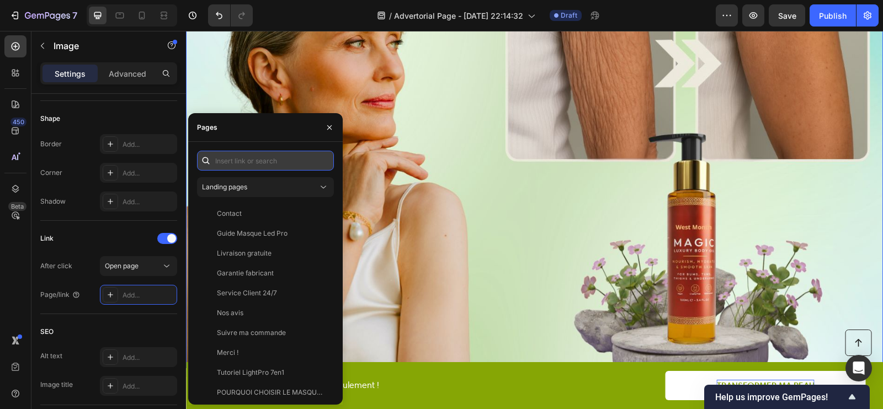
click at [244, 161] on input "text" at bounding box center [265, 161] width 137 height 20
paste input "https://fontanayskin.com/products/huile-magique-peau-frippee-rides?variant=5237…"
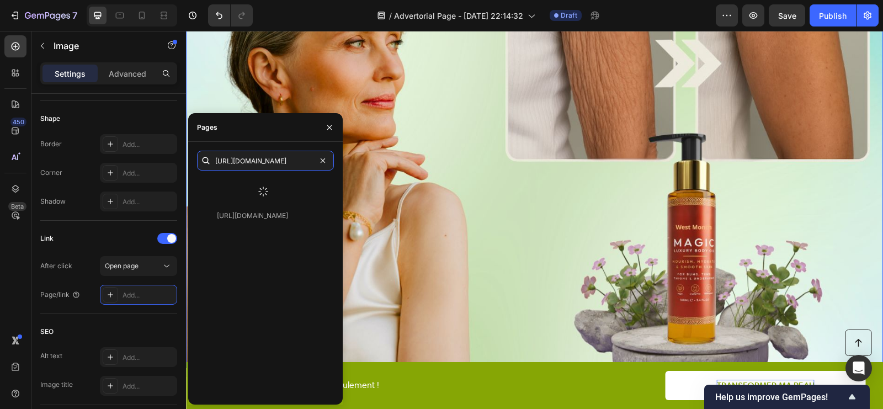
type input "https://fontanayskin.com/products/huile-magique-peau-frippee-rides?variant=5237…"
click at [253, 185] on div at bounding box center [263, 191] width 133 height 29
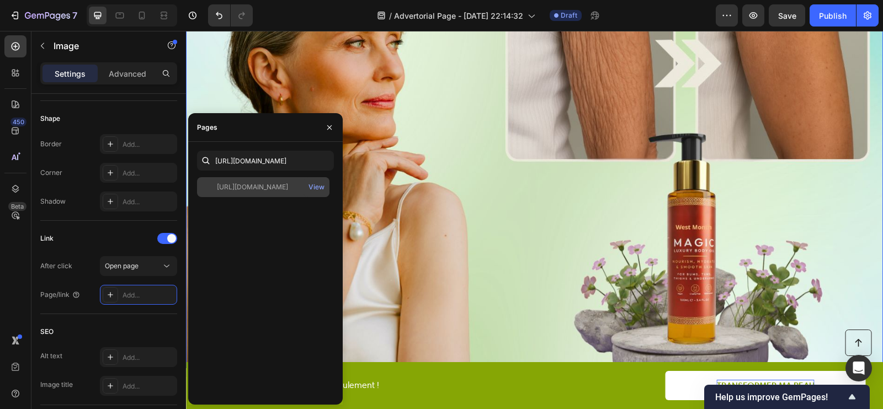
click at [256, 184] on div "https://fontanayskin.com/products/huile-magique-peau-frippee-rides?variant=5237…" at bounding box center [252, 187] width 71 height 10
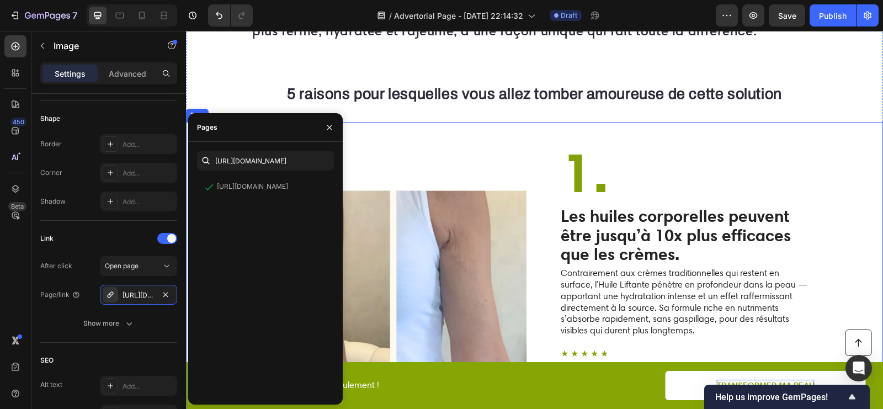
scroll to position [867, 0]
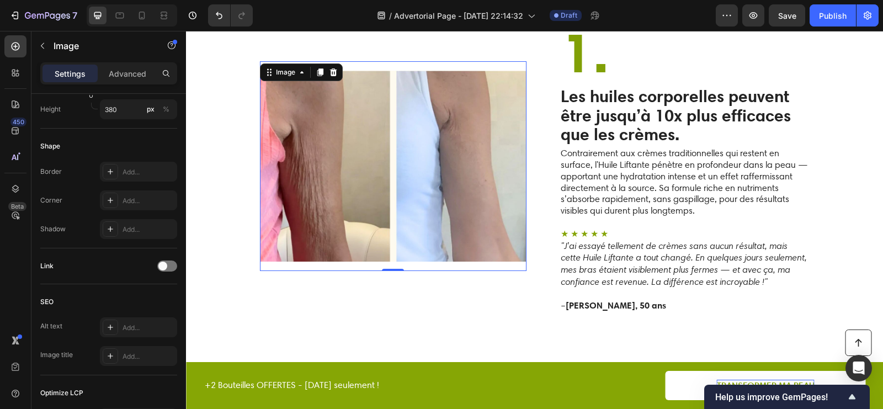
click at [472, 209] on img at bounding box center [393, 166] width 267 height 210
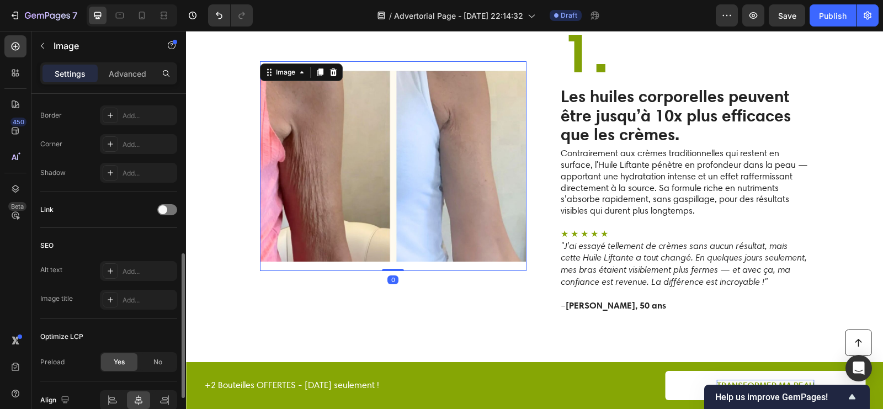
scroll to position [447, 0]
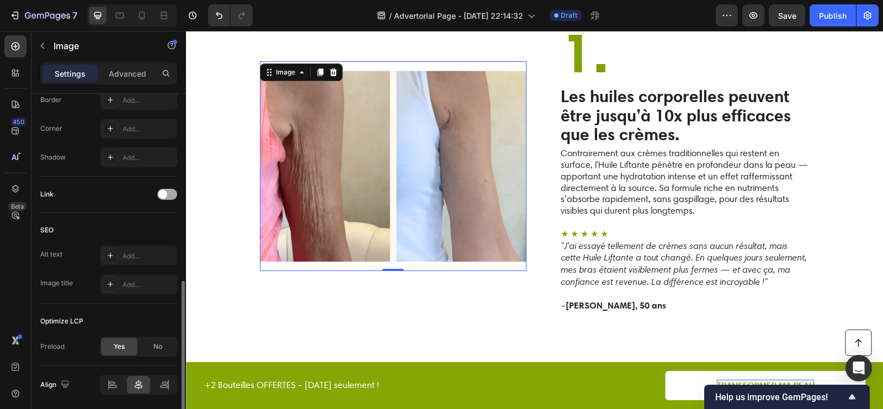
click at [164, 192] on span at bounding box center [162, 194] width 9 height 9
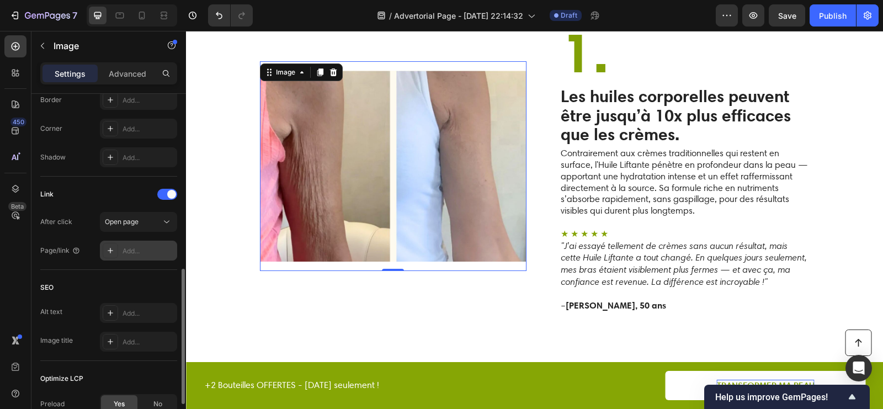
click at [126, 246] on div "Add..." at bounding box center [149, 251] width 52 height 10
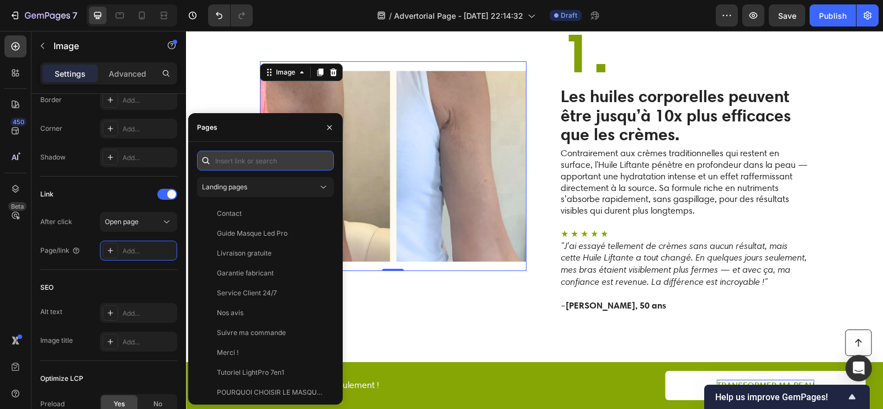
click at [256, 158] on input "text" at bounding box center [265, 161] width 137 height 20
paste input "https://fontanayskin.com/products/huile-magique-peau-frippee-rides?variant=5237…"
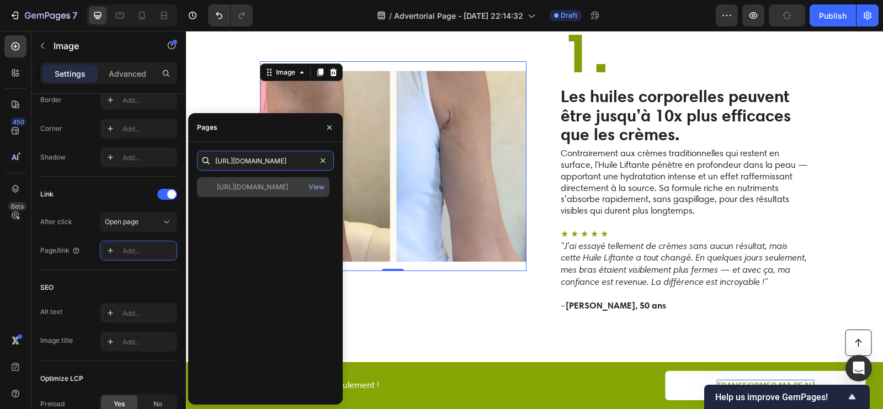
type input "https://fontanayskin.com/products/huile-magique-peau-frippee-rides?variant=5237…"
click at [266, 188] on div "https://fontanayskin.com/products/huile-magique-peau-frippee-rides?variant=5237…" at bounding box center [252, 187] width 71 height 10
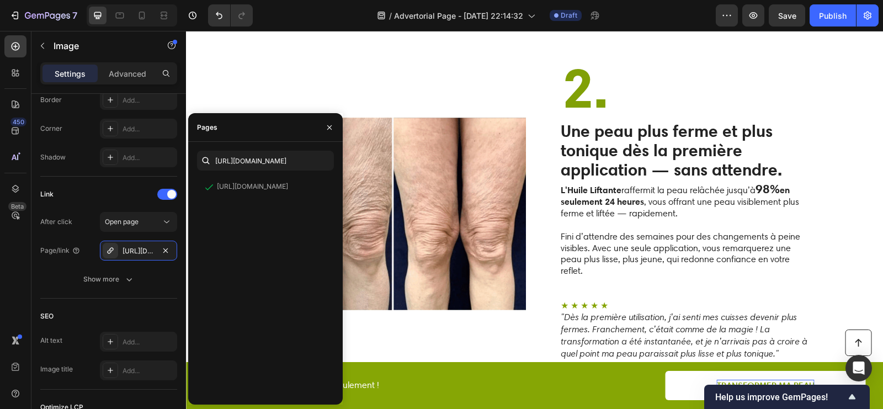
scroll to position [1208, 0]
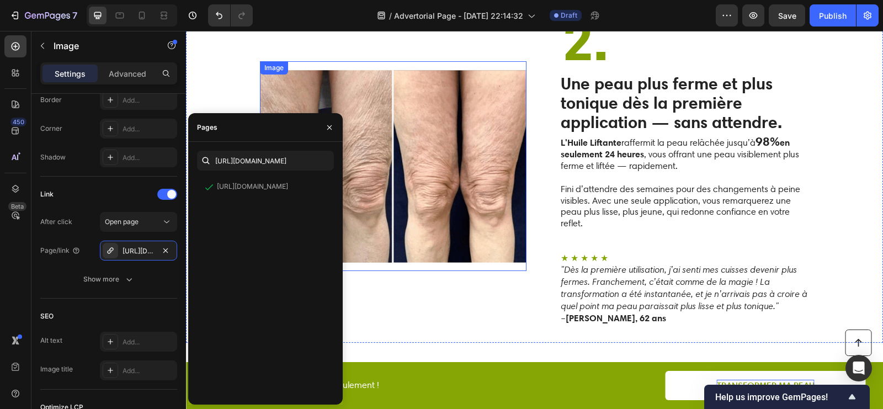
click at [461, 208] on img at bounding box center [393, 166] width 267 height 210
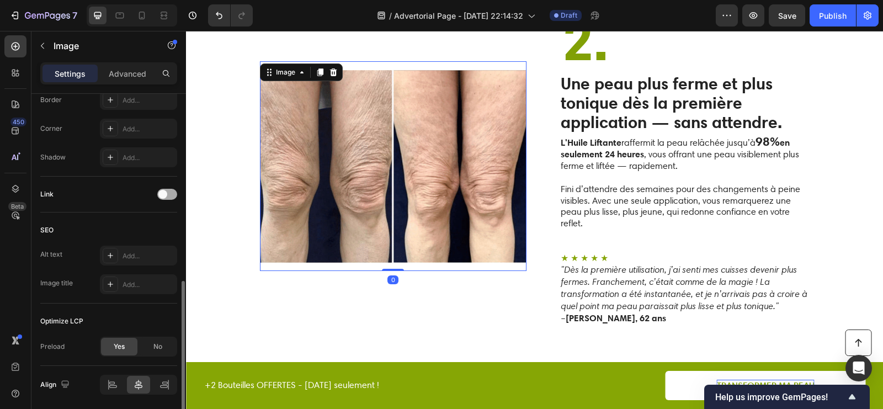
click at [168, 195] on div at bounding box center [167, 194] width 20 height 11
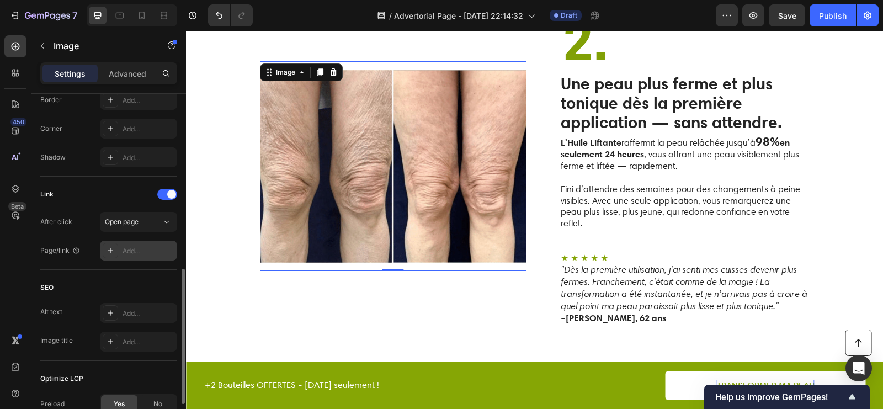
click at [133, 251] on div "Add..." at bounding box center [149, 251] width 52 height 10
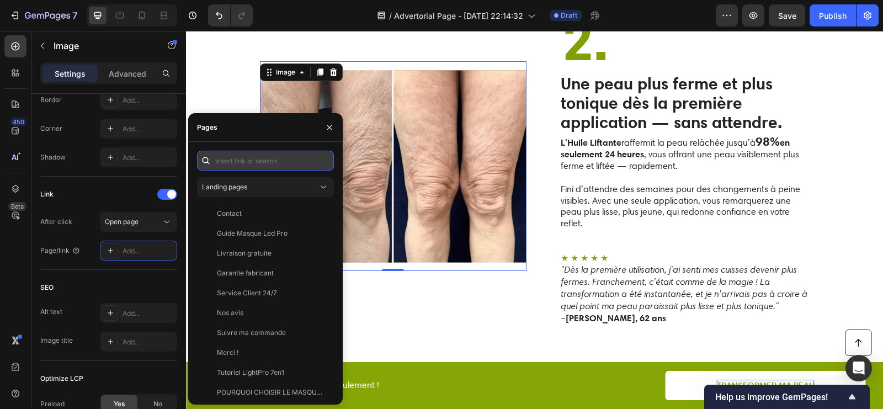
click at [262, 165] on input "text" at bounding box center [265, 161] width 137 height 20
paste input "https://fontanayskin.com/products/huile-magique-peau-frippee-rides?variant=5237…"
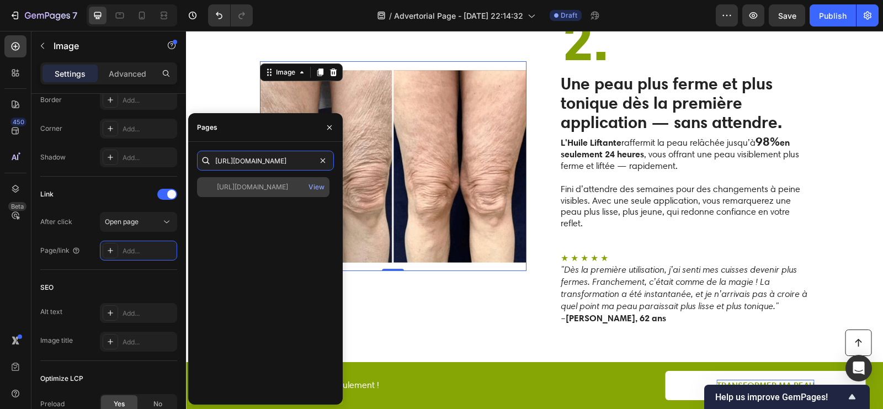
type input "https://fontanayskin.com/products/huile-magique-peau-frippee-rides?variant=5237…"
click at [264, 189] on div "https://fontanayskin.com/products/huile-magique-peau-frippee-rides?variant=5237…" at bounding box center [252, 187] width 71 height 10
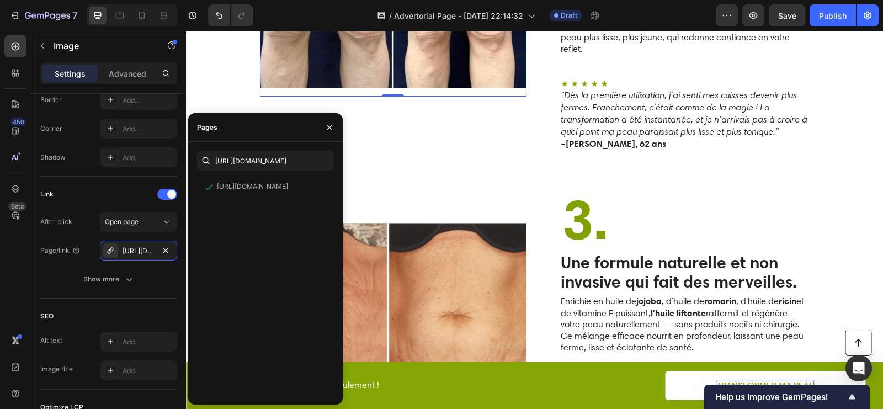
scroll to position [1486, 0]
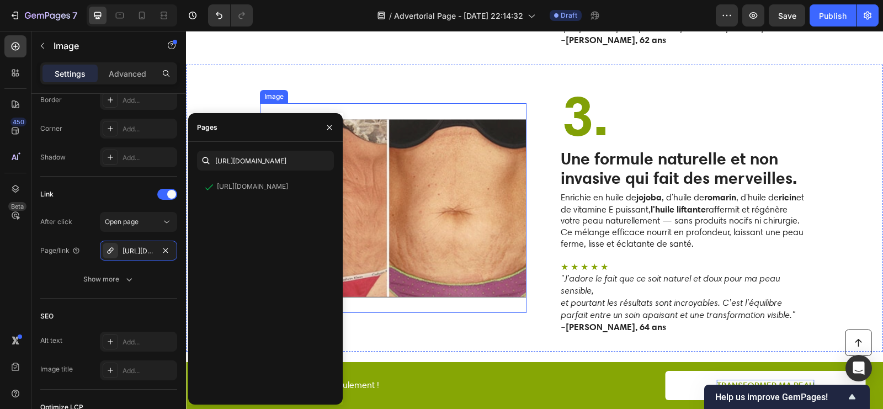
click at [455, 220] on img at bounding box center [393, 208] width 267 height 210
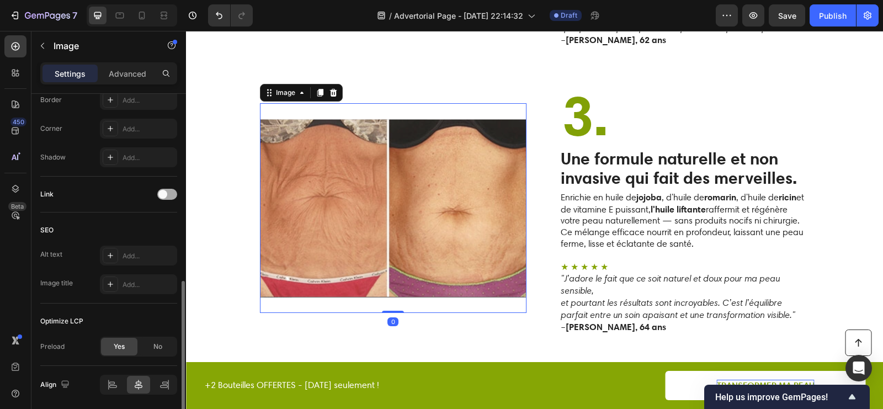
click at [172, 197] on div at bounding box center [167, 194] width 20 height 11
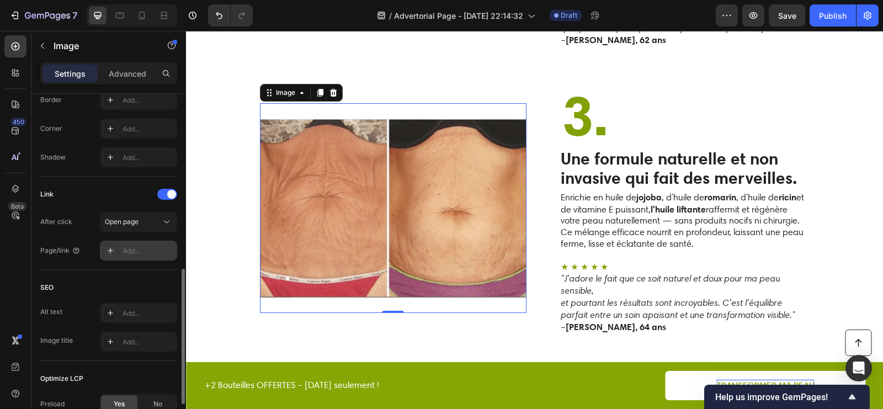
click at [136, 252] on div "Add..." at bounding box center [149, 251] width 52 height 10
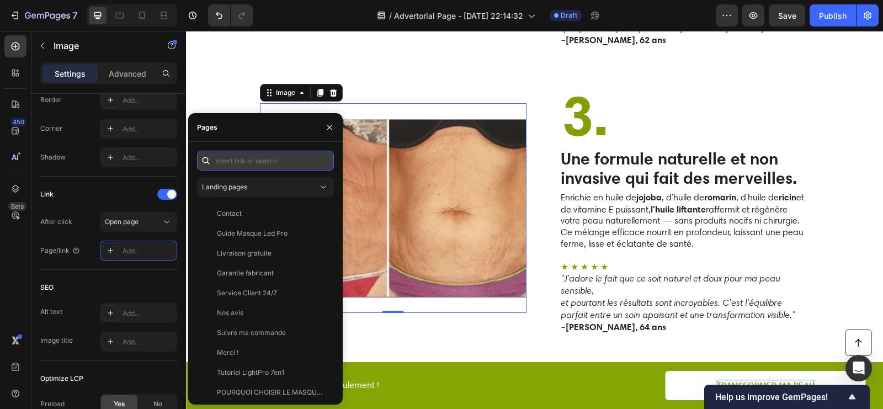
click at [257, 160] on input "text" at bounding box center [265, 161] width 137 height 20
paste input "https://fontanayskin.com/products/huile-magique-peau-frippee-rides?variant=5237…"
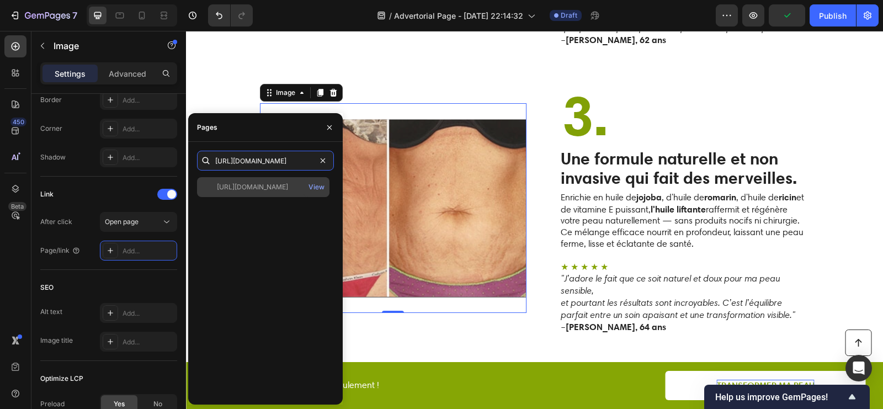
type input "https://fontanayskin.com/products/huile-magique-peau-frippee-rides?variant=5237…"
click at [260, 186] on div "https://fontanayskin.com/products/huile-magique-peau-frippee-rides?variant=5237…" at bounding box center [252, 187] width 71 height 10
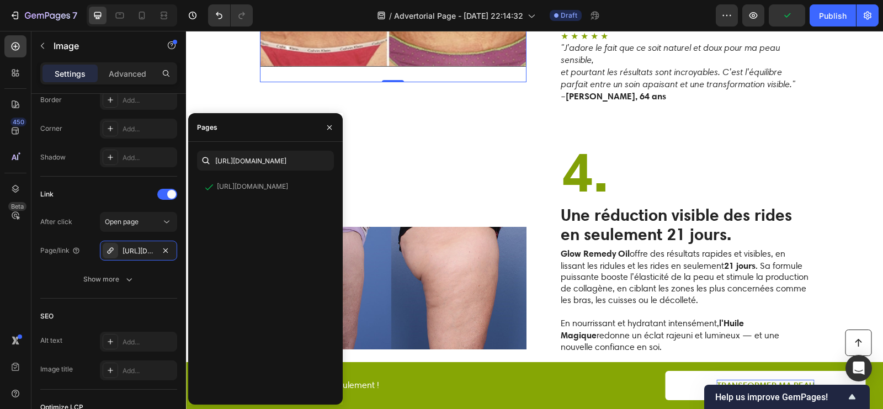
scroll to position [1785, 0]
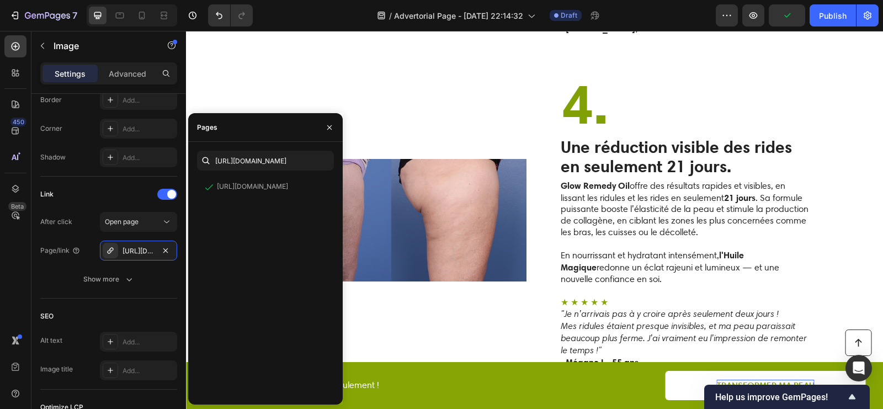
click at [447, 216] on img at bounding box center [393, 220] width 267 height 210
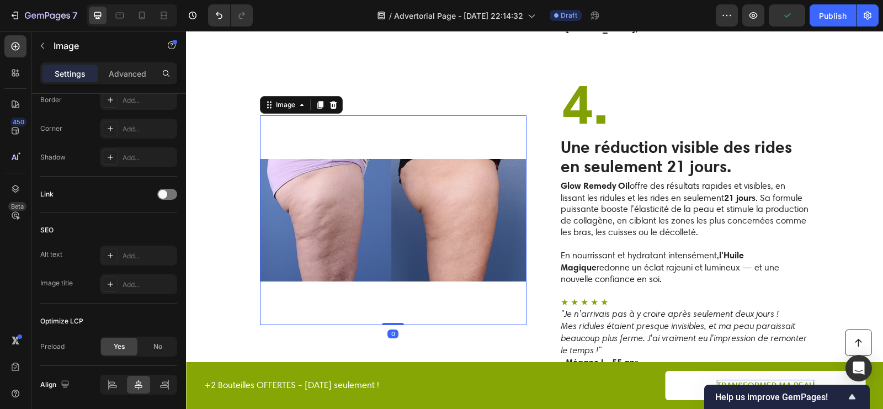
click at [442, 216] on img at bounding box center [393, 220] width 267 height 210
drag, startPoint x: 387, startPoint y: 303, endPoint x: 390, endPoint y: 273, distance: 30.5
click at [390, 273] on div "Image 0" at bounding box center [393, 220] width 267 height 210
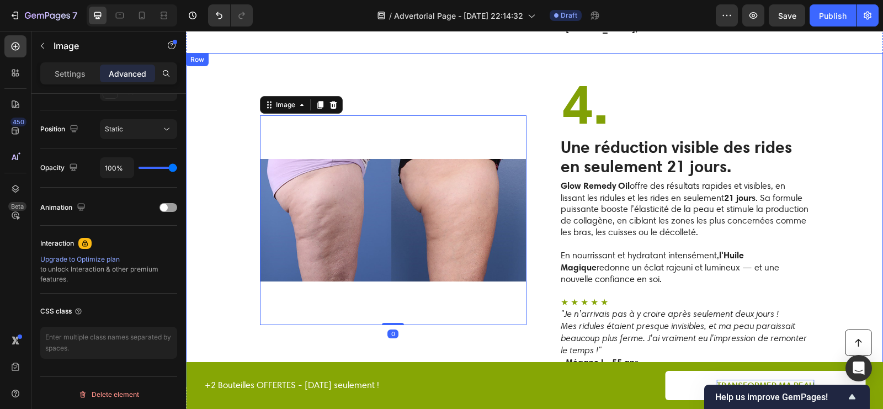
click at [324, 179] on img at bounding box center [393, 220] width 267 height 210
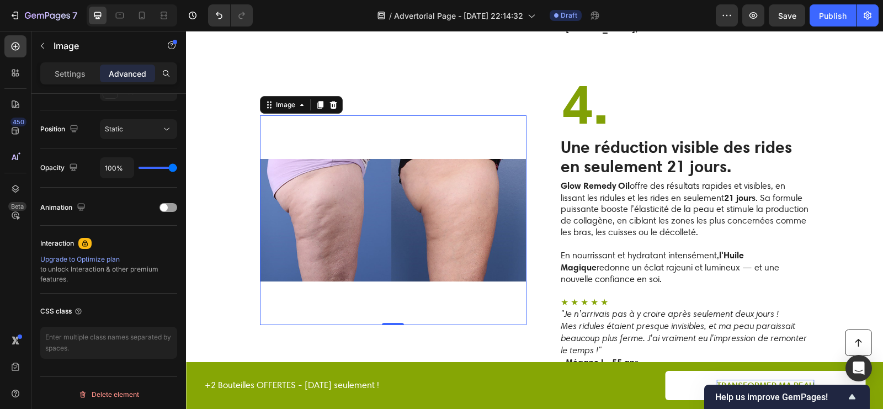
click at [324, 179] on img at bounding box center [393, 220] width 267 height 210
click at [43, 44] on icon "button" at bounding box center [42, 46] width 3 height 6
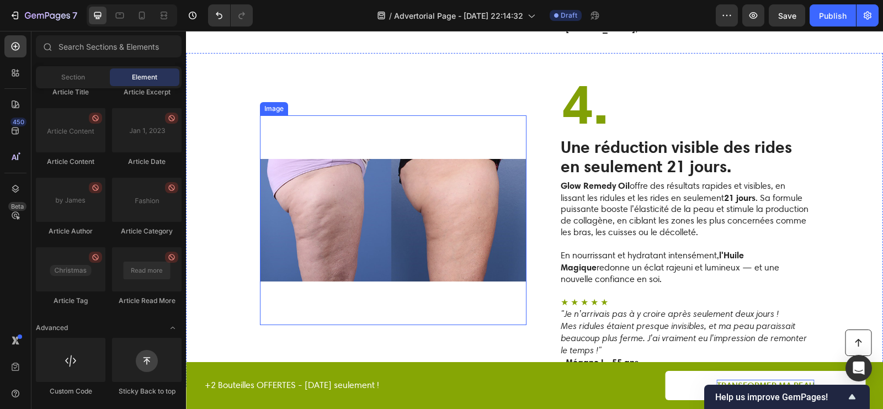
click at [287, 197] on img at bounding box center [393, 220] width 267 height 210
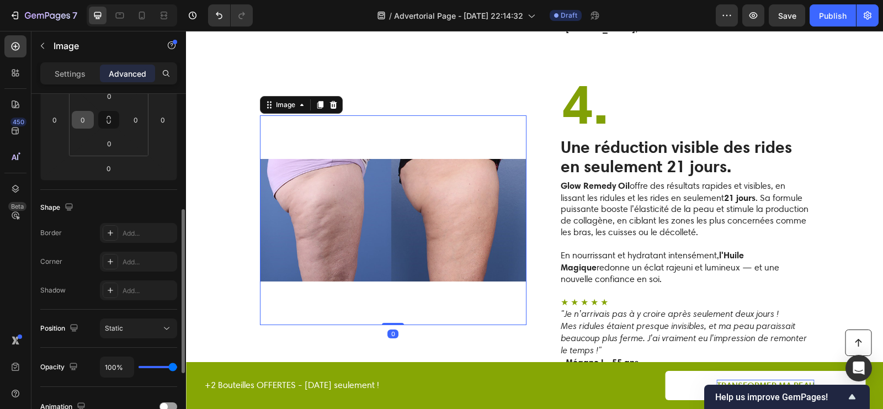
scroll to position [206, 0]
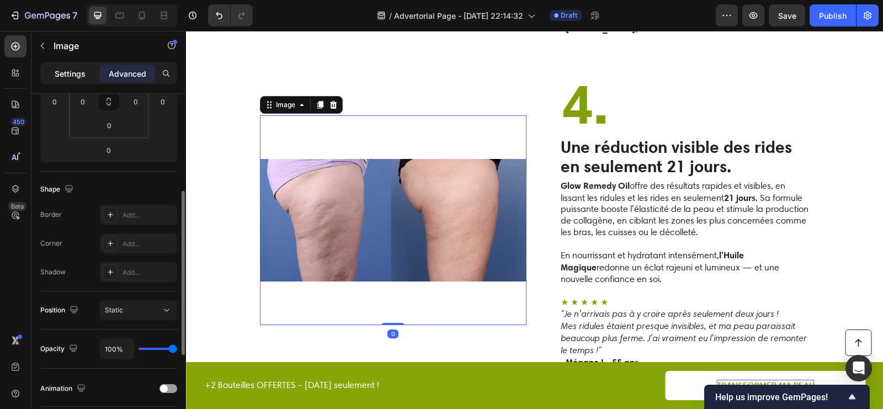
click at [70, 68] on p "Settings" at bounding box center [70, 74] width 31 height 12
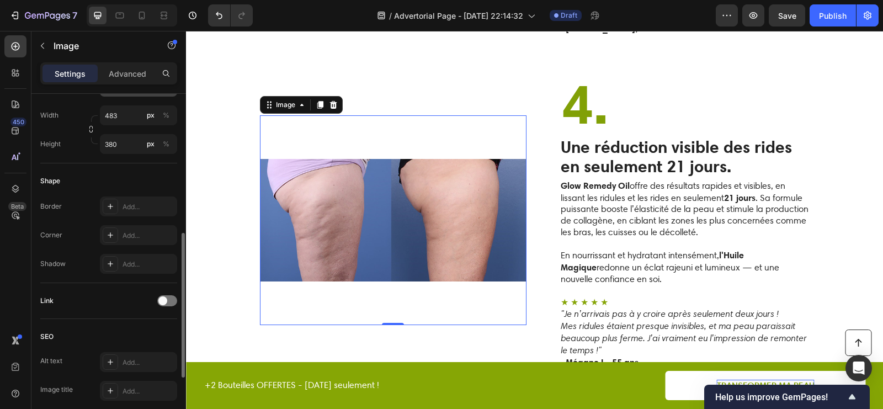
scroll to position [484, 0]
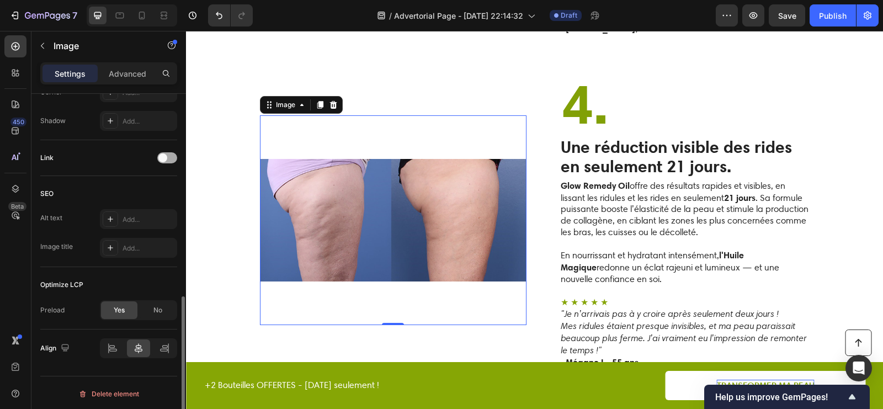
click at [166, 156] on span at bounding box center [162, 158] width 9 height 9
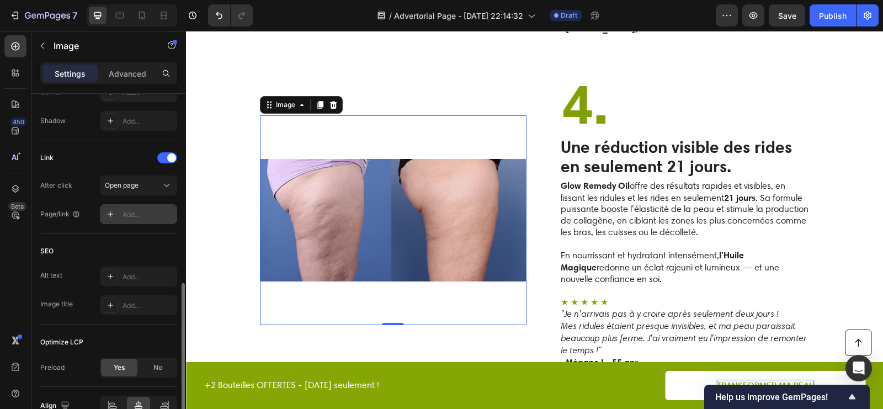
click at [129, 215] on div "Add..." at bounding box center [149, 215] width 52 height 10
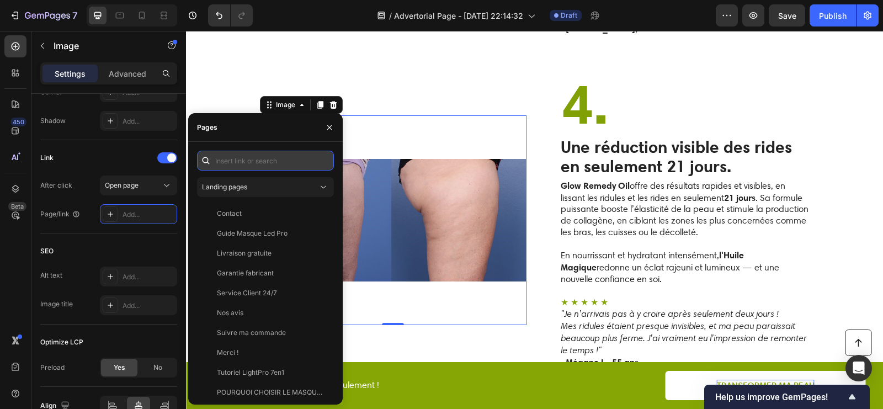
click at [239, 161] on input "text" at bounding box center [265, 161] width 137 height 20
paste input "https://fontanayskin.com/products/huile-magique-peau-frippee-rides?variant=5237…"
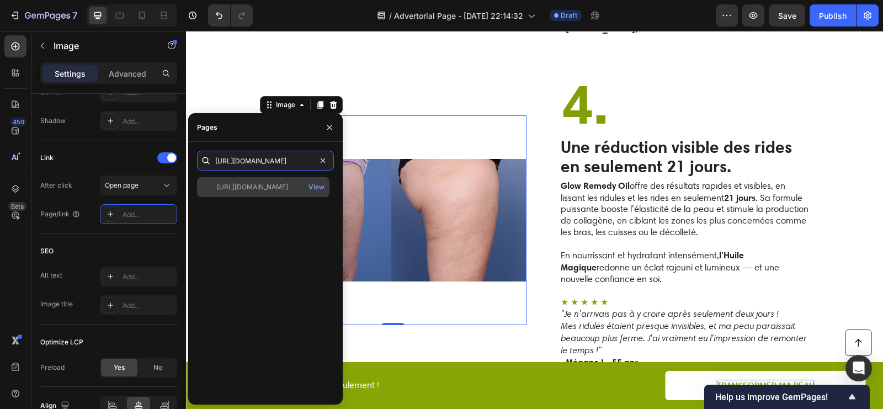
type input "https://fontanayskin.com/products/huile-magique-peau-frippee-rides?variant=5237…"
click at [255, 193] on div "https://fontanayskin.com/products/huile-magique-peau-frippee-rides?variant=5237…" at bounding box center [263, 187] width 133 height 20
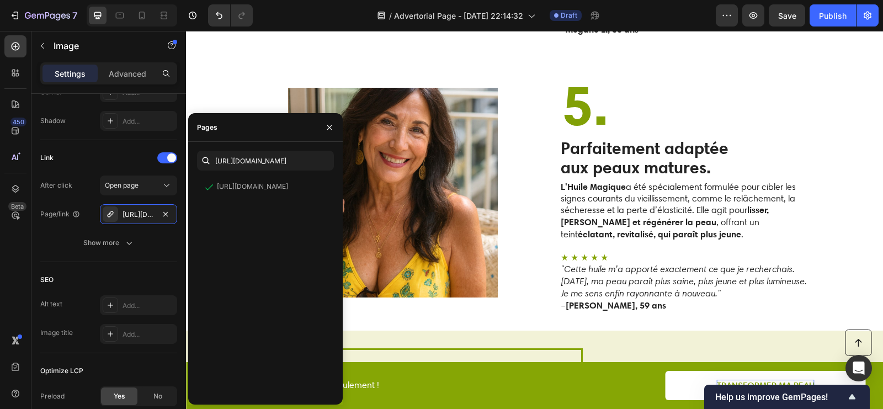
scroll to position [2121, 0]
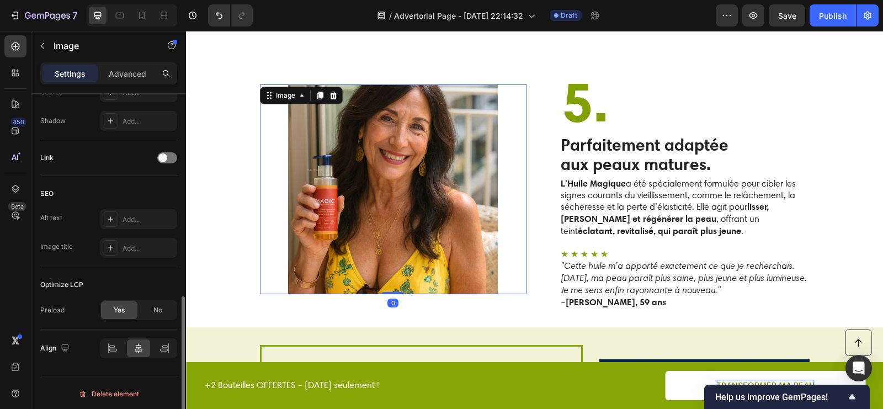
click at [462, 198] on img at bounding box center [393, 189] width 267 height 210
click at [165, 160] on div at bounding box center [167, 157] width 20 height 11
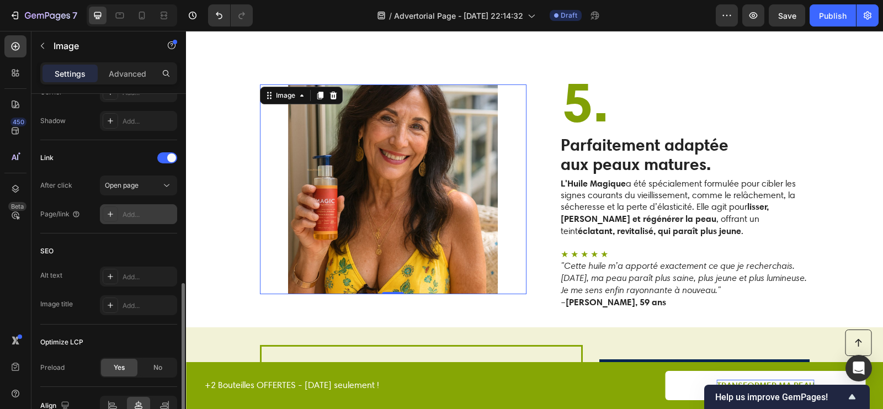
click at [150, 210] on div "Add..." at bounding box center [149, 215] width 52 height 10
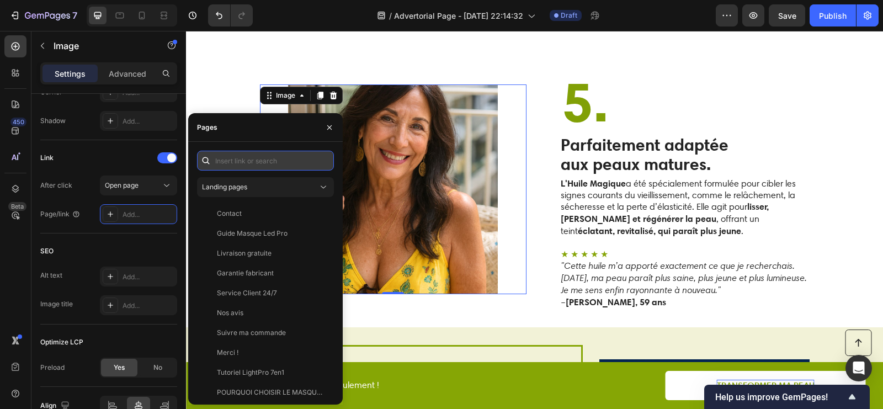
click at [252, 167] on input "text" at bounding box center [265, 161] width 137 height 20
paste input "https://fontanayskin.com/products/huile-magique-peau-frippee-rides?variant=5237…"
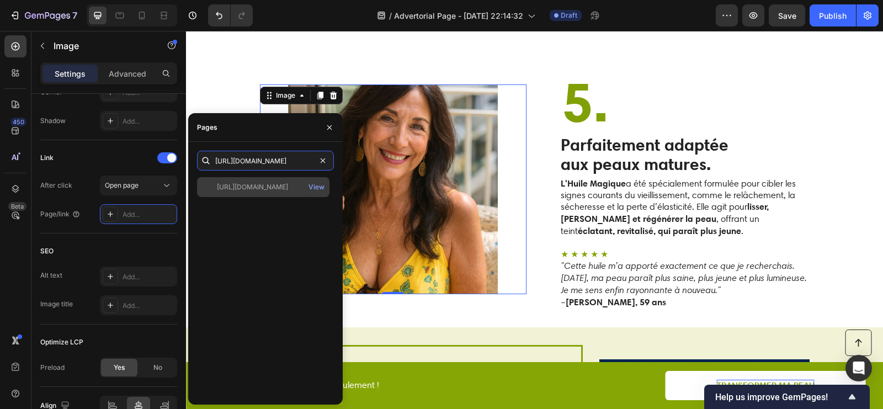
type input "https://fontanayskin.com/products/huile-magique-peau-frippee-rides?variant=5237…"
click at [255, 187] on div "https://fontanayskin.com/products/huile-magique-peau-frippee-rides?variant=5237…" at bounding box center [252, 187] width 71 height 10
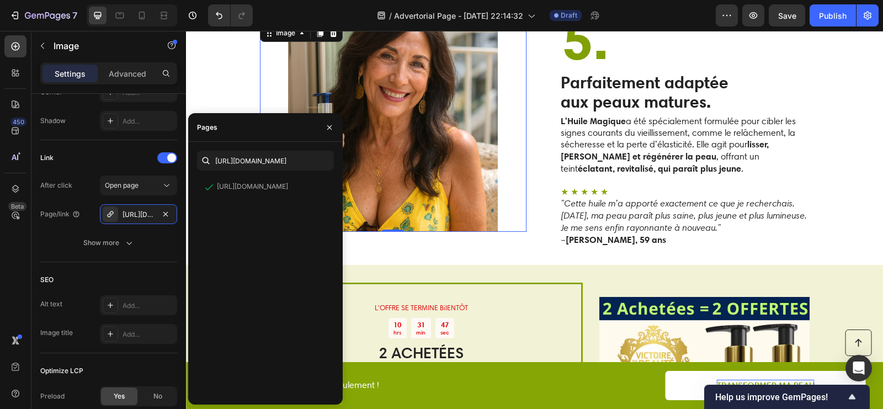
scroll to position [2286, 0]
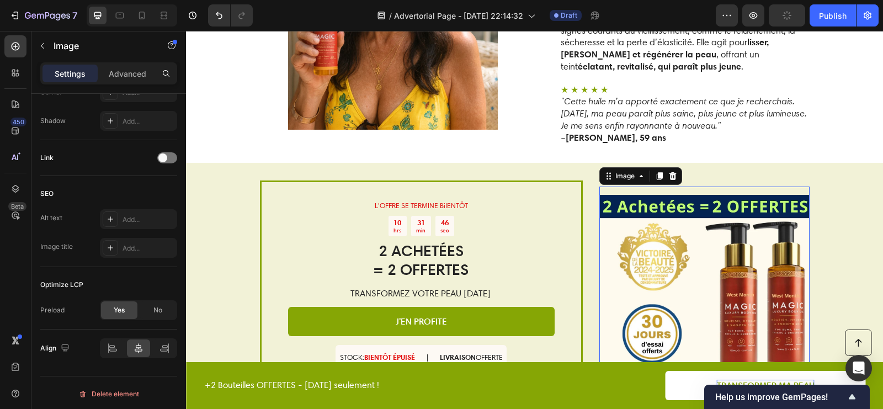
click at [615, 195] on img at bounding box center [705, 292] width 210 height 210
click at [171, 157] on div at bounding box center [167, 157] width 20 height 11
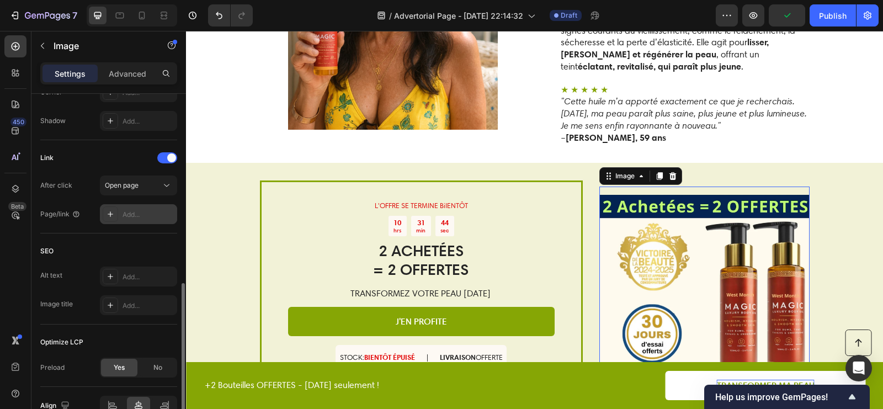
click at [134, 210] on div "Add..." at bounding box center [149, 215] width 52 height 10
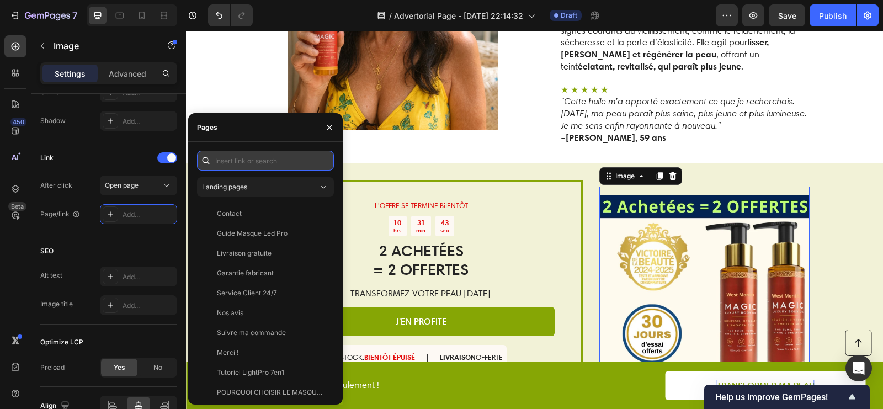
click at [256, 160] on input "text" at bounding box center [265, 161] width 137 height 20
paste input "https://fontanayskin.com/products/huile-magique-peau-frippee-rides?variant=5237…"
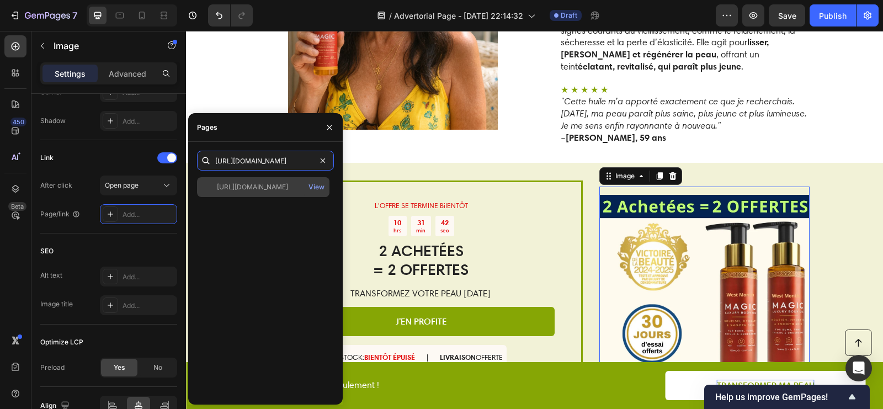
type input "https://fontanayskin.com/products/huile-magique-peau-frippee-rides?variant=5237…"
click at [256, 188] on div "https://fontanayskin.com/products/huile-magique-peau-frippee-rides?variant=5237…" at bounding box center [252, 187] width 71 height 10
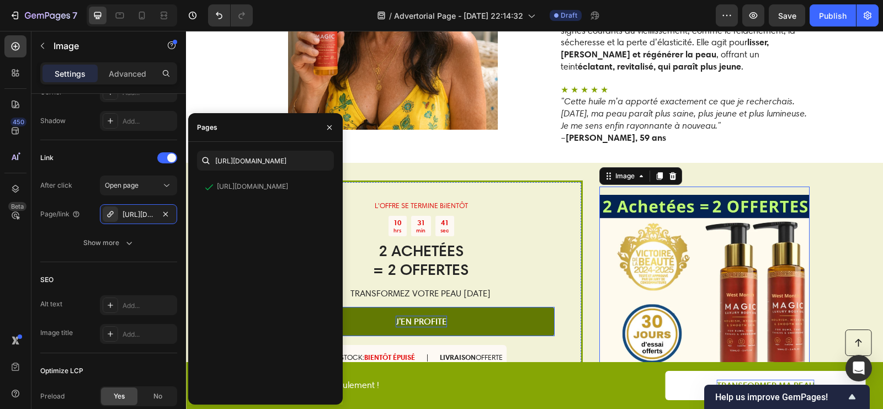
click at [437, 316] on p "J'EN PROFITE" at bounding box center [421, 322] width 51 height 12
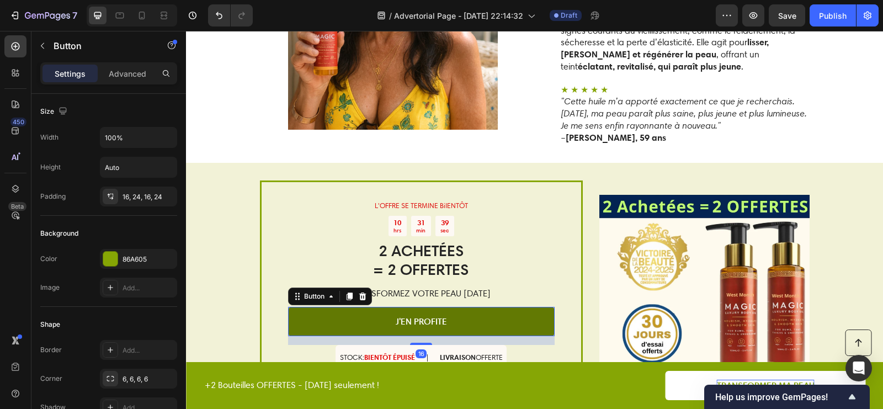
click at [292, 307] on link "J'EN PROFITE" at bounding box center [421, 321] width 267 height 29
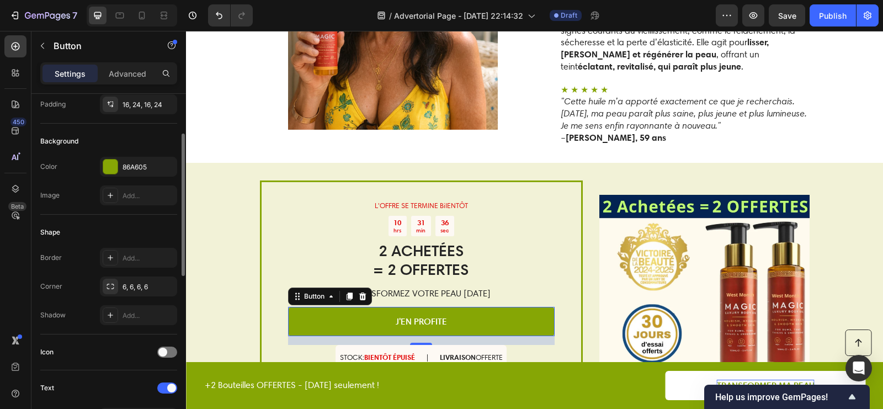
scroll to position [129, 0]
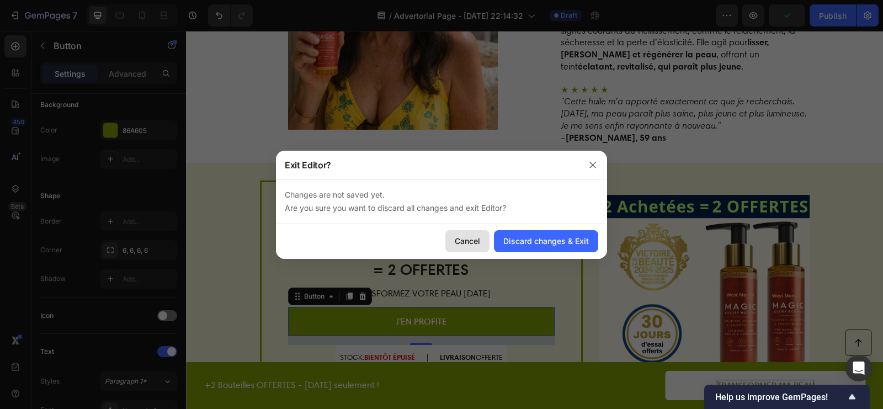
click at [475, 245] on div "Cancel" at bounding box center [467, 241] width 25 height 12
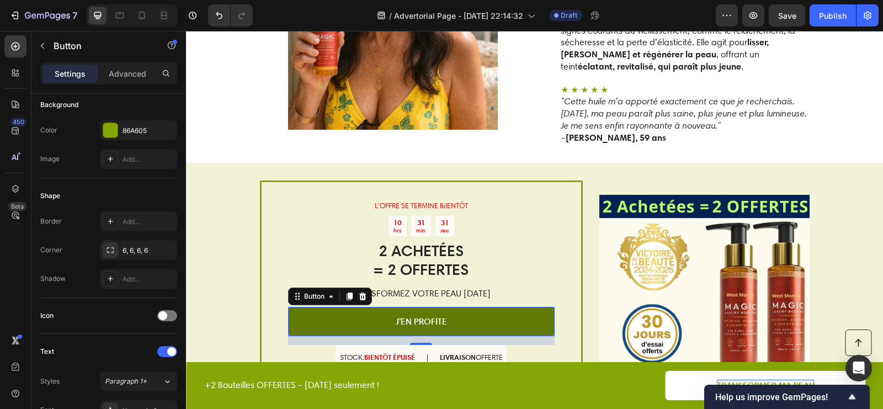
click at [350, 307] on link "J'EN PROFITE" at bounding box center [421, 321] width 267 height 29
click at [357, 307] on link "J'EN PROFITE" at bounding box center [421, 321] width 267 height 29
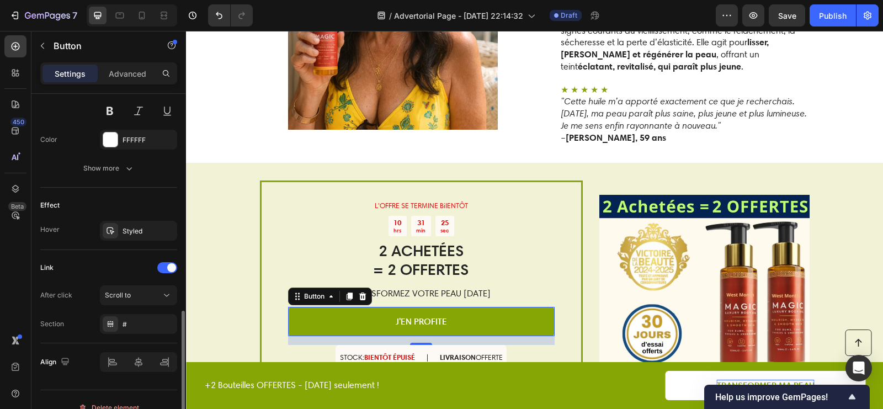
scroll to position [499, 0]
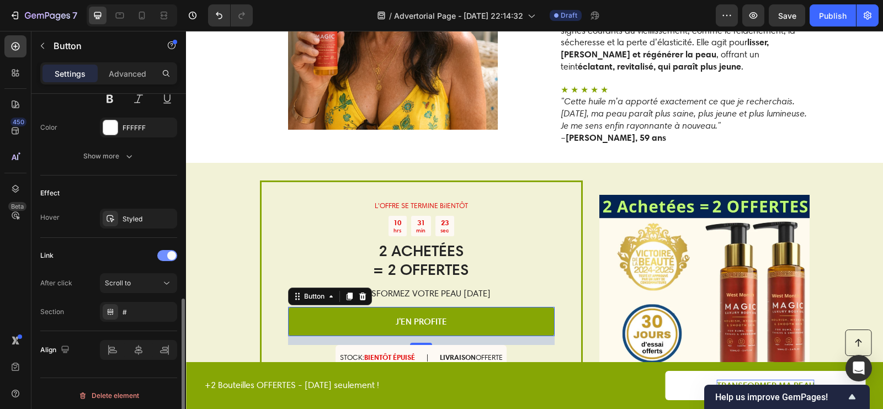
click at [168, 253] on span at bounding box center [171, 255] width 9 height 9
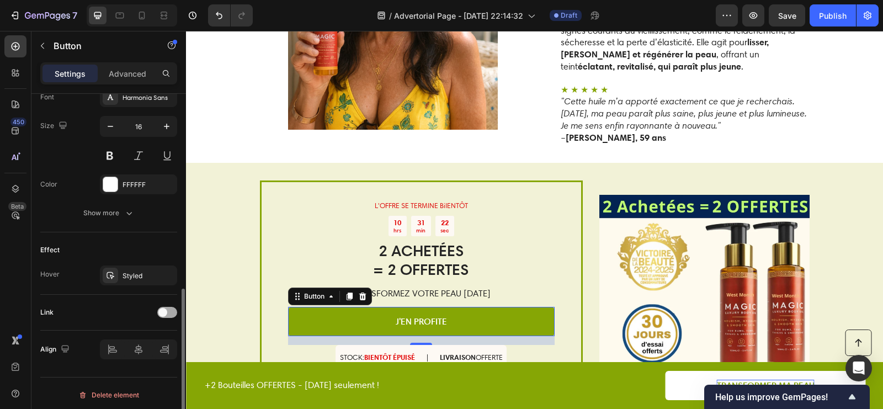
click at [169, 309] on div at bounding box center [167, 312] width 20 height 11
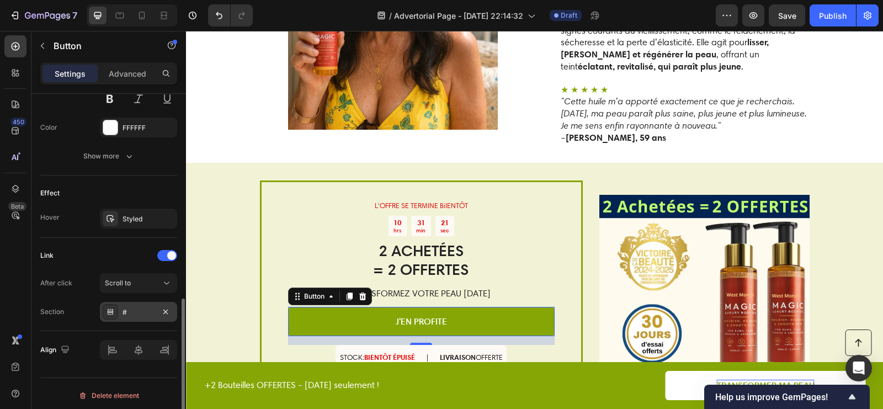
click at [151, 313] on div "#" at bounding box center [139, 313] width 32 height 10
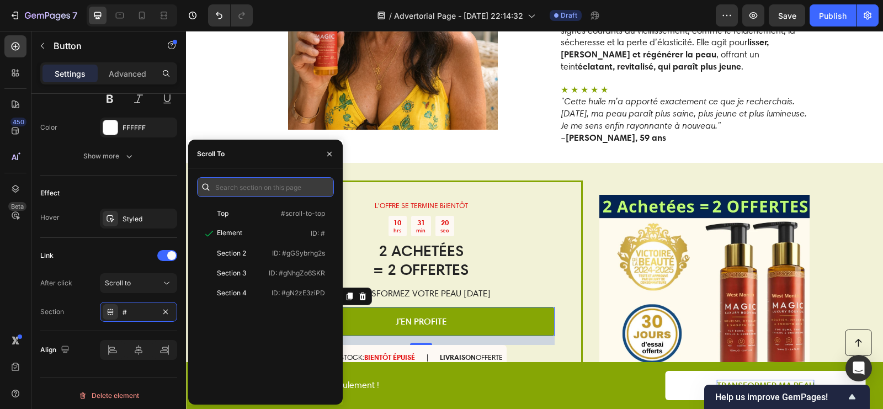
click at [250, 190] on input "text" at bounding box center [265, 187] width 137 height 20
paste input "https://fontanayskin.com/products/huile-magique-peau-frippee-rides?variant=5237…"
type input "https://fontanayskin.com/products/huile-magique-peau-frippee-rides?variant=5237…"
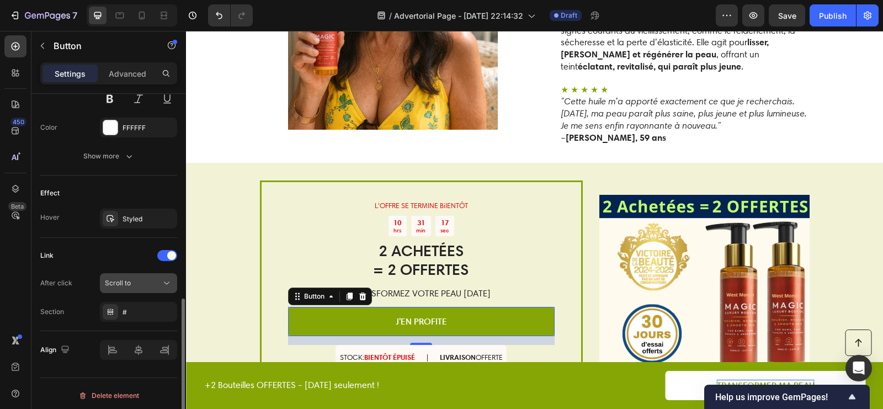
click at [146, 279] on div "Scroll to" at bounding box center [133, 283] width 56 height 10
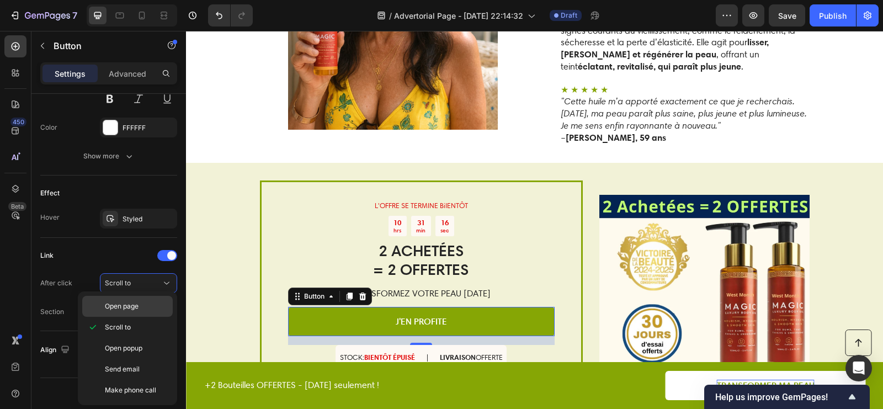
click at [141, 303] on p "Open page" at bounding box center [136, 306] width 63 height 10
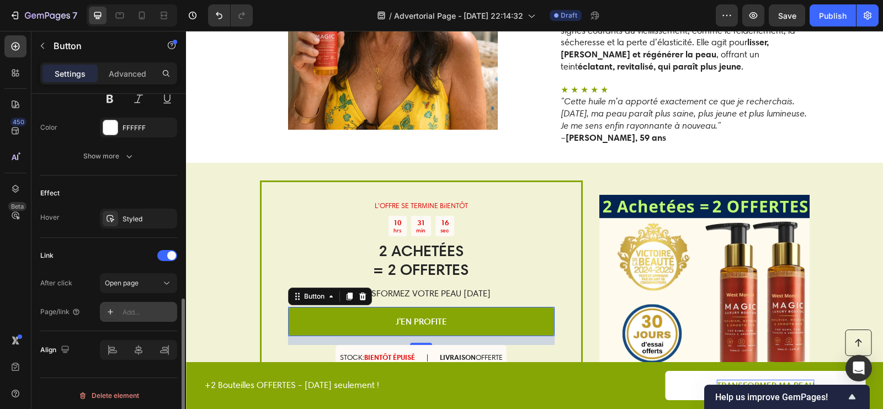
click at [135, 309] on div "Add..." at bounding box center [149, 313] width 52 height 10
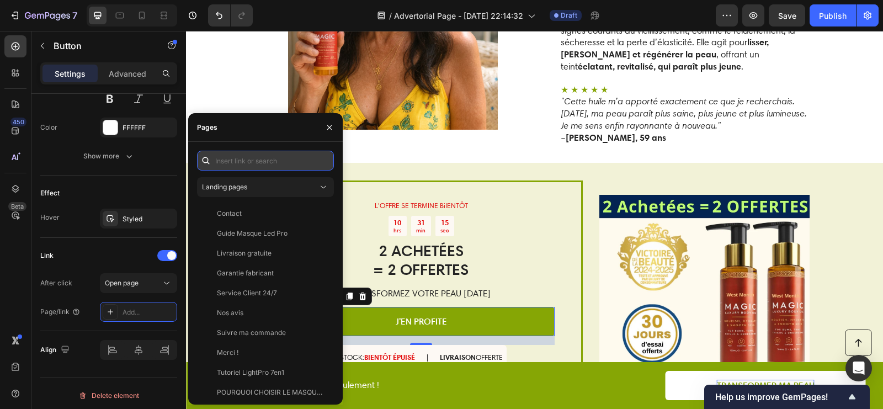
click at [278, 167] on input "text" at bounding box center [265, 161] width 137 height 20
paste input "https://fontanayskin.com/products/huile-magique-peau-frippee-rides?variant=5237…"
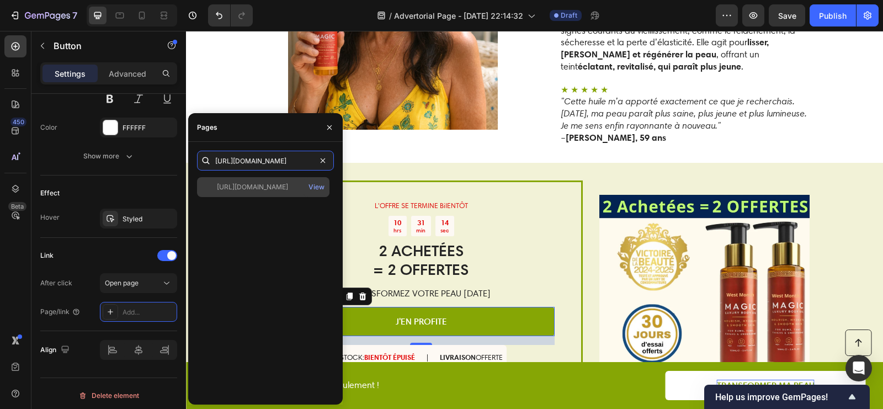
type input "https://fontanayskin.com/products/huile-magique-peau-frippee-rides?variant=5237…"
click at [270, 190] on div "https://fontanayskin.com/products/huile-magique-peau-frippee-rides?variant=5237…" at bounding box center [252, 187] width 71 height 10
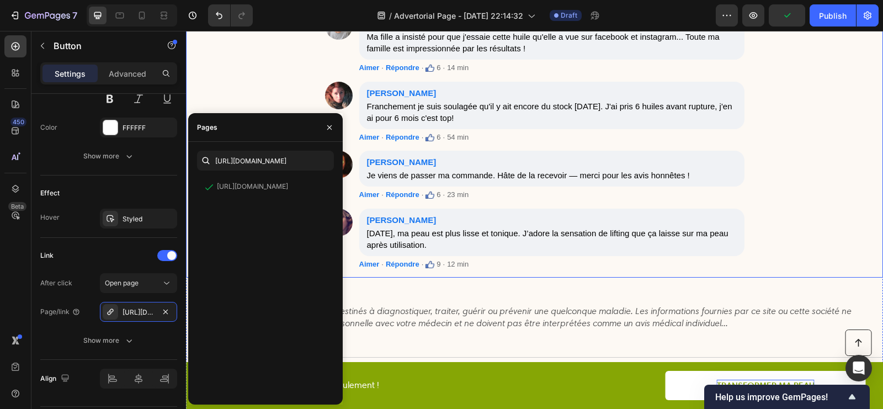
scroll to position [3066, 0]
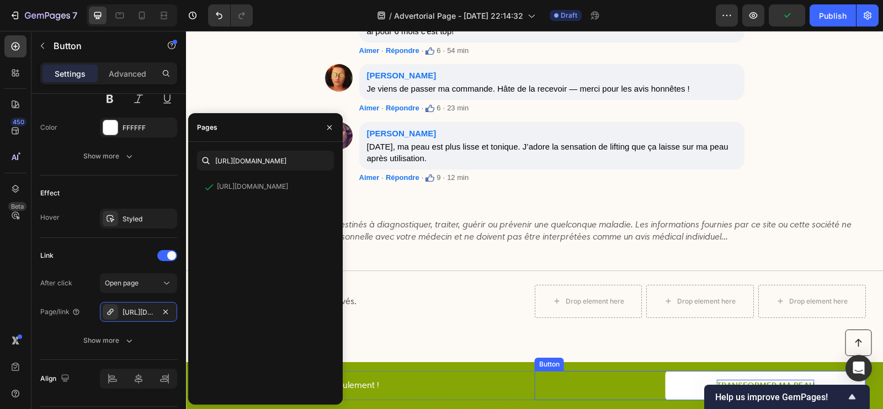
click at [691, 382] on link "TRANSFORMER MA PEAU" at bounding box center [766, 385] width 200 height 29
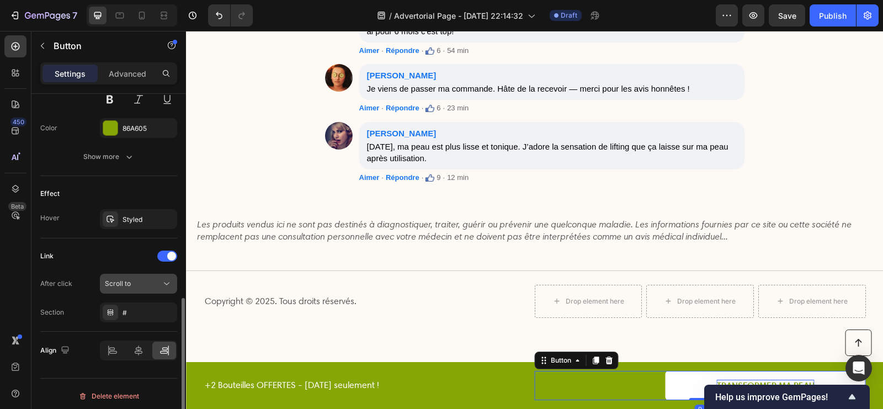
click at [136, 284] on div "Scroll to" at bounding box center [133, 284] width 56 height 10
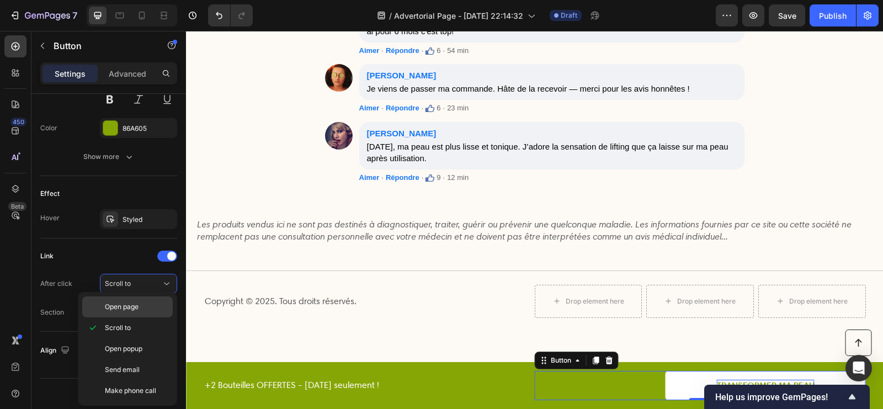
click at [133, 303] on span "Open page" at bounding box center [122, 307] width 34 height 10
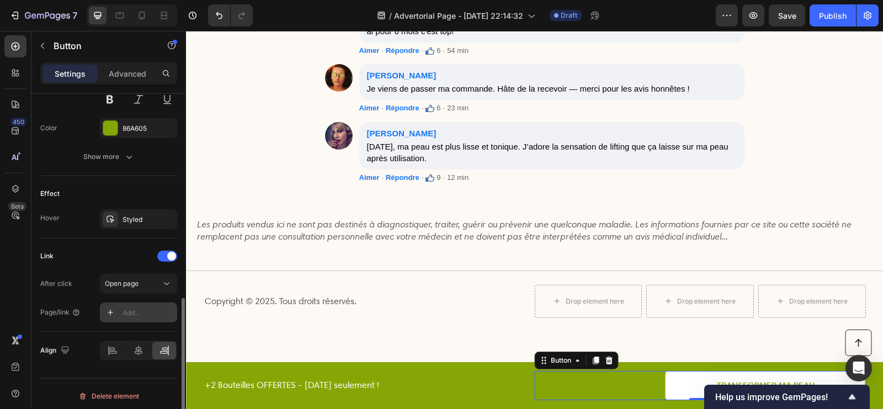
click at [133, 315] on div "Add..." at bounding box center [138, 313] width 77 height 20
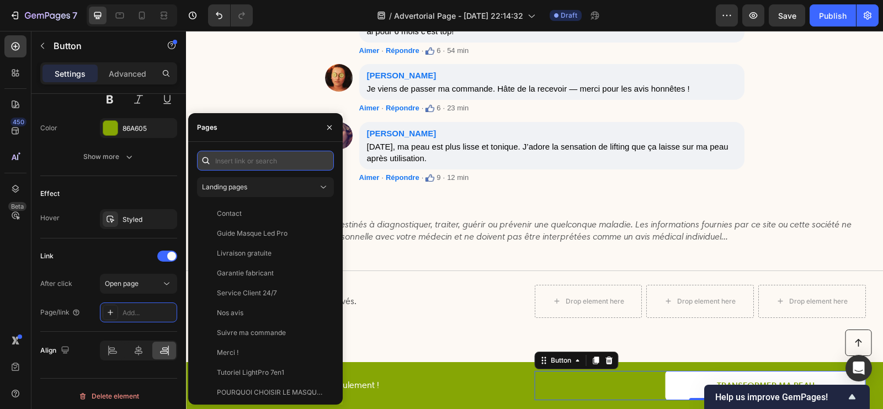
click at [254, 168] on input "text" at bounding box center [265, 161] width 137 height 20
paste input "https://fontanayskin.com/products/huile-magique-peau-frippee-rides?variant=5237…"
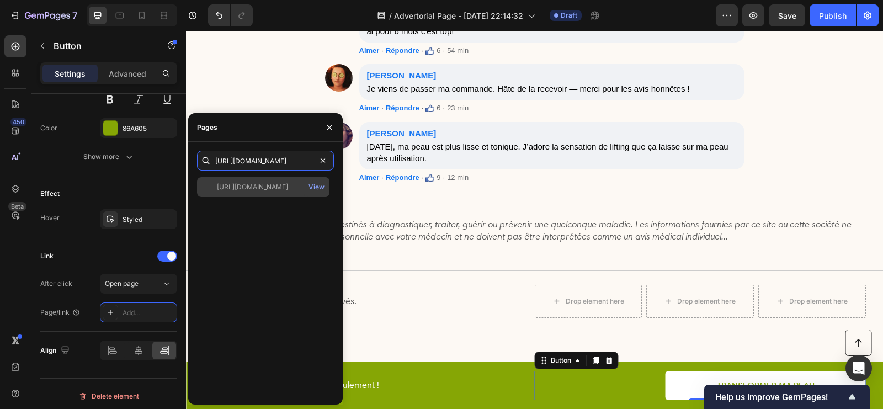
type input "https://fontanayskin.com/products/huile-magique-peau-frippee-rides?variant=5237…"
click at [257, 184] on div "https://fontanayskin.com/products/huile-magique-peau-frippee-rides?variant=5237…" at bounding box center [252, 187] width 71 height 10
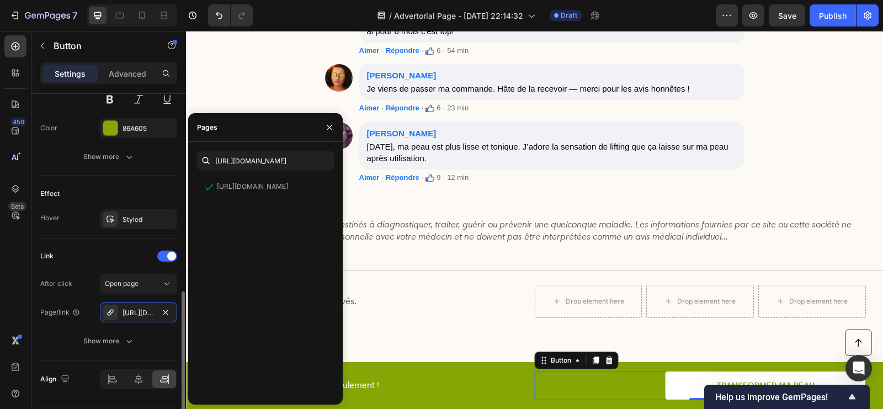
click at [131, 292] on div "After click Open page Page/link https://fontanayskin.com/huile-magique-peau-fri…" at bounding box center [108, 312] width 137 height 77
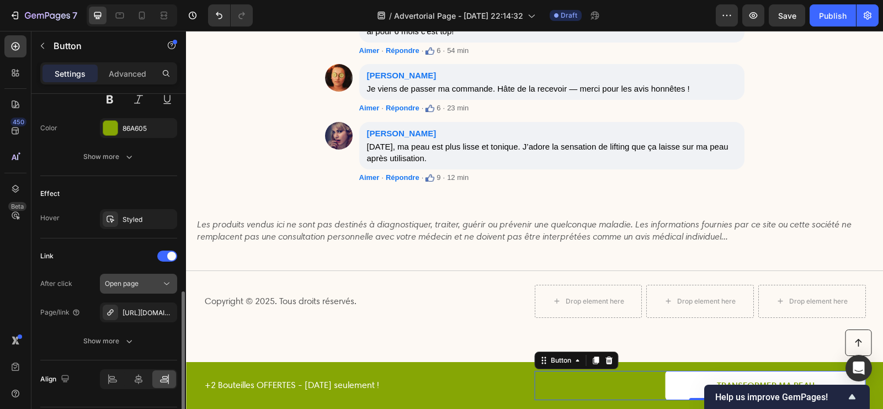
click at [131, 288] on button "Open page" at bounding box center [138, 284] width 77 height 20
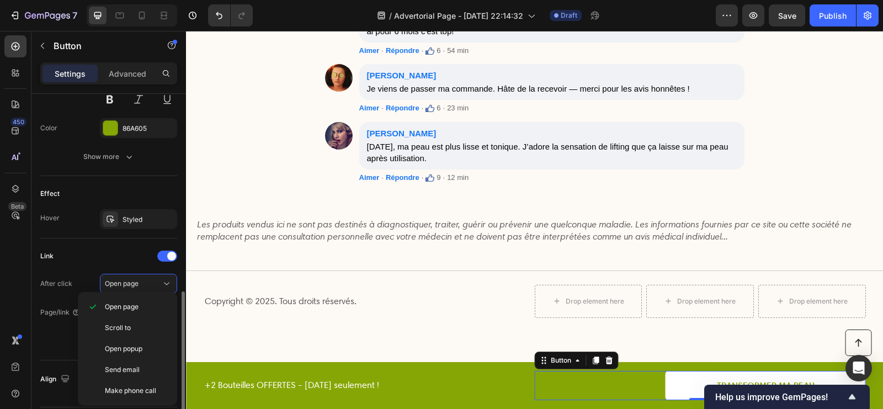
click at [104, 247] on div "Link" at bounding box center [108, 256] width 137 height 18
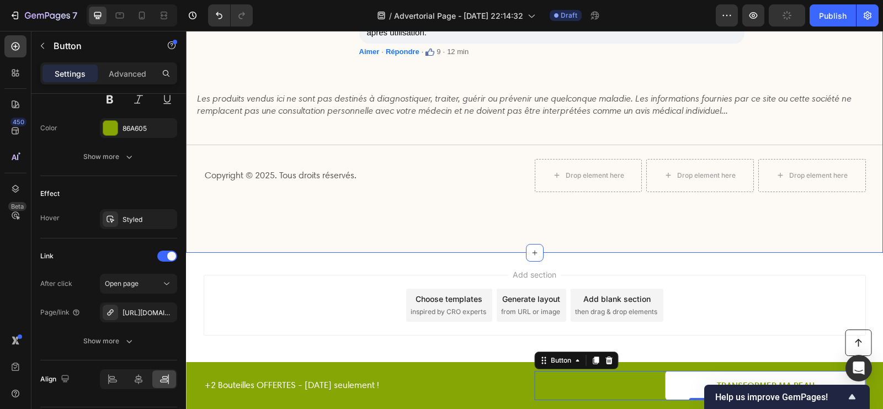
scroll to position [2982, 0]
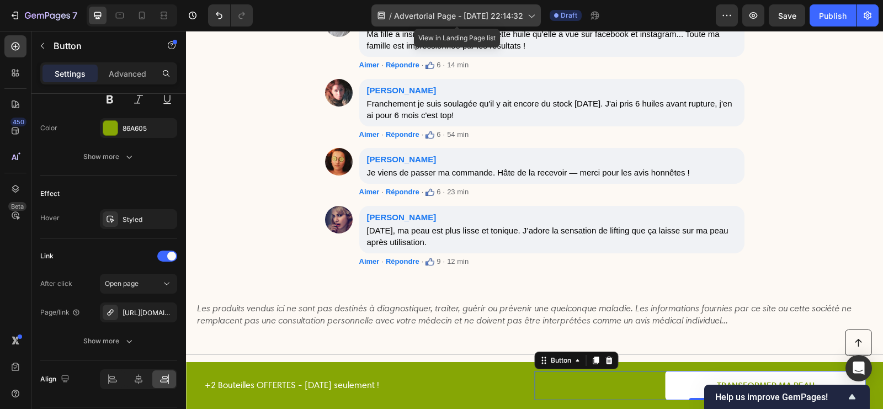
click at [456, 11] on span "Advertorial Page - Sep 28, 22:14:32" at bounding box center [458, 16] width 129 height 12
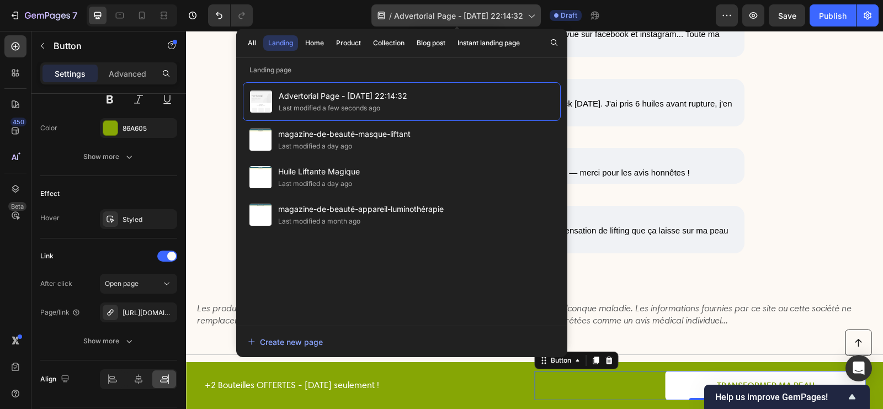
click at [463, 16] on span "Advertorial Page - Sep 28, 22:14:32" at bounding box center [458, 16] width 129 height 12
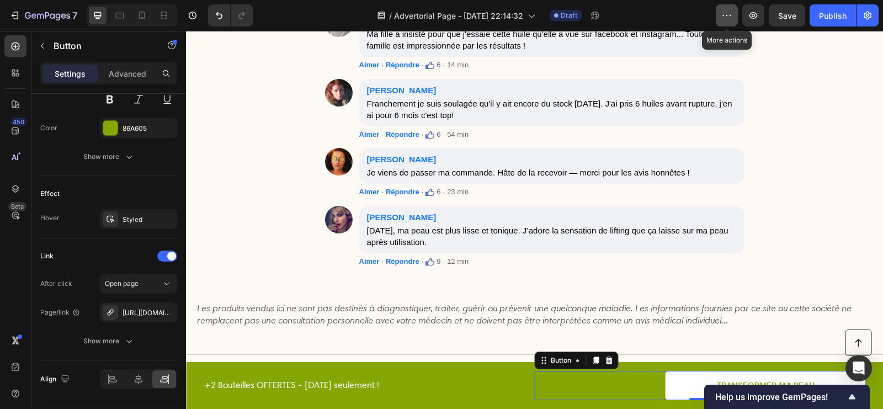
click at [724, 15] on icon "button" at bounding box center [727, 15] width 11 height 11
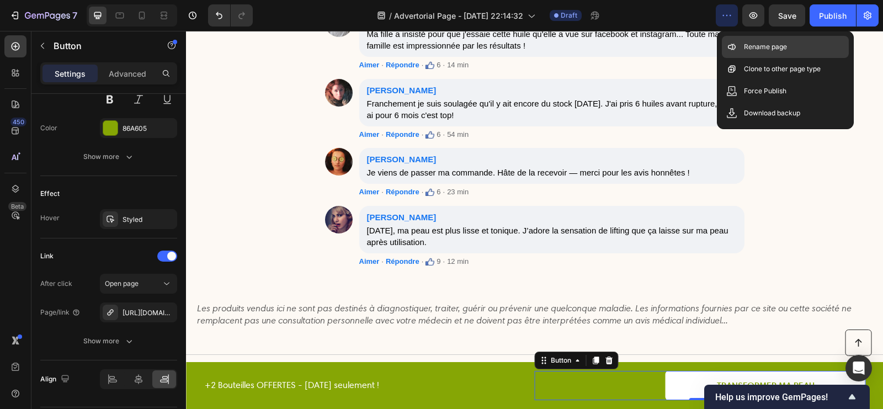
click at [740, 49] on div "Rename page" at bounding box center [785, 47] width 127 height 22
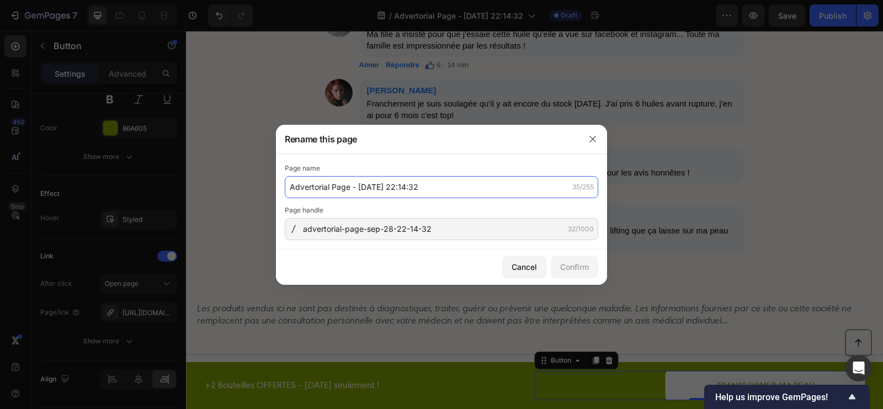
click at [497, 195] on input "Advertorial Page - Sep 28, 22:14:32" at bounding box center [442, 187] width 314 height 22
click at [496, 195] on input "Advertorial Page - Sep 28, 22:14:32" at bounding box center [442, 187] width 314 height 22
click at [412, 189] on input "Huile Magique - 5 raisons" at bounding box center [442, 187] width 314 height 22
paste input "5 raisons pour lesquelles les femmes de plus de 50 ans ne jurent que par cette …"
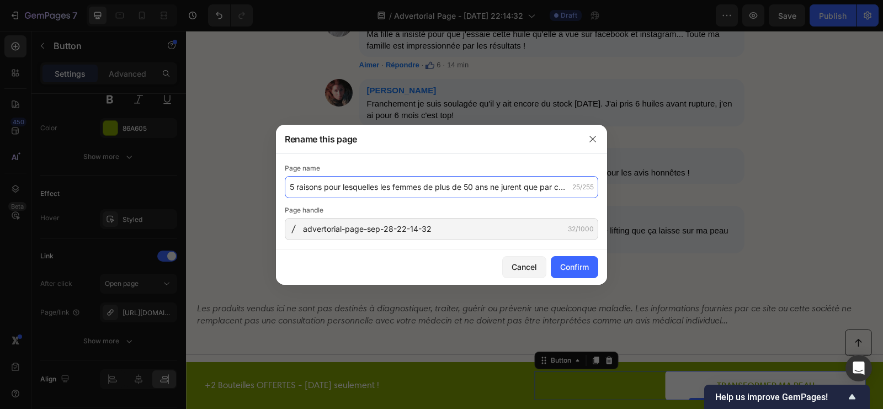
scroll to position [0, 135]
type input "5 raisons pour lesquelles les femmes de plus de 50 ans ne jurent que par cette …"
click at [470, 205] on div "Page handle" at bounding box center [442, 210] width 314 height 11
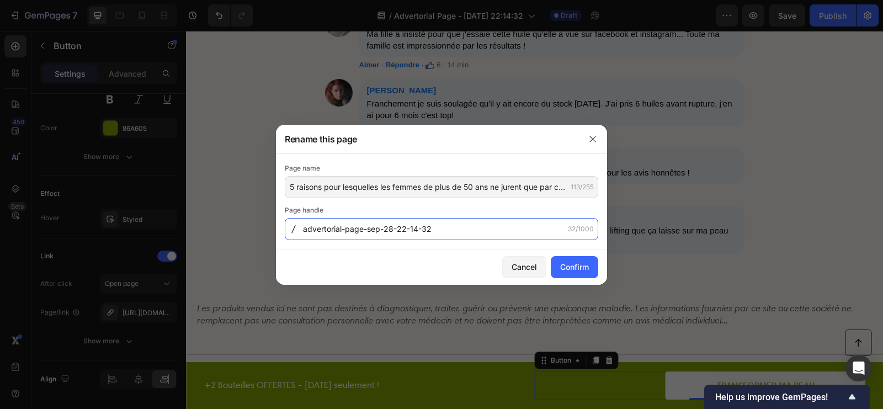
click at [451, 230] on input "advertorial-page-sep-28-22-14-32" at bounding box center [442, 229] width 314 height 22
type input "huile-"
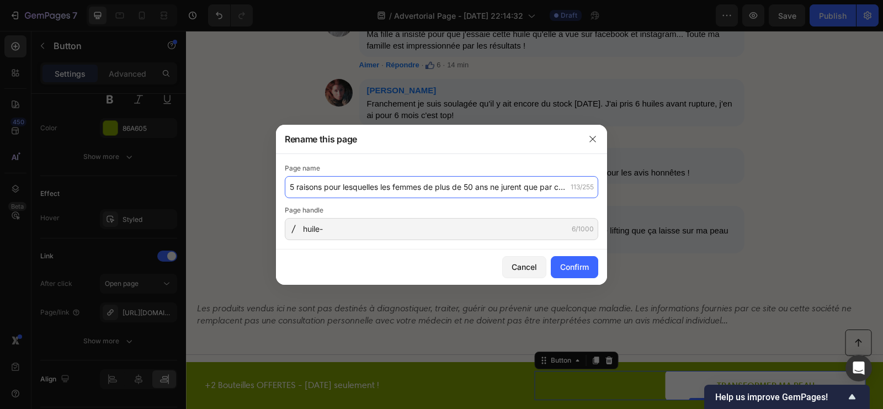
drag, startPoint x: 372, startPoint y: 187, endPoint x: 264, endPoint y: 184, distance: 107.2
click at [264, 184] on div "Rename this page Page name 5 raisons pour lesquelles les femmes de plus de 50 a…" at bounding box center [441, 204] width 883 height 409
type input "Huile Liftante Magique - 5 raisons pour lesquelles les femmes de plus de 50 ans…"
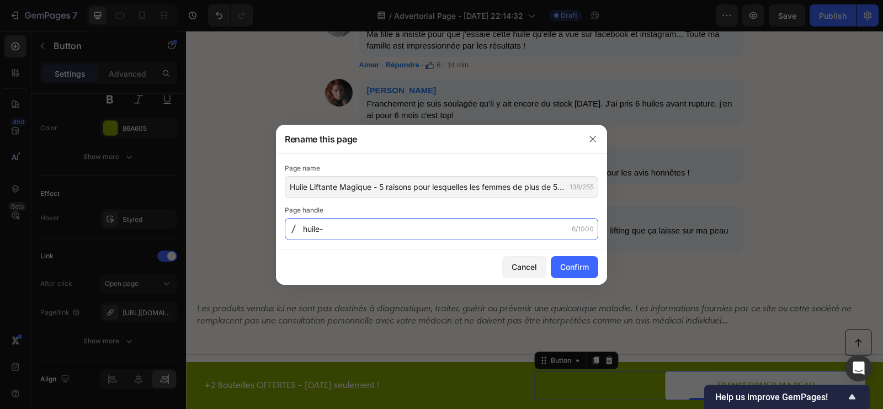
click at [348, 226] on input "huile-" at bounding box center [442, 229] width 314 height 22
click at [461, 230] on input "huile-liftante-magique-5-raisons-de-l-adopter" at bounding box center [442, 229] width 314 height 22
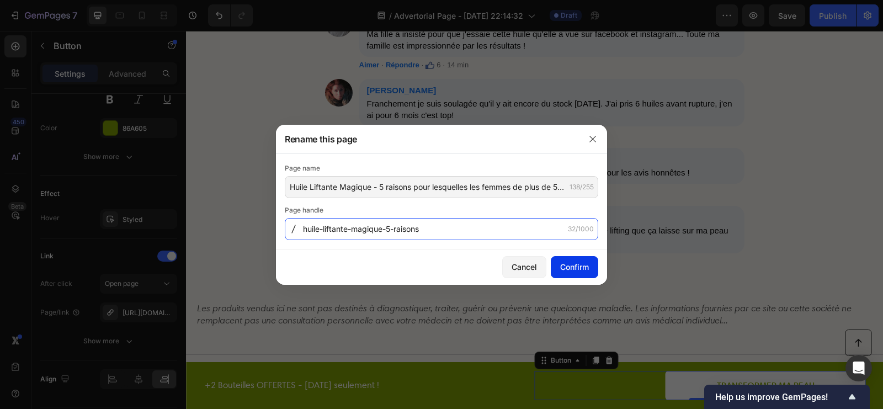
type input "huile-liftante-magique-5-raisons"
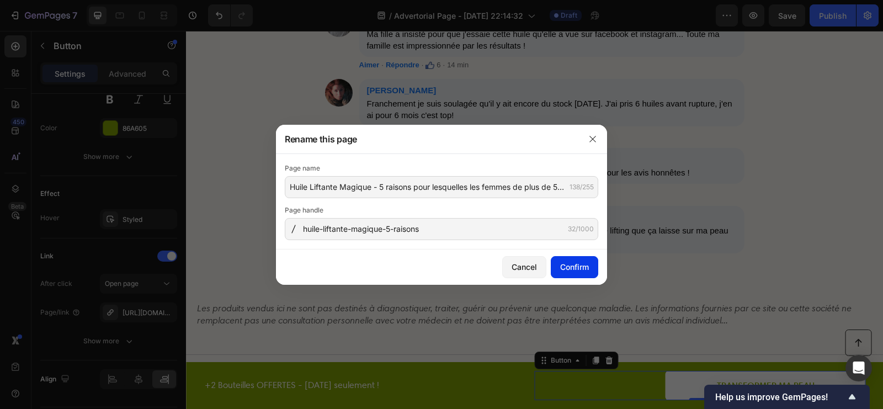
click at [563, 264] on div "Confirm" at bounding box center [574, 267] width 29 height 12
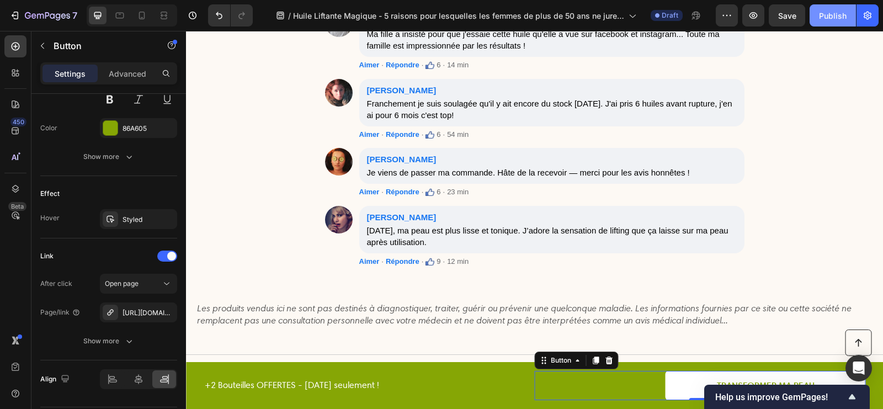
click at [819, 17] on button "Publish" at bounding box center [833, 15] width 46 height 22
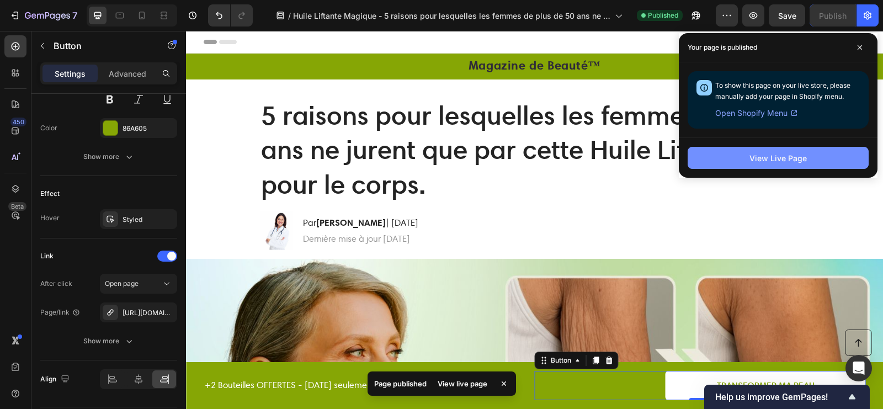
click at [738, 153] on button "View Live Page" at bounding box center [778, 158] width 181 height 22
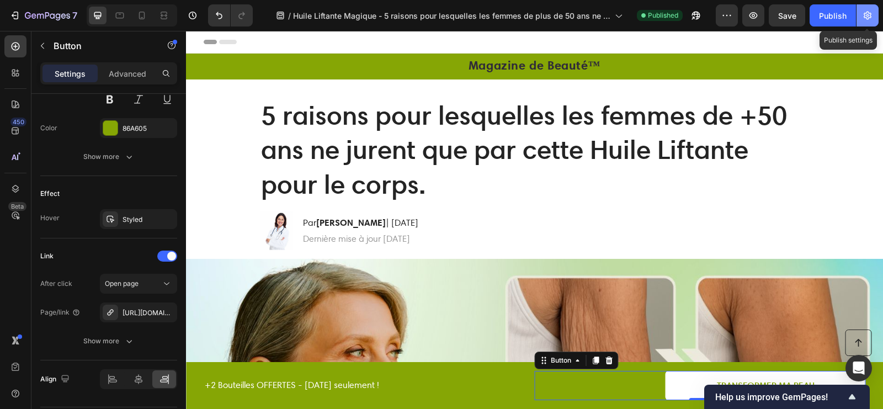
click at [860, 17] on button "button" at bounding box center [868, 15] width 22 height 22
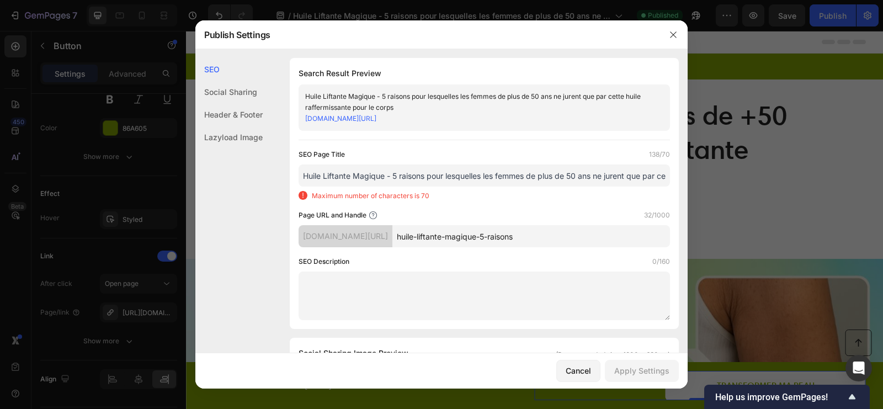
click at [246, 115] on div "Header & Footer" at bounding box center [228, 114] width 67 height 23
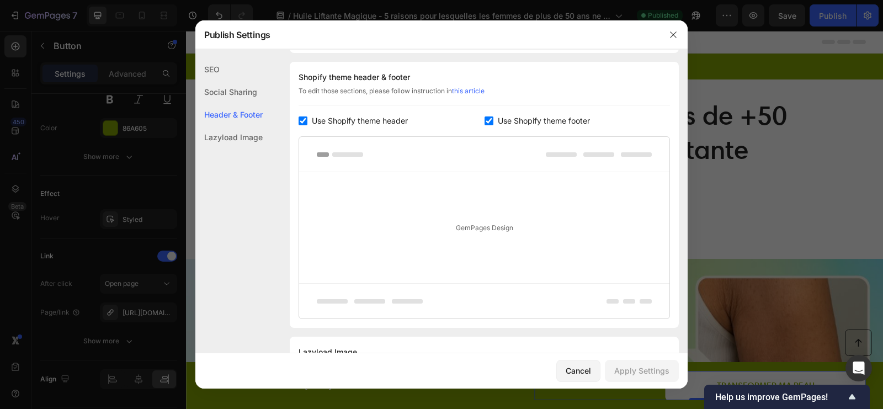
scroll to position [552, 0]
click at [502, 117] on span "Use Shopify theme footer" at bounding box center [544, 119] width 92 height 13
checkbox input "false"
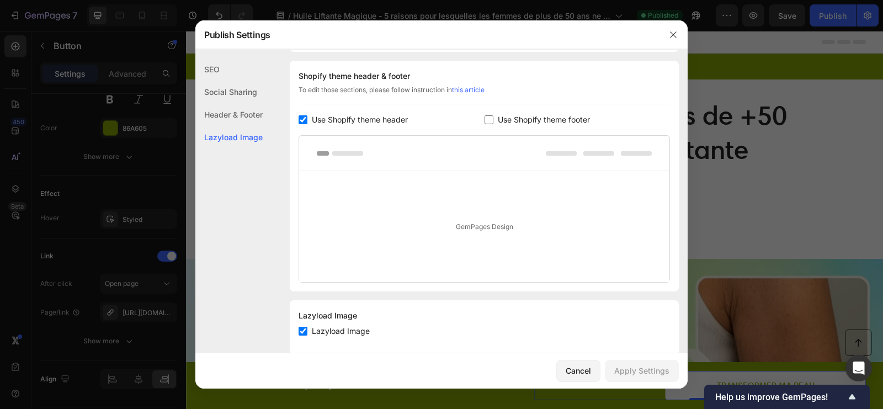
click at [372, 118] on span "Use Shopify theme header" at bounding box center [360, 119] width 96 height 13
checkbox input "false"
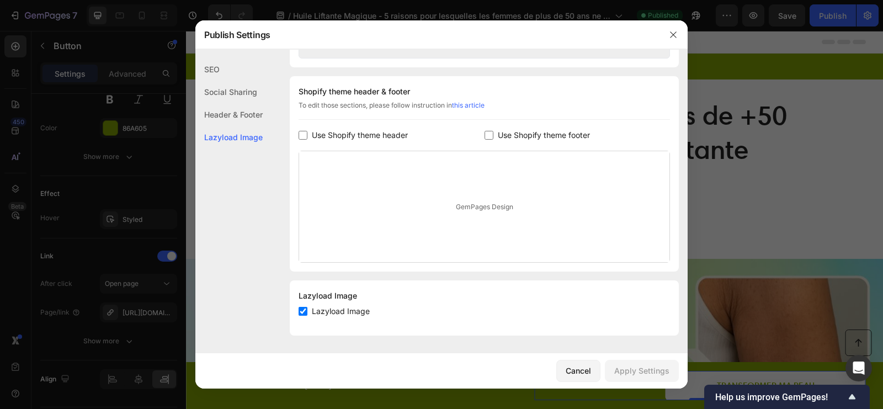
scroll to position [535, 0]
click at [368, 312] on span "Lazyload Image" at bounding box center [341, 313] width 58 height 13
checkbox input "false"
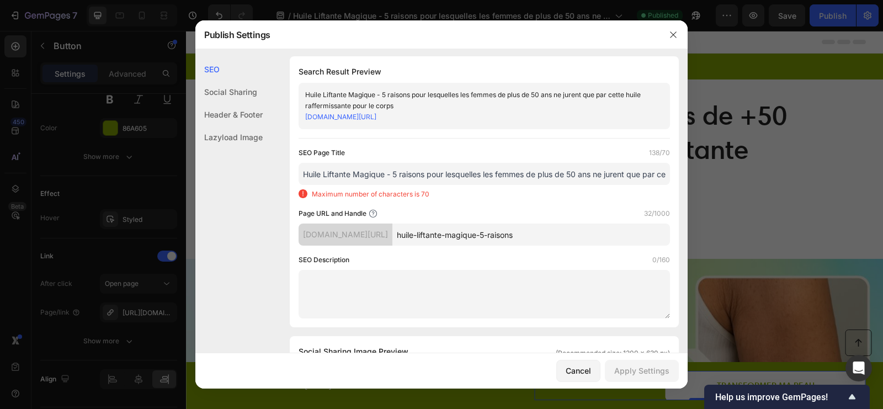
scroll to position [0, 139]
drag, startPoint x: 430, startPoint y: 173, endPoint x: 722, endPoint y: 175, distance: 292.1
click at [723, 175] on div "Publish Settings SEO Social Sharing Header & Footer Lazyload Image SEO Search R…" at bounding box center [441, 204] width 883 height 409
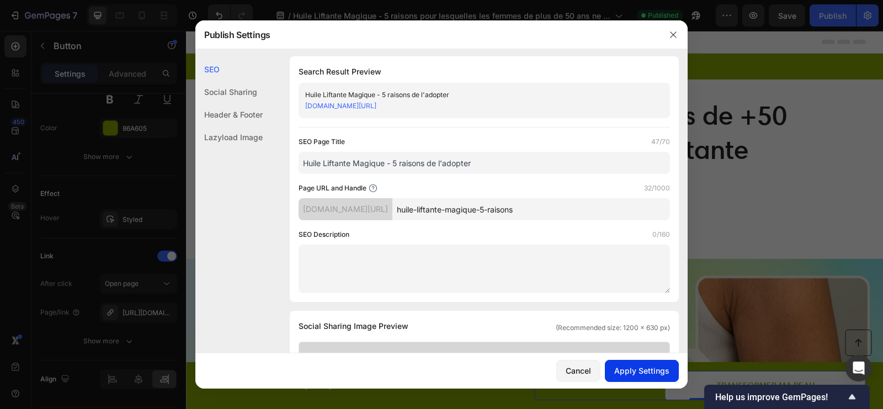
type input "Huile Liftante Magique - 5 raisons de l'adopter"
click at [653, 364] on button "Apply Settings" at bounding box center [642, 371] width 74 height 22
click at [407, 293] on div "Search Result Preview Huile Liftante Magique - 5 raisons de l'adopter fontanayp…" at bounding box center [484, 179] width 389 height 246
paste textarea "5 raisons pour lesquelles les femmes de +50 ans ne jurent que par cette Huile L…"
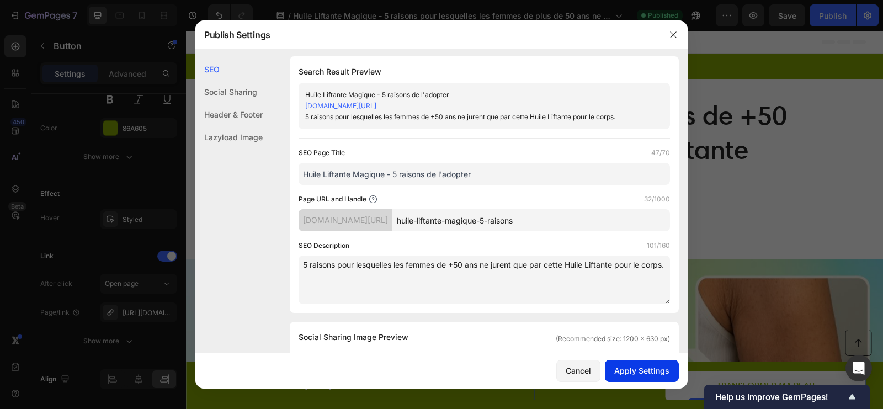
type textarea "5 raisons pour lesquelles les femmes de +50 ans ne jurent que par cette Huile L…"
click at [632, 367] on div "Apply Settings" at bounding box center [642, 371] width 55 height 12
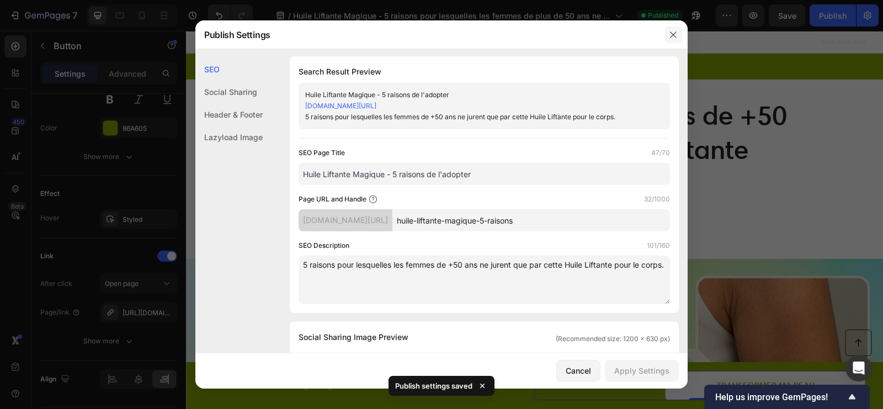
click at [674, 35] on icon "button" at bounding box center [673, 34] width 6 height 6
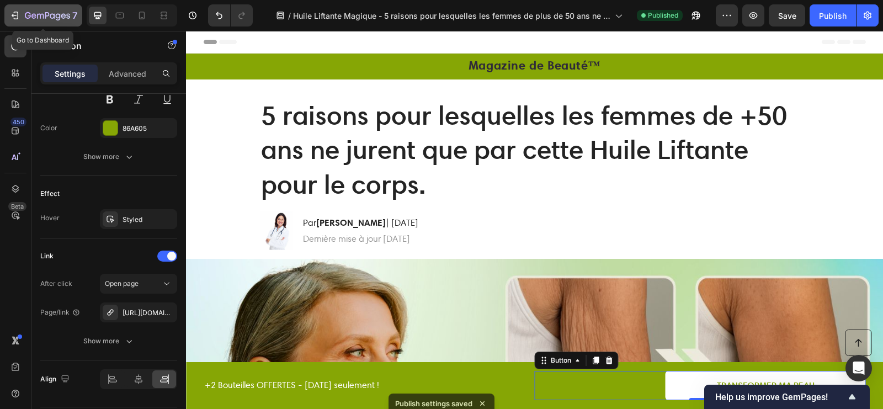
click at [20, 13] on div "7" at bounding box center [43, 15] width 68 height 13
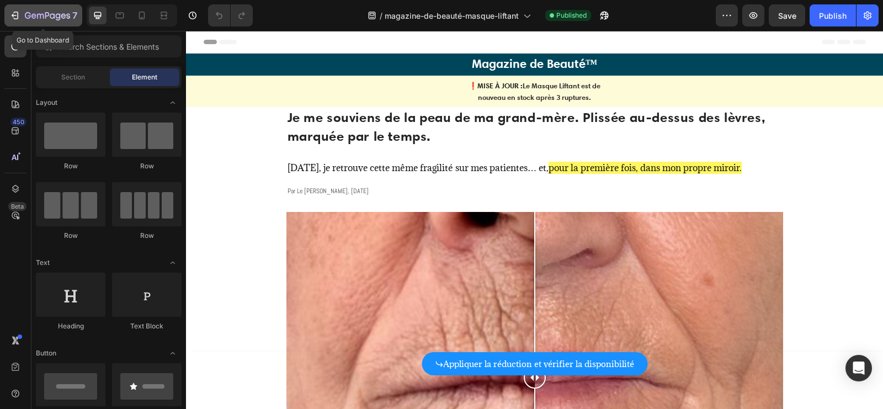
click at [10, 22] on div "7" at bounding box center [43, 15] width 68 height 13
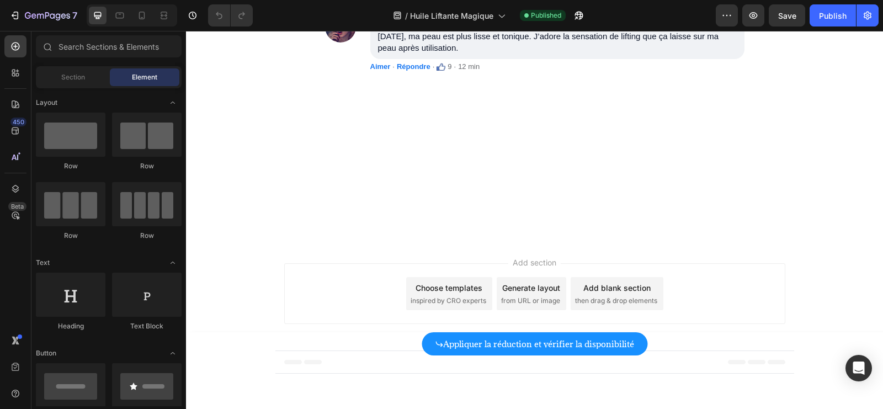
scroll to position [6078, 0]
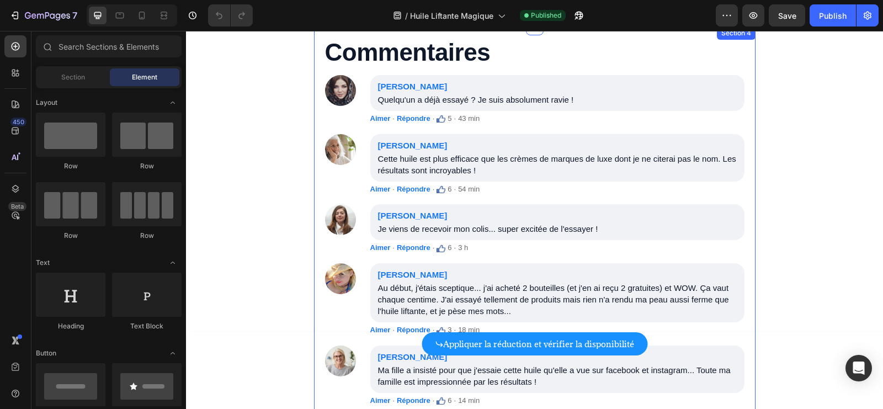
click at [322, 67] on div "Commentaires Chloé Dubois Quelqu'un a déjà essayé ? Je suis absolument ravie ! …" at bounding box center [535, 333] width 442 height 612
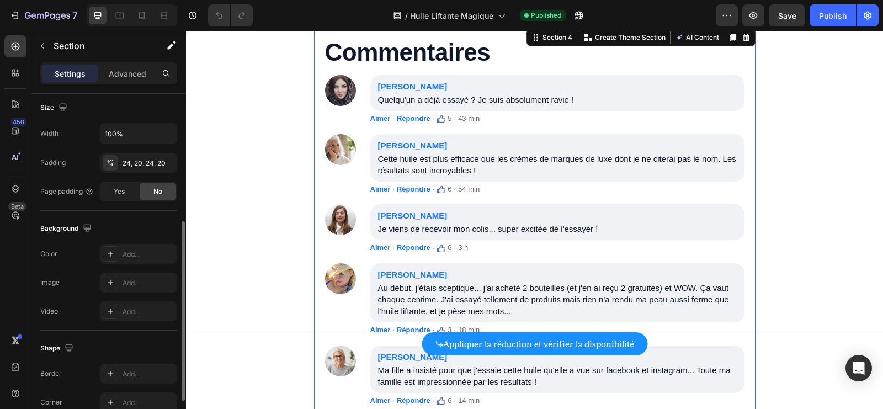
scroll to position [249, 0]
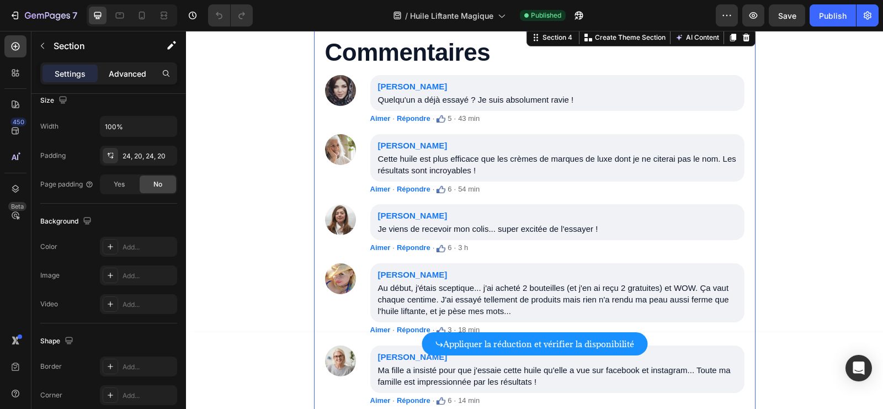
click at [115, 79] on div "Advanced" at bounding box center [127, 74] width 55 height 18
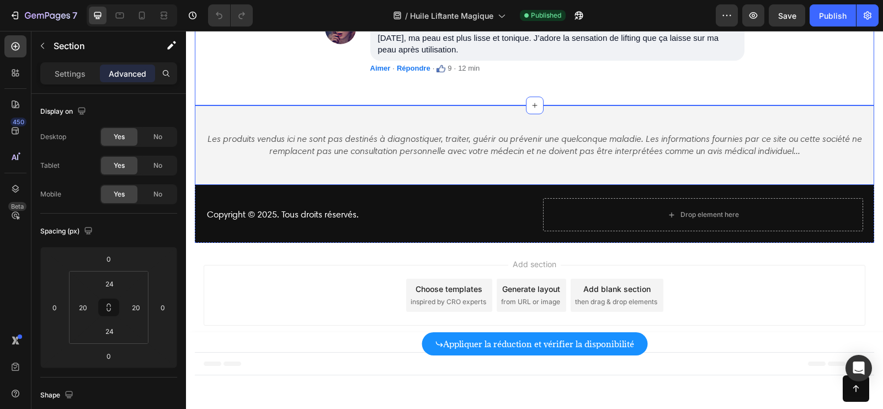
scroll to position [4367, 0]
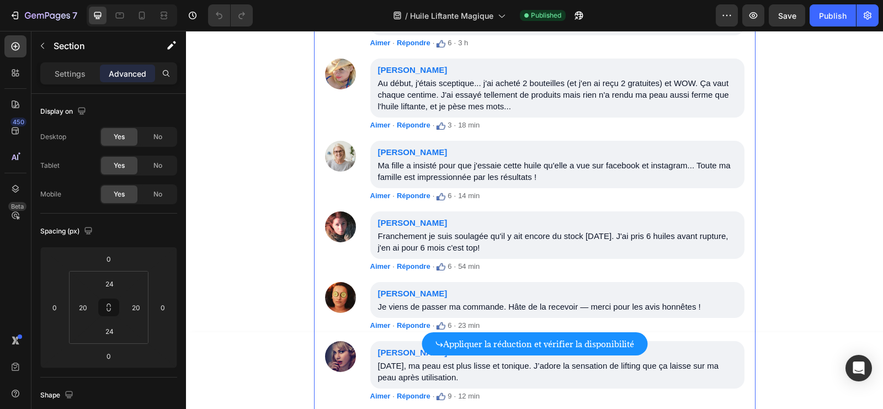
click at [322, 110] on div "Commentaires Chloé Dubois Quelqu'un a déjà essayé ? Je suis absolument ravie ! …" at bounding box center [535, 128] width 442 height 612
click at [63, 74] on p "Settings" at bounding box center [70, 74] width 31 height 12
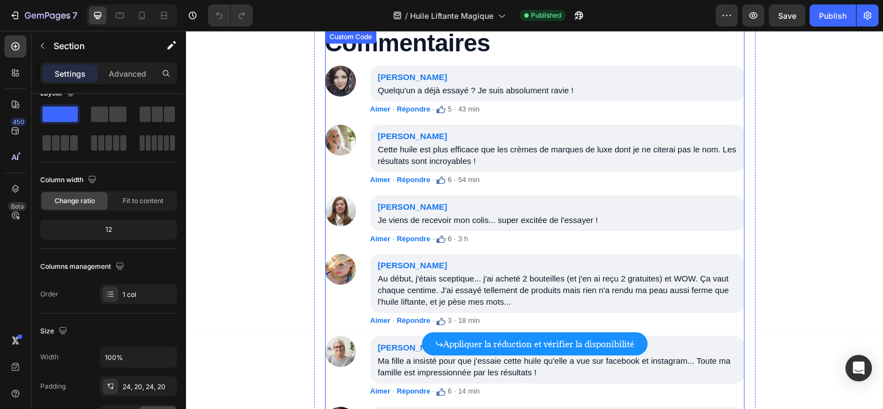
scroll to position [5370, 0]
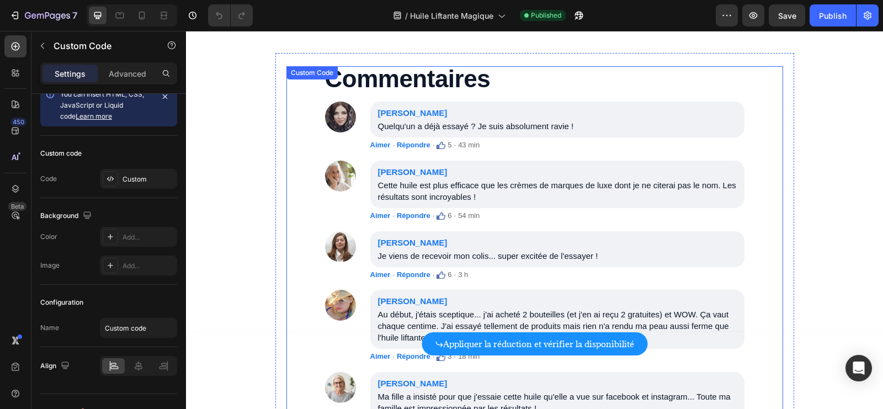
click at [477, 95] on section "Commentaires Chloé Dubois Quelqu'un a déjà essayé ? Je suis absolument ravie ! …" at bounding box center [535, 349] width 420 height 567
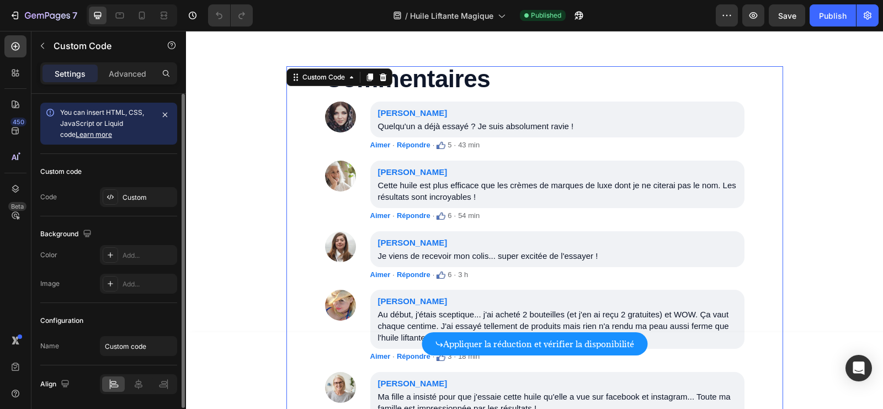
click at [459, 82] on h2 "Commentaires" at bounding box center [535, 78] width 420 height 25
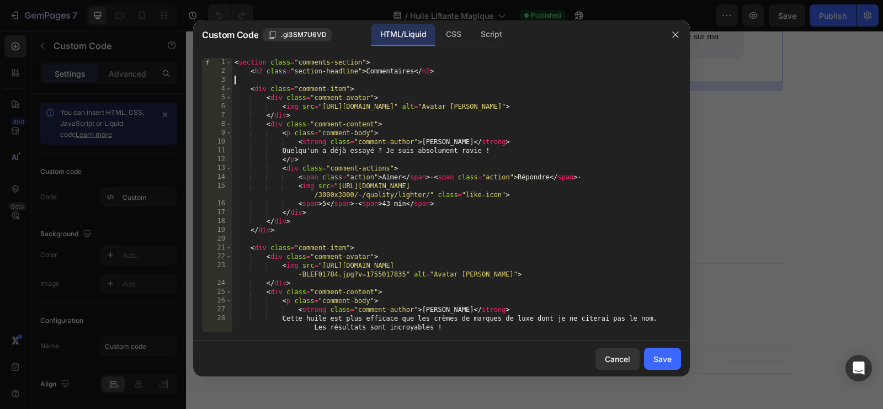
click at [456, 121] on div "< section class = "comments-section" > < h2 class = "section-headline" > Commen…" at bounding box center [456, 204] width 449 height 292
type textarea "</style>"
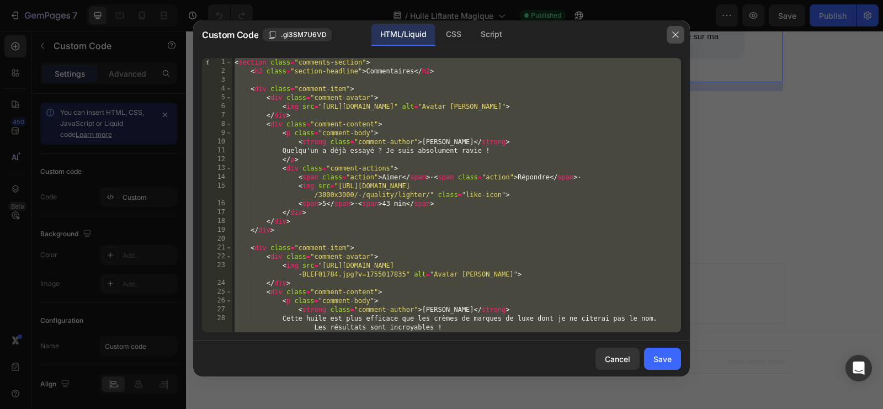
click at [675, 34] on icon "button" at bounding box center [675, 34] width 9 height 9
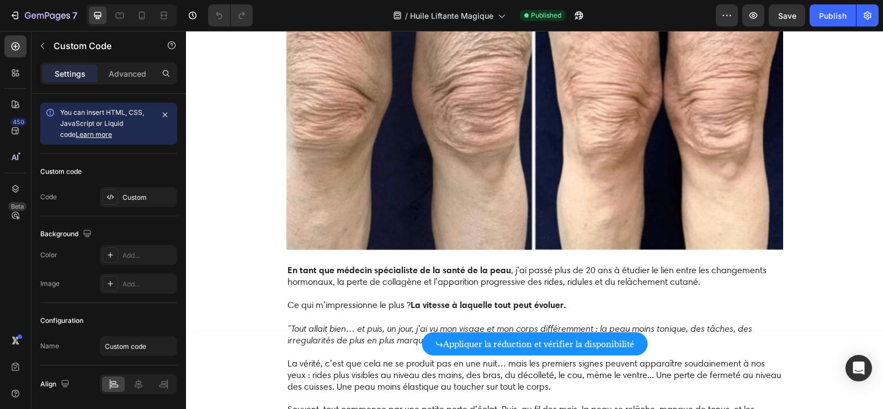
scroll to position [946, 0]
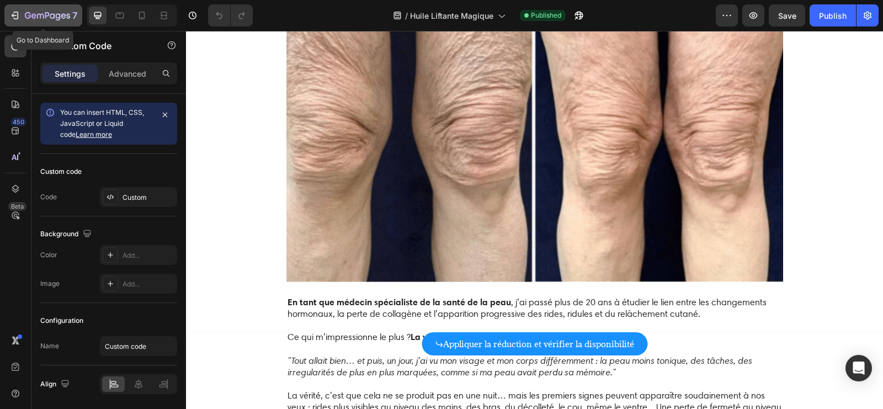
click at [15, 19] on icon "button" at bounding box center [16, 16] width 5 height 8
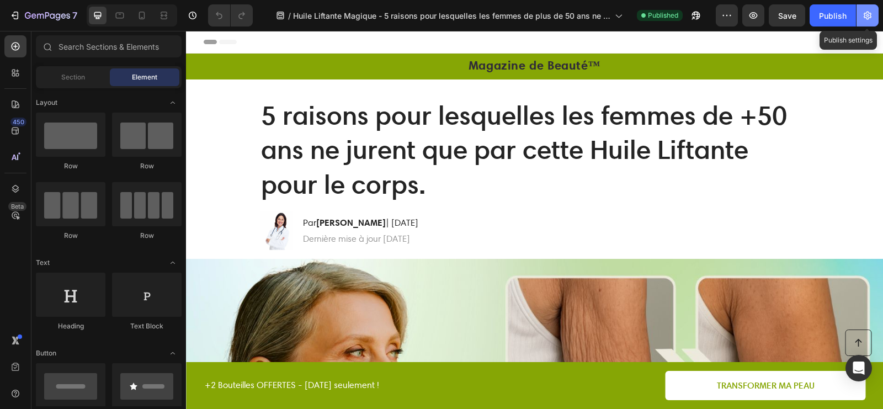
click at [866, 24] on button "button" at bounding box center [868, 15] width 22 height 22
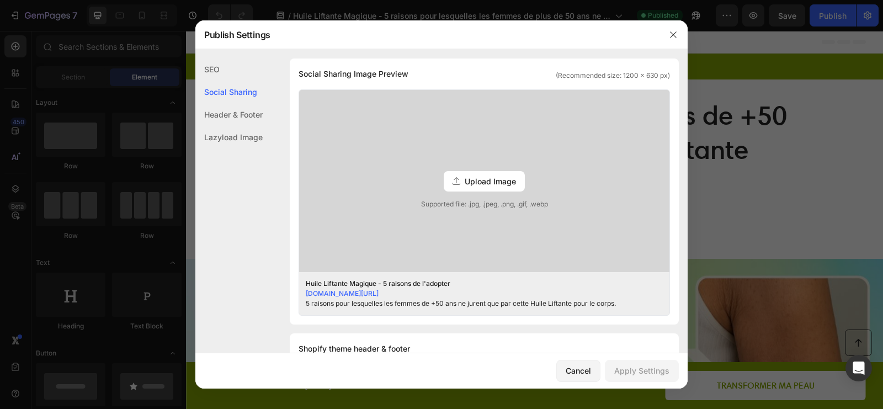
scroll to position [279, 0]
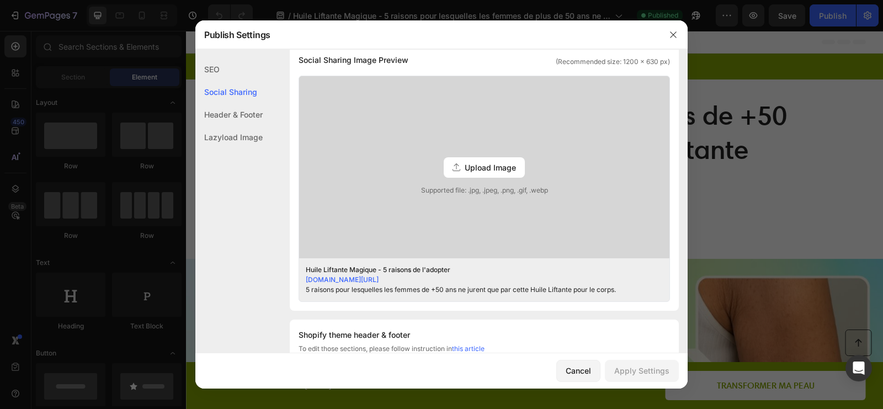
click at [491, 164] on span "Upload Image" at bounding box center [490, 168] width 51 height 12
click at [0, 0] on input "Upload Image Supported file: .jpg, .jpeg, .png, .gif, .webp" at bounding box center [0, 0] width 0 height 0
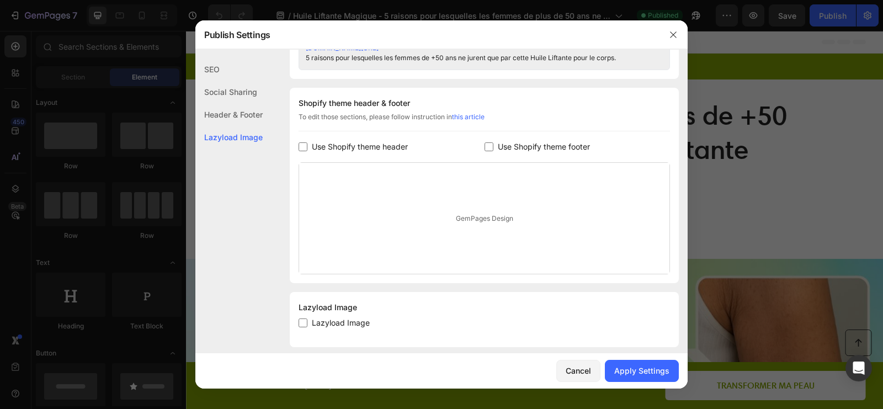
scroll to position [521, 0]
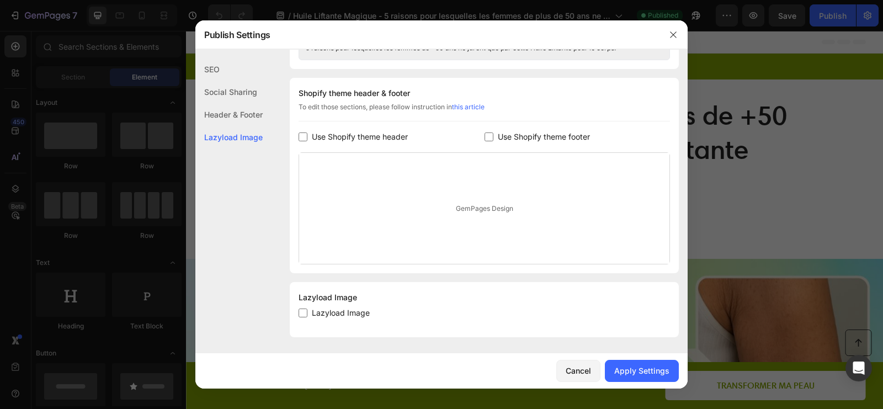
click at [256, 120] on div "Header & Footer" at bounding box center [228, 114] width 67 height 23
click at [235, 92] on div "Social Sharing" at bounding box center [228, 92] width 67 height 23
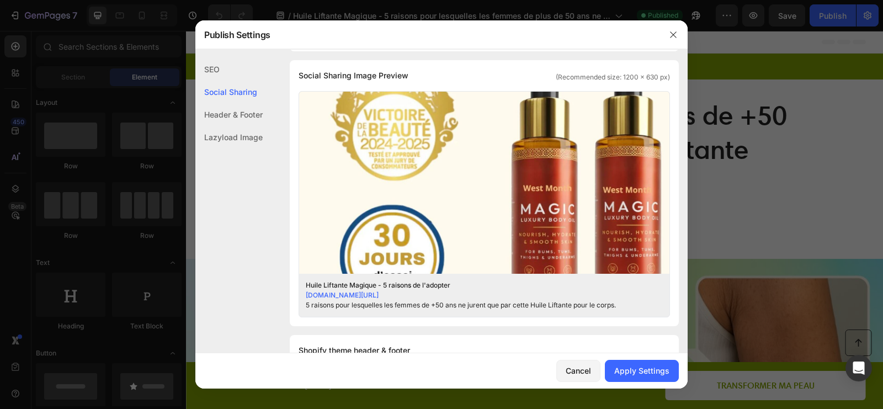
click at [213, 71] on div "SEO" at bounding box center [228, 69] width 67 height 23
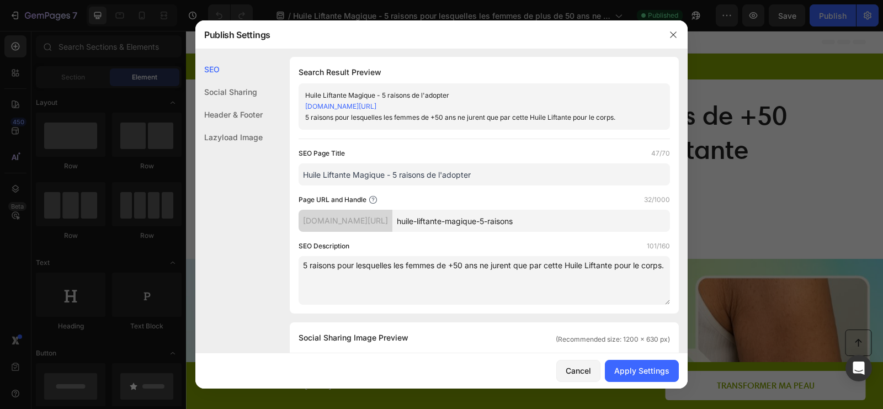
scroll to position [0, 0]
click at [505, 284] on textarea "5 raisons pour lesquelles les femmes de +50 ans ne jurent que par cette Huile L…" at bounding box center [485, 281] width 372 height 49
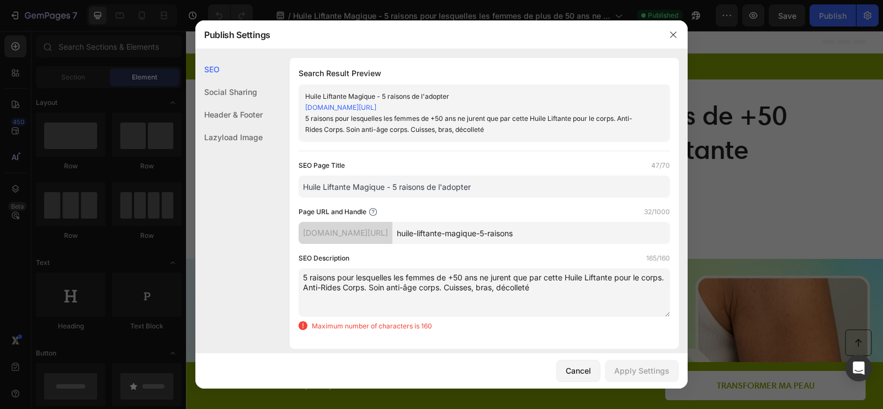
click at [458, 288] on textarea "5 raisons pour lesquelles les femmes de +50 ans ne jurent que par cette Huile L…" at bounding box center [485, 292] width 372 height 49
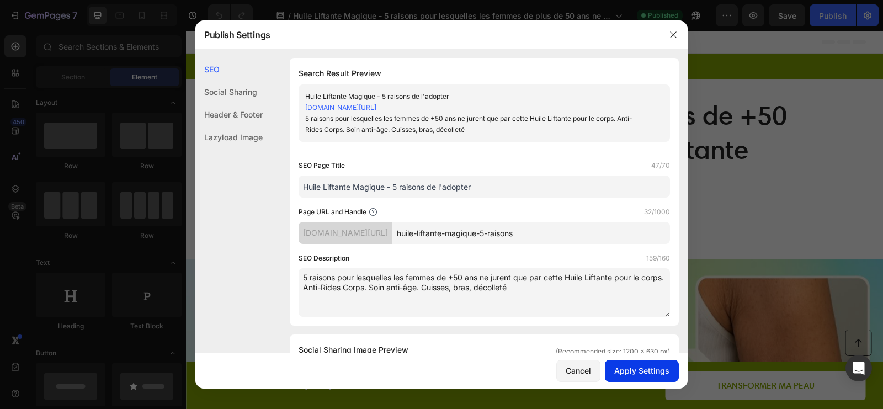
type textarea "5 raisons pour lesquelles les femmes de +50 ans ne jurent que par cette Huile L…"
click at [623, 366] on div "Apply Settings" at bounding box center [642, 371] width 55 height 12
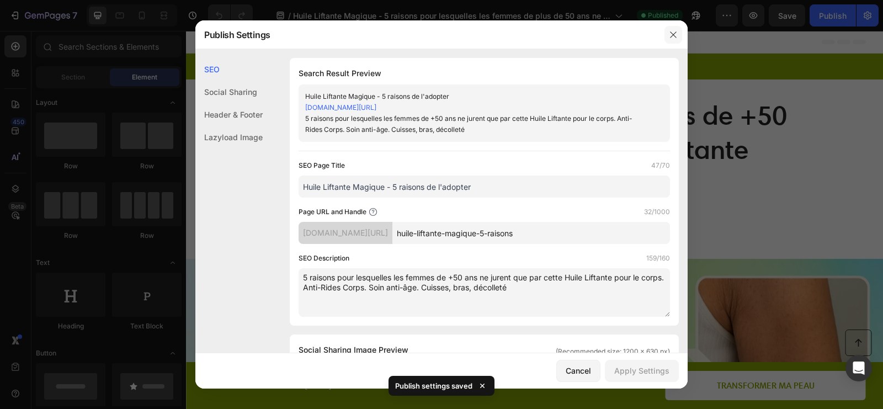
click at [673, 35] on icon "button" at bounding box center [673, 34] width 6 height 6
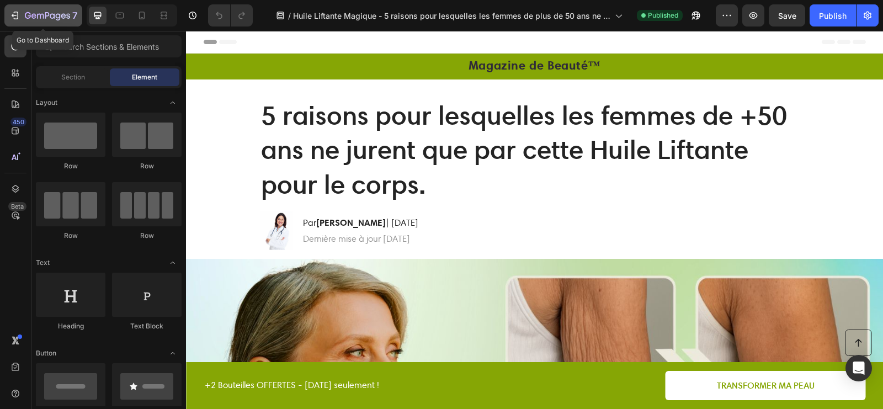
click at [14, 11] on icon "button" at bounding box center [14, 15] width 11 height 11
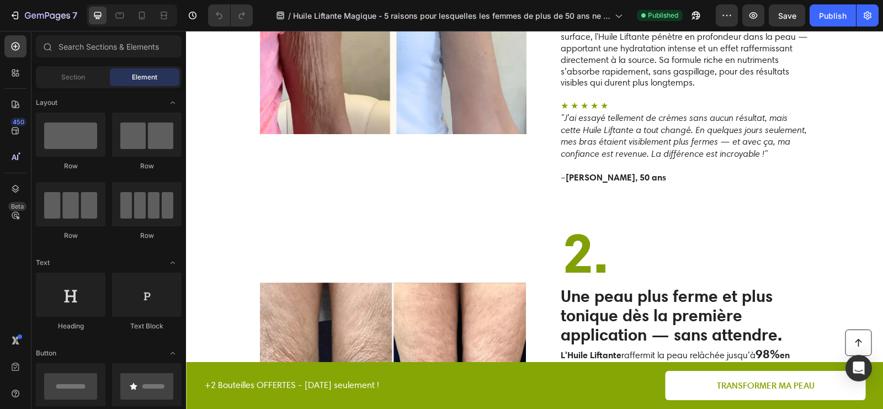
scroll to position [587, 0]
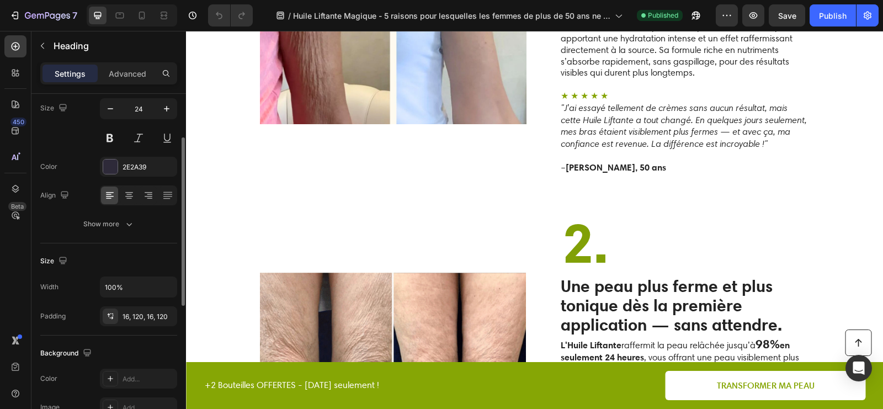
scroll to position [89, 0]
click at [127, 317] on div "16, 120, 16, 120" at bounding box center [139, 316] width 32 height 10
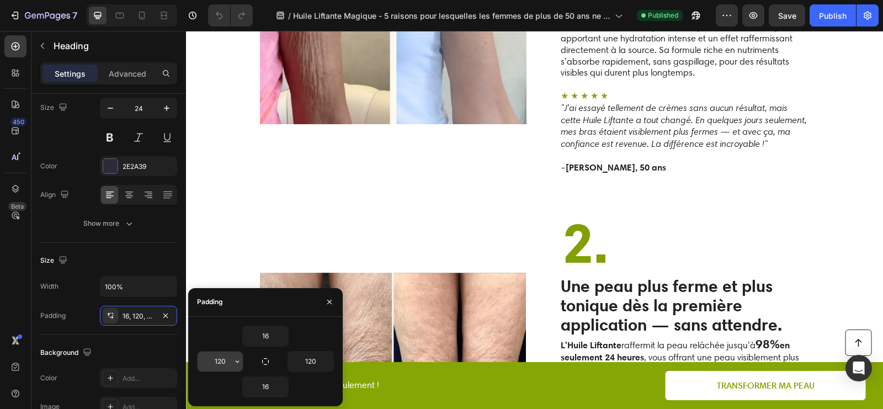
click at [222, 370] on input "120" at bounding box center [220, 362] width 45 height 20
click at [240, 353] on button "button" at bounding box center [237, 362] width 11 height 20
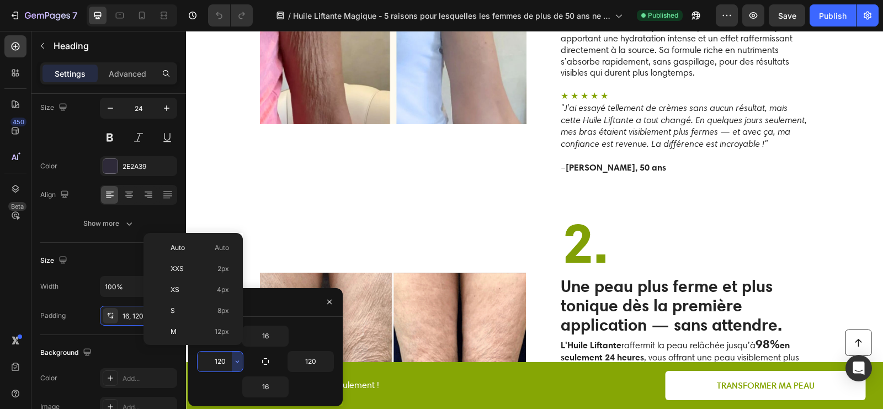
click at [192, 308] on p "S 8px" at bounding box center [200, 311] width 59 height 10
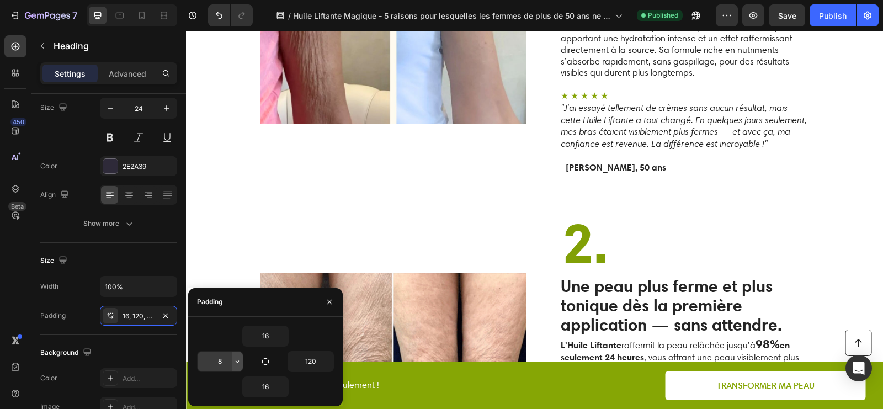
click at [238, 357] on icon "button" at bounding box center [237, 361] width 9 height 9
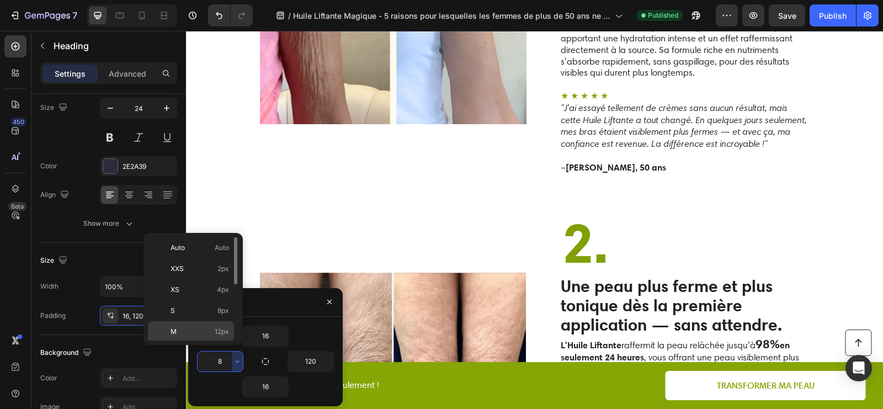
click at [212, 335] on div "M 12px" at bounding box center [191, 331] width 86 height 21
type input "12"
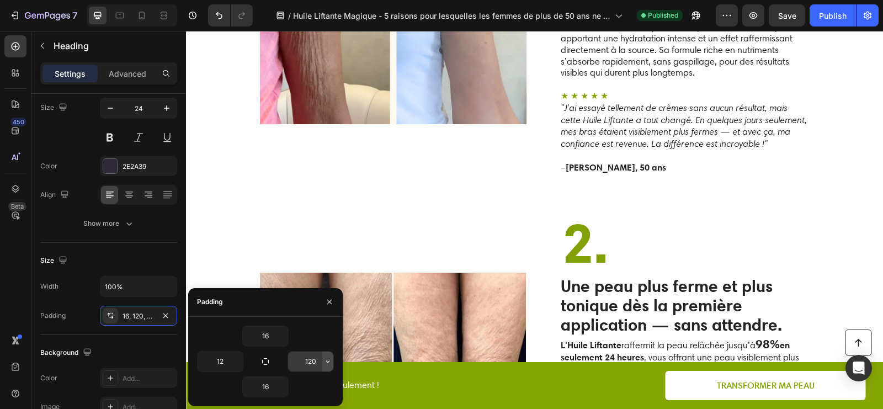
click at [328, 359] on icon "button" at bounding box center [328, 361] width 9 height 9
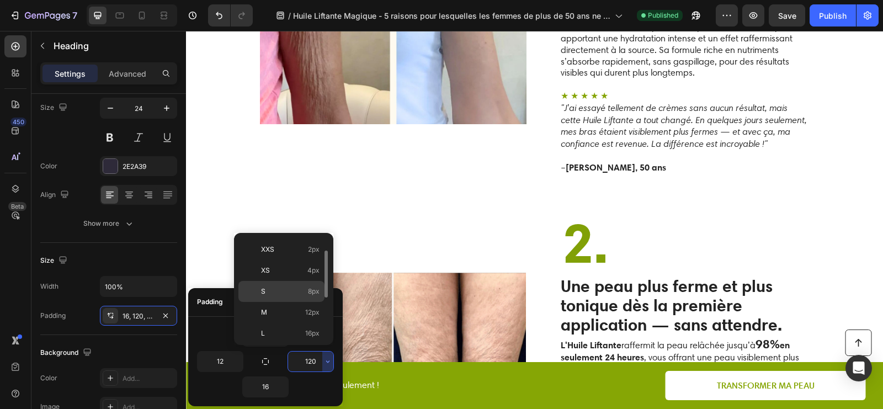
scroll to position [30, 0]
click at [302, 317] on p "L 16px" at bounding box center [290, 322] width 59 height 10
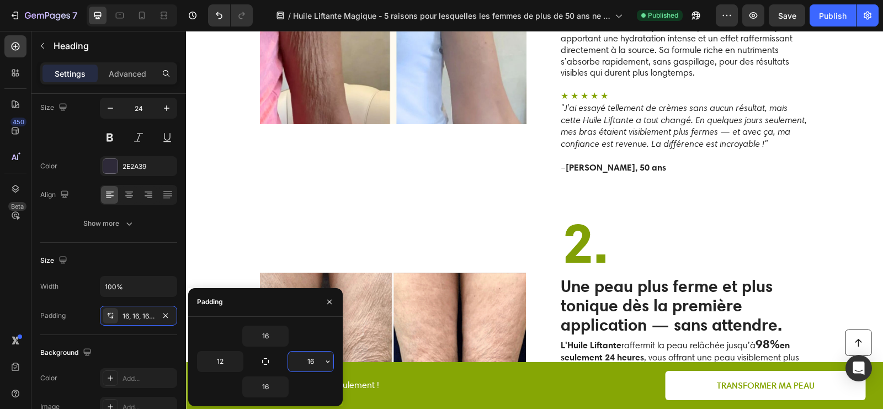
click at [314, 368] on input "16" at bounding box center [310, 362] width 45 height 20
click at [327, 358] on icon "button" at bounding box center [328, 361] width 9 height 9
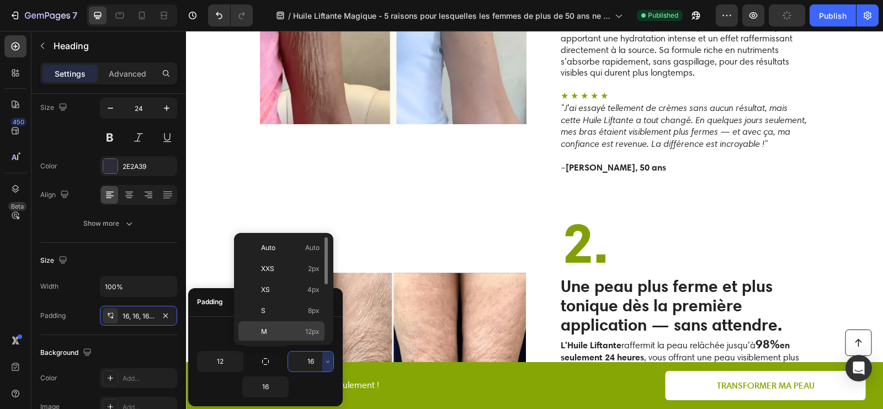
click at [301, 331] on p "M 12px" at bounding box center [290, 332] width 59 height 10
type input "12"
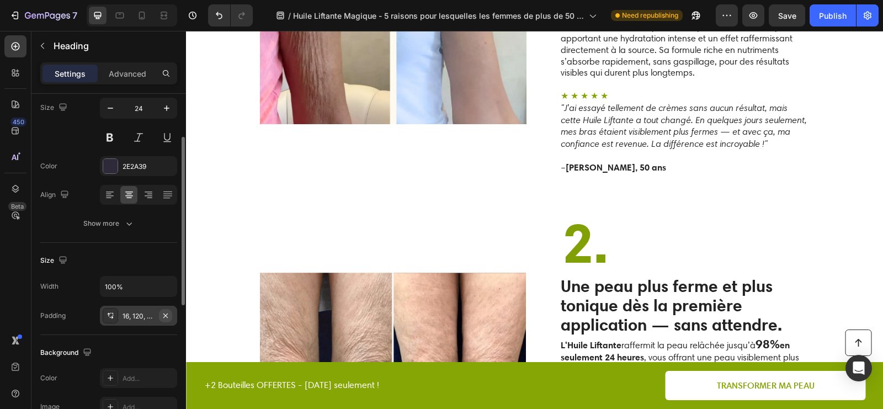
click at [170, 309] on button "button" at bounding box center [165, 315] width 13 height 13
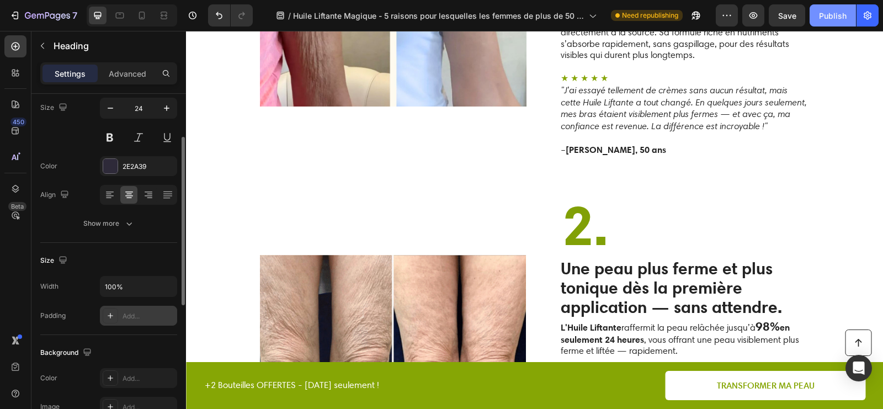
click at [827, 15] on div "Publish" at bounding box center [833, 16] width 28 height 12
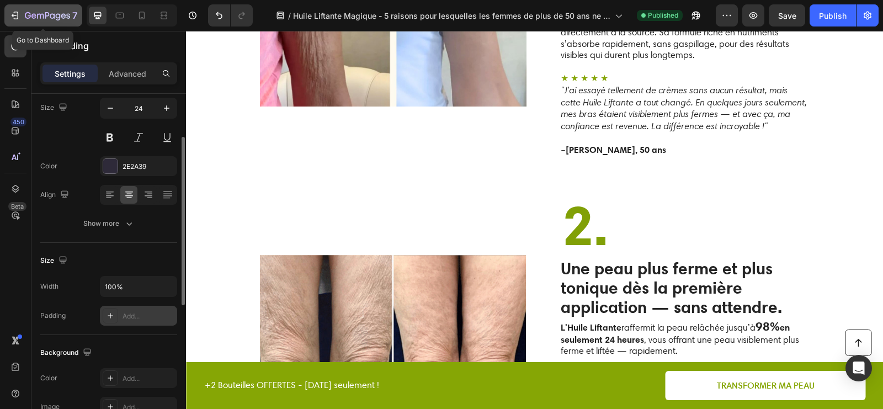
click at [10, 16] on icon "button" at bounding box center [14, 15] width 11 height 11
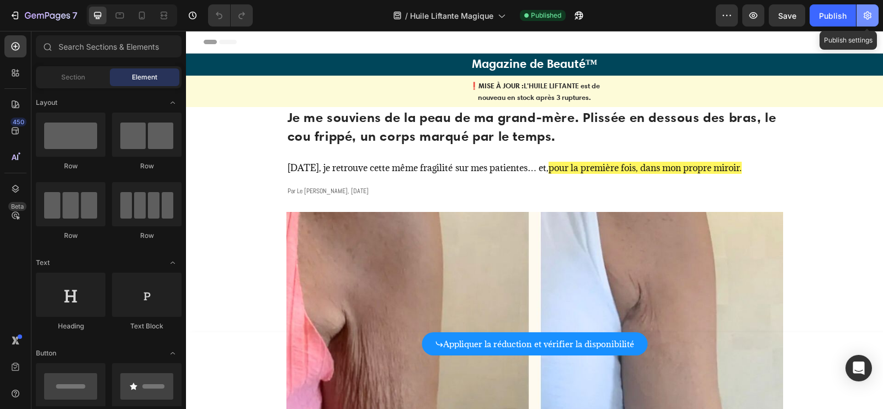
click at [868, 17] on icon "button" at bounding box center [868, 15] width 3 height 3
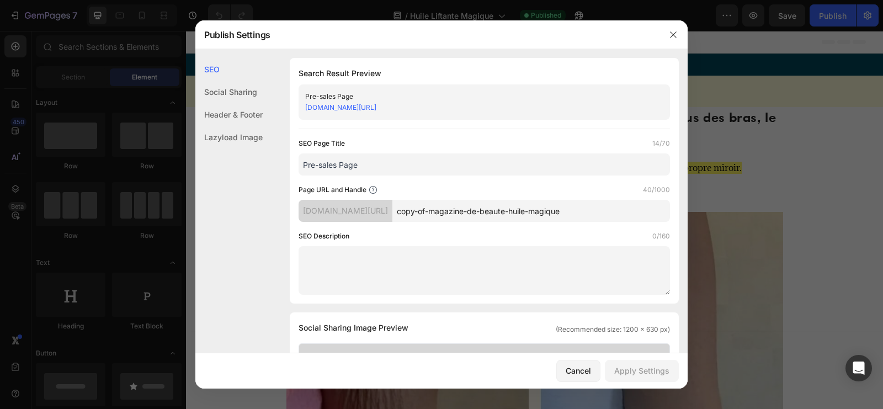
click at [568, 214] on input "copy-of-magazine-de-beaute-huile-magique" at bounding box center [532, 211] width 278 height 22
drag, startPoint x: 565, startPoint y: 368, endPoint x: 379, endPoint y: 337, distance: 188.6
click at [565, 368] on button "Cancel" at bounding box center [579, 371] width 44 height 22
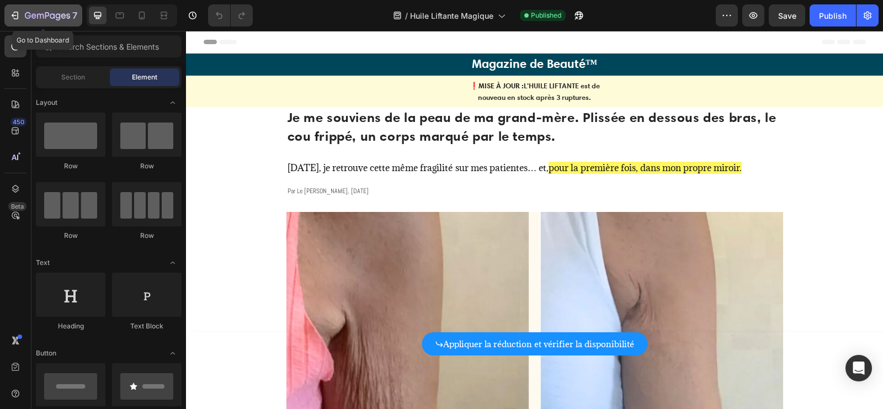
click at [26, 17] on icon "button" at bounding box center [47, 16] width 45 height 9
